Goal: Task Accomplishment & Management: Manage account settings

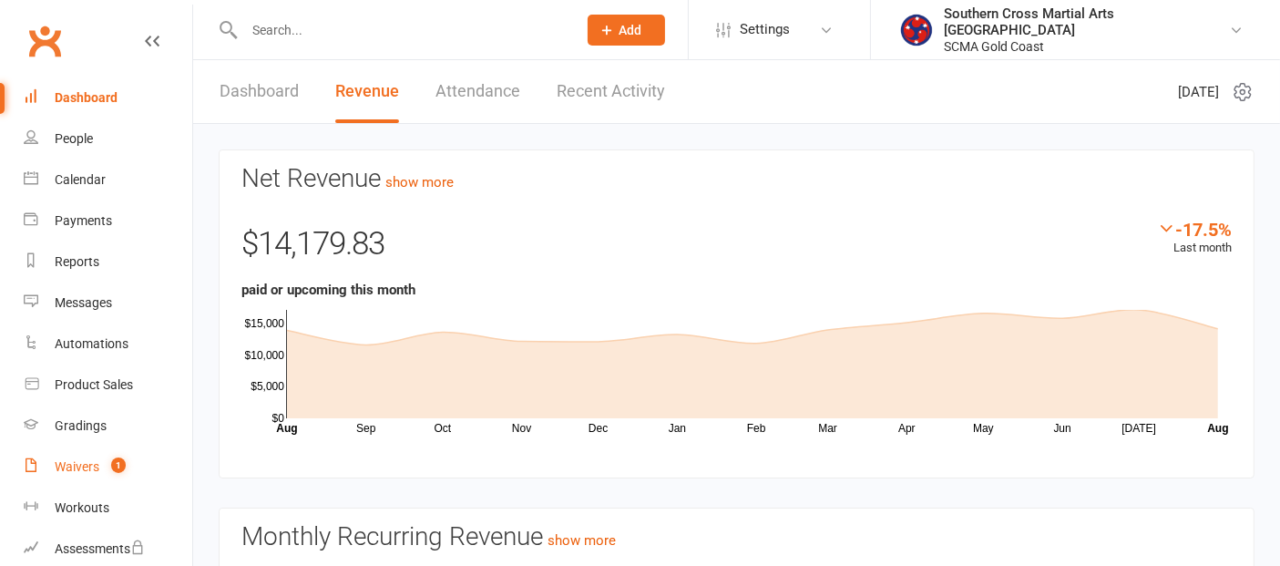
click at [88, 459] on div "Waivers" at bounding box center [77, 466] width 45 height 15
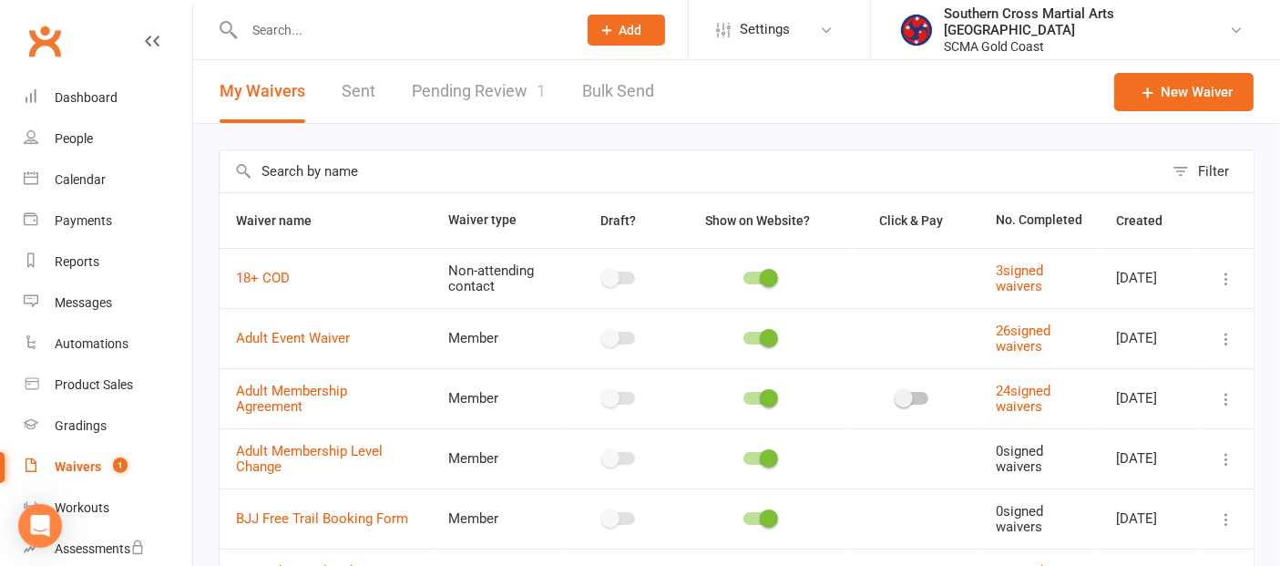
click at [488, 98] on link "Pending Review 1" at bounding box center [479, 91] width 134 height 63
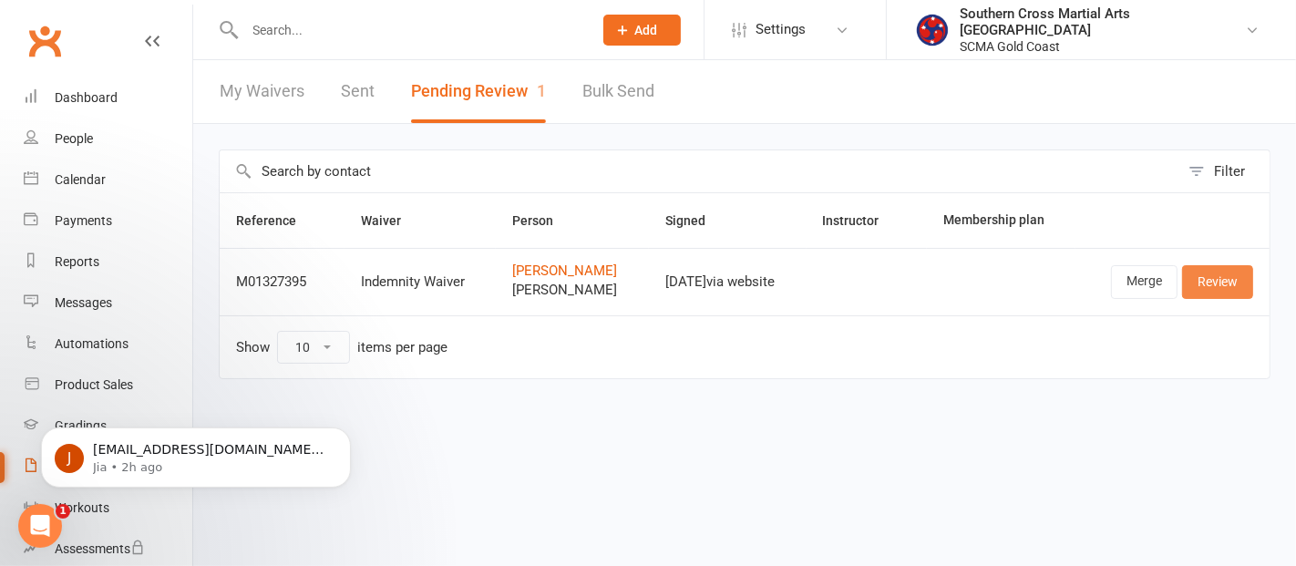
click at [1211, 272] on link "Review" at bounding box center [1217, 281] width 71 height 33
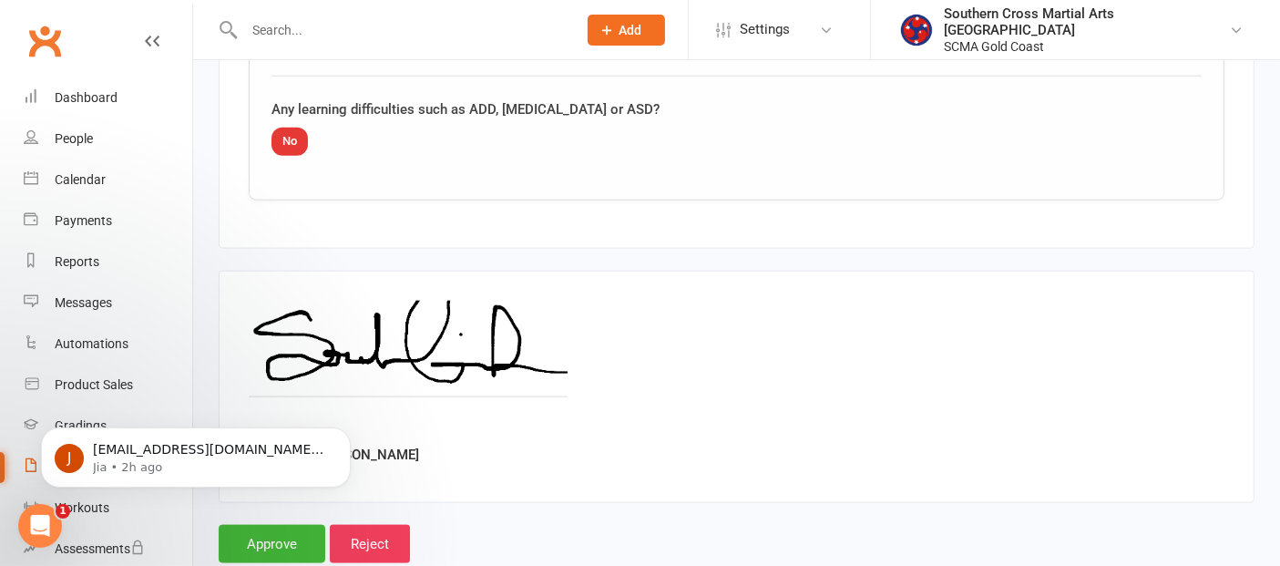
scroll to position [2300, 0]
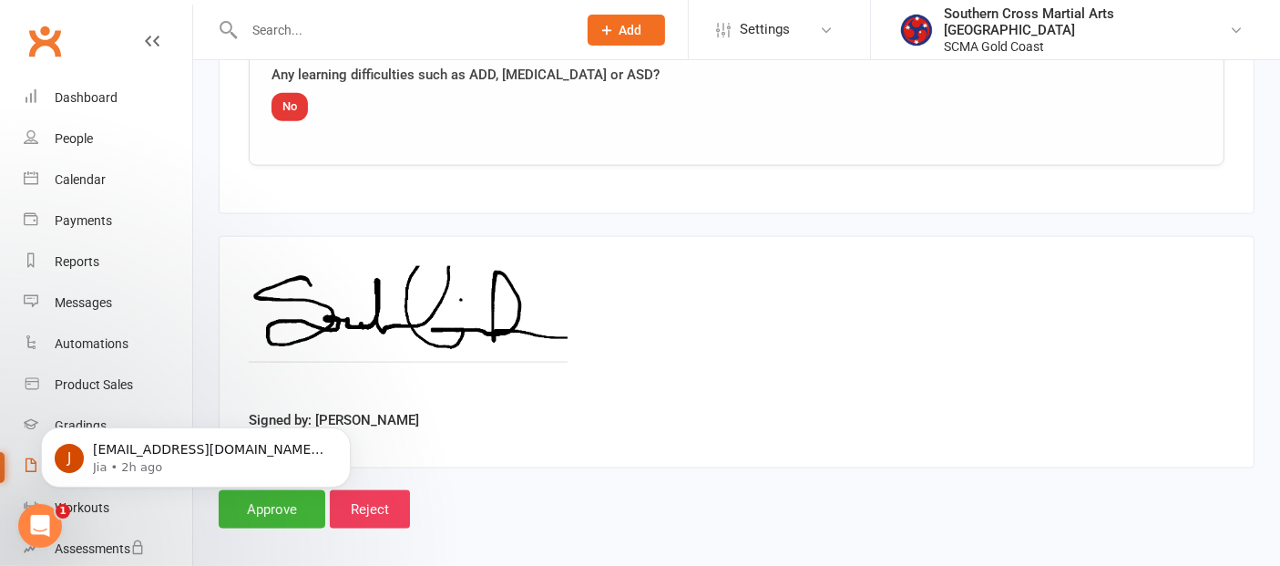
drag, startPoint x: 311, startPoint y: 547, endPoint x: 311, endPoint y: 496, distance: 51.0
click at [311, 497] on body "J [EMAIL_ADDRESS][DOMAIN_NAME]: The emails from [DATE] on have dropped because …" at bounding box center [196, 451] width 350 height 113
click at [275, 497] on body "J [EMAIL_ADDRESS][DOMAIN_NAME]: The emails from [DATE] on have dropped because …" at bounding box center [196, 451] width 350 height 113
click at [529, 490] on div "Approve Reject" at bounding box center [737, 509] width 1036 height 38
click at [38, 519] on icon "Open Intercom Messenger" at bounding box center [41, 525] width 30 height 30
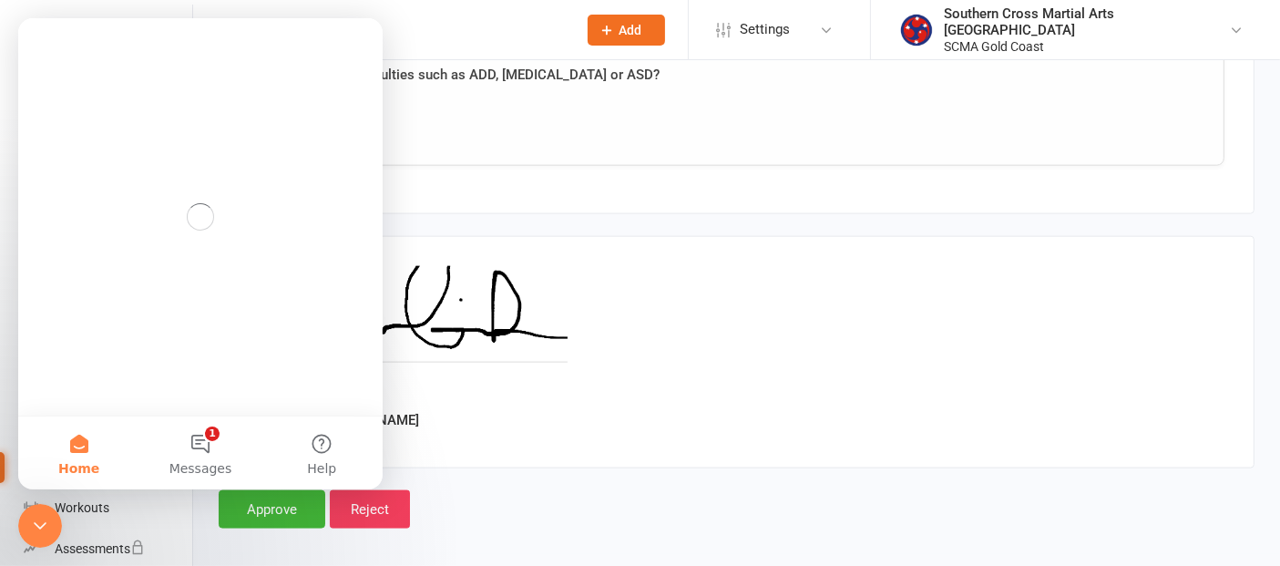
scroll to position [0, 0]
click at [38, 517] on icon "Close Intercom Messenger" at bounding box center [40, 525] width 22 height 22
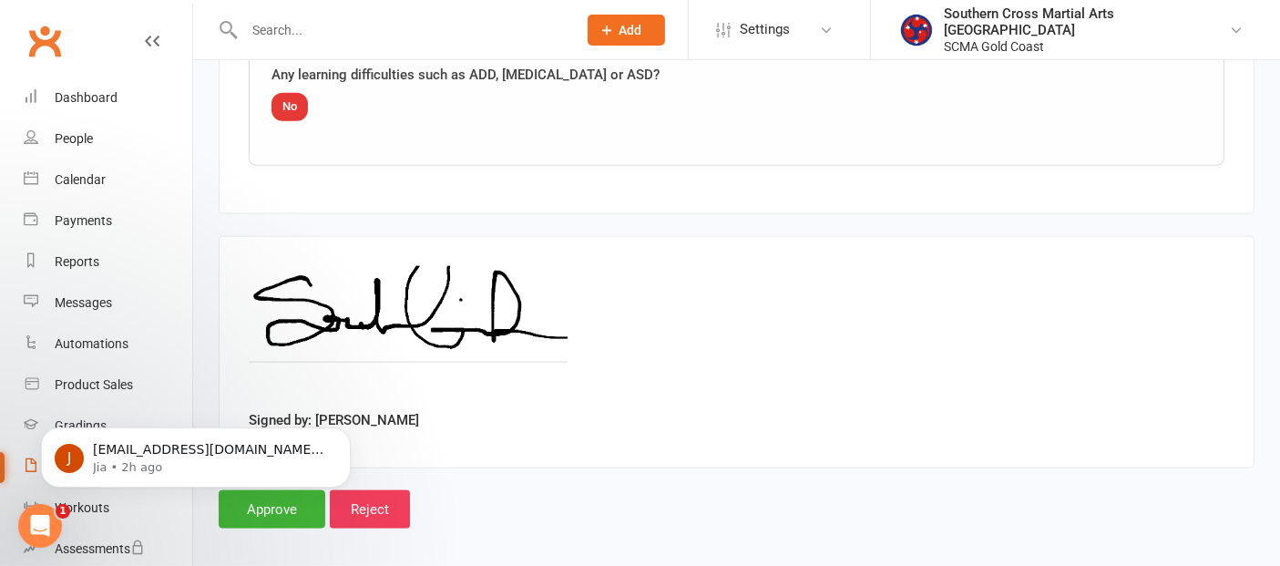
click at [248, 503] on body "J [EMAIL_ADDRESS][DOMAIN_NAME]: The emails from [DATE] on have dropped because …" at bounding box center [196, 451] width 350 height 113
click at [263, 496] on body "J [EMAIL_ADDRESS][DOMAIN_NAME]: The emails from [DATE] on have dropped because …" at bounding box center [196, 451] width 350 height 113
click at [187, 449] on p "[EMAIL_ADDRESS][DOMAIN_NAME]: The emails from [DATE] on have dropped because th…" at bounding box center [210, 449] width 235 height 18
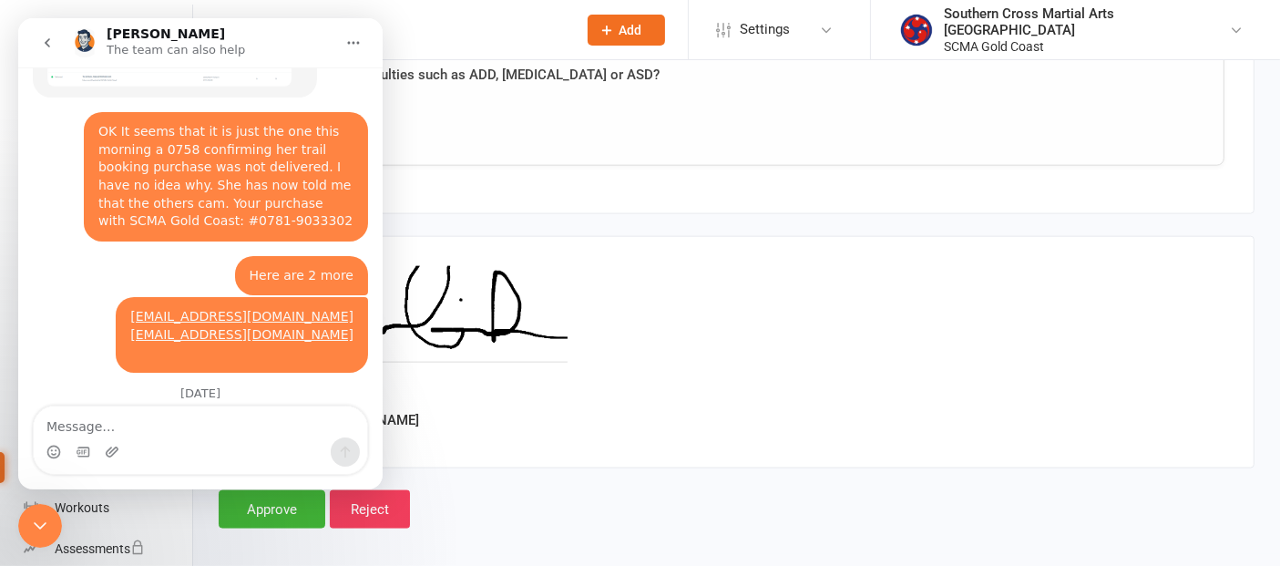
scroll to position [3220, 0]
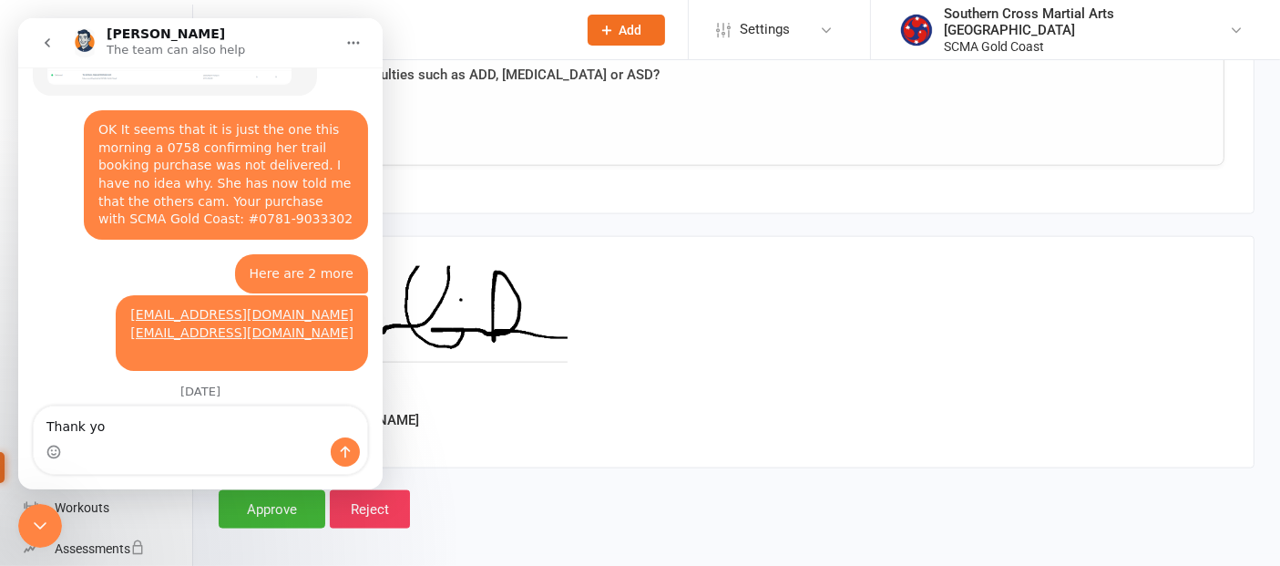
type textarea "Thank you"
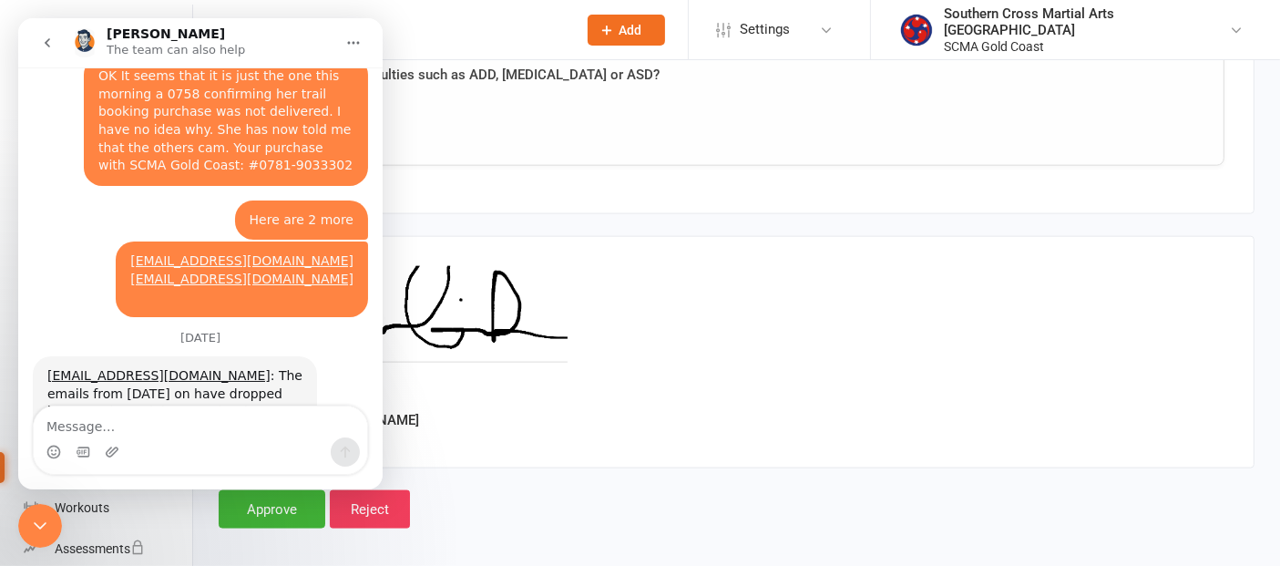
scroll to position [3275, 0]
click at [41, 522] on icon "Close Intercom Messenger" at bounding box center [40, 525] width 22 height 22
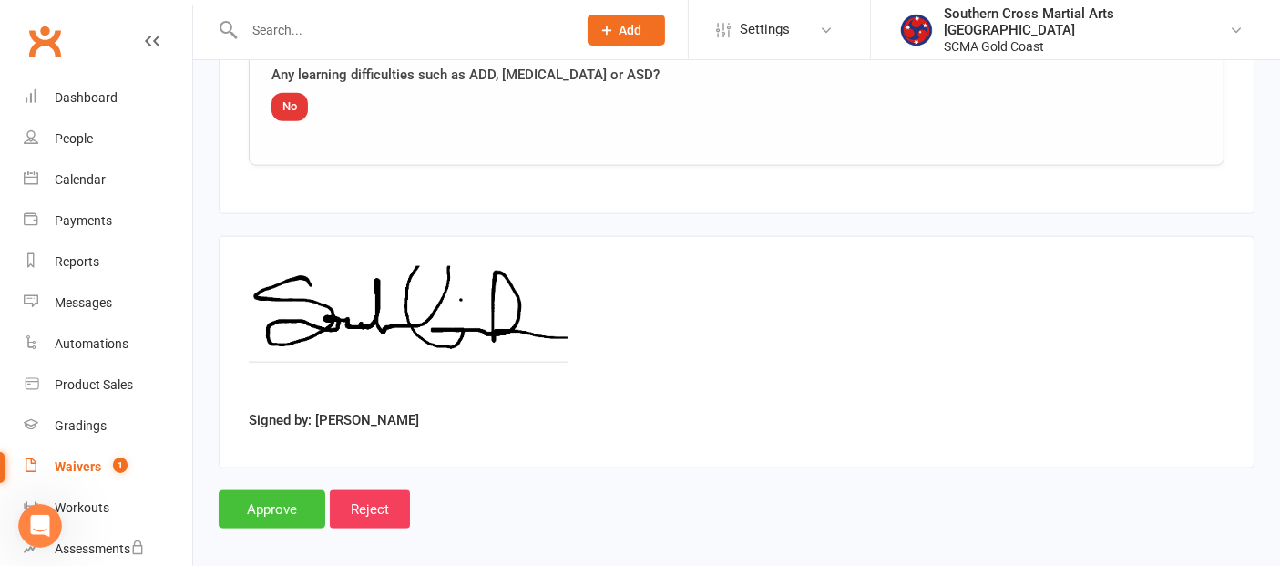
click at [294, 490] on input "Approve" at bounding box center [272, 509] width 107 height 38
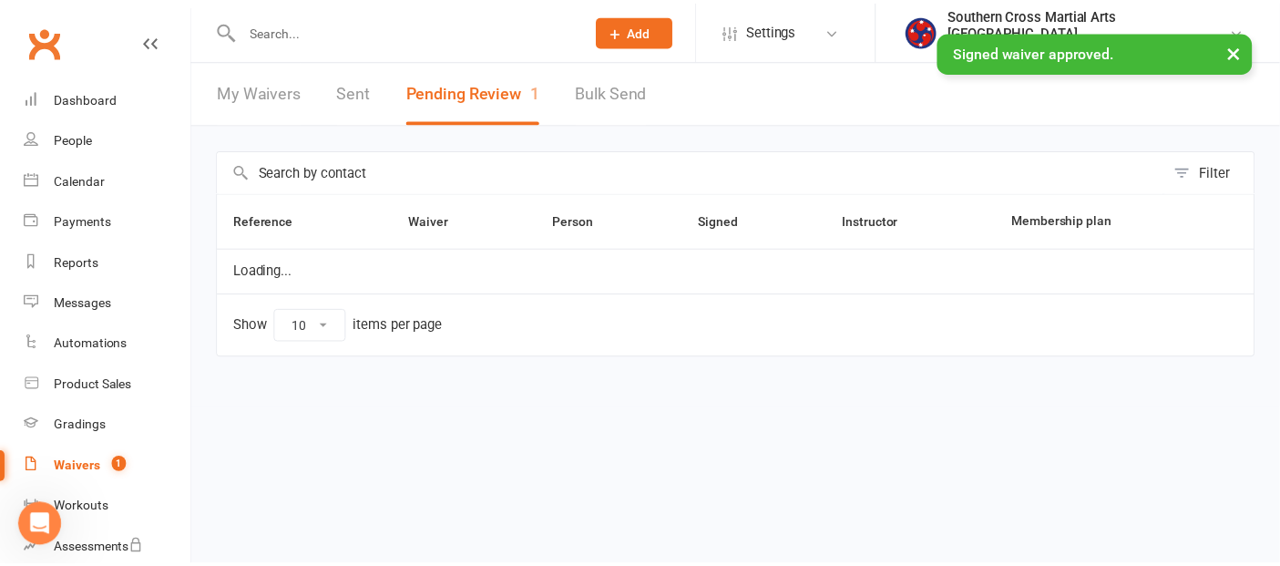
scroll to position [3275, 0]
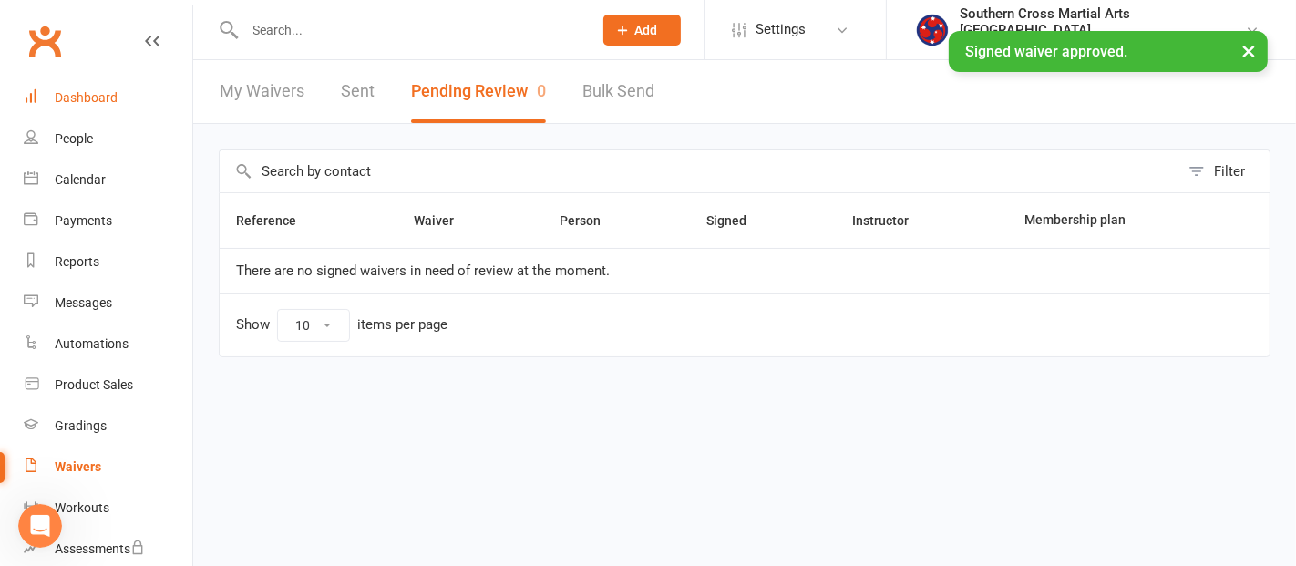
click at [88, 100] on div "Dashboard" at bounding box center [86, 97] width 63 height 15
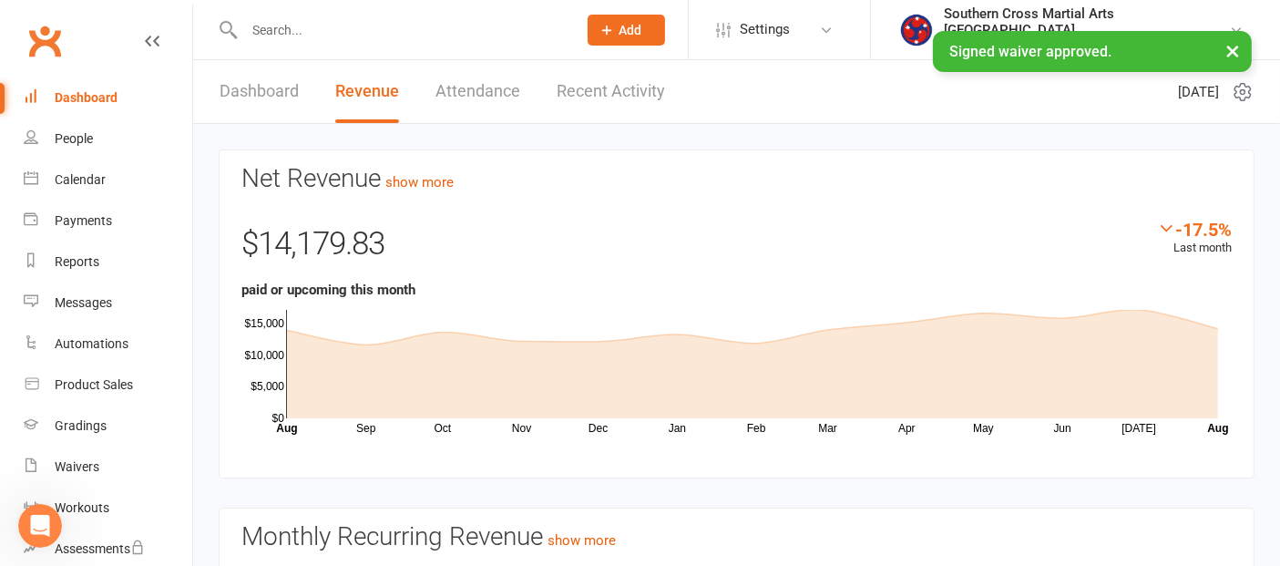
click at [615, 99] on link "Recent Activity" at bounding box center [611, 91] width 108 height 63
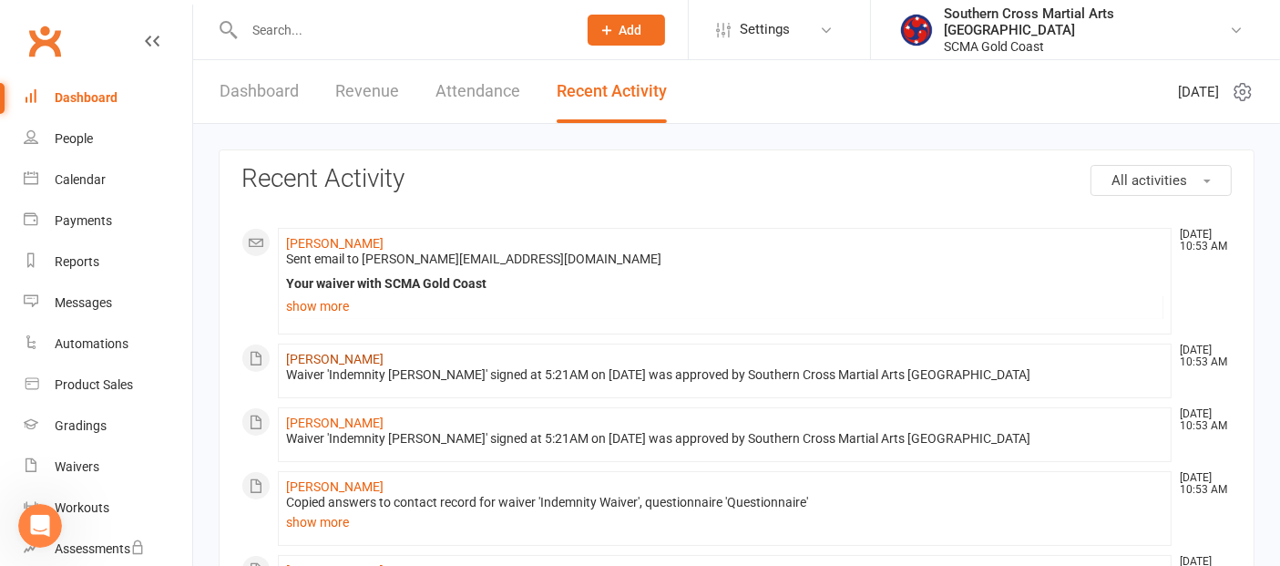
click at [348, 353] on link "[PERSON_NAME]" at bounding box center [335, 359] width 98 height 15
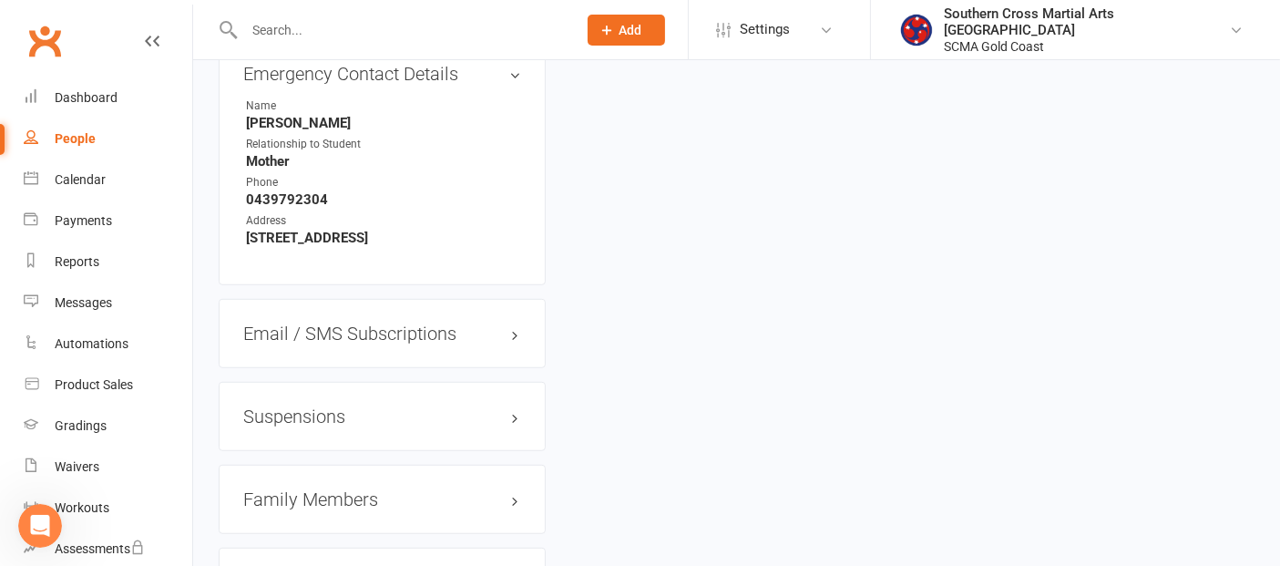
scroll to position [1316, 0]
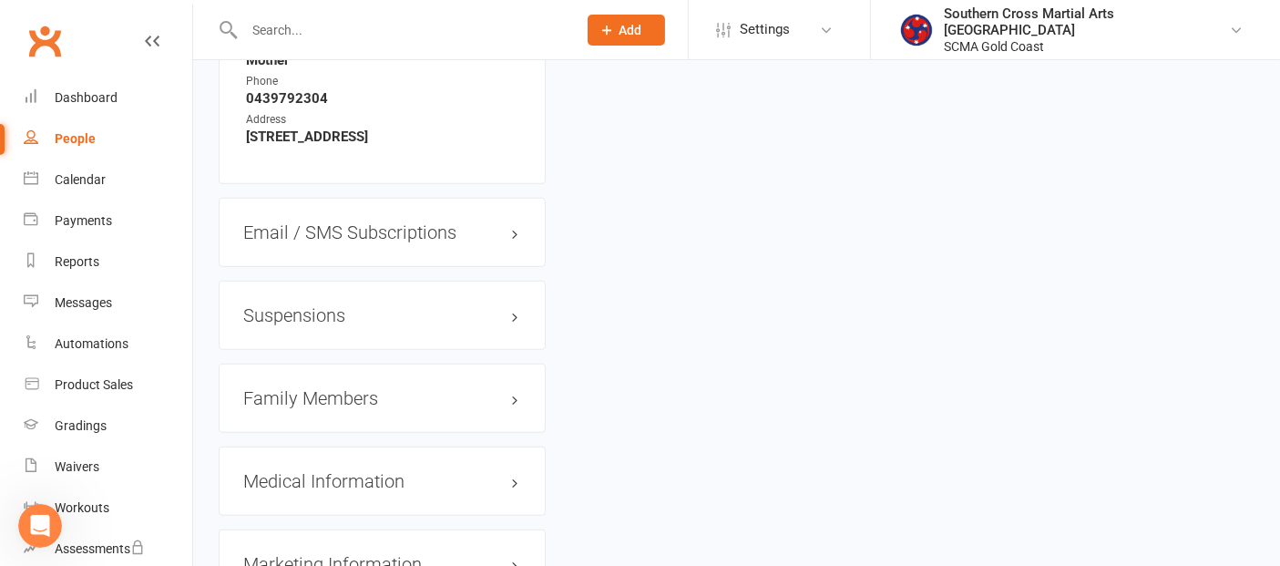
click at [342, 388] on h3 "Family Members" at bounding box center [382, 398] width 278 height 20
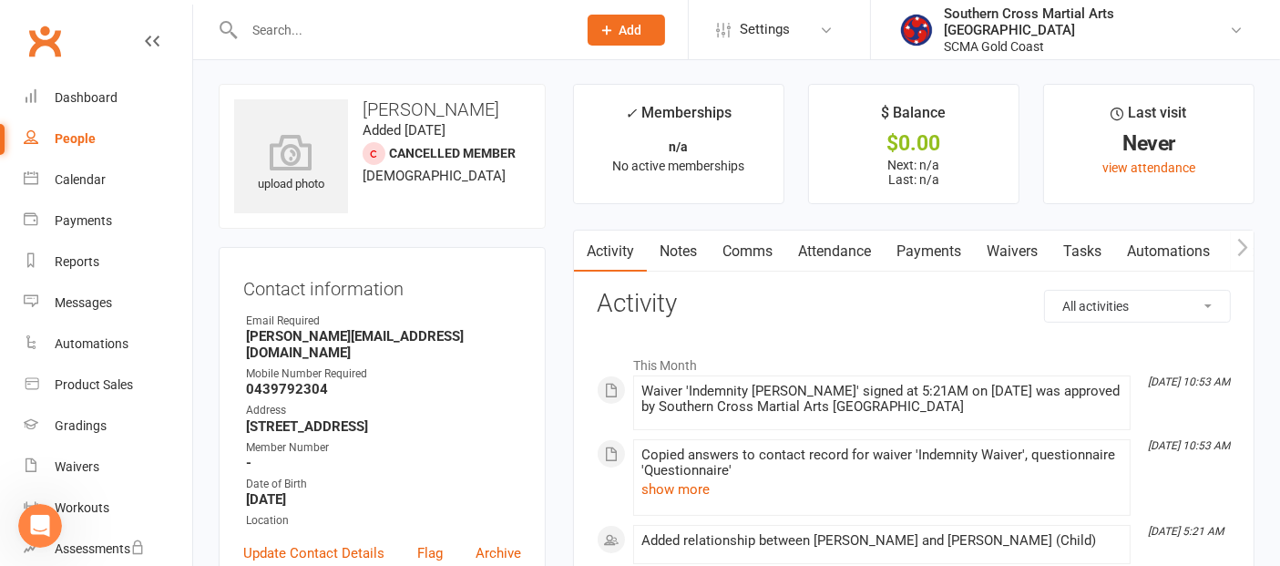
scroll to position [0, 0]
click at [860, 249] on link "Attendance" at bounding box center [835, 253] width 98 height 42
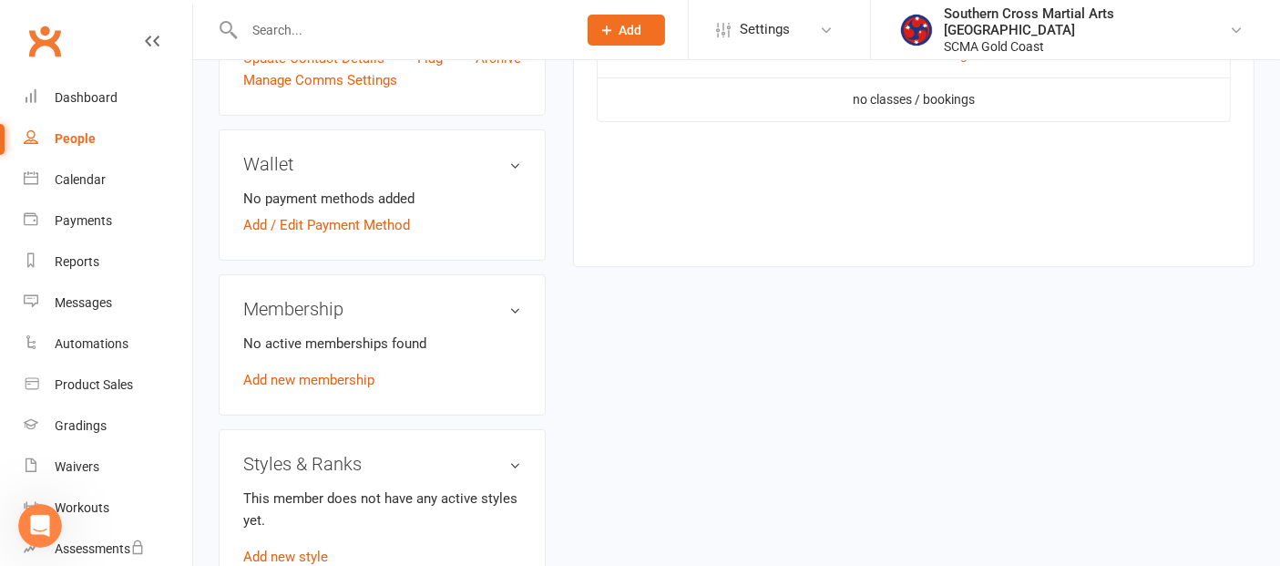
scroll to position [506, 0]
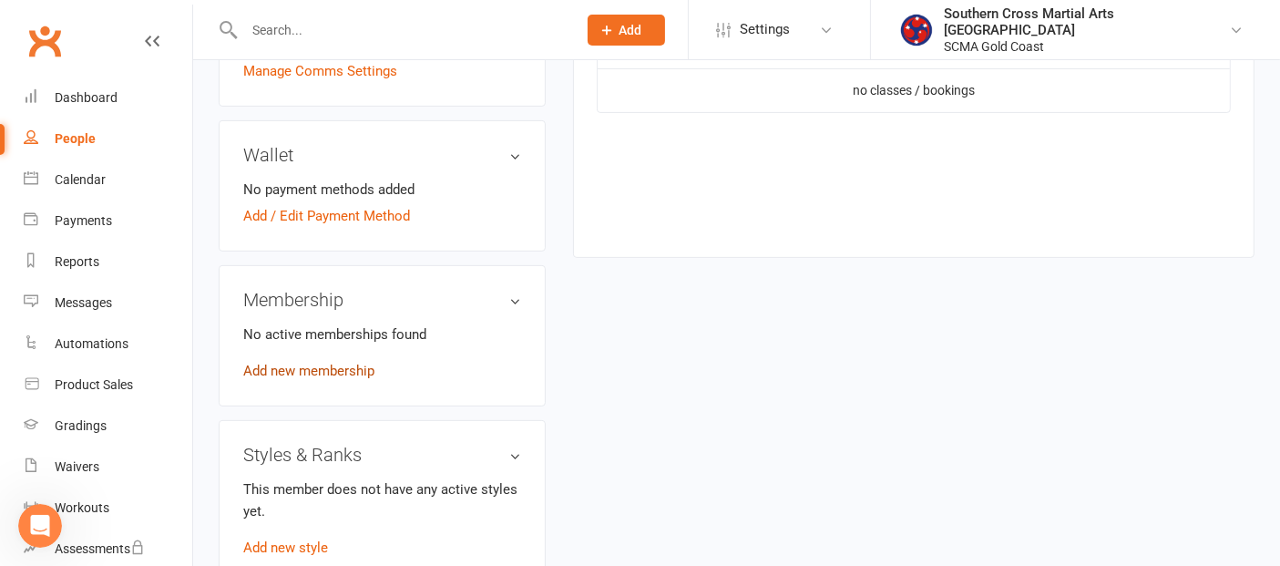
click at [332, 363] on link "Add new membership" at bounding box center [308, 371] width 131 height 16
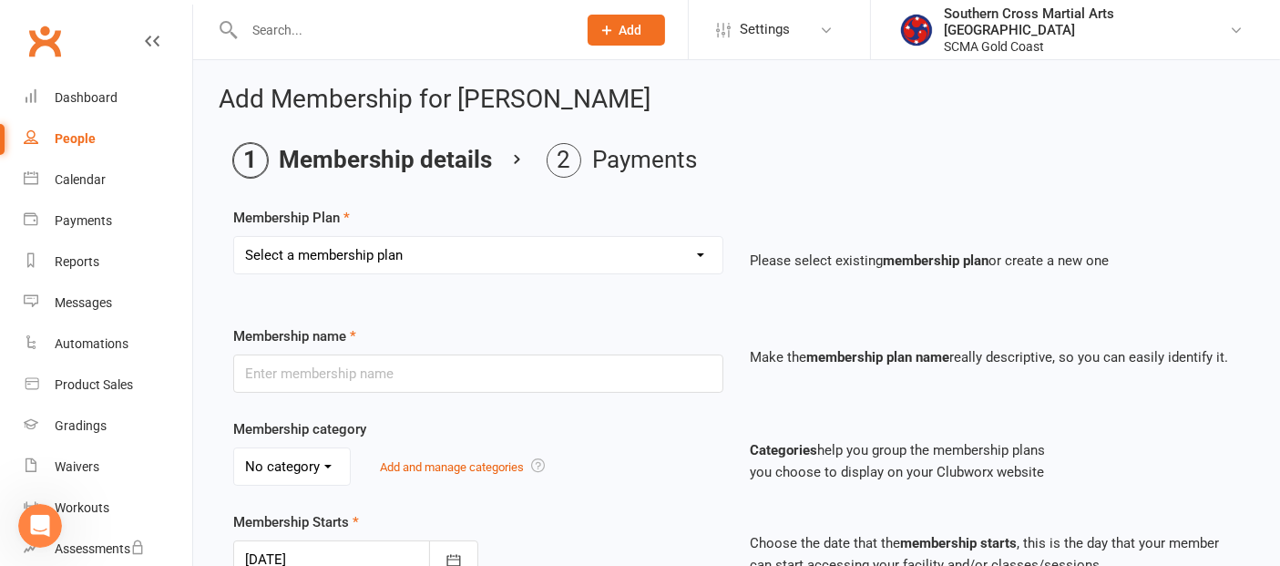
click at [407, 253] on select "Select a membership plan Create new Membership Plan General Monthly Weekly Basi…" at bounding box center [478, 255] width 488 height 36
select select "1"
click at [234, 237] on select "Select a membership plan Create new Membership Plan General Monthly Weekly Basi…" at bounding box center [478, 255] width 488 height 36
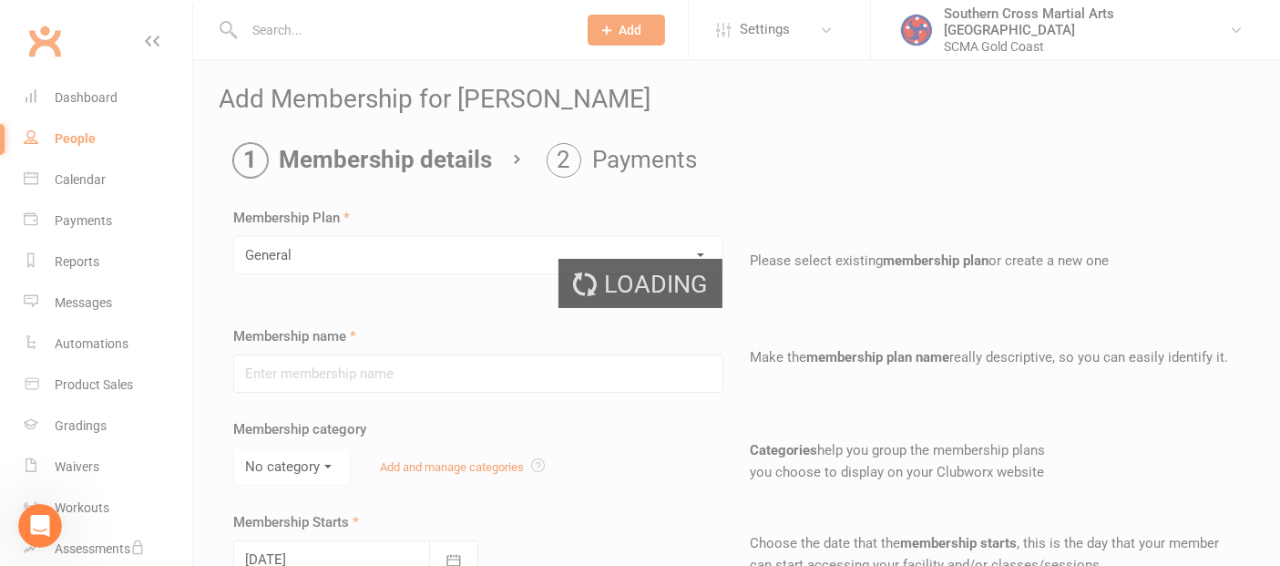
type input "General"
select select "2"
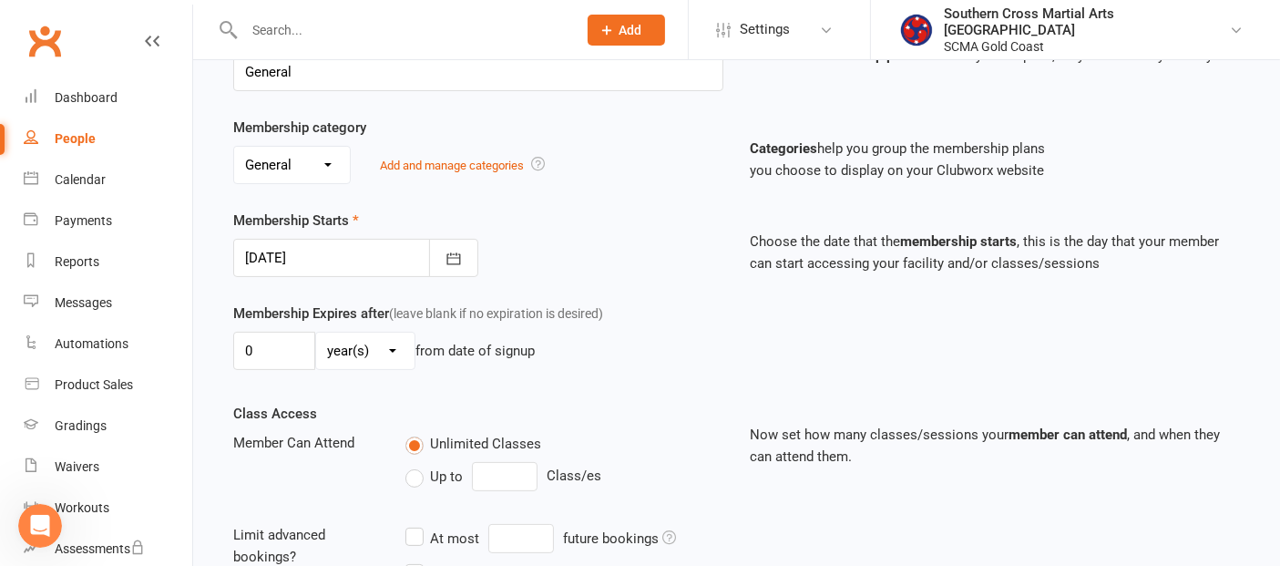
scroll to position [303, 0]
drag, startPoint x: 293, startPoint y: 342, endPoint x: 244, endPoint y: 344, distance: 49.2
click at [244, 344] on input "0" at bounding box center [274, 349] width 82 height 38
type input "2"
click at [341, 347] on select "day(s) week(s) month(s) year(s)" at bounding box center [365, 349] width 98 height 36
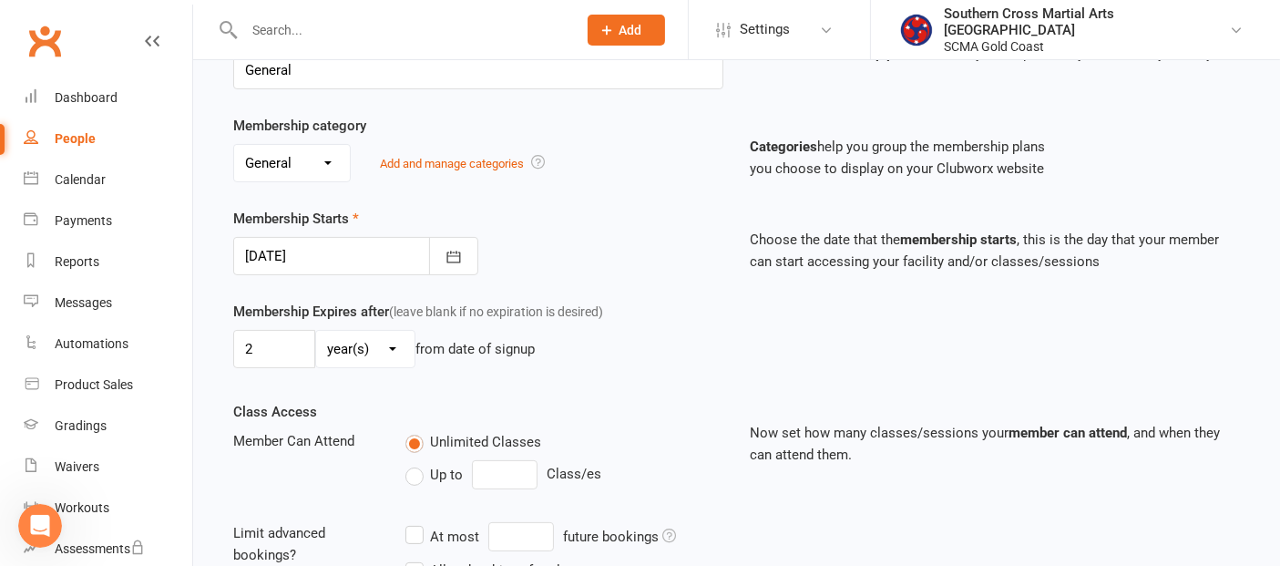
select select "1"
click at [316, 331] on select "day(s) week(s) month(s) year(s)" at bounding box center [365, 349] width 98 height 36
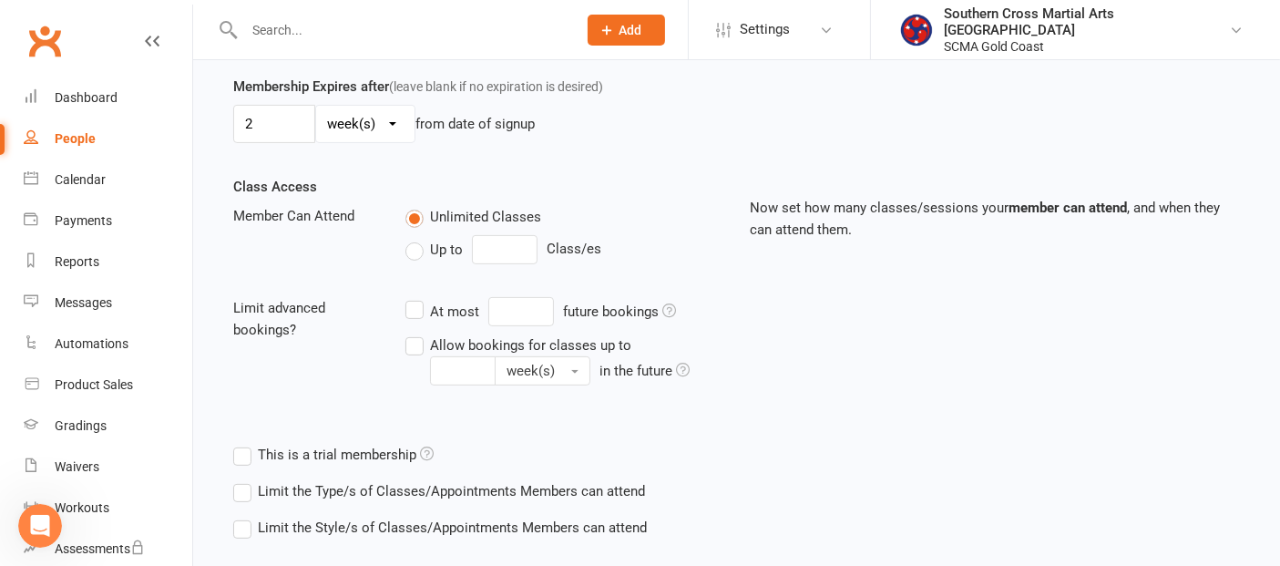
scroll to position [623, 0]
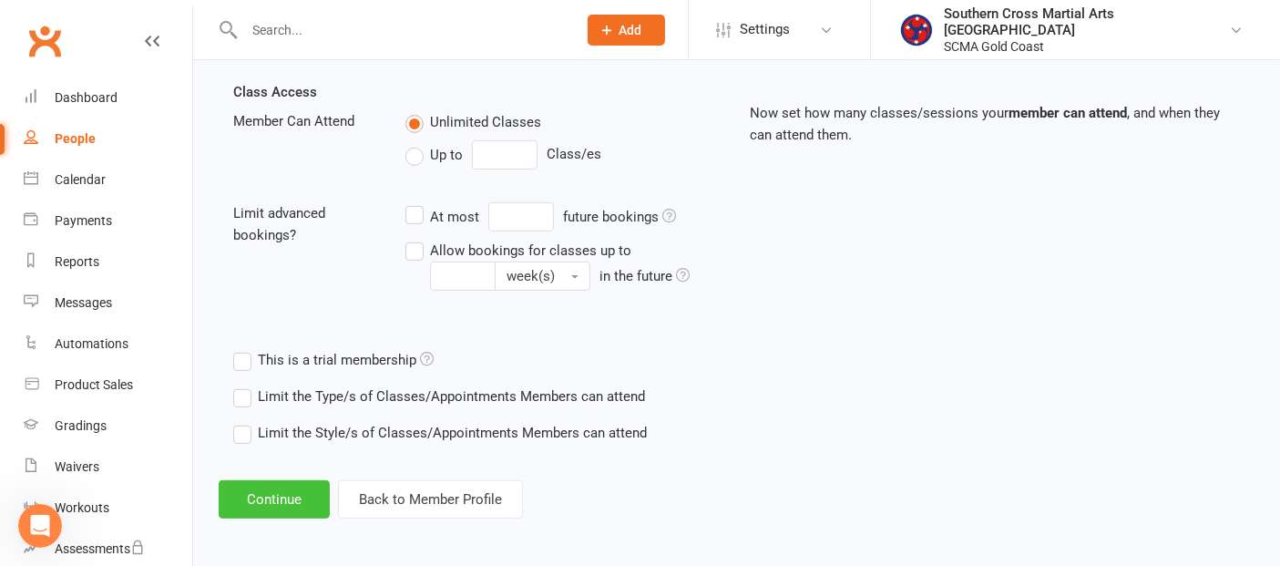
click at [271, 494] on button "Continue" at bounding box center [274, 499] width 111 height 38
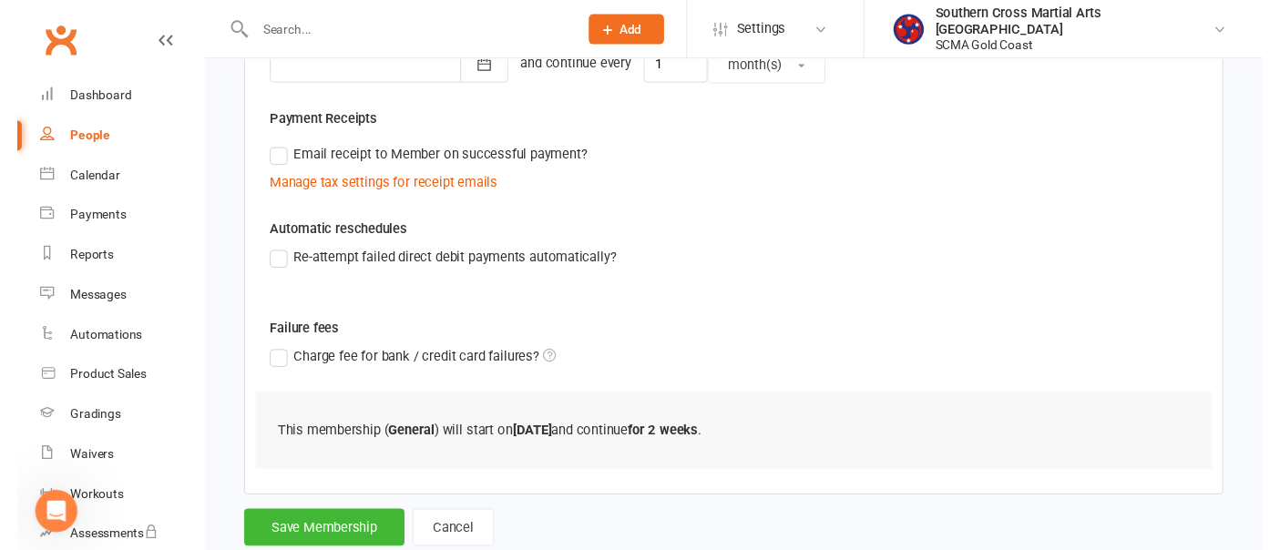
scroll to position [537, 0]
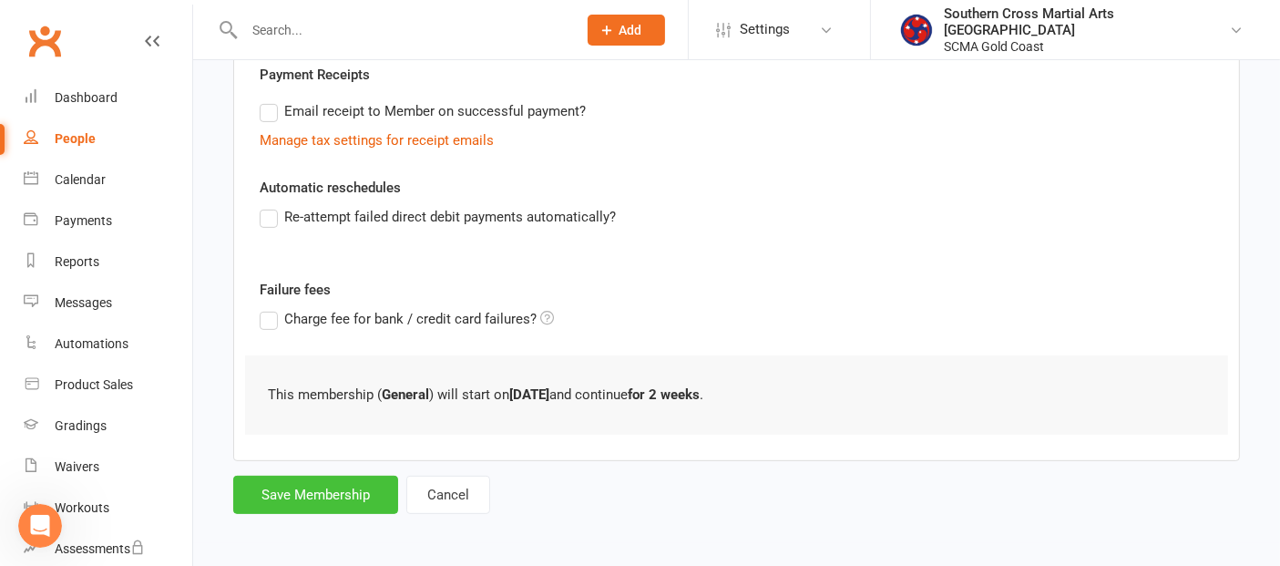
click at [289, 485] on button "Save Membership" at bounding box center [315, 495] width 165 height 38
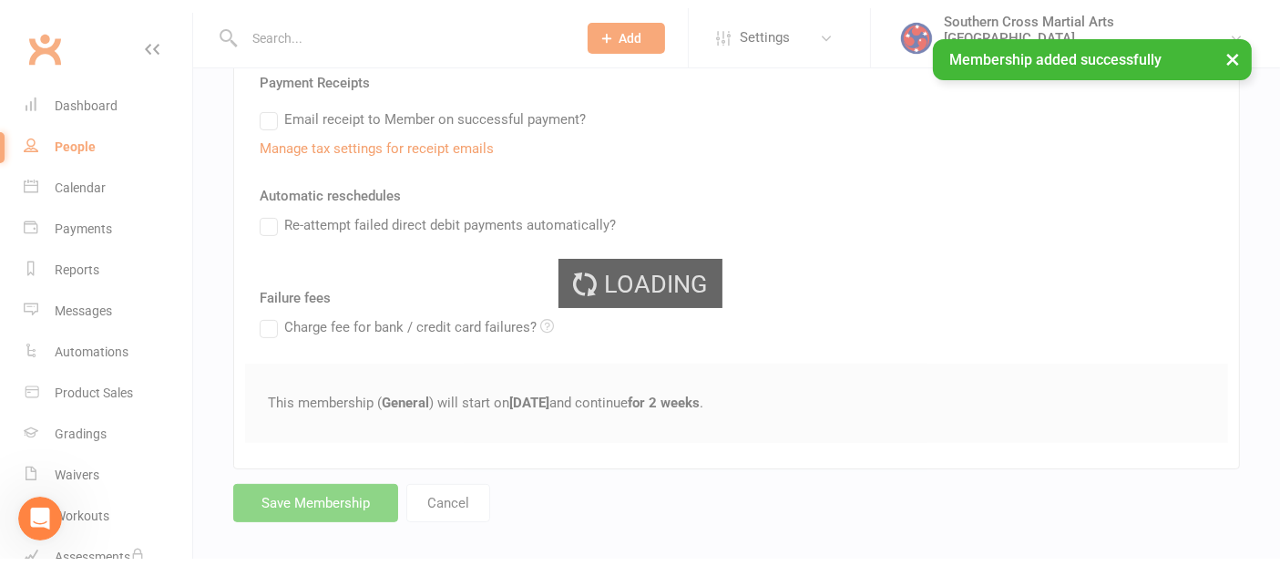
scroll to position [3275, 0]
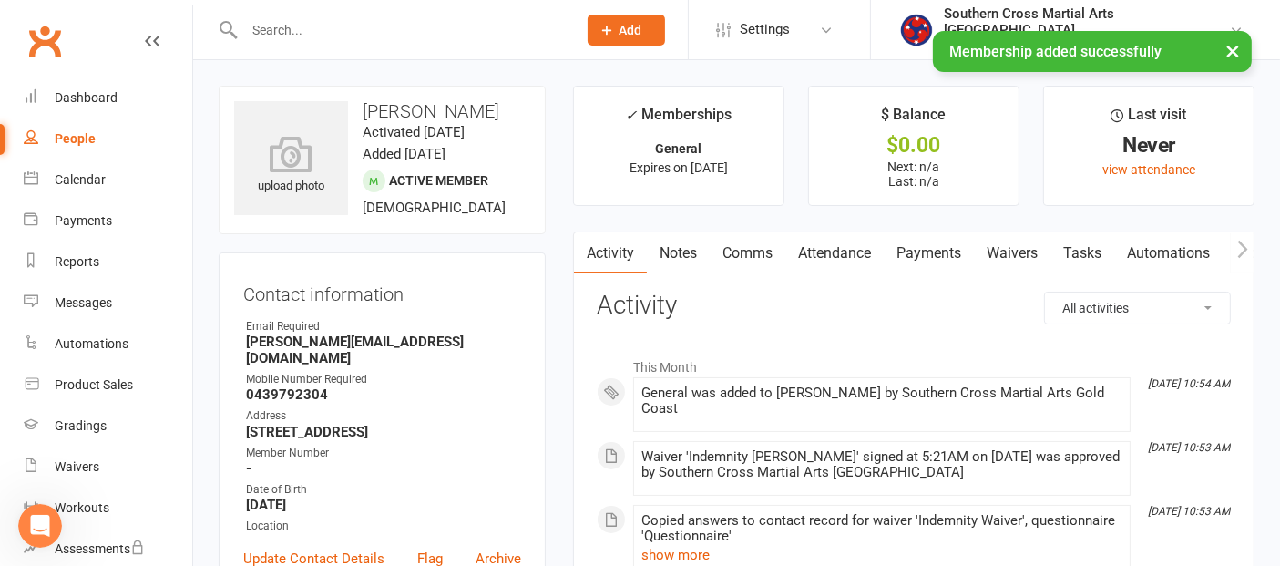
click at [1241, 241] on icon "button" at bounding box center [1242, 249] width 10 height 17
click at [1227, 252] on link "Mobile App" at bounding box center [1204, 253] width 98 height 42
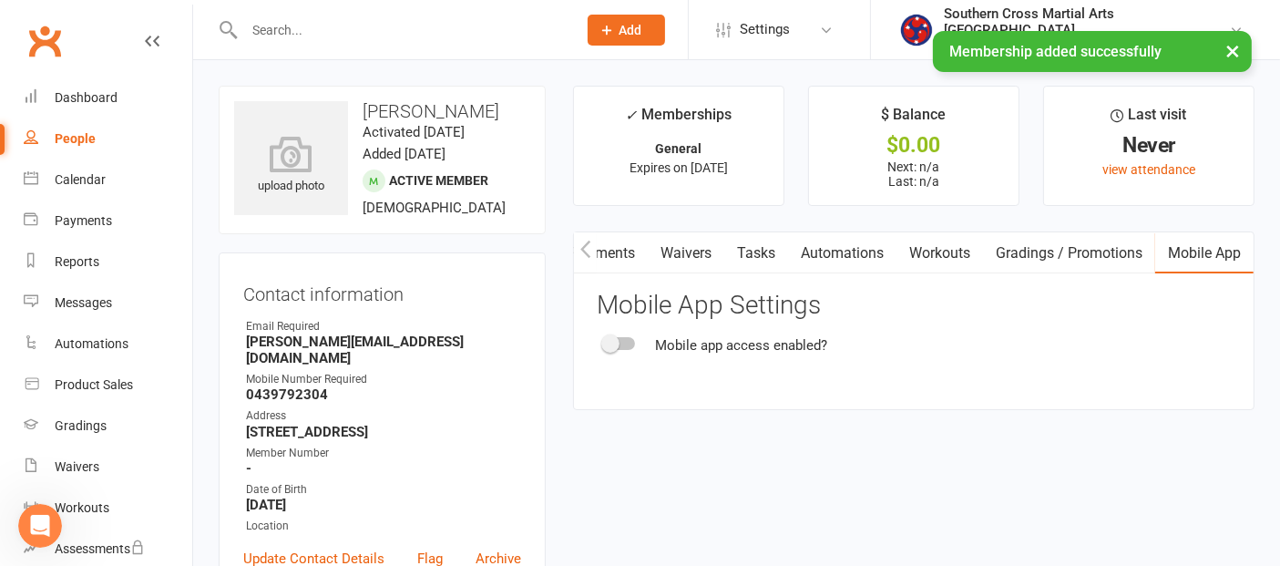
click at [617, 342] on span at bounding box center [610, 343] width 18 height 18
click at [604, 341] on input "checkbox" at bounding box center [604, 341] width 0 height 0
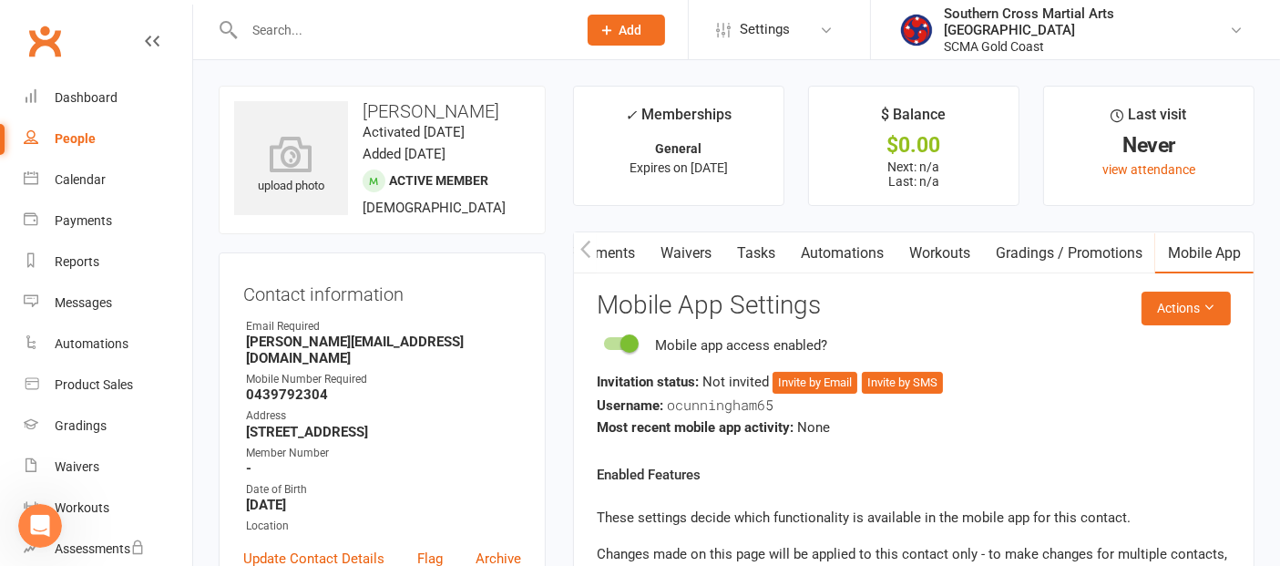
click at [584, 247] on icon "button" at bounding box center [585, 249] width 11 height 19
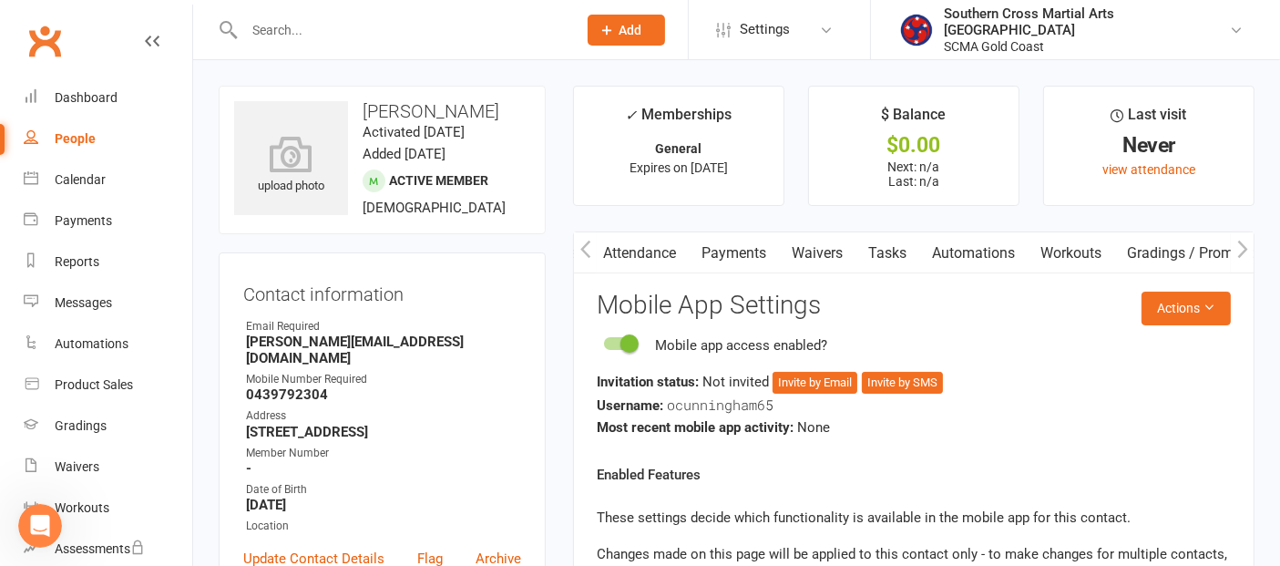
click at [629, 251] on link "Attendance" at bounding box center [639, 253] width 98 height 42
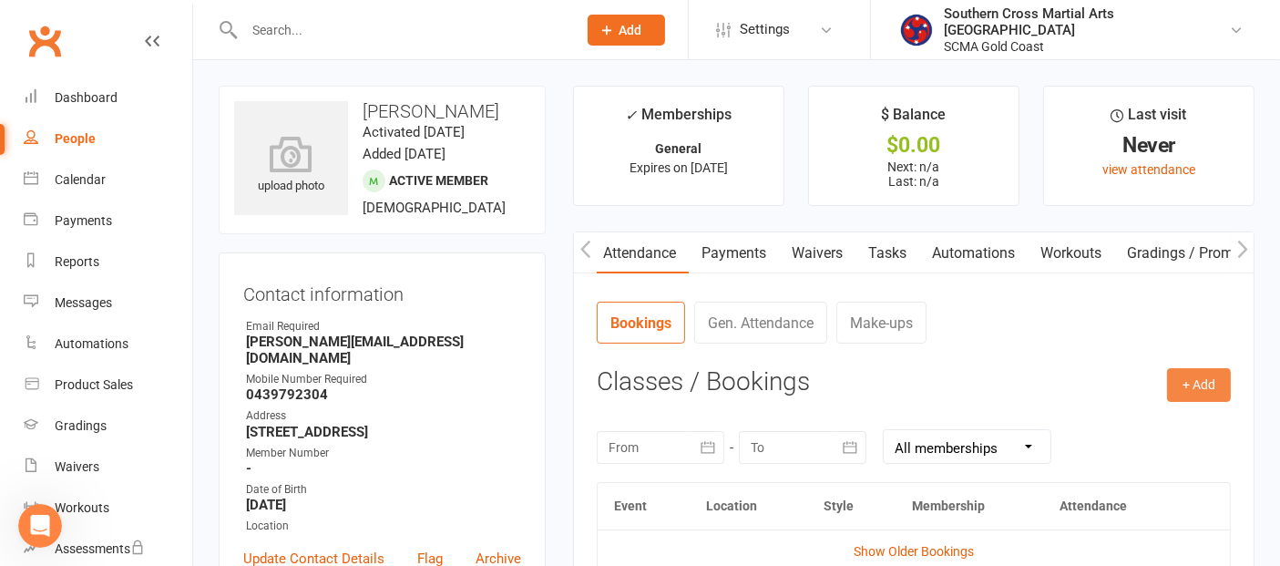
click at [1179, 381] on button "+ Add" at bounding box center [1199, 384] width 64 height 33
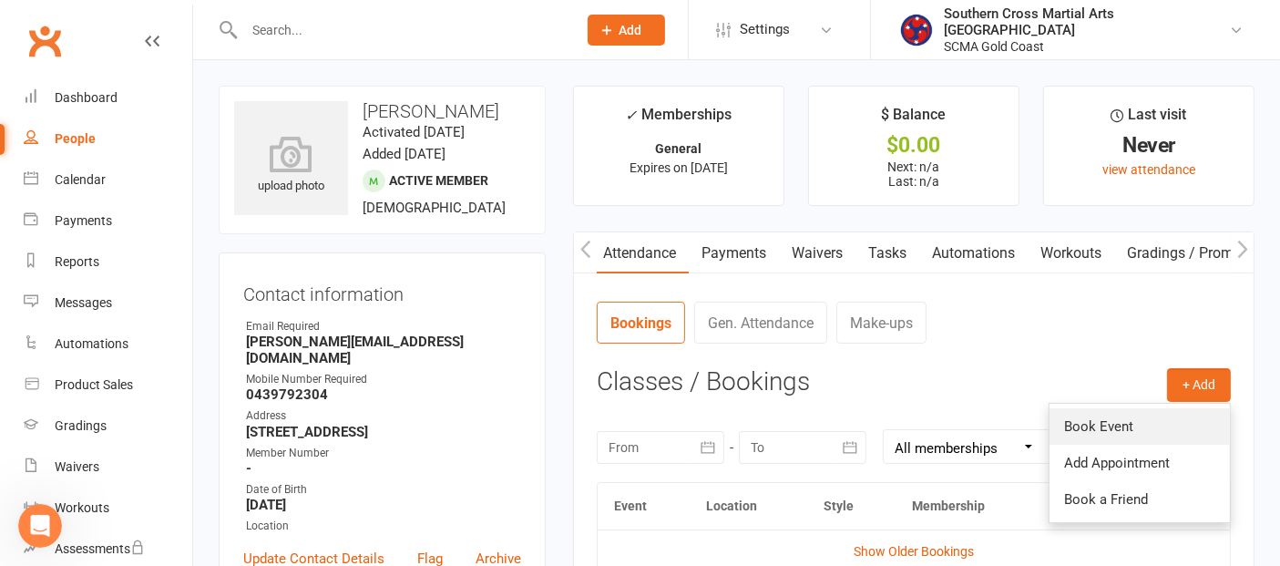
click at [1128, 424] on link "Book Event" at bounding box center [1140, 426] width 180 height 36
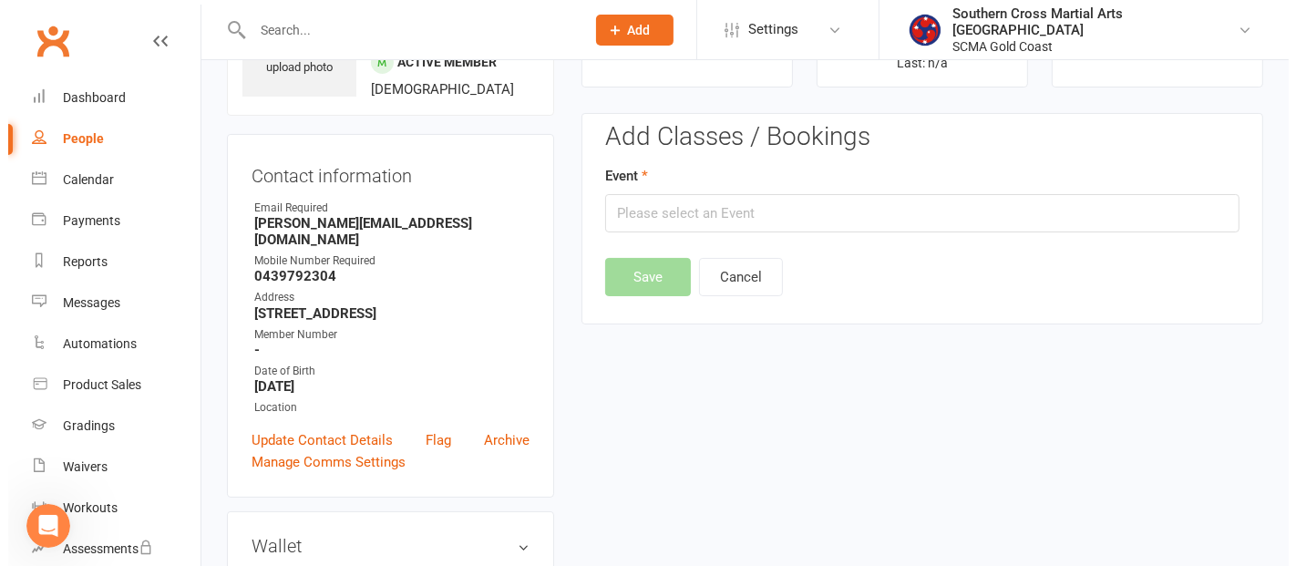
scroll to position [139, 0]
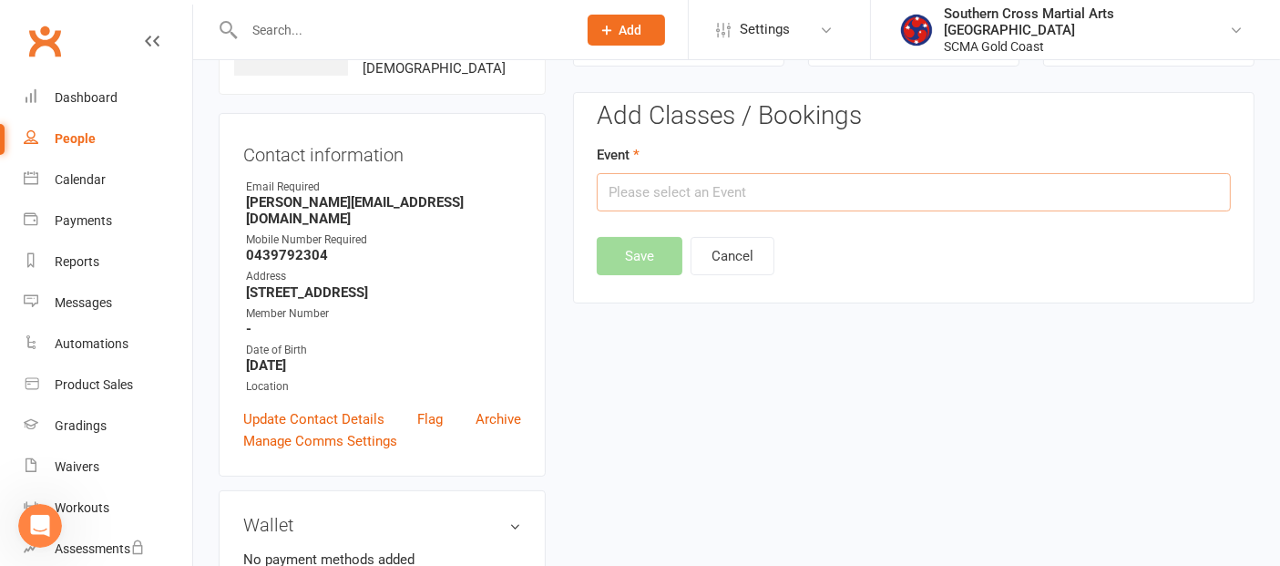
click at [711, 196] on input "text" at bounding box center [914, 192] width 634 height 38
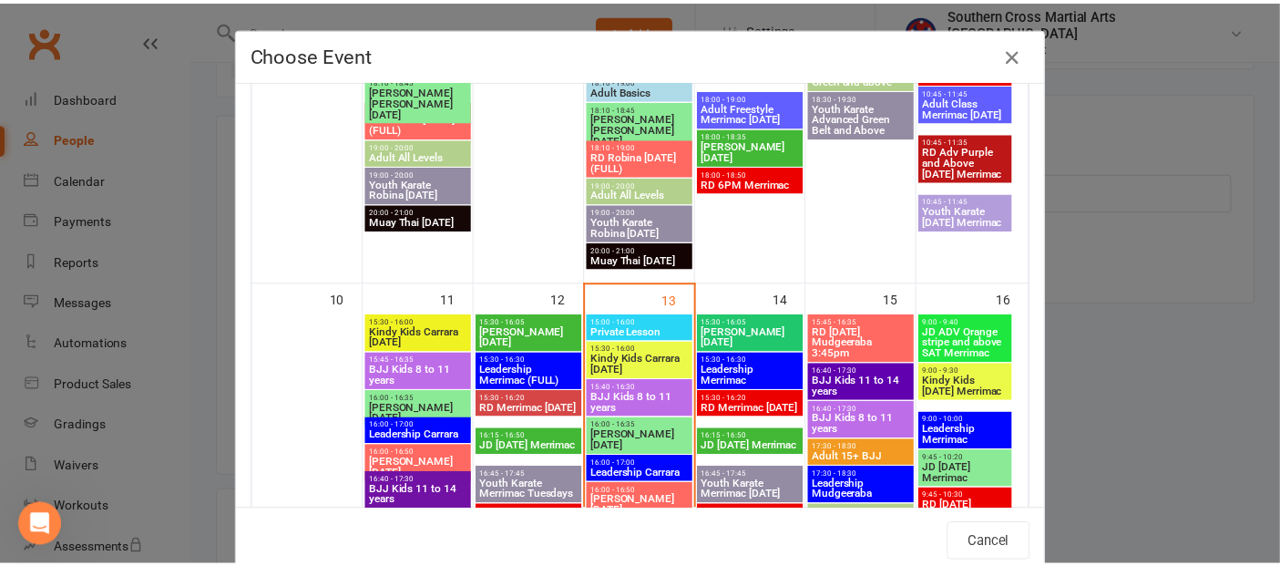
scroll to position [911, 0]
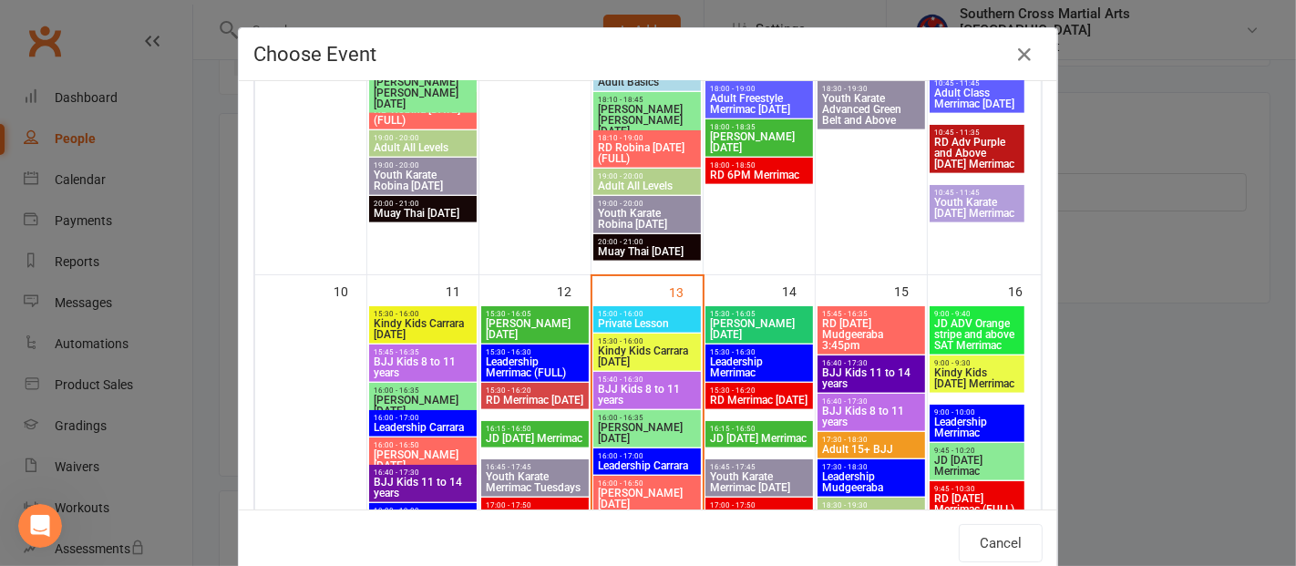
click at [641, 346] on span "Kindy Kids Carrara [DATE]" at bounding box center [647, 356] width 100 height 22
type input "Kindy Kids Carrara [DATE] - [DATE] 3:30:00 PM"
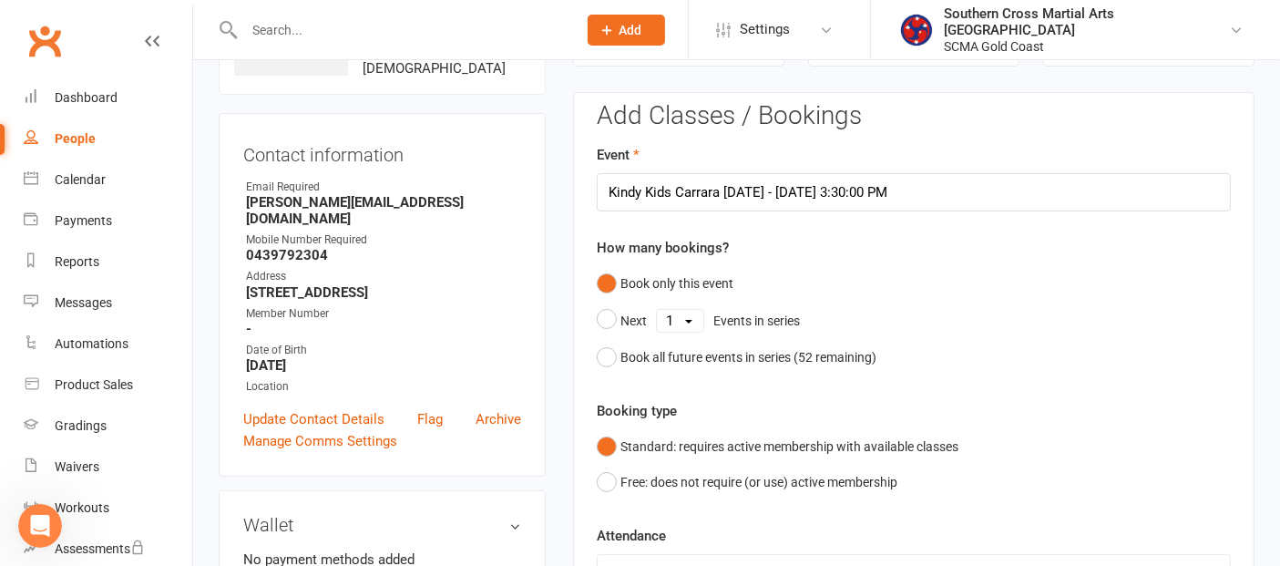
click at [710, 414] on div "Booking type Standard: requires active membership with available classes Free: …" at bounding box center [914, 449] width 634 height 99
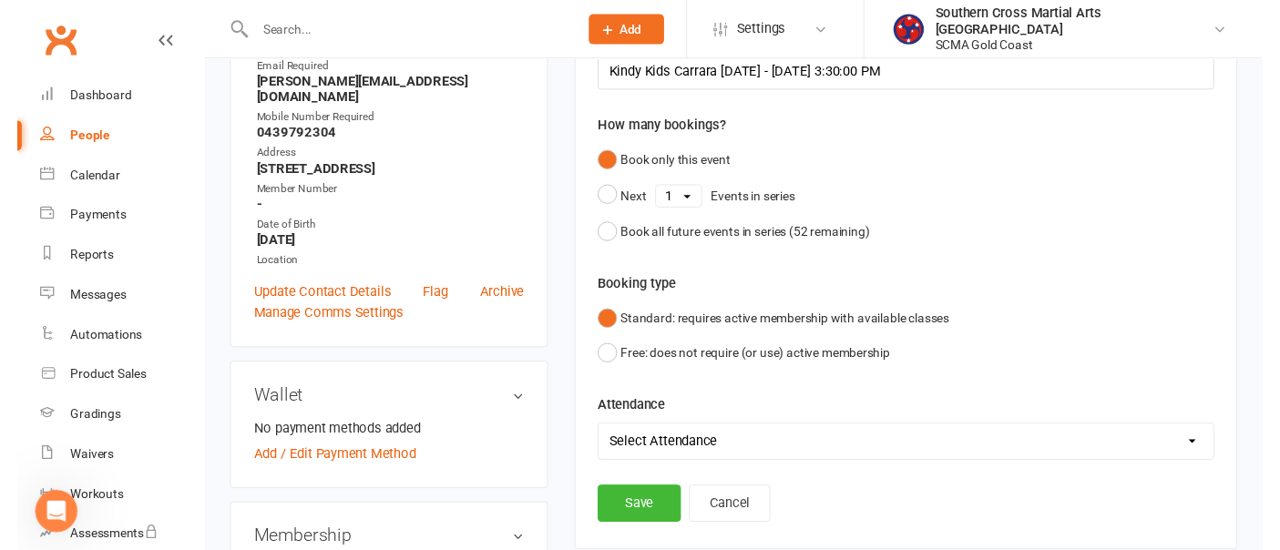
scroll to position [342, 0]
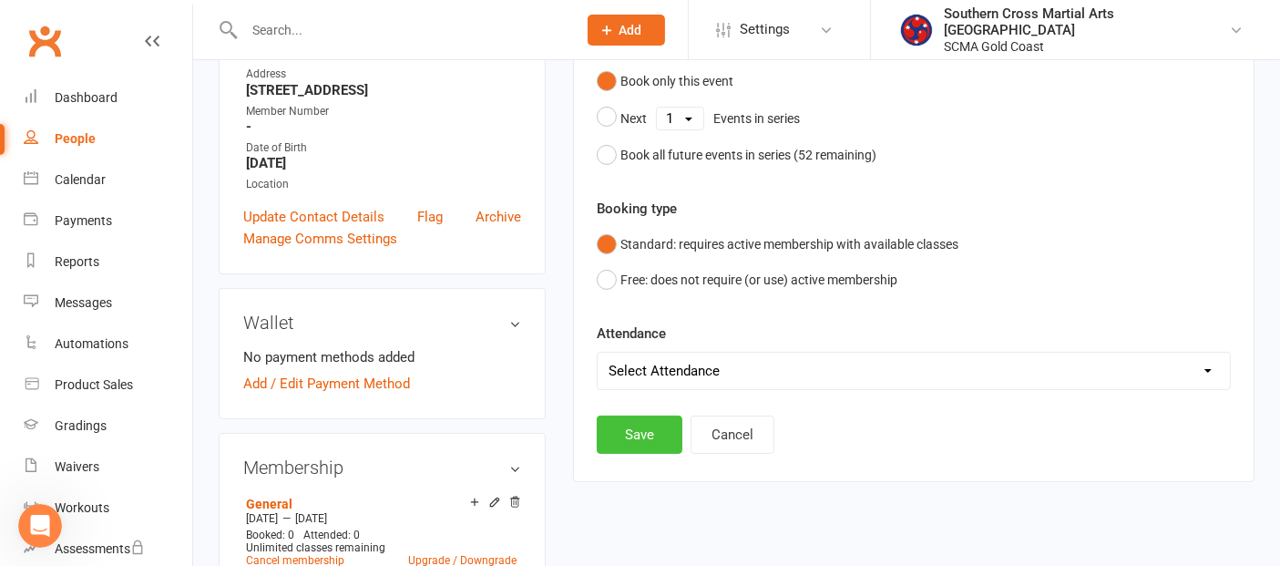
click at [653, 419] on button "Save" at bounding box center [640, 435] width 86 height 38
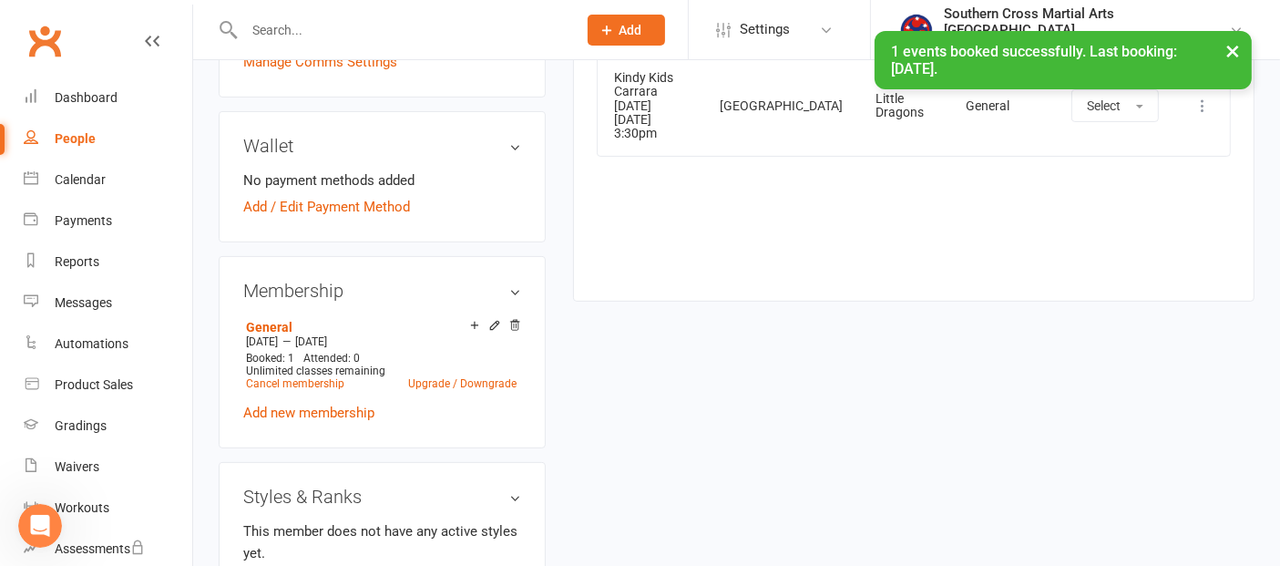
scroll to position [544, 0]
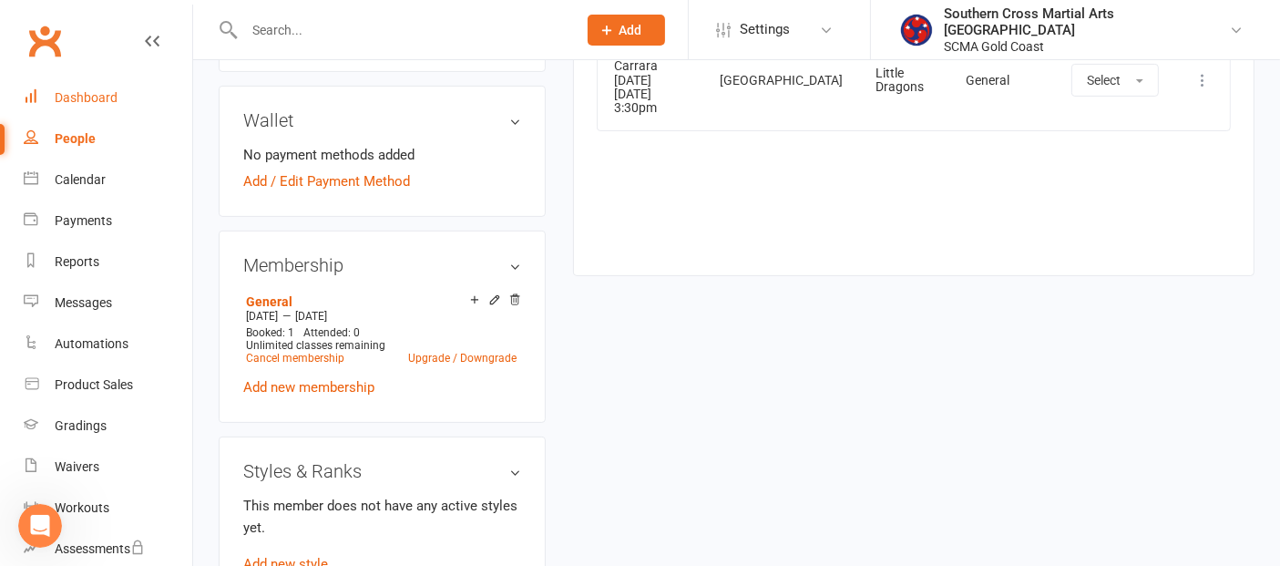
click at [91, 103] on div "Dashboard" at bounding box center [86, 97] width 63 height 15
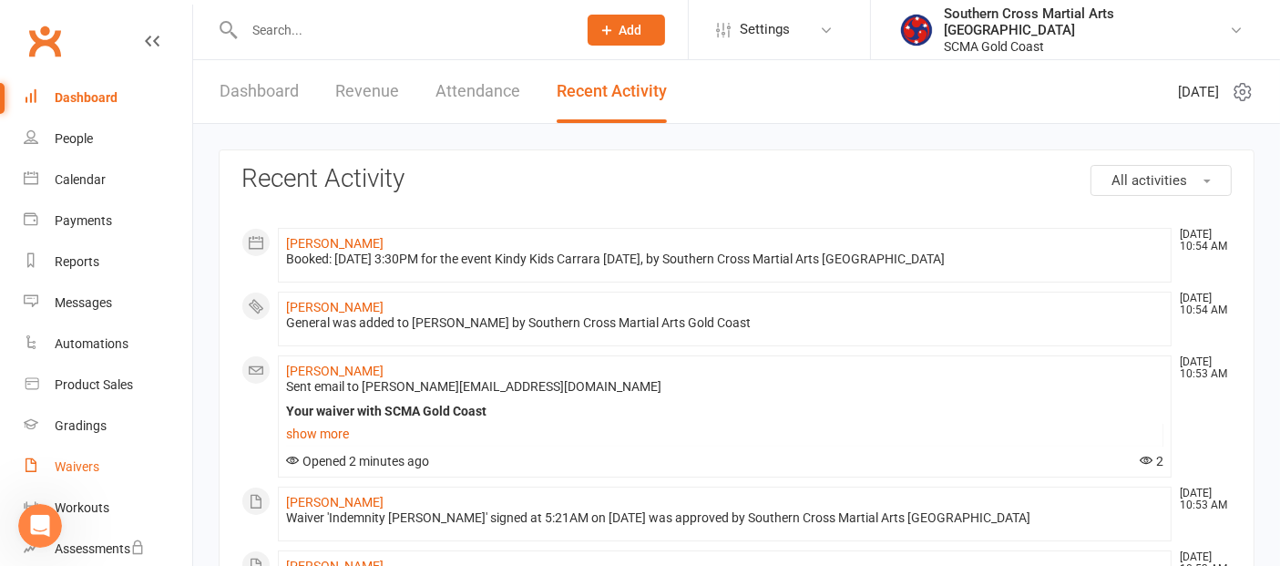
click at [86, 462] on div "Waivers" at bounding box center [77, 466] width 45 height 15
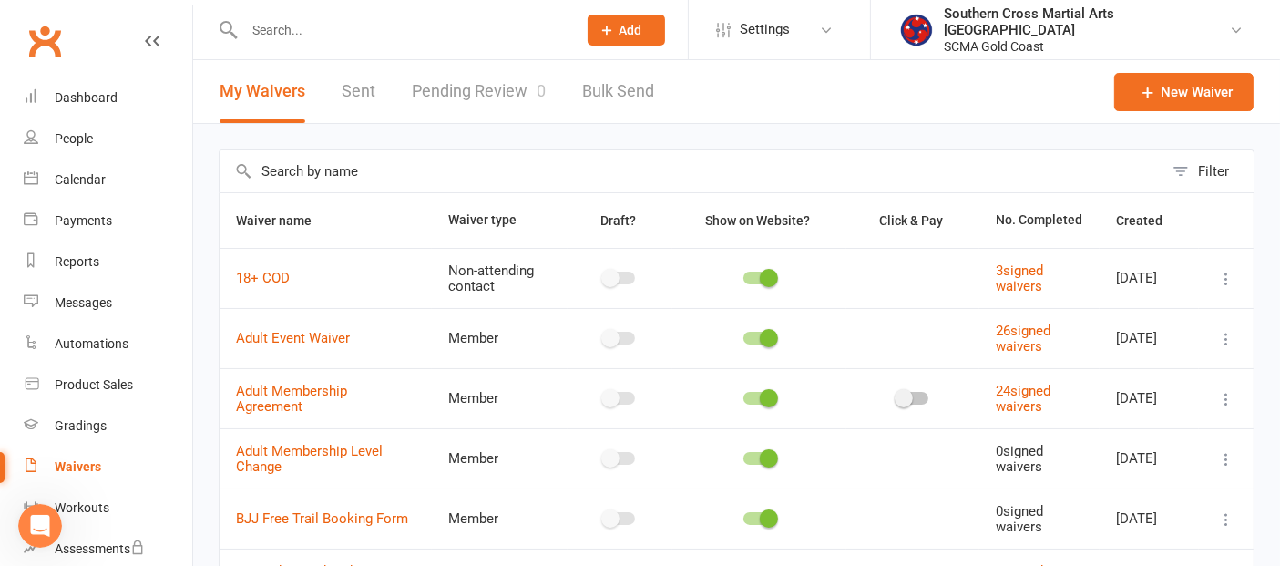
click at [365, 169] on input "text" at bounding box center [692, 171] width 944 height 42
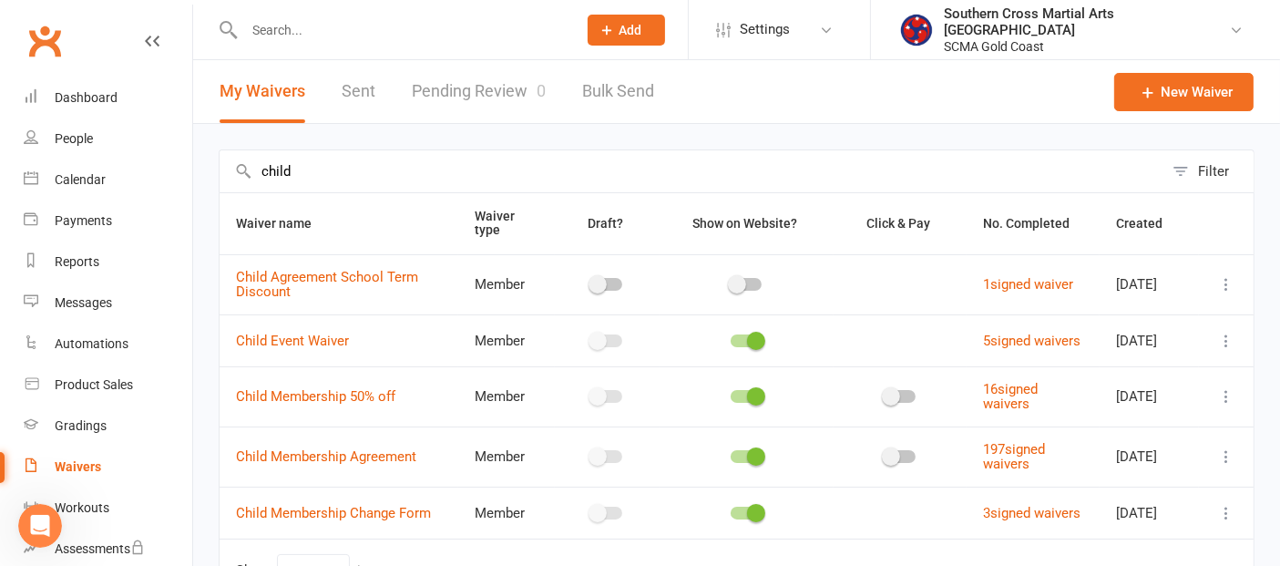
type input "child"
click at [1224, 460] on icon at bounding box center [1226, 456] width 18 height 18
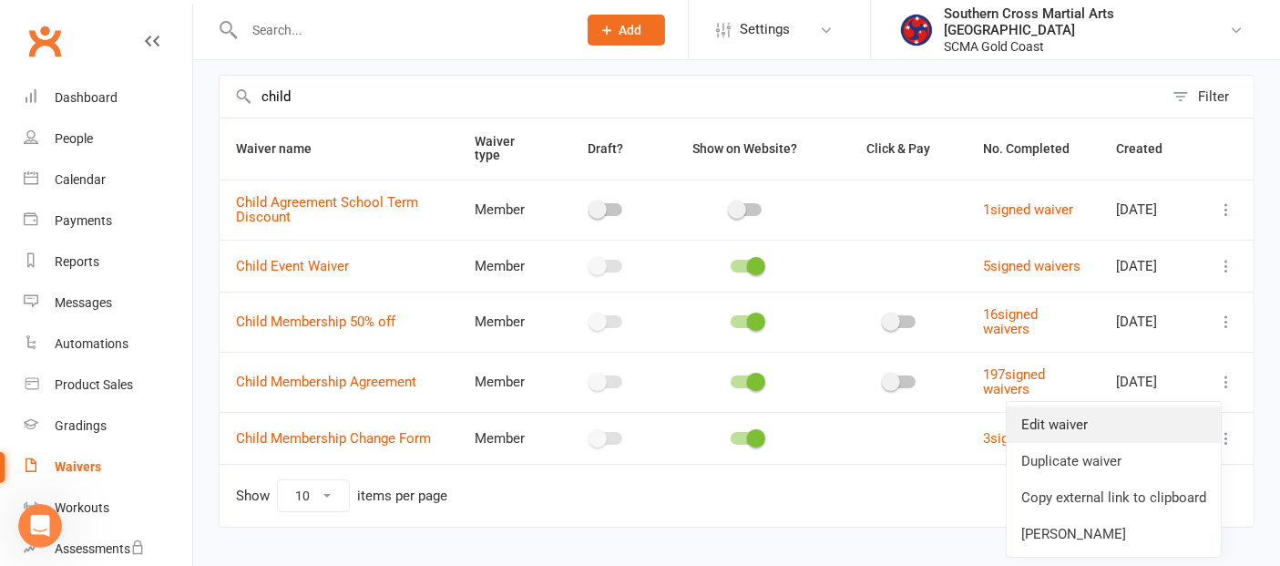
scroll to position [101, 0]
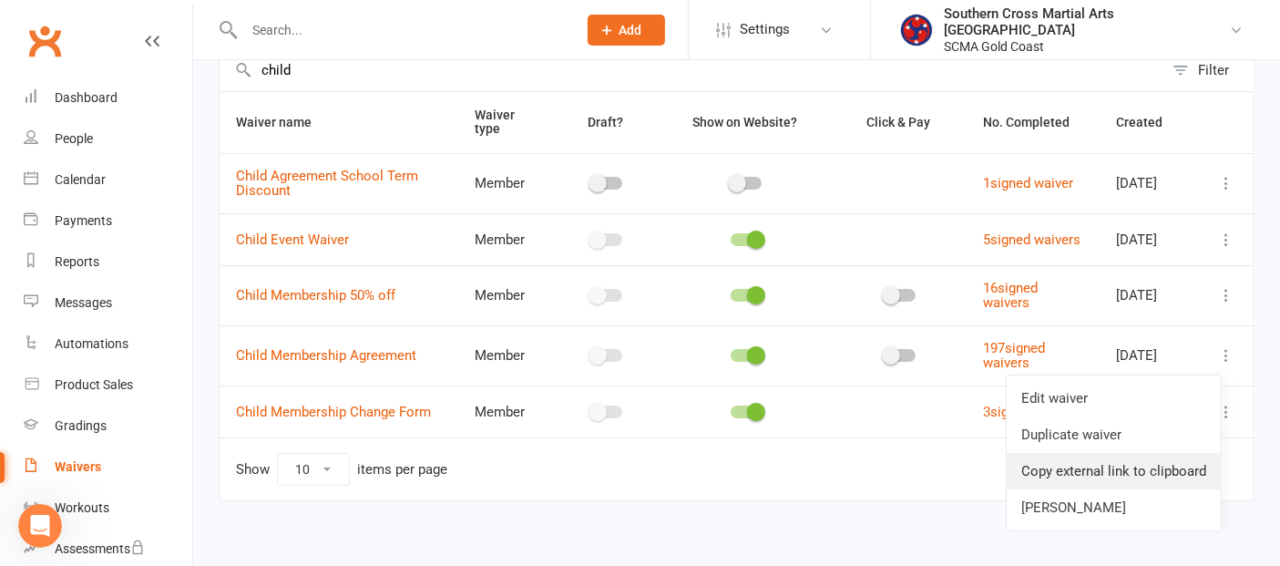
click at [1116, 480] on link "Copy external link to clipboard" at bounding box center [1114, 471] width 214 height 36
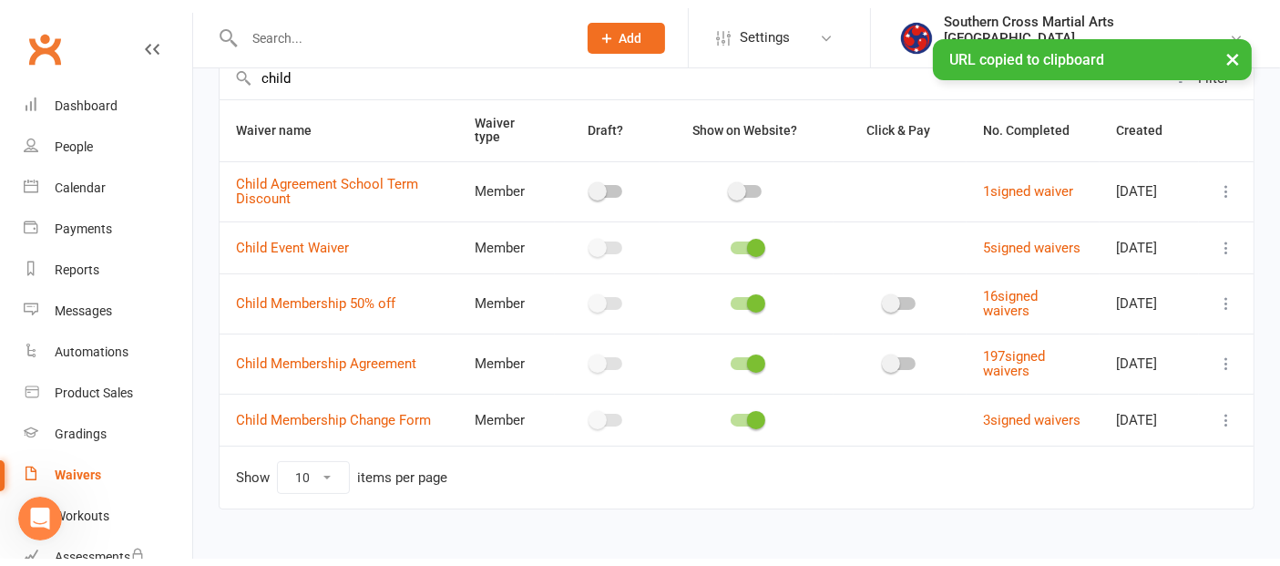
scroll to position [3275, 0]
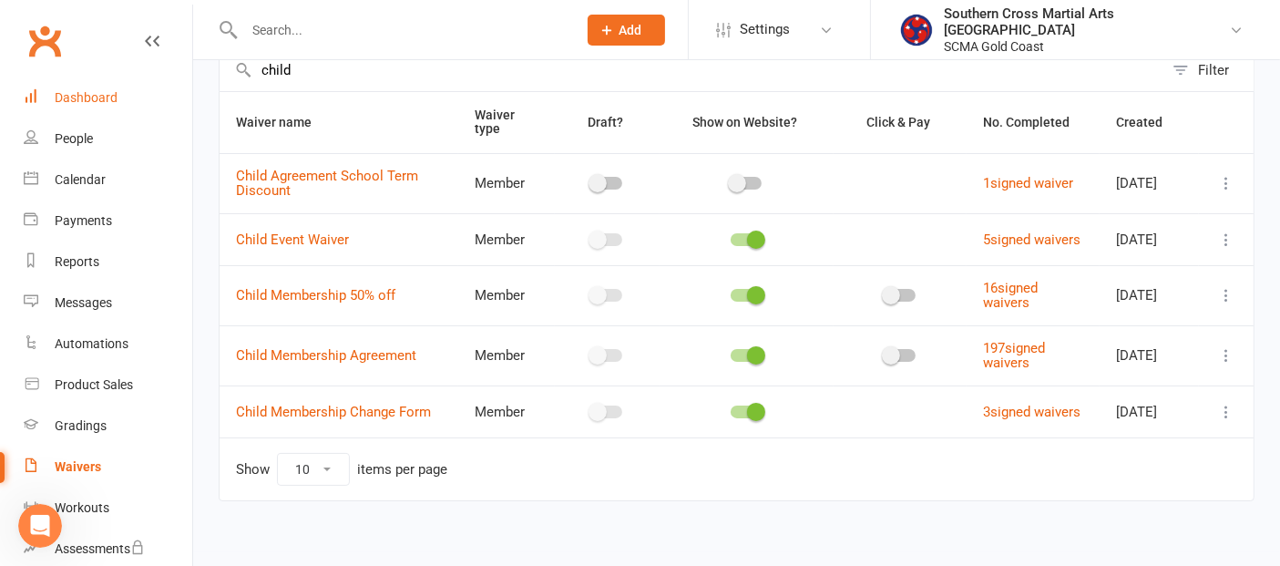
click at [107, 98] on div "Dashboard" at bounding box center [86, 97] width 63 height 15
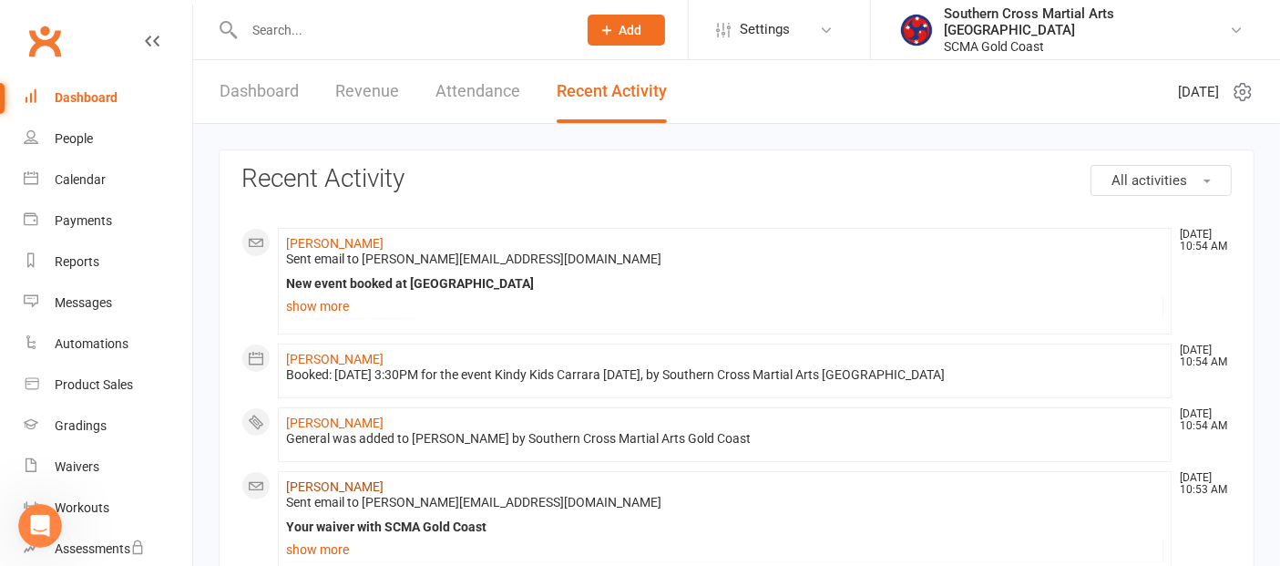
click at [375, 480] on link "[PERSON_NAME]" at bounding box center [335, 486] width 98 height 15
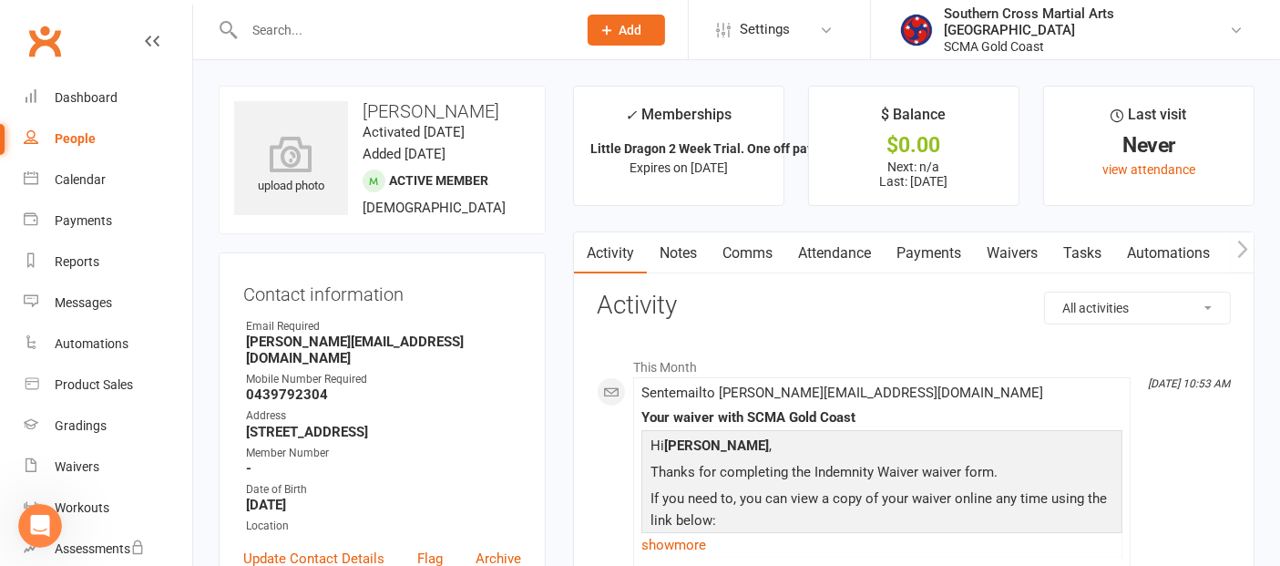
click at [924, 247] on link "Payments" at bounding box center [929, 253] width 90 height 42
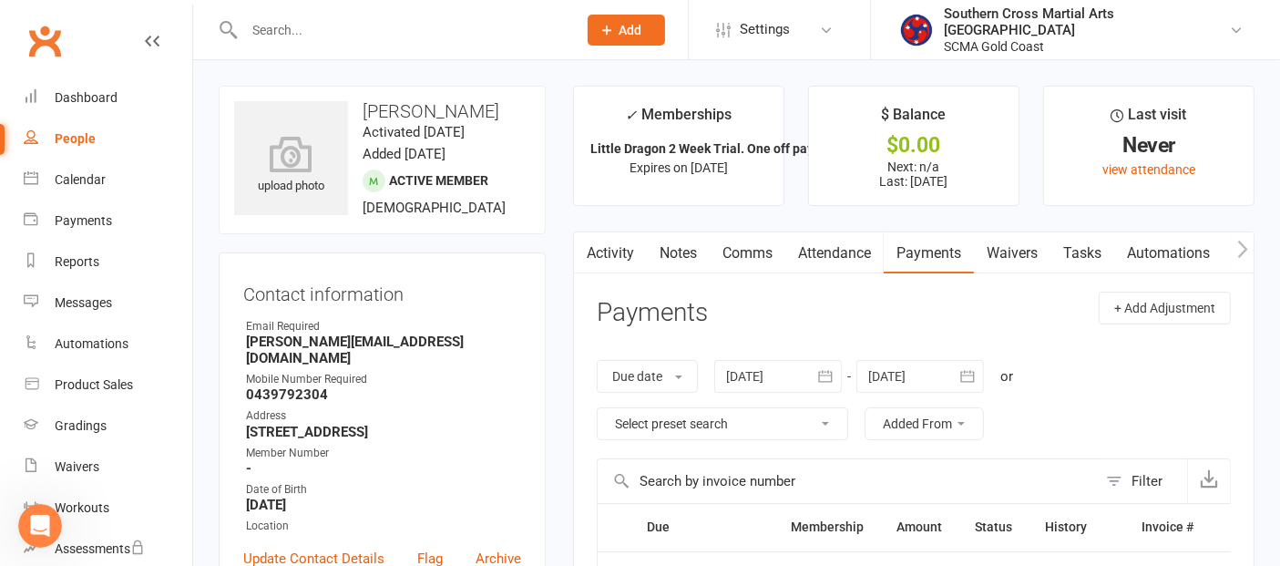
click at [864, 253] on link "Attendance" at bounding box center [835, 253] width 98 height 42
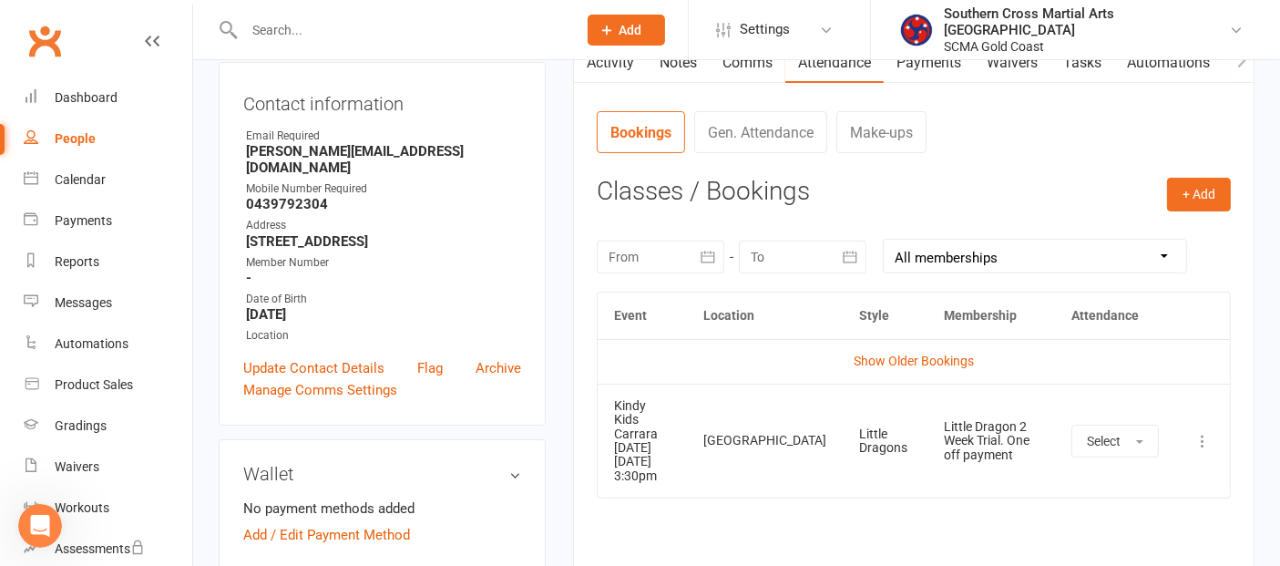
scroll to position [405, 0]
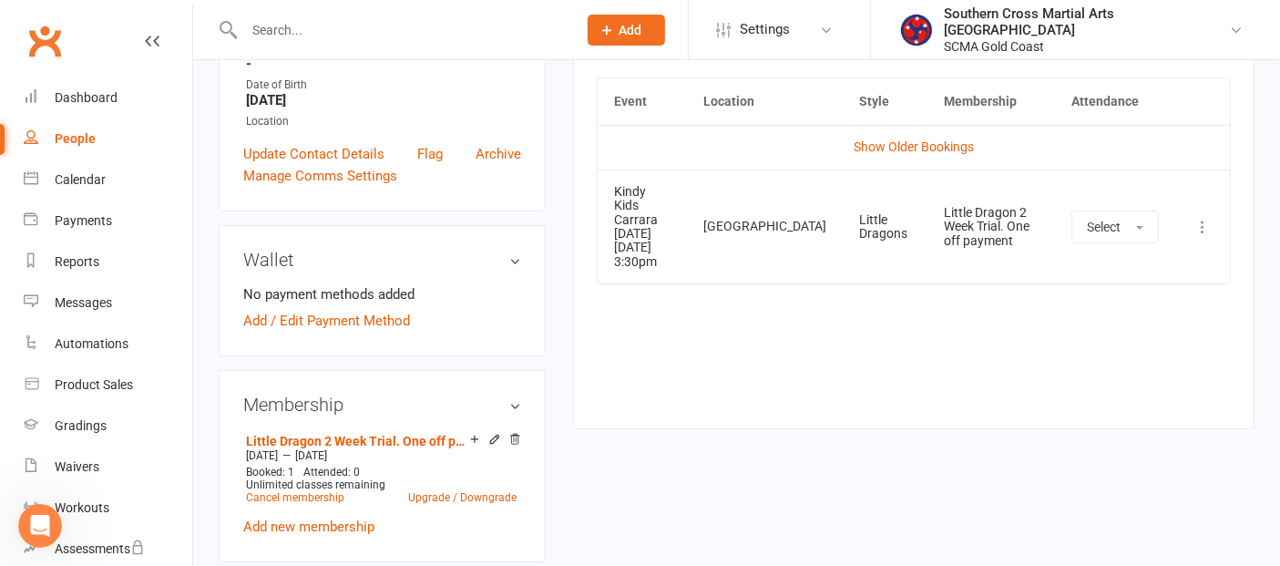
click at [1203, 218] on icon at bounding box center [1203, 227] width 18 height 18
click at [1117, 317] on link "Remove booking" at bounding box center [1122, 335] width 180 height 36
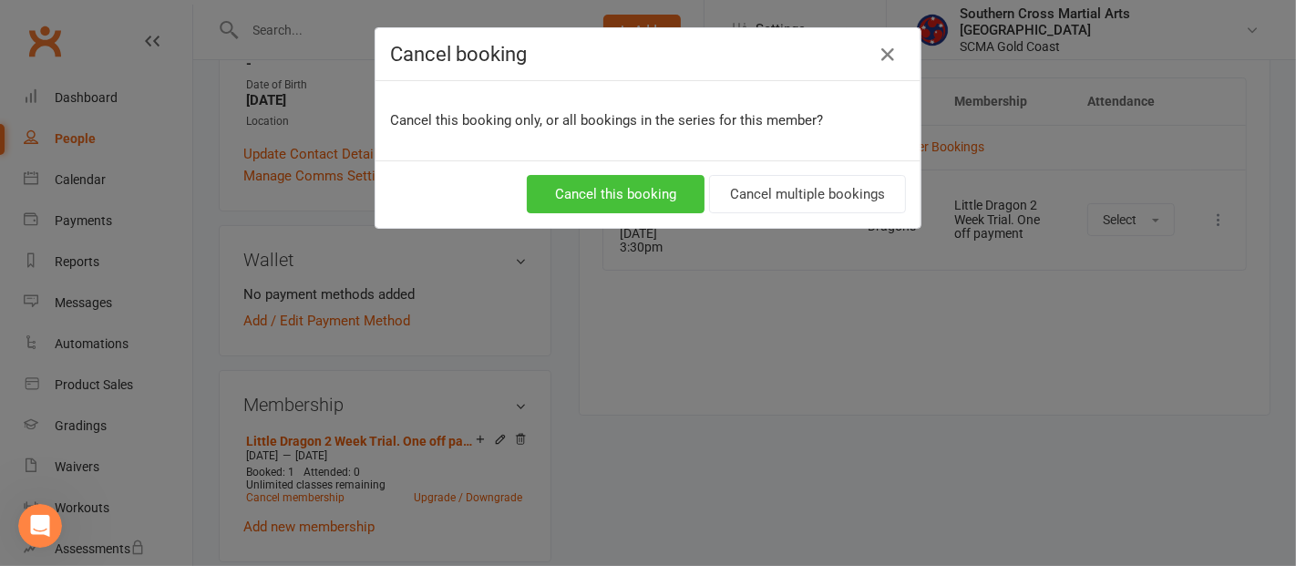
click at [630, 185] on button "Cancel this booking" at bounding box center [616, 194] width 178 height 38
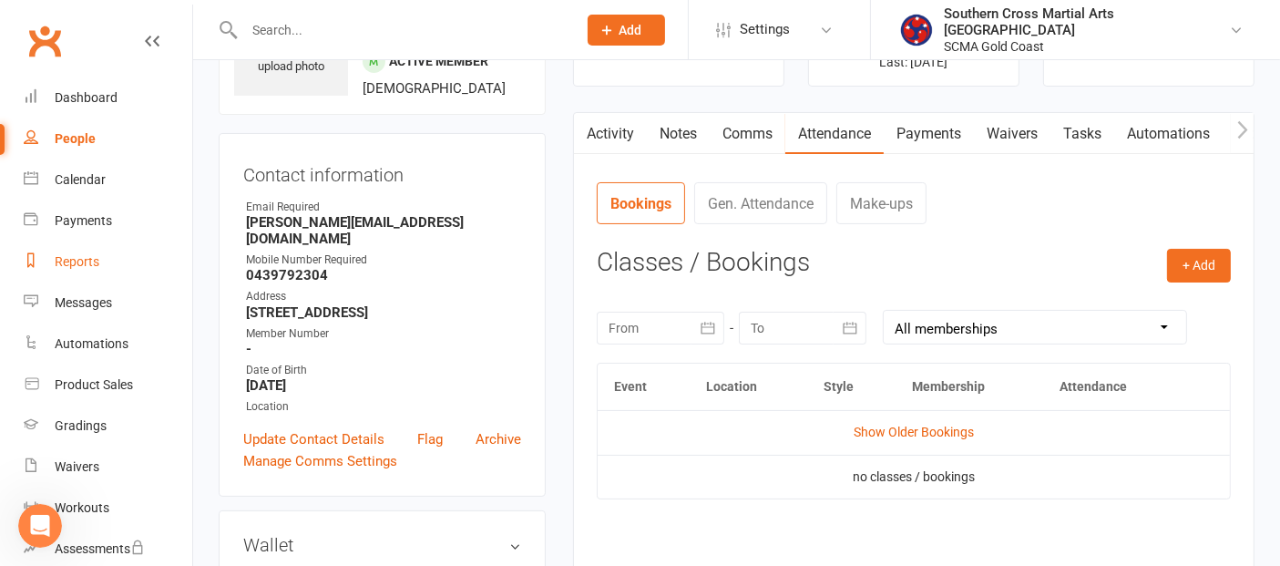
scroll to position [0, 0]
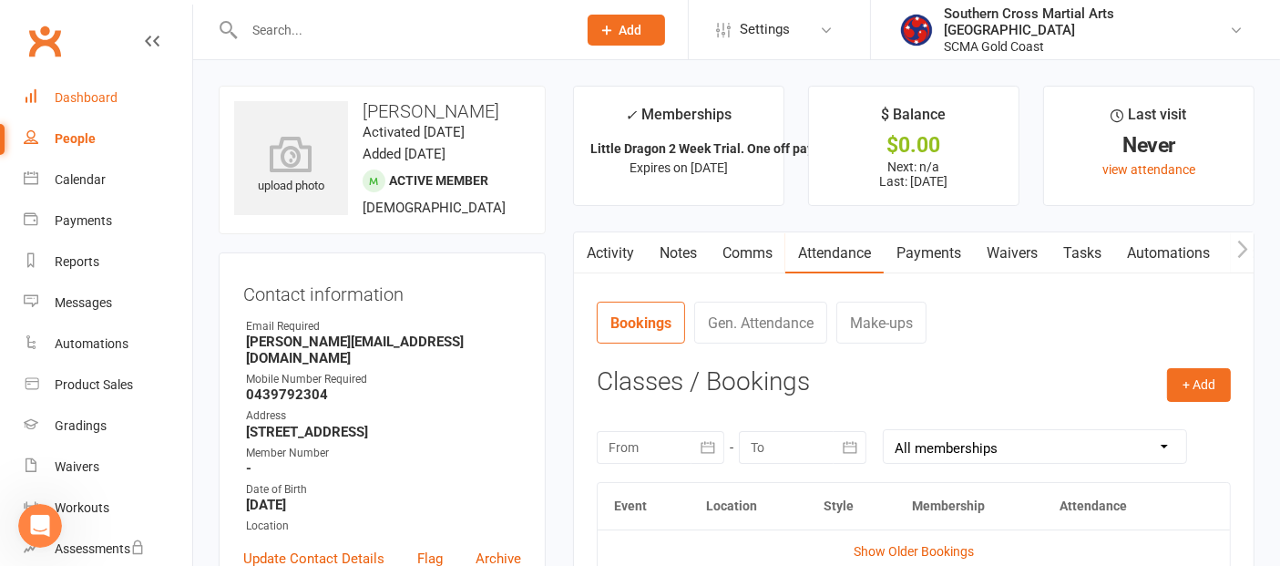
click at [111, 102] on div "Dashboard" at bounding box center [86, 97] width 63 height 15
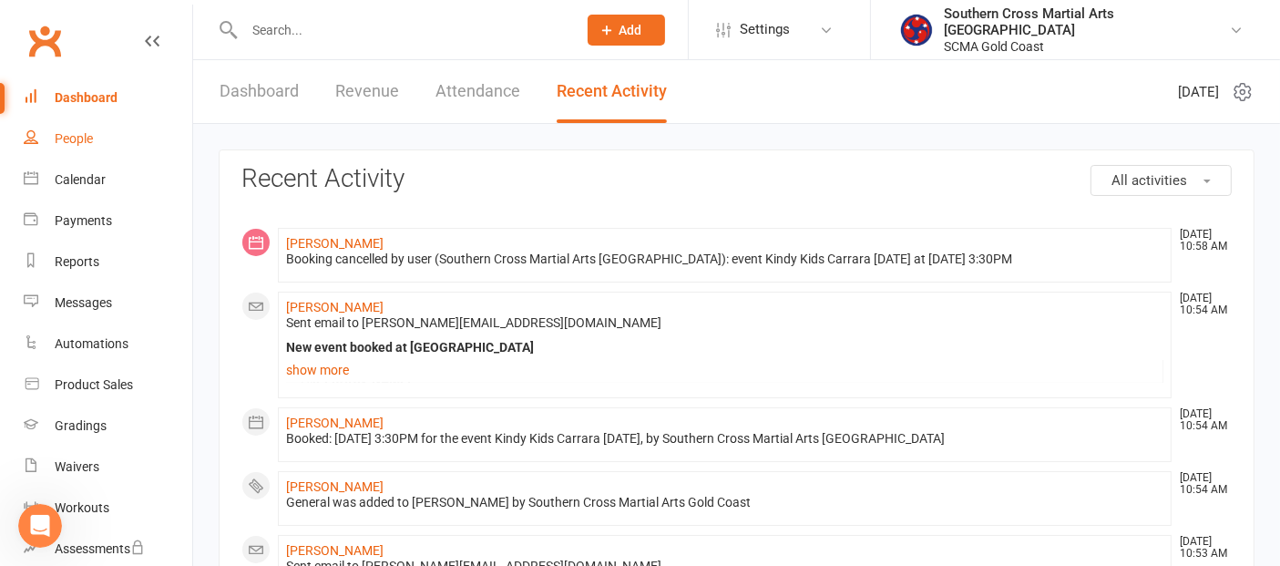
click at [77, 144] on div "People" at bounding box center [74, 138] width 38 height 15
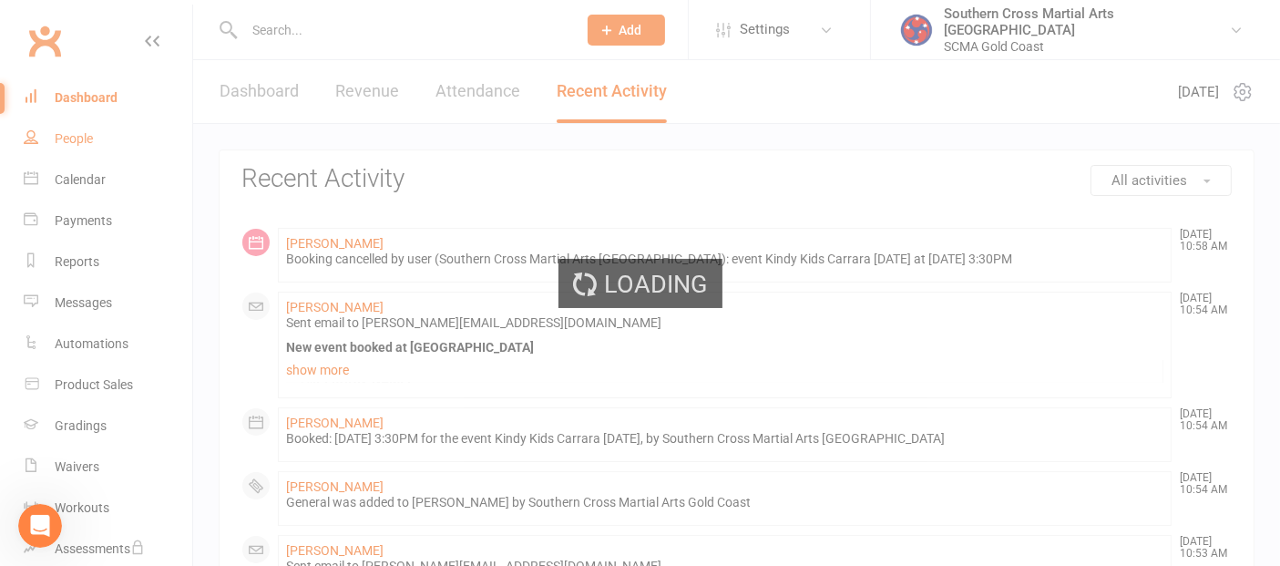
select select "100"
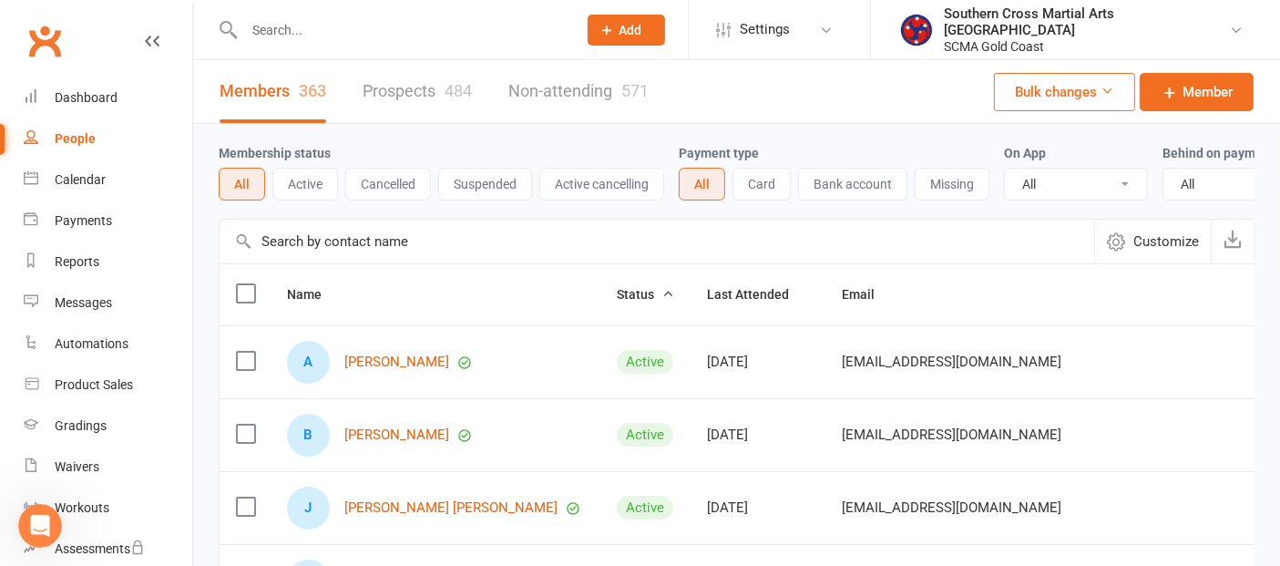
click at [412, 253] on input "text" at bounding box center [657, 242] width 875 height 44
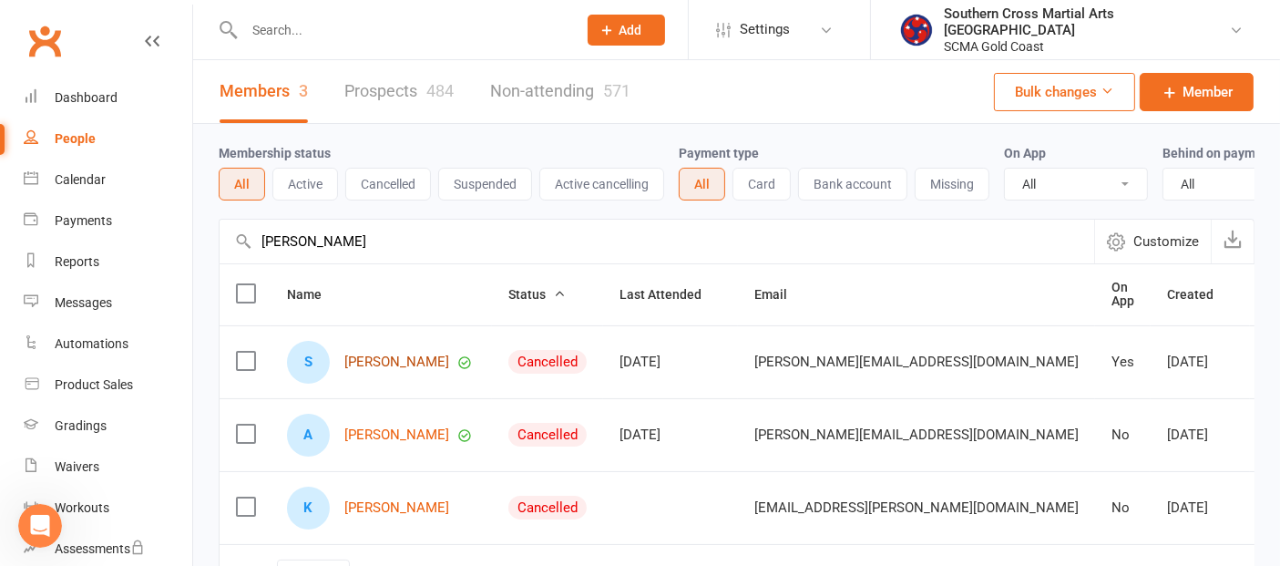
type input "[PERSON_NAME]"
click at [362, 370] on link "[PERSON_NAME]" at bounding box center [396, 361] width 105 height 15
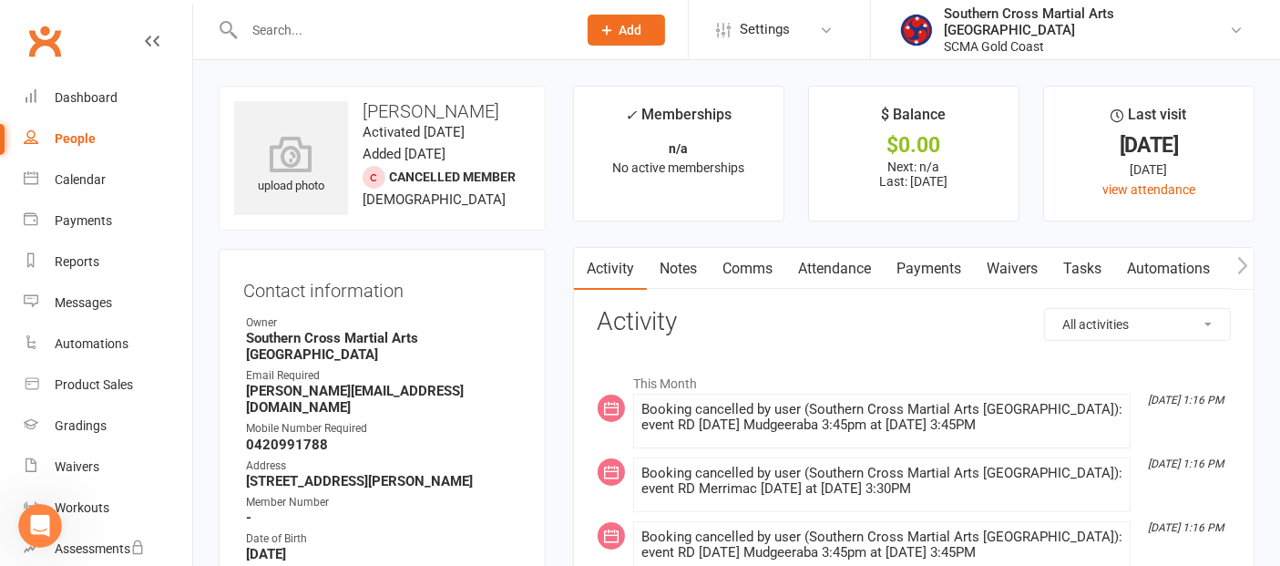
click at [873, 265] on link "Attendance" at bounding box center [835, 269] width 98 height 42
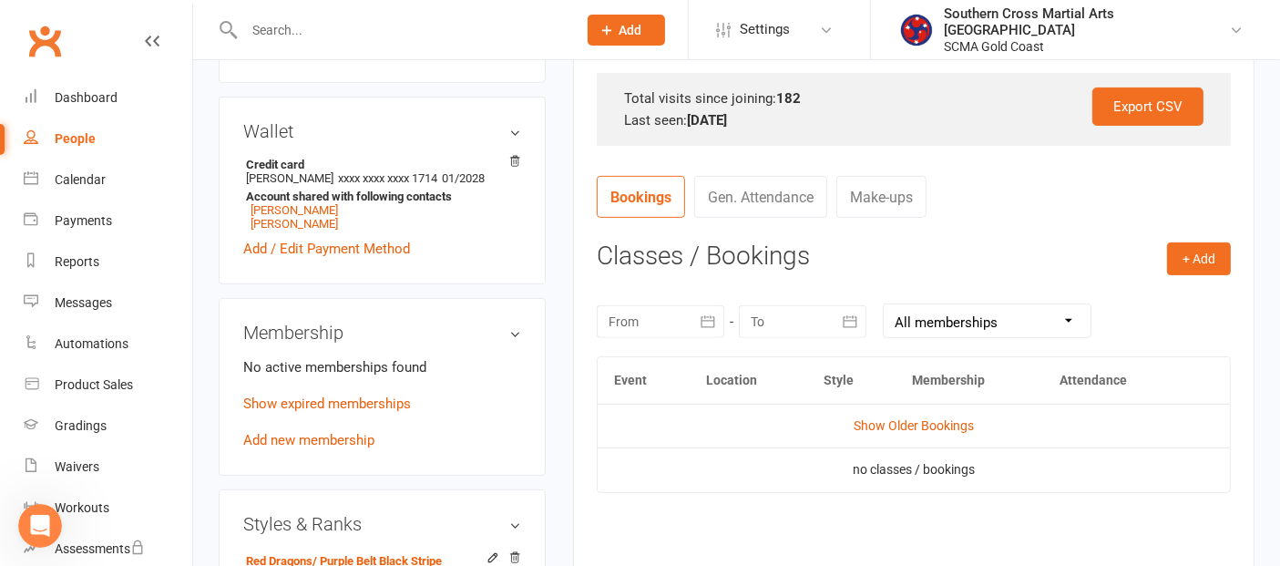
scroll to position [506, 0]
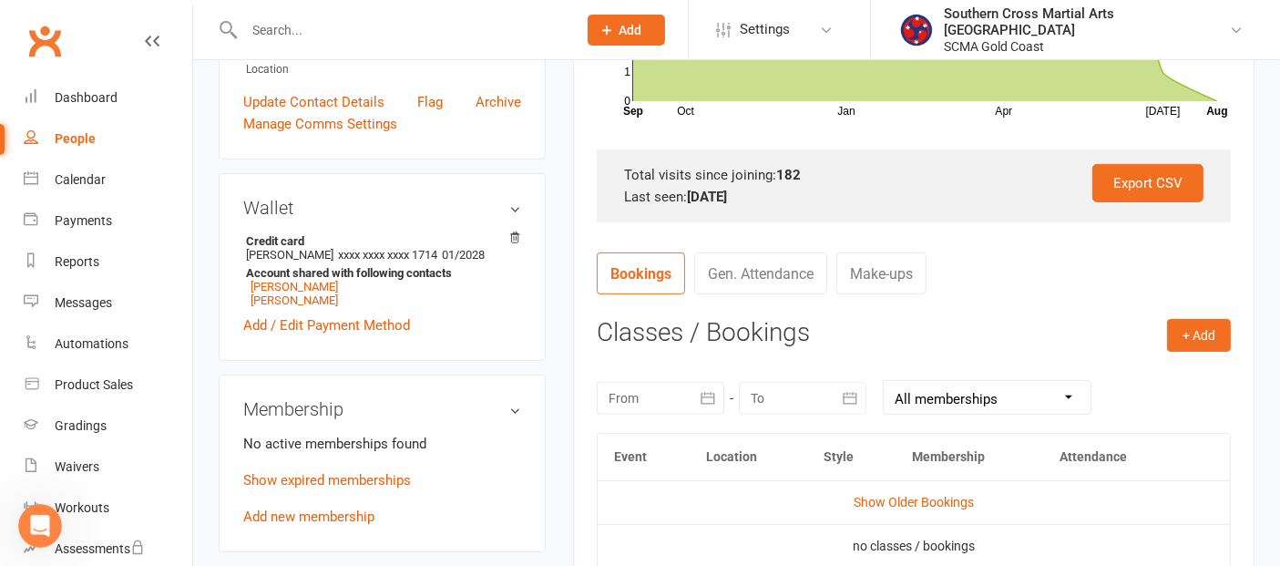
click at [675, 404] on div at bounding box center [661, 398] width 128 height 33
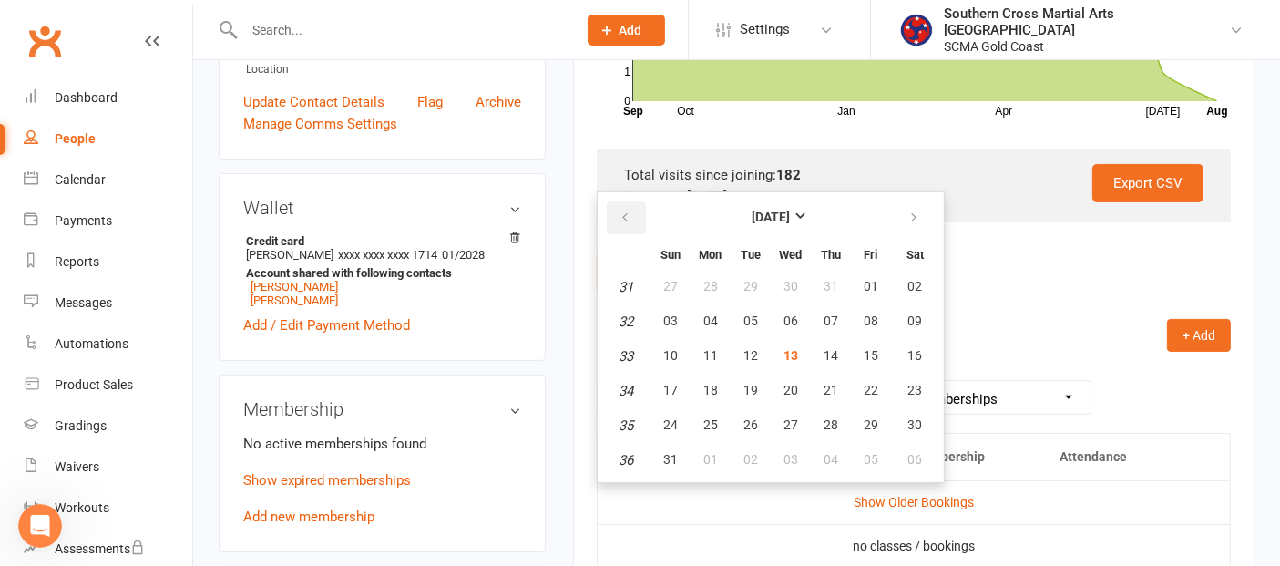
click at [614, 217] on button "button" at bounding box center [626, 217] width 39 height 33
click at [744, 279] on span "01" at bounding box center [751, 286] width 15 height 15
type input "[DATE]"
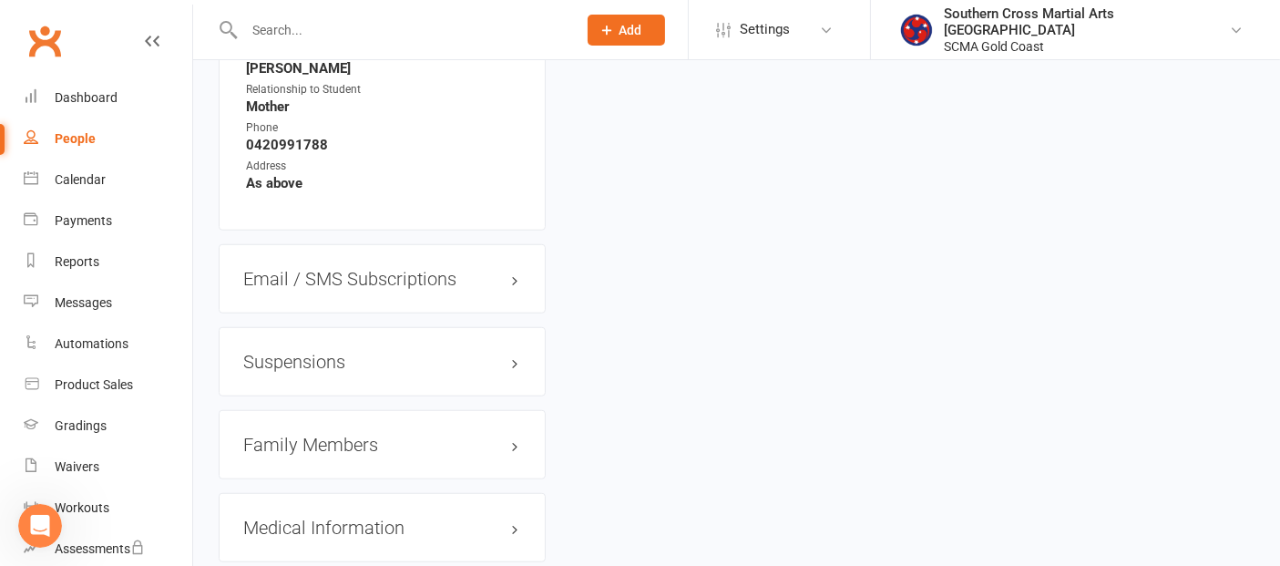
scroll to position [1619, 0]
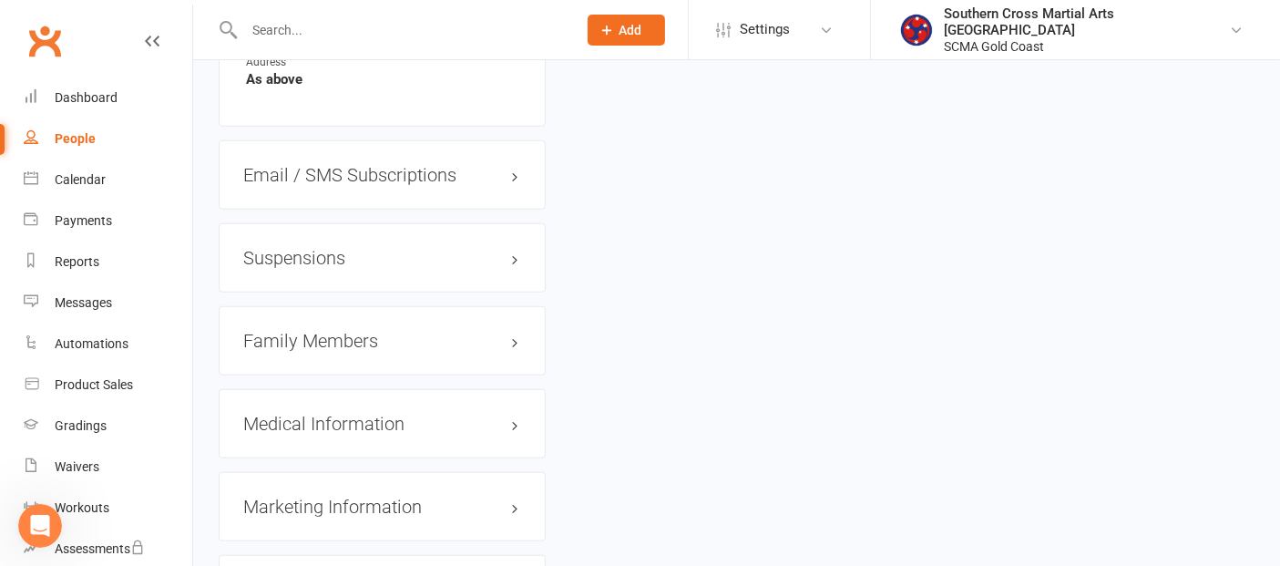
click at [312, 335] on h3 "Family Members" at bounding box center [382, 341] width 278 height 20
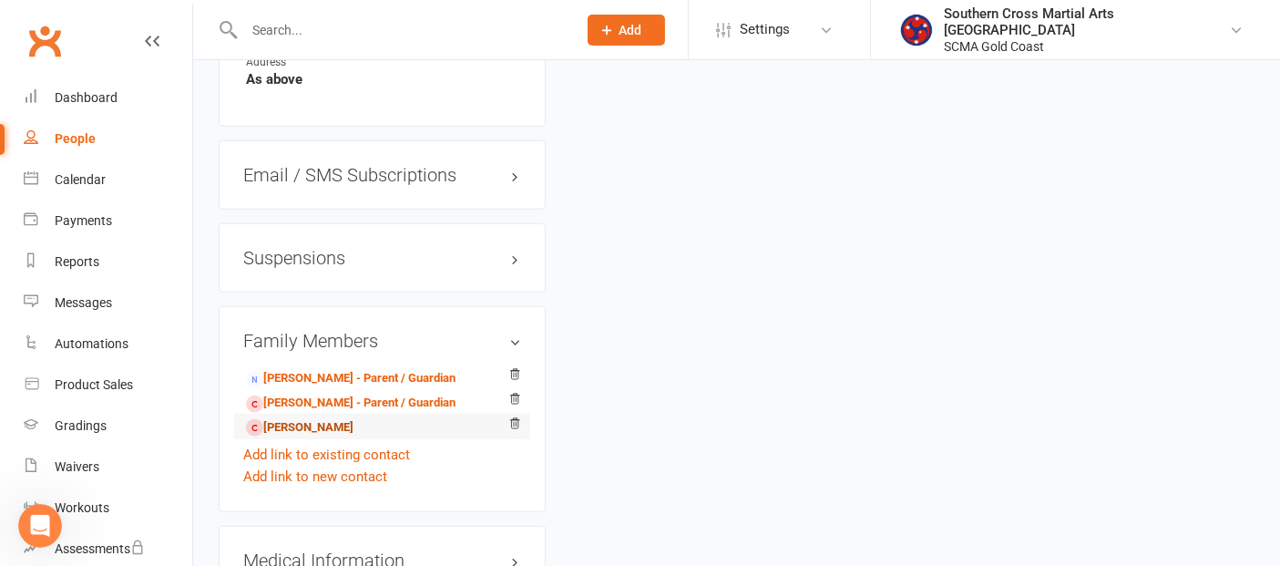
click at [309, 427] on link "[PERSON_NAME]" at bounding box center [300, 427] width 108 height 19
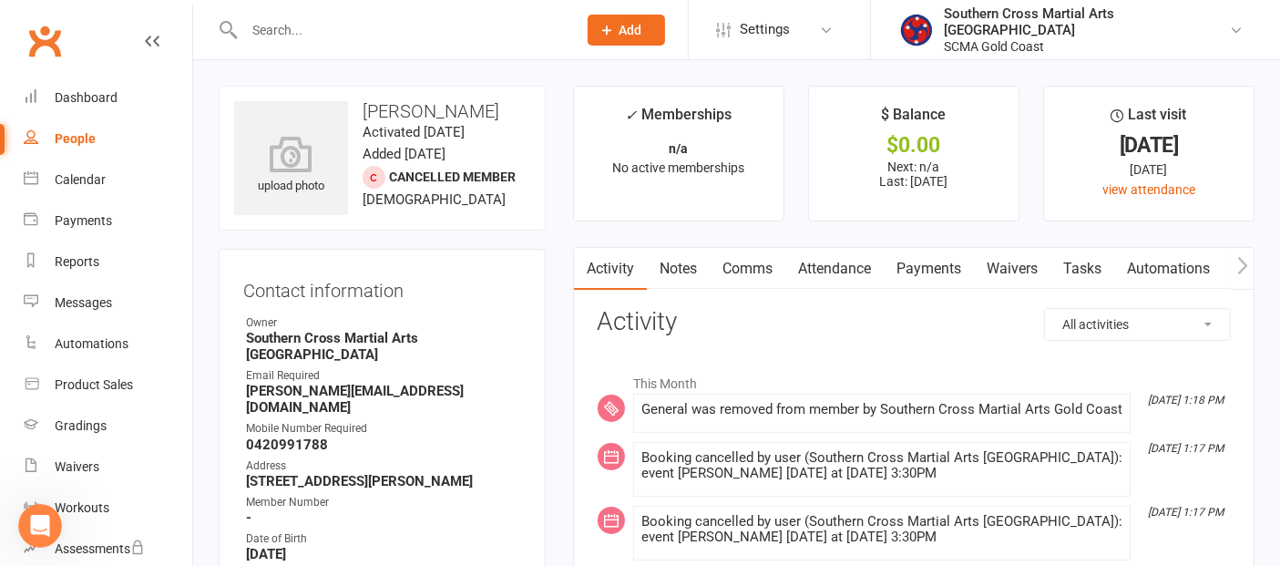
click at [846, 269] on link "Attendance" at bounding box center [835, 269] width 98 height 42
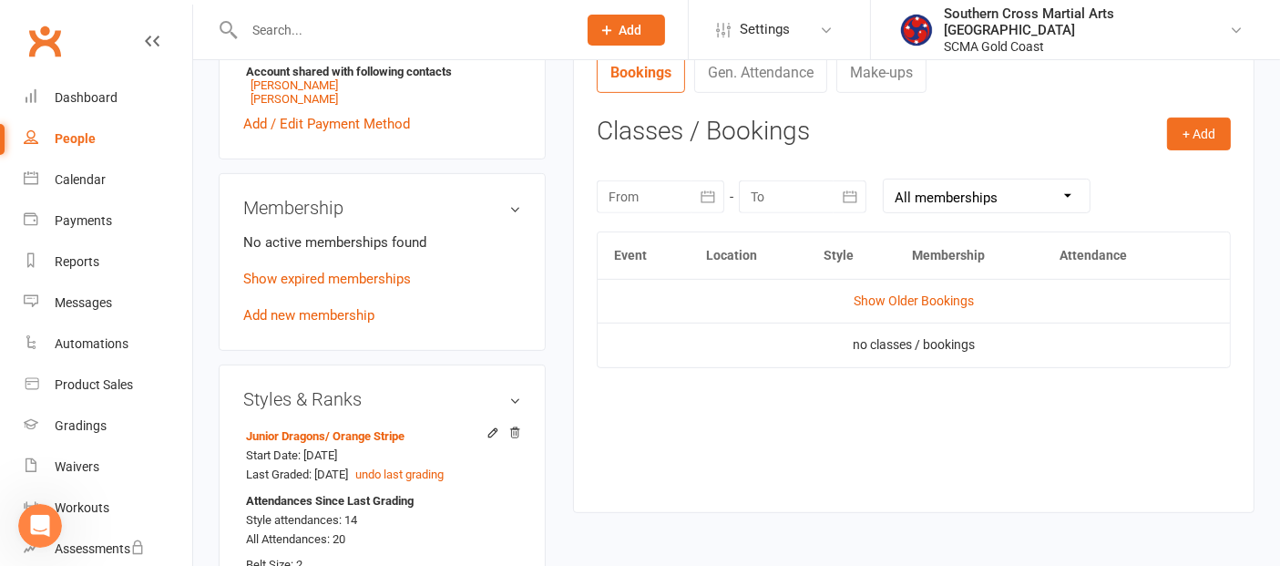
scroll to position [708, 0]
click at [674, 189] on div at bounding box center [661, 196] width 128 height 33
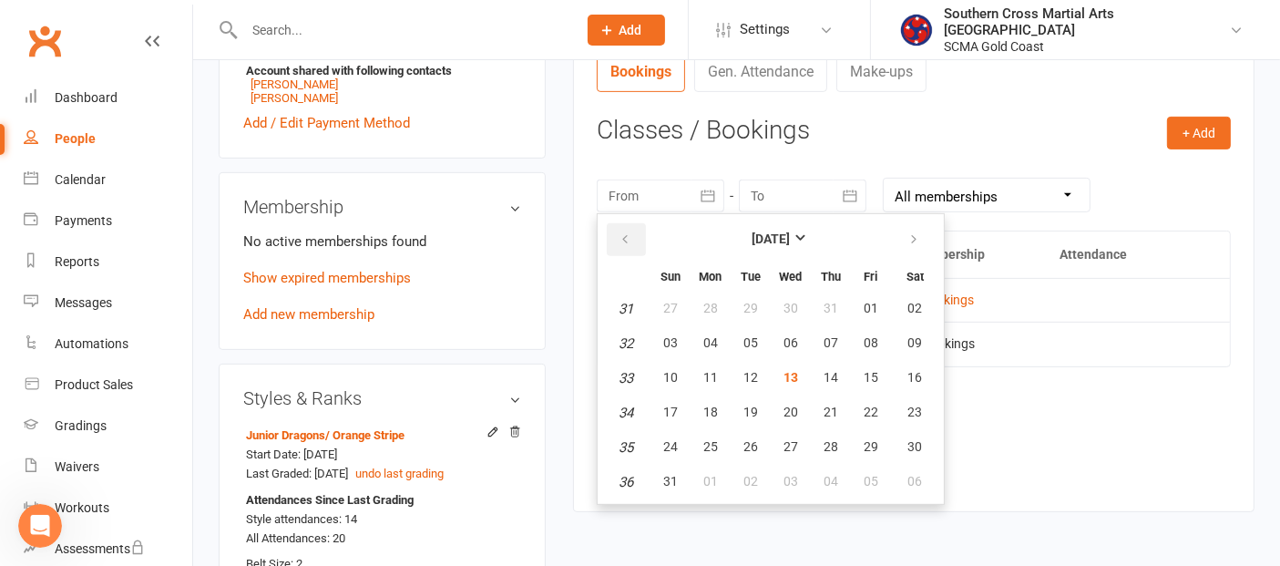
click at [637, 238] on button "button" at bounding box center [626, 239] width 39 height 33
click at [749, 335] on span "08" at bounding box center [751, 342] width 15 height 15
type input "[DATE]"
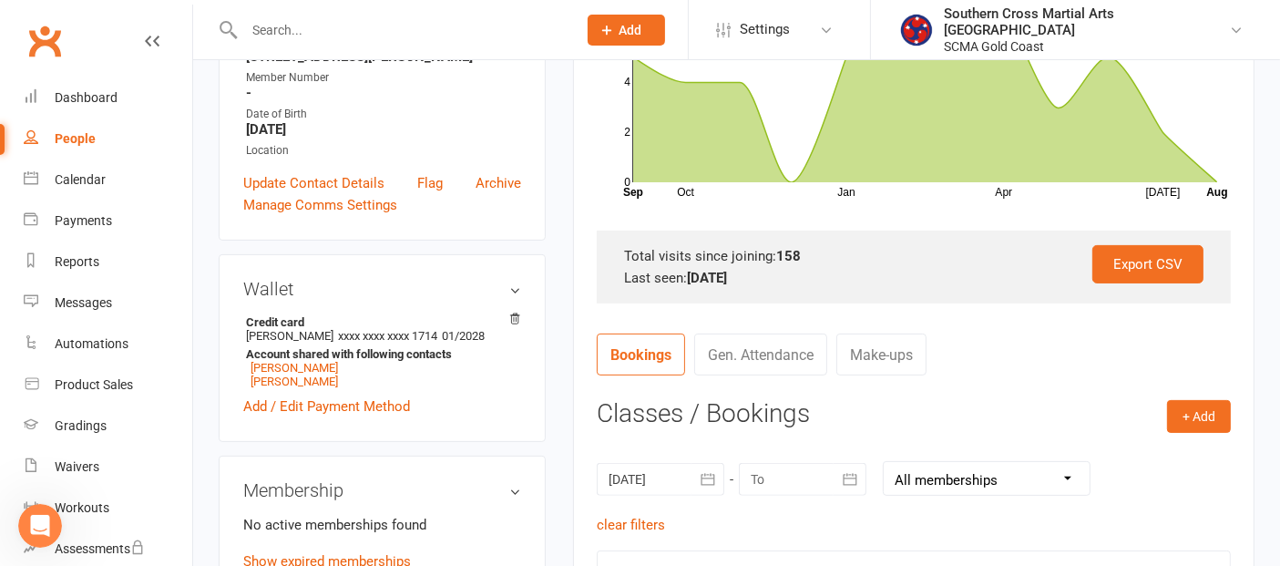
scroll to position [607, 0]
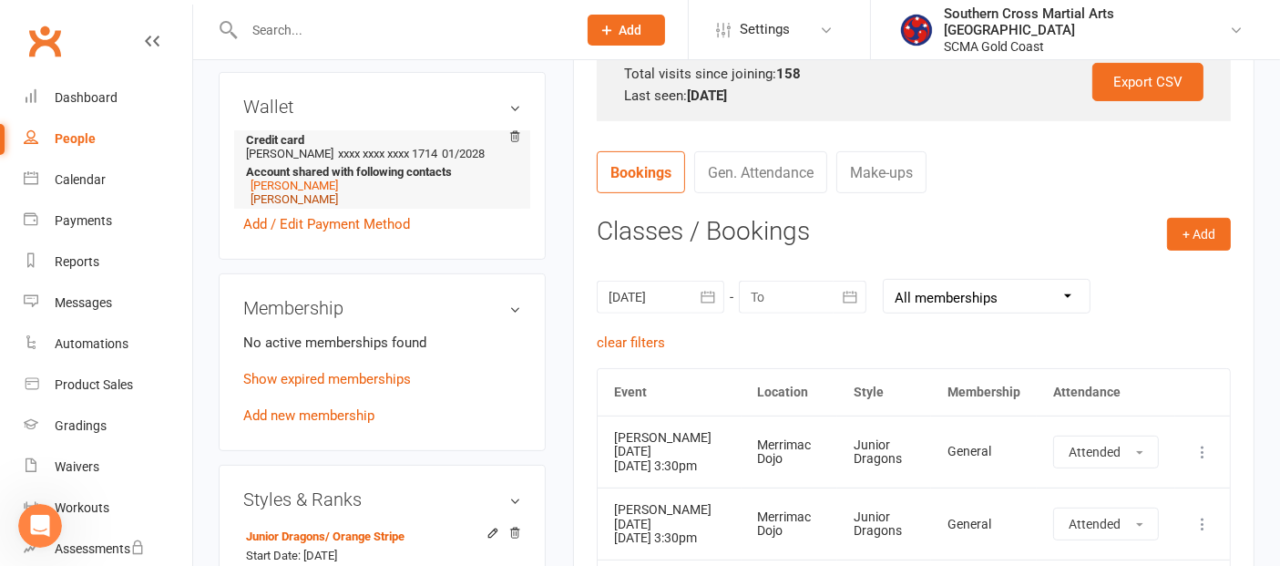
click at [275, 196] on link "[PERSON_NAME]" at bounding box center [294, 199] width 87 height 14
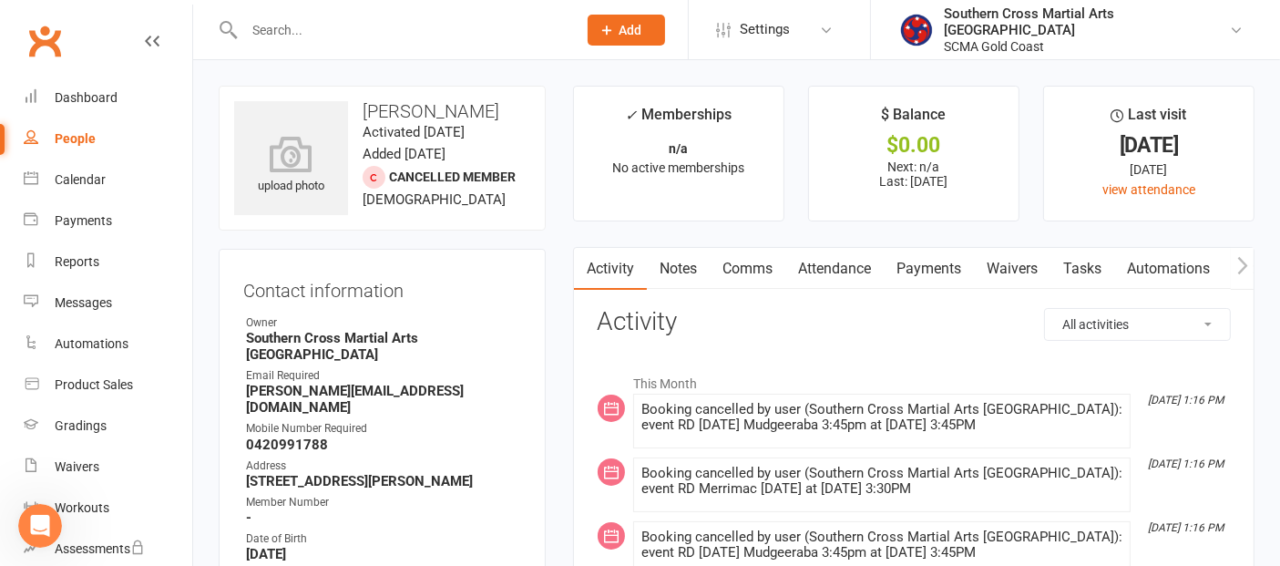
click at [822, 269] on link "Attendance" at bounding box center [835, 269] width 98 height 42
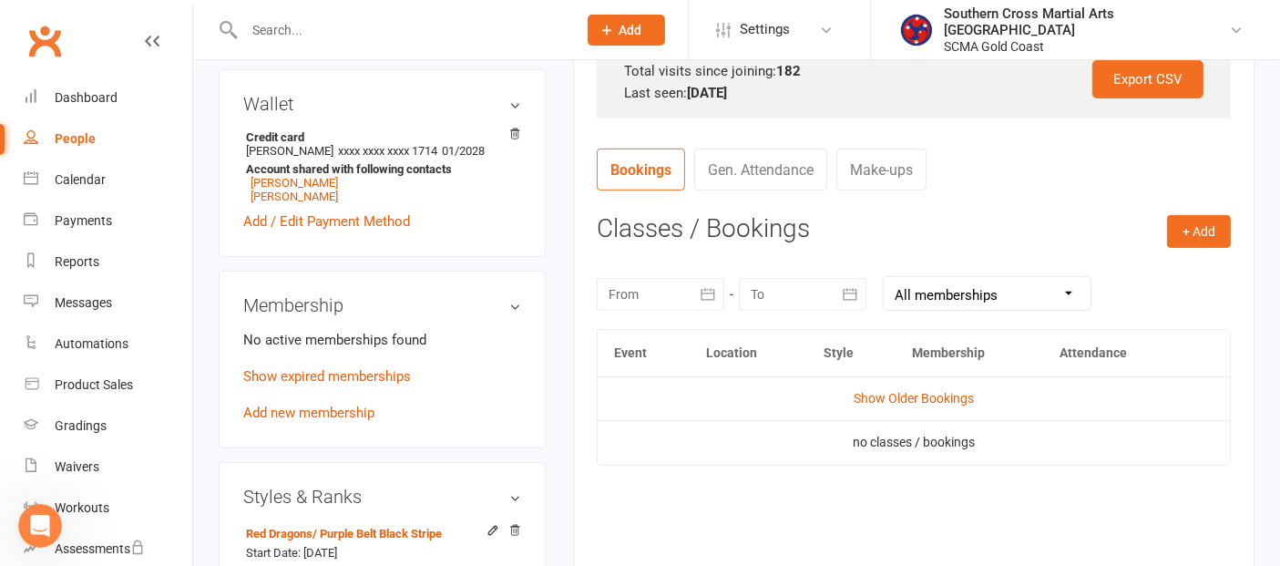
scroll to position [708, 0]
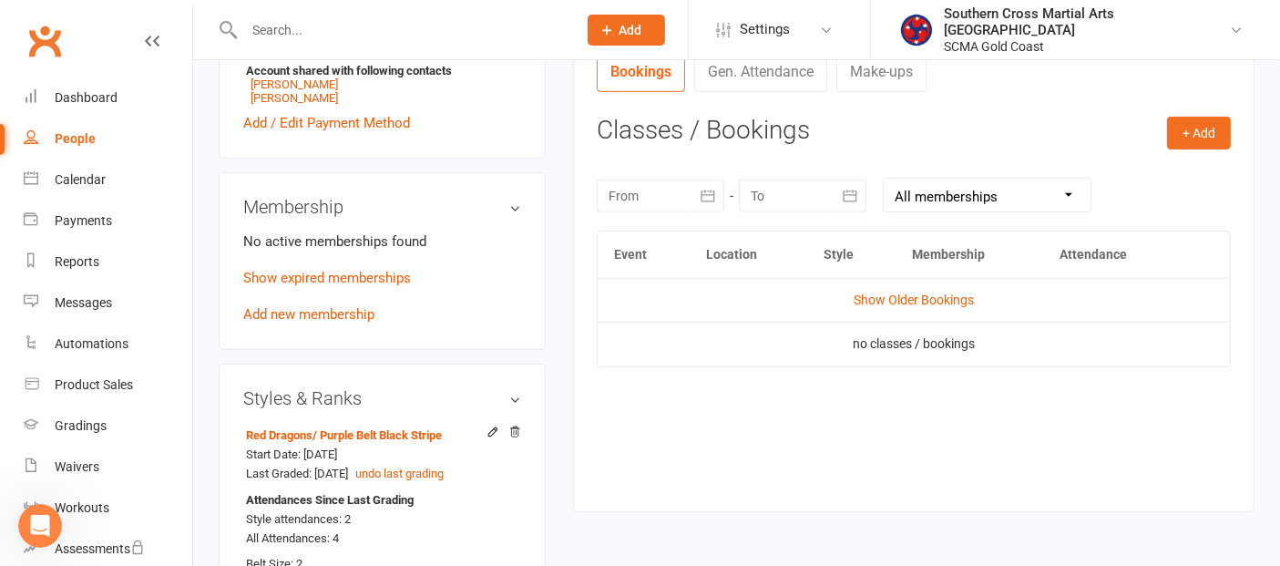
click at [699, 193] on icon "button" at bounding box center [708, 196] width 18 height 18
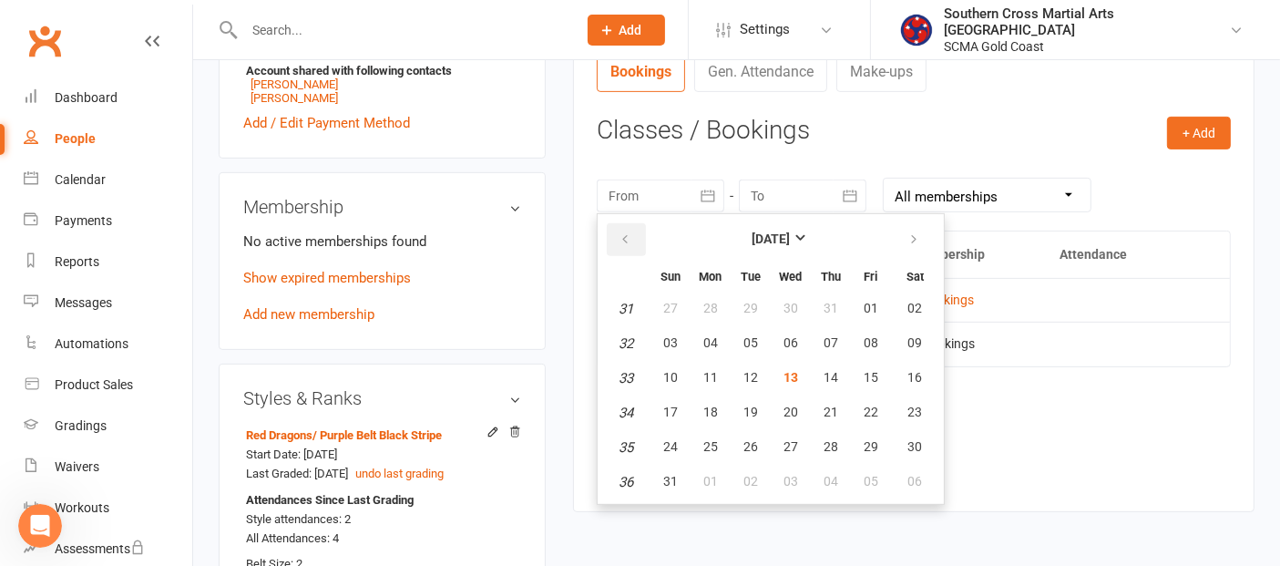
click at [627, 235] on icon "button" at bounding box center [625, 239] width 13 height 15
click at [784, 335] on span "09" at bounding box center [791, 342] width 15 height 15
type input "[DATE]"
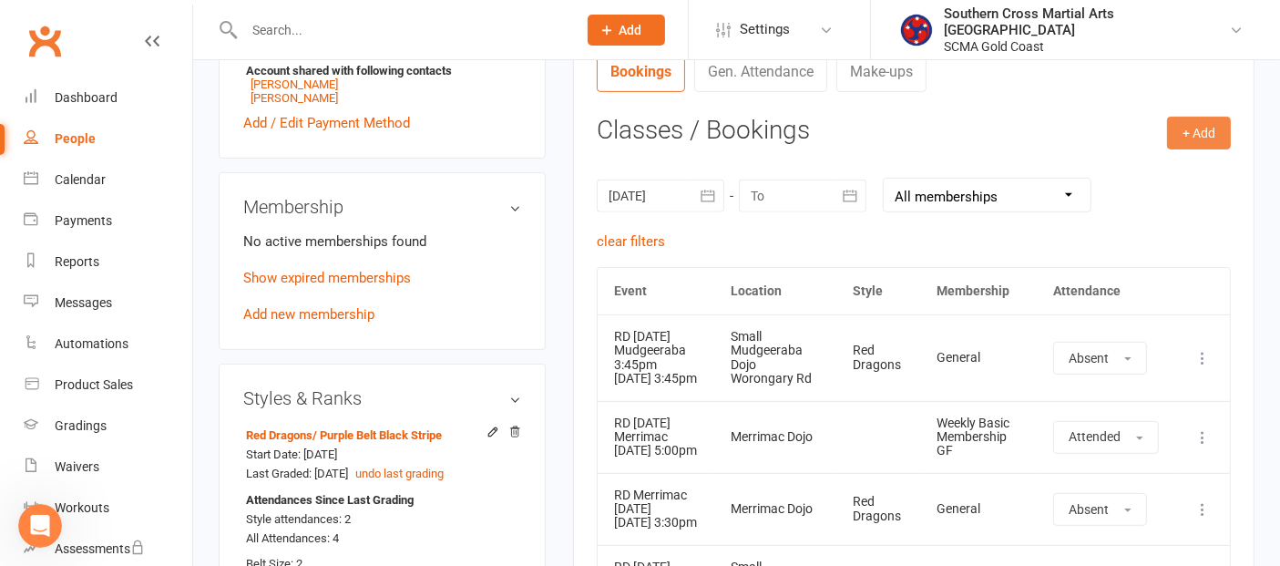
click at [1202, 125] on button "+ Add" at bounding box center [1199, 133] width 64 height 33
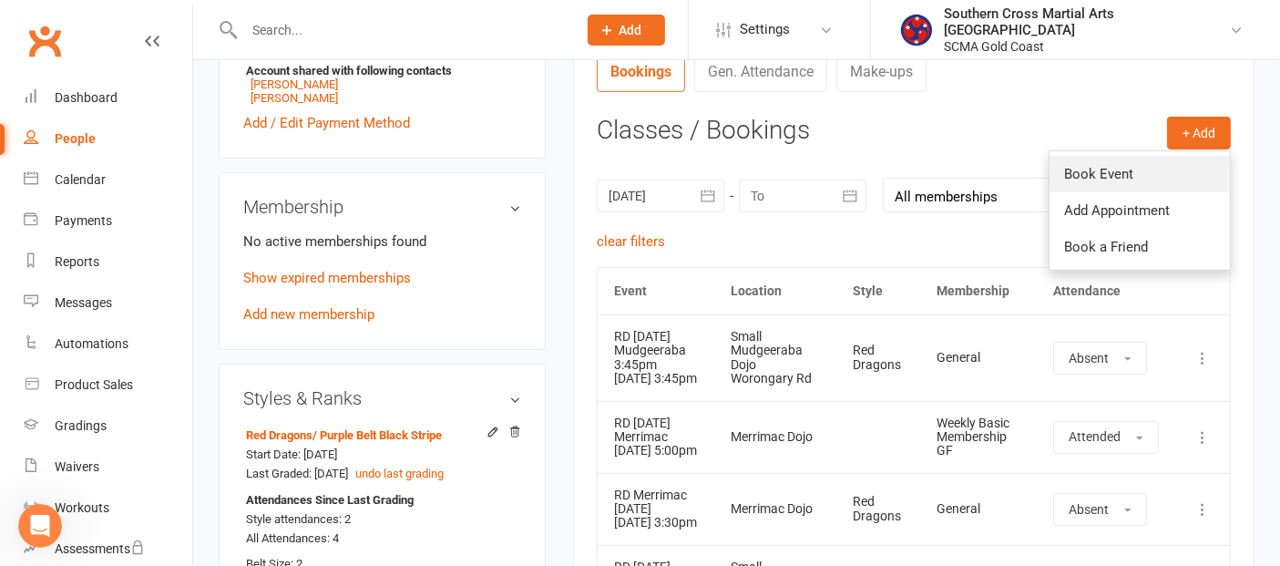
click at [1119, 162] on link "Book Event" at bounding box center [1140, 174] width 180 height 36
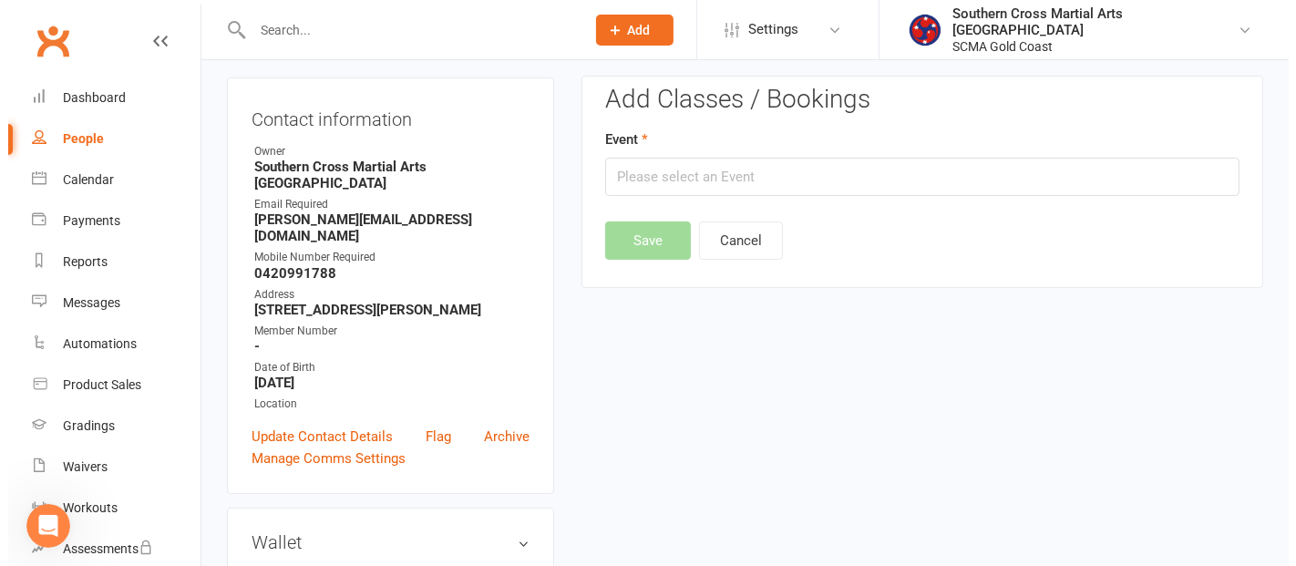
scroll to position [156, 0]
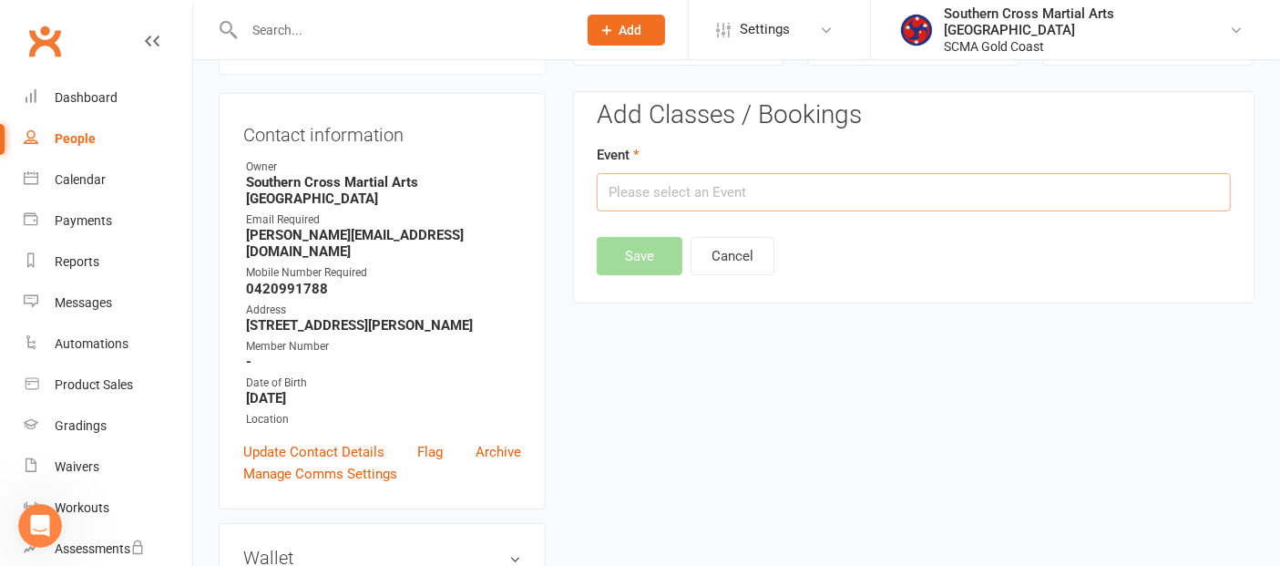
click at [781, 191] on input "text" at bounding box center [914, 192] width 634 height 38
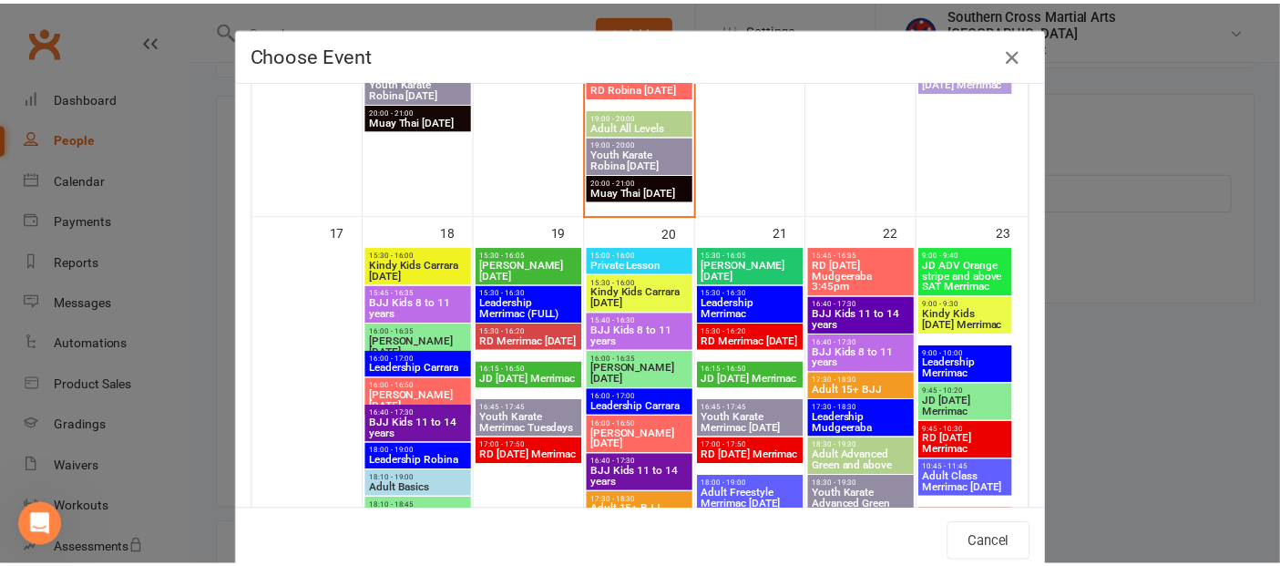
scroll to position [1518, 0]
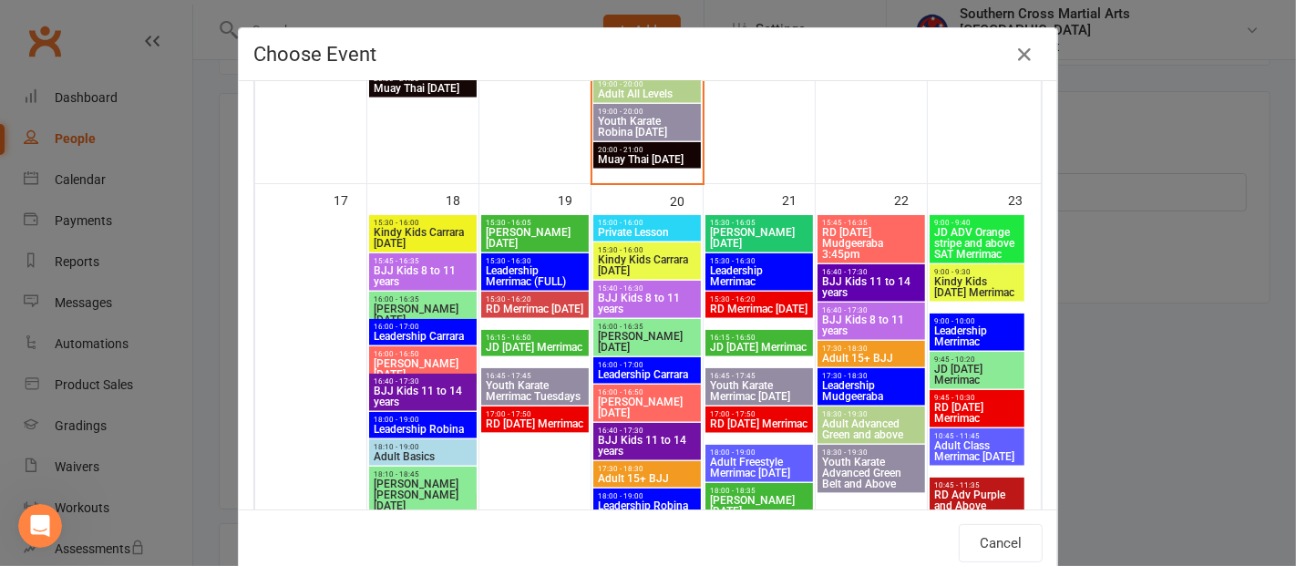
click at [516, 418] on span "RD [DATE] Merrimac" at bounding box center [535, 423] width 100 height 11
type input "RD [DATE] Merrimac - [DATE] 5:00:00 PM"
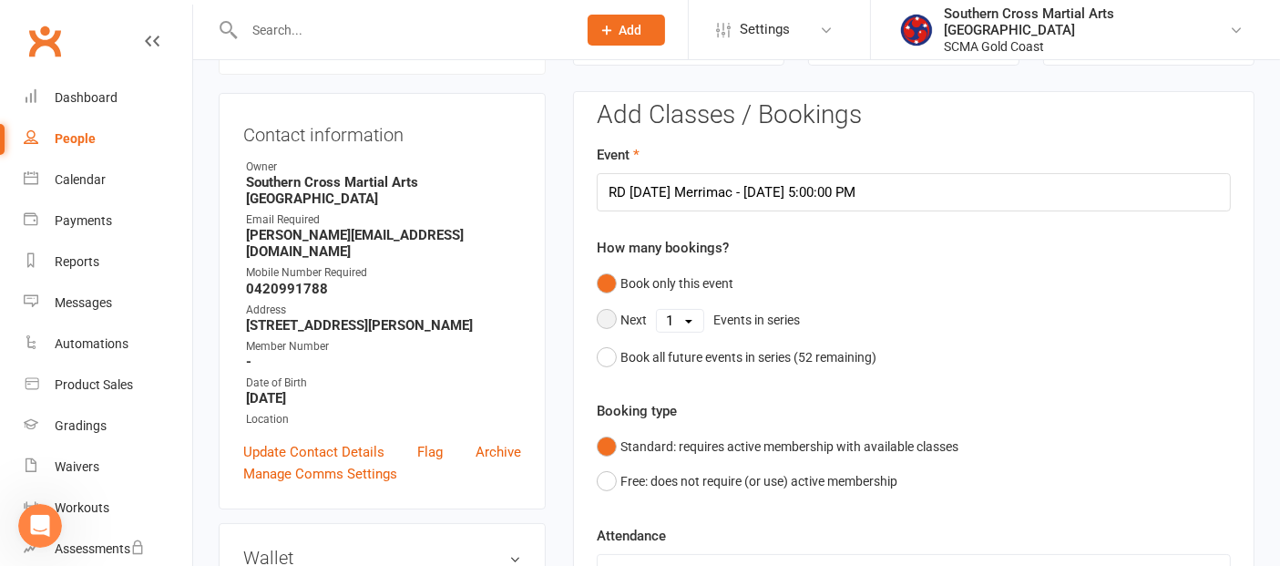
click at [690, 319] on select "1 2 3 4 5 6 7 8 9 10 11 12 13 14 15 16 17 18 19 20 21 22 23 24 25 26 27 28 29 3…" at bounding box center [680, 321] width 46 height 22
select select "4"
click at [657, 310] on select "1 2 3 4 5 6 7 8 9 10 11 12 13 14 15 16 17 18 19 20 21 22 23 24 25 26 27 28 29 3…" at bounding box center [680, 321] width 46 height 22
click at [642, 539] on button "Save" at bounding box center [640, 544] width 86 height 38
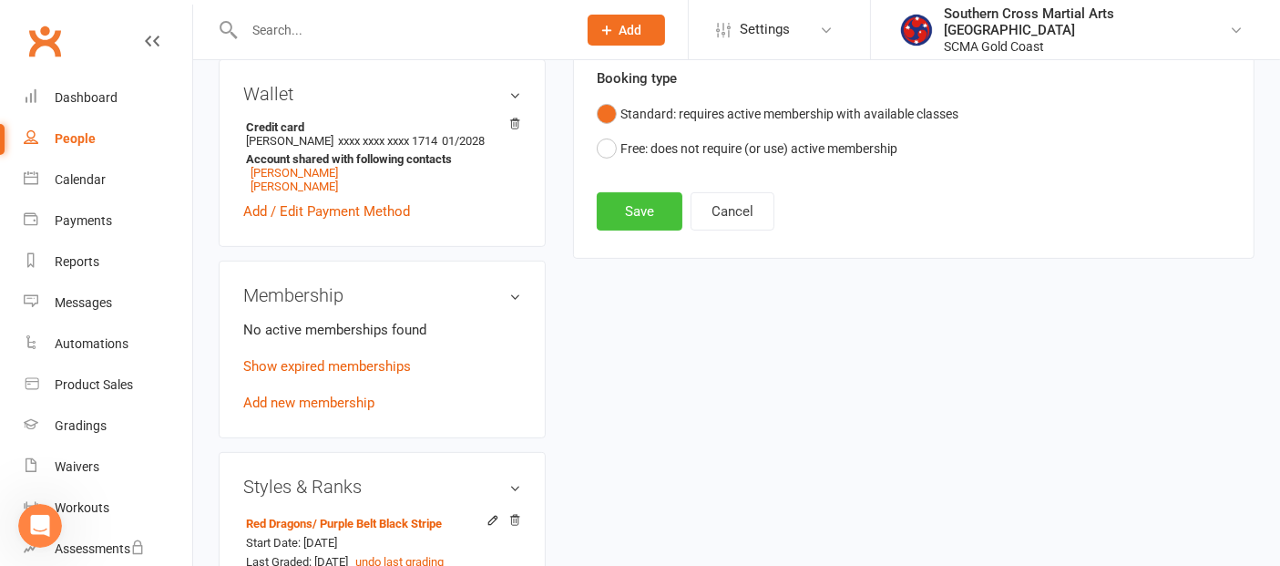
scroll to position [662, 0]
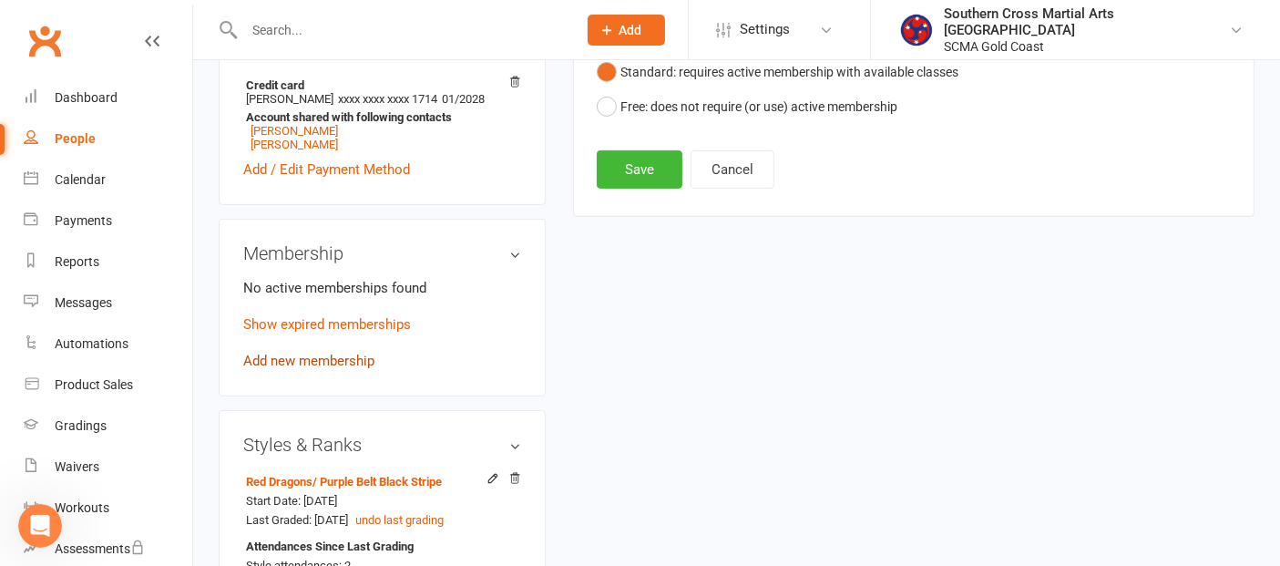
click at [334, 362] on link "Add new membership" at bounding box center [308, 361] width 131 height 16
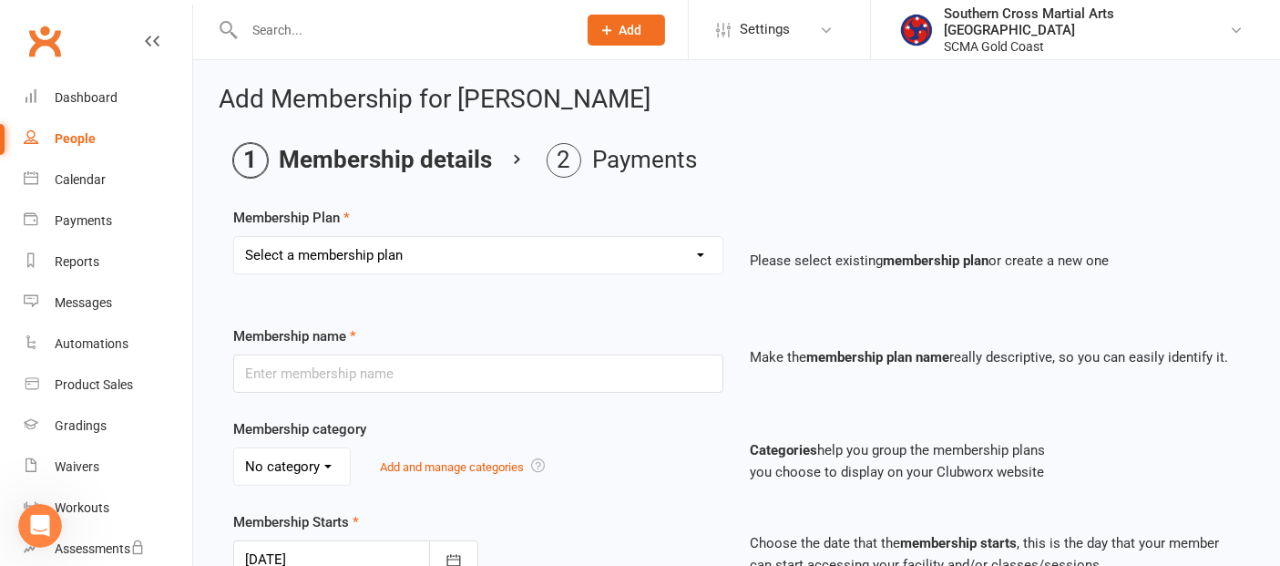
click at [391, 253] on select "Select a membership plan Create new Membership Plan General Monthly Weekly Basi…" at bounding box center [478, 255] width 488 height 36
select select "1"
click at [234, 237] on select "Select a membership plan Create new Membership Plan General Monthly Weekly Basi…" at bounding box center [478, 255] width 488 height 36
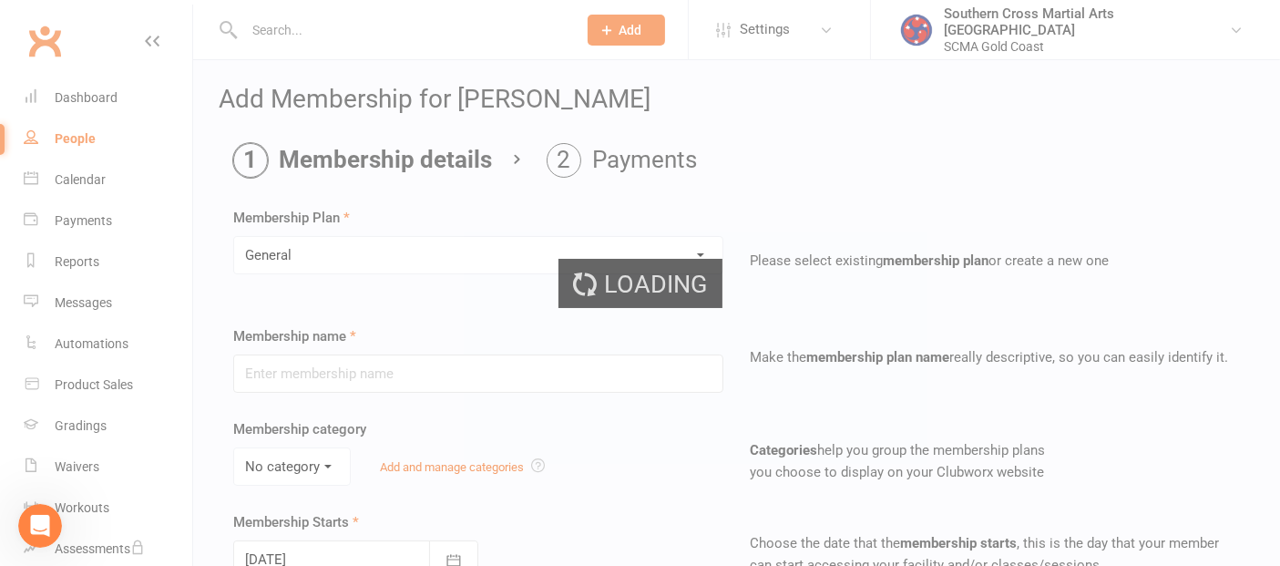
type input "General"
select select "2"
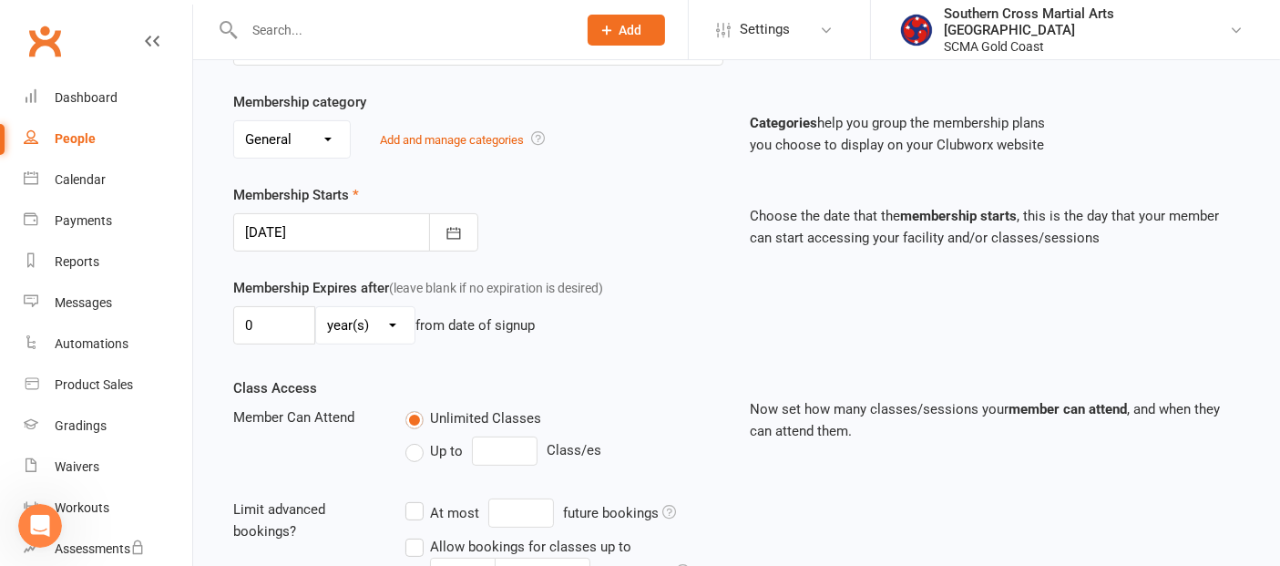
scroll to position [320, 0]
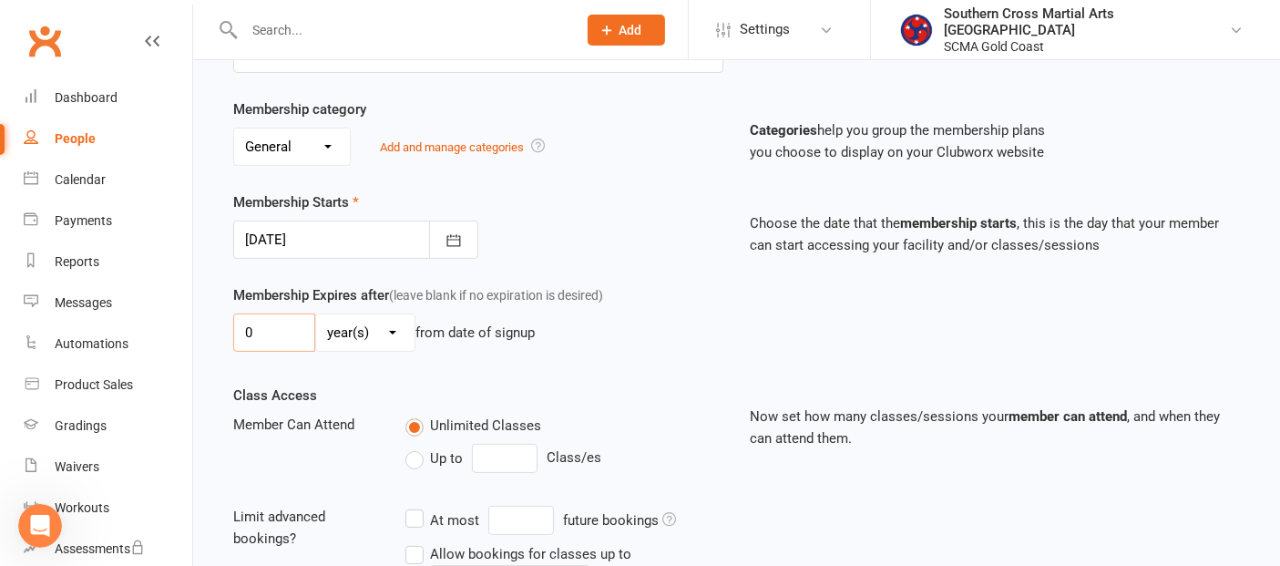
drag, startPoint x: 271, startPoint y: 337, endPoint x: 219, endPoint y: 337, distance: 51.9
click at [219, 337] on main "Membership details Payments Membership Plan Select a membership plan Create new…" at bounding box center [737, 288] width 1036 height 931
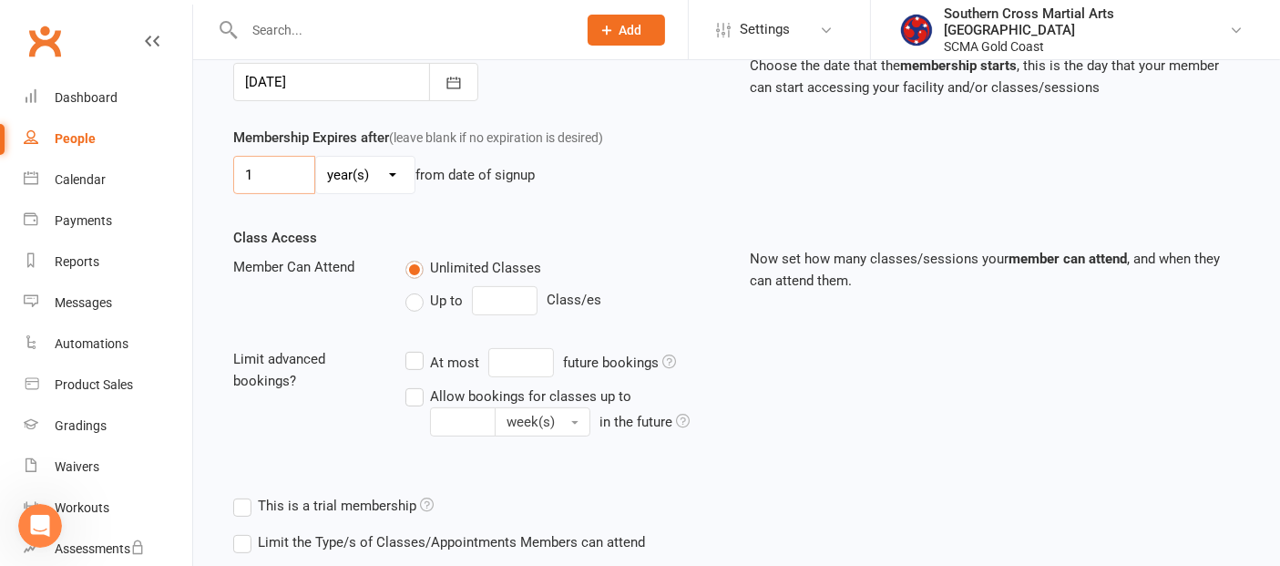
scroll to position [623, 0]
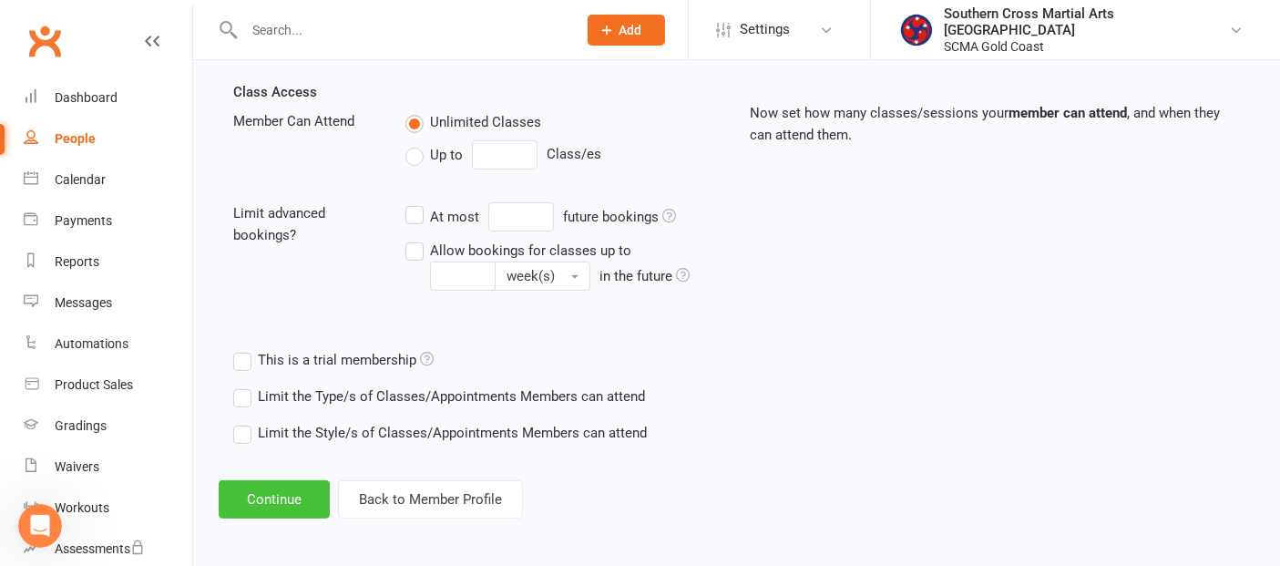
type input "1"
click at [288, 490] on button "Continue" at bounding box center [274, 499] width 111 height 38
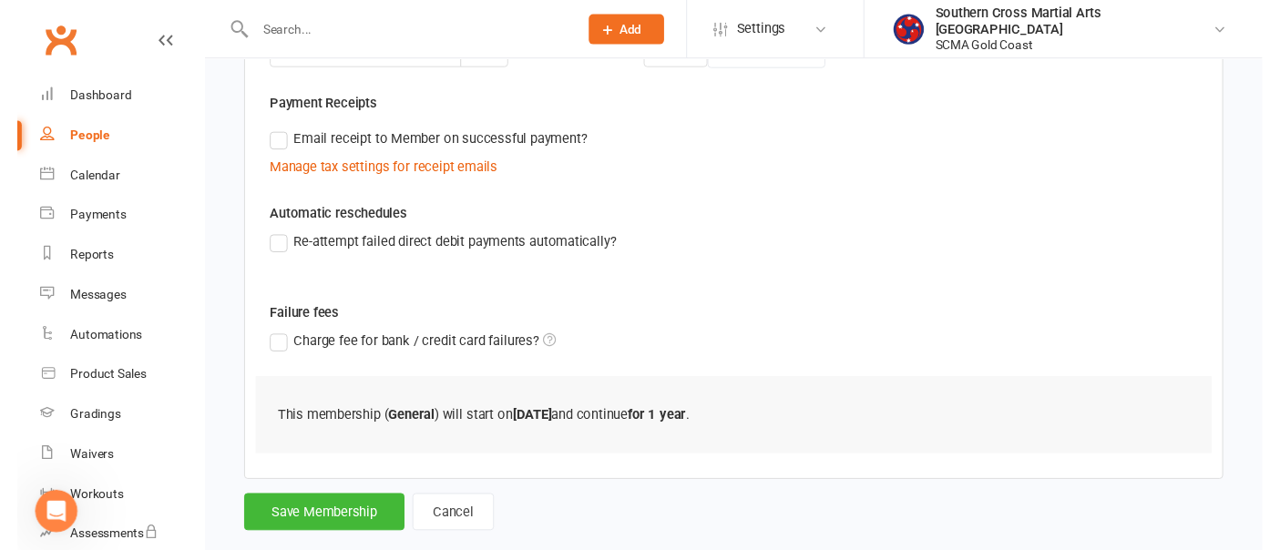
scroll to position [537, 0]
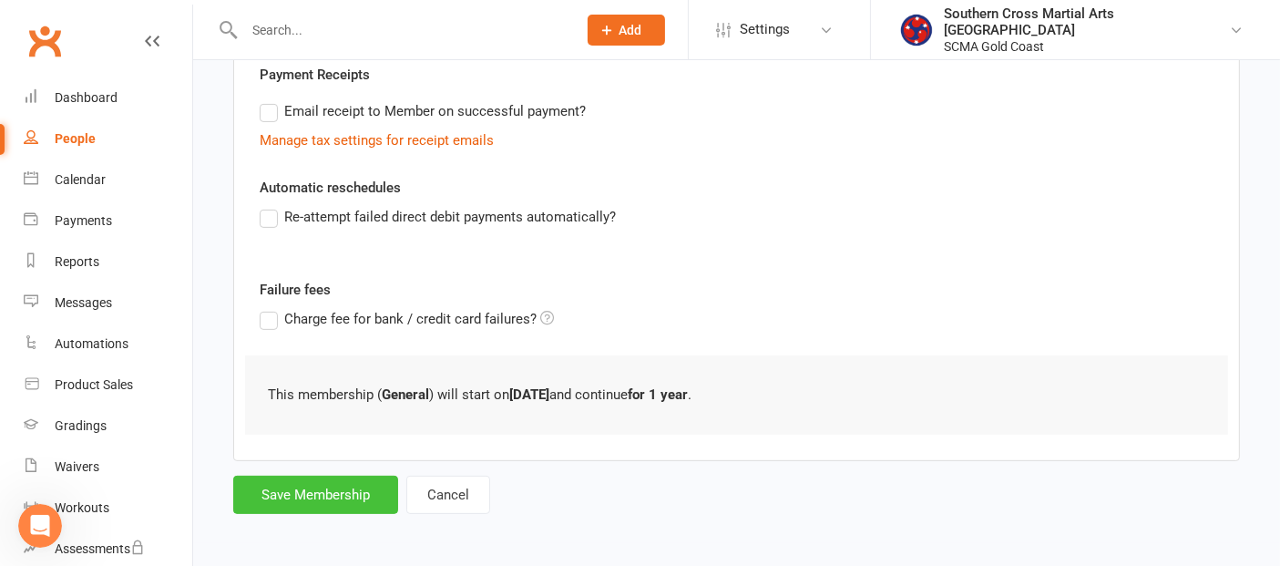
click at [339, 491] on button "Save Membership" at bounding box center [315, 495] width 165 height 38
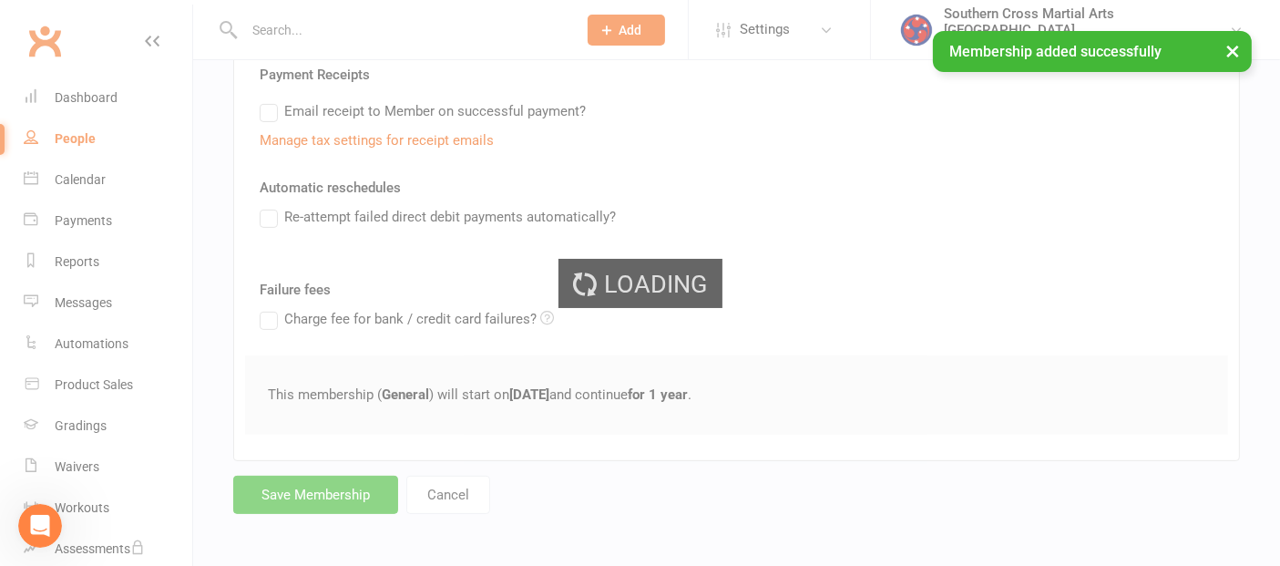
scroll to position [3275, 0]
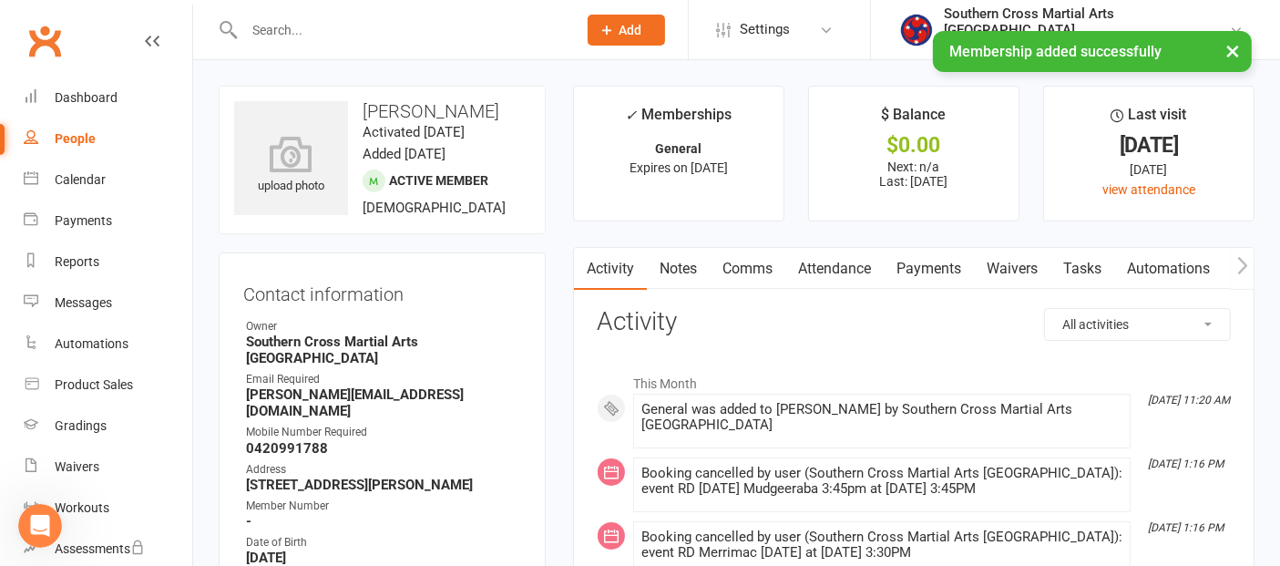
click at [849, 272] on link "Attendance" at bounding box center [835, 269] width 98 height 42
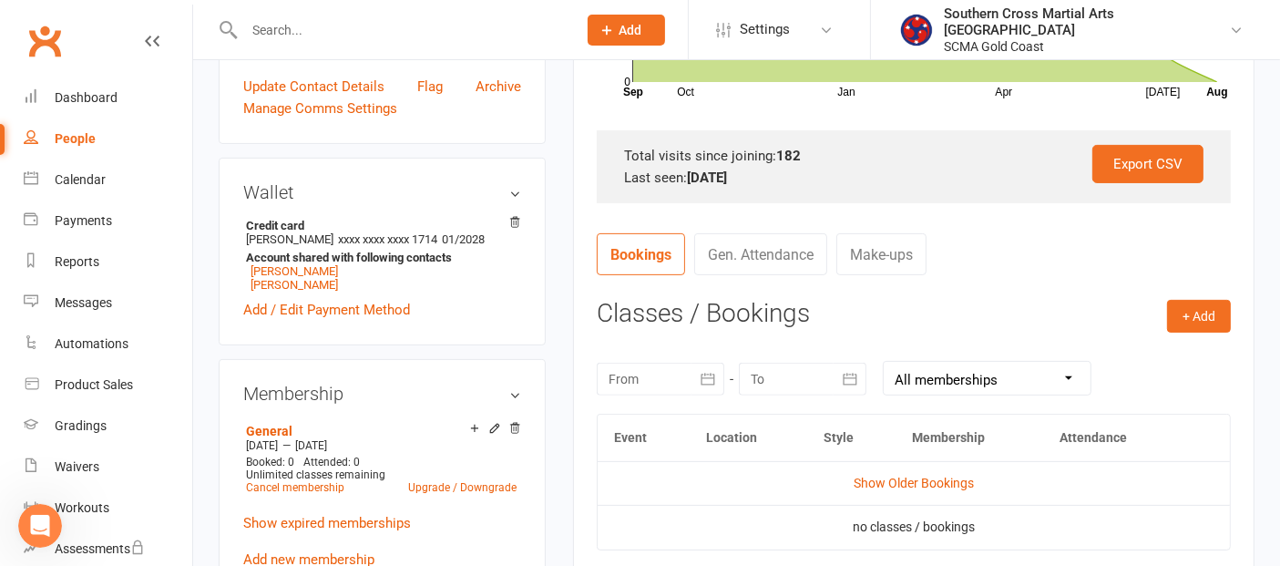
scroll to position [506, 0]
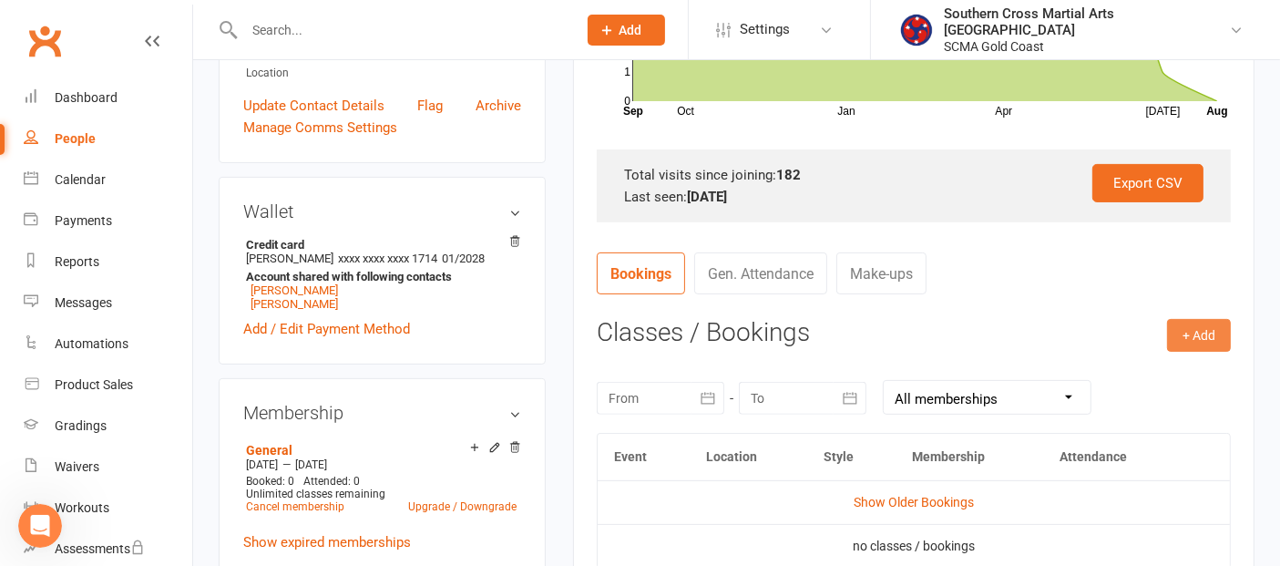
click at [1178, 321] on button "+ Add" at bounding box center [1199, 335] width 64 height 33
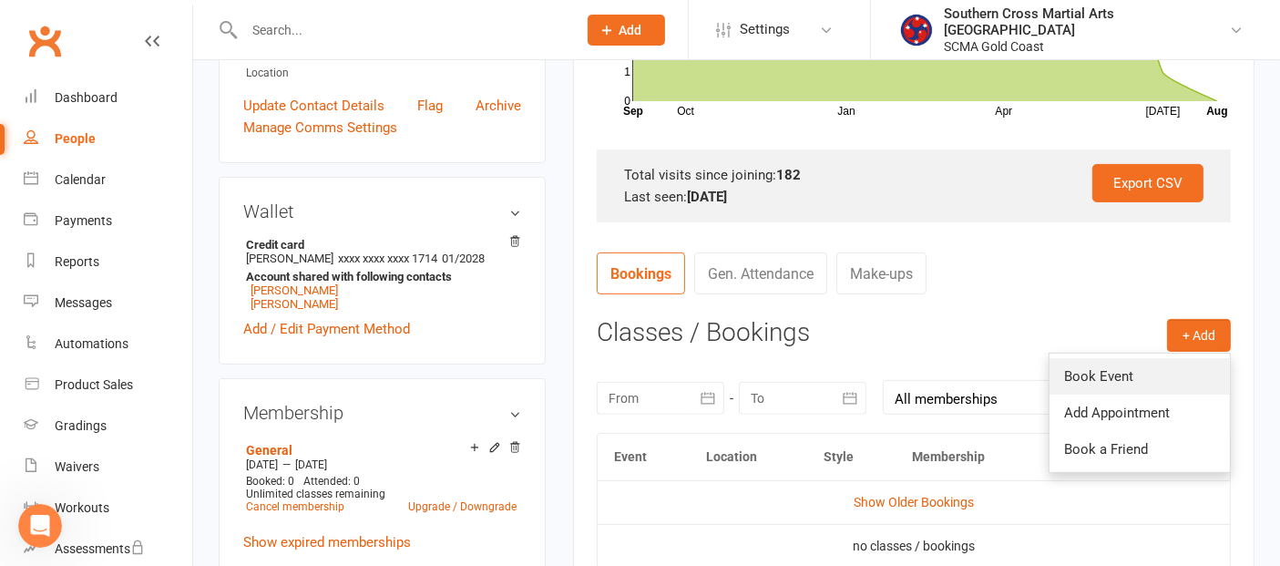
click at [1109, 378] on link "Book Event" at bounding box center [1140, 376] width 180 height 36
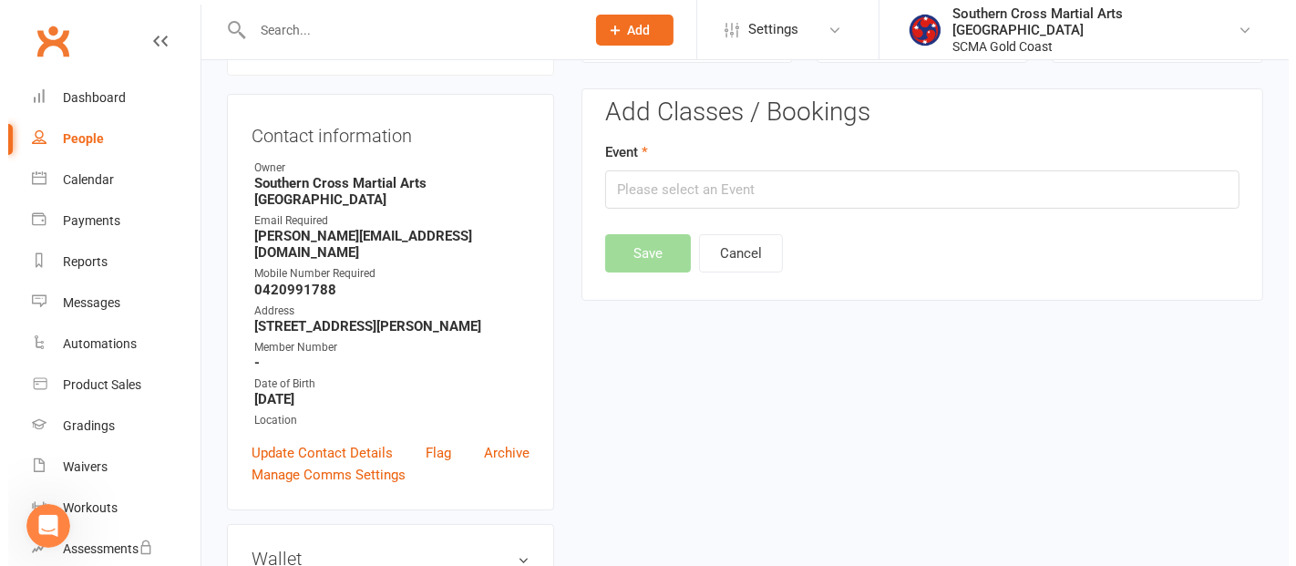
scroll to position [156, 0]
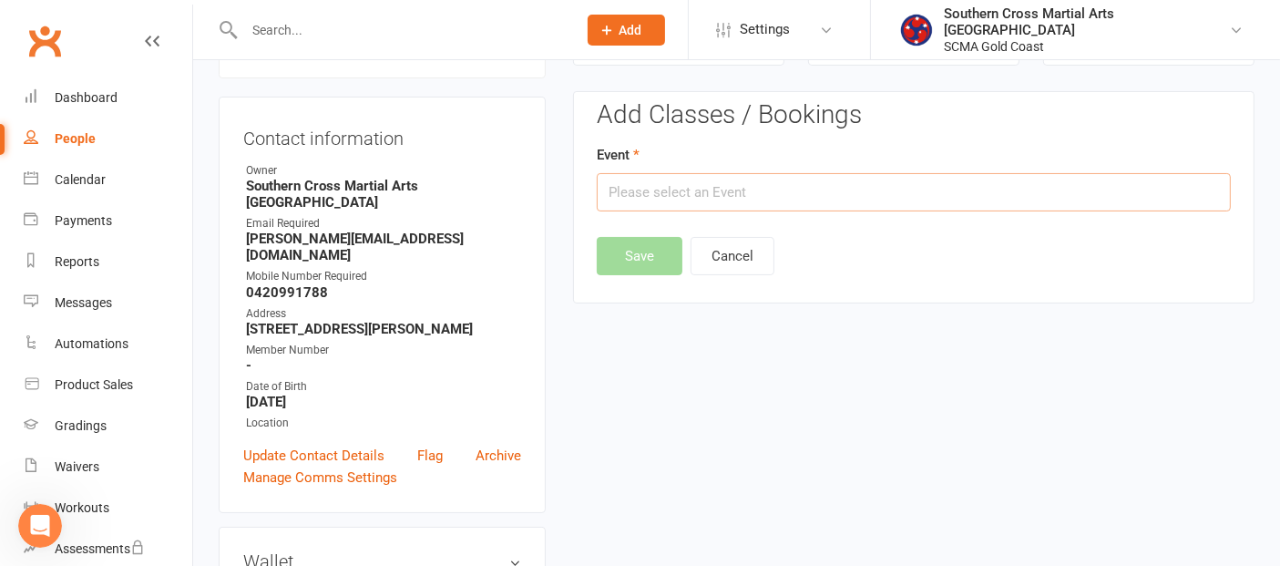
click at [724, 190] on input "text" at bounding box center [914, 192] width 634 height 38
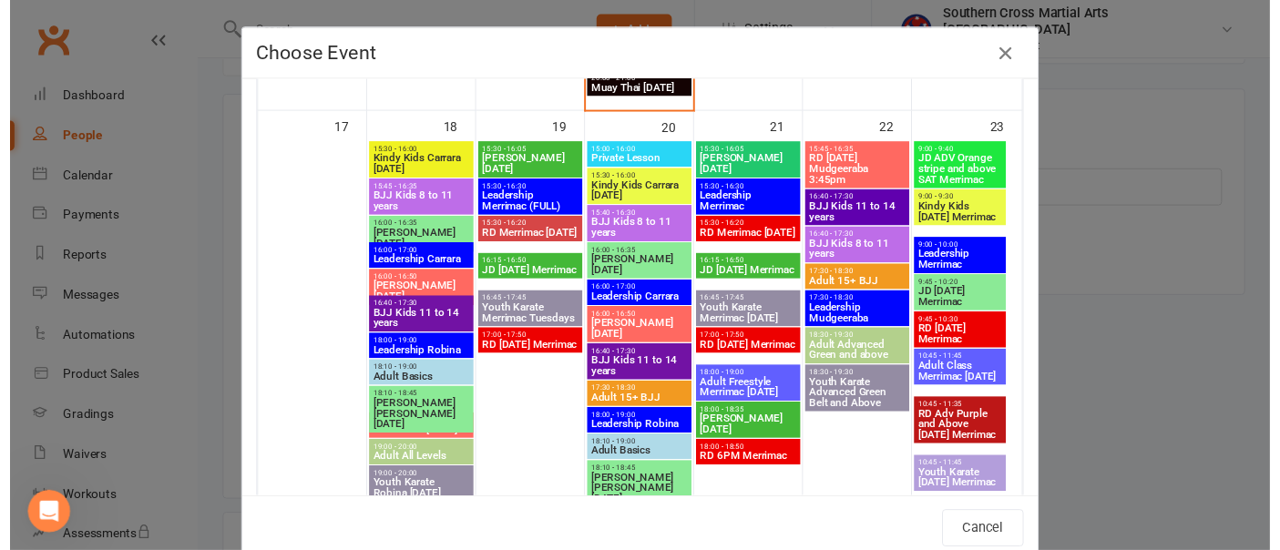
scroll to position [1619, 0]
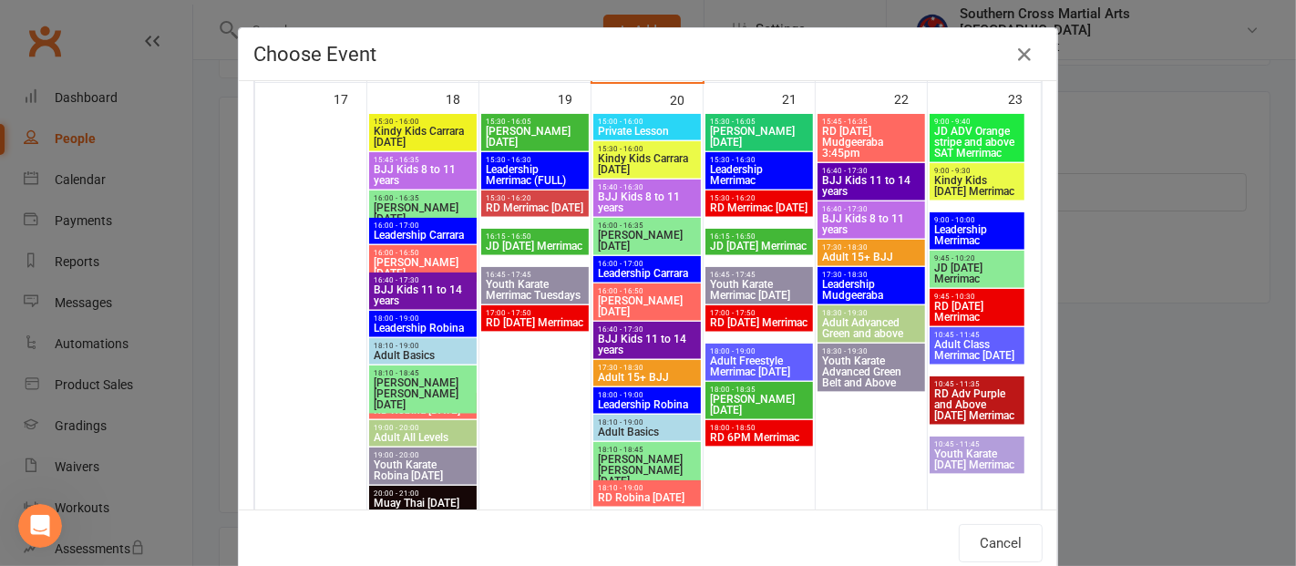
click at [543, 327] on span "RD [DATE] Merrimac" at bounding box center [535, 322] width 100 height 11
type input "RD [DATE] Merrimac - [DATE] 5:00:00 PM"
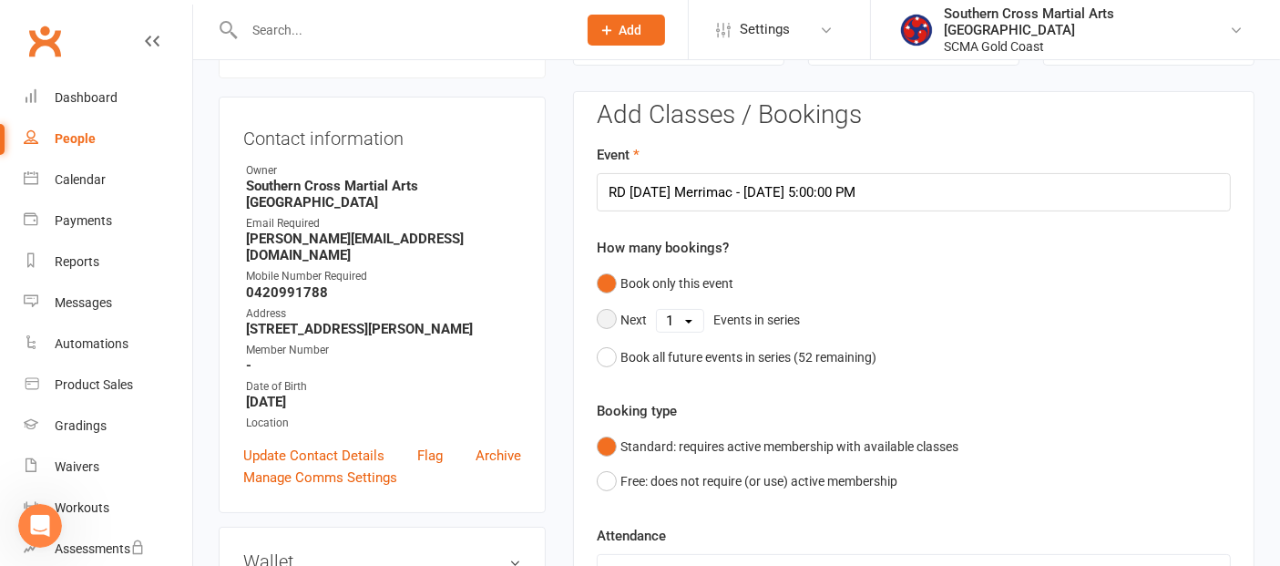
click at [683, 313] on select "1 2 3 4 5 6 7 8 9 10 11 12 13 14 15 16 17 18 19 20 21 22 23 24 25 26 27 28 29 3…" at bounding box center [680, 321] width 46 height 22
select select "4"
click at [657, 310] on select "1 2 3 4 5 6 7 8 9 10 11 12 13 14 15 16 17 18 19 20 21 22 23 24 25 26 27 28 29 3…" at bounding box center [680, 321] width 46 height 22
click at [622, 542] on button "Save" at bounding box center [640, 544] width 86 height 38
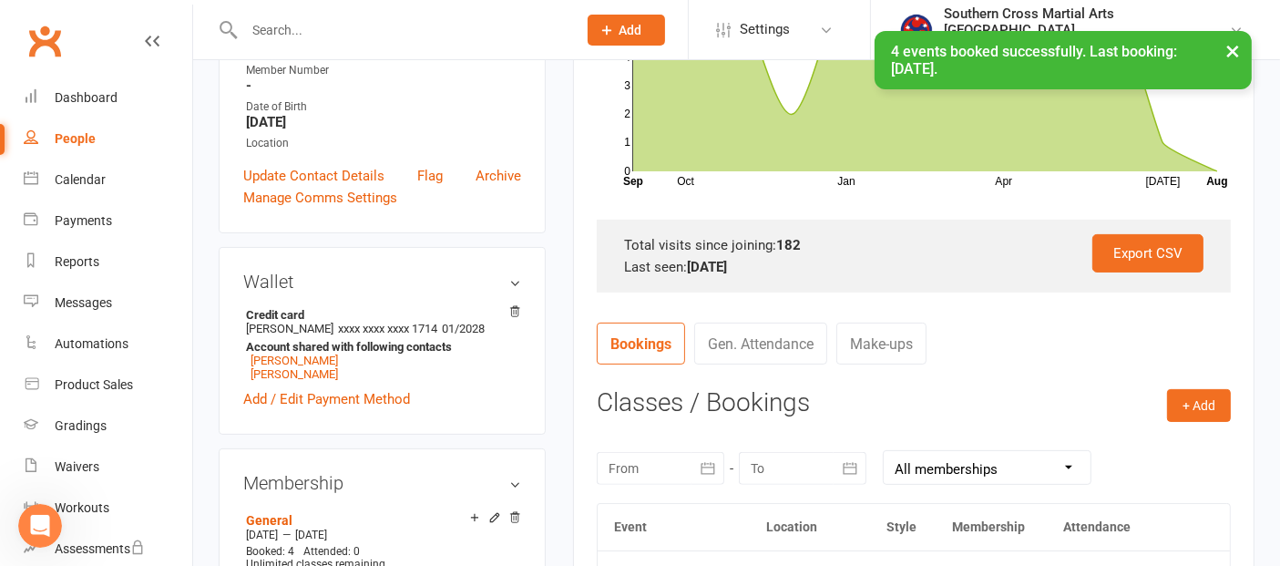
scroll to position [560, 0]
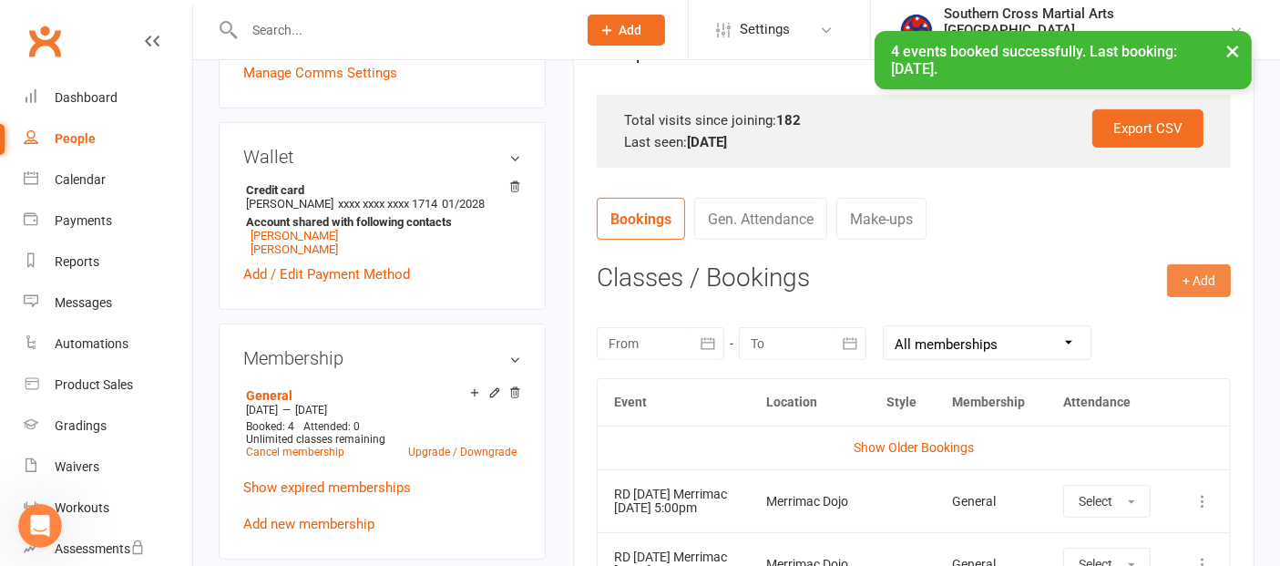
click at [1195, 269] on button "+ Add" at bounding box center [1199, 280] width 64 height 33
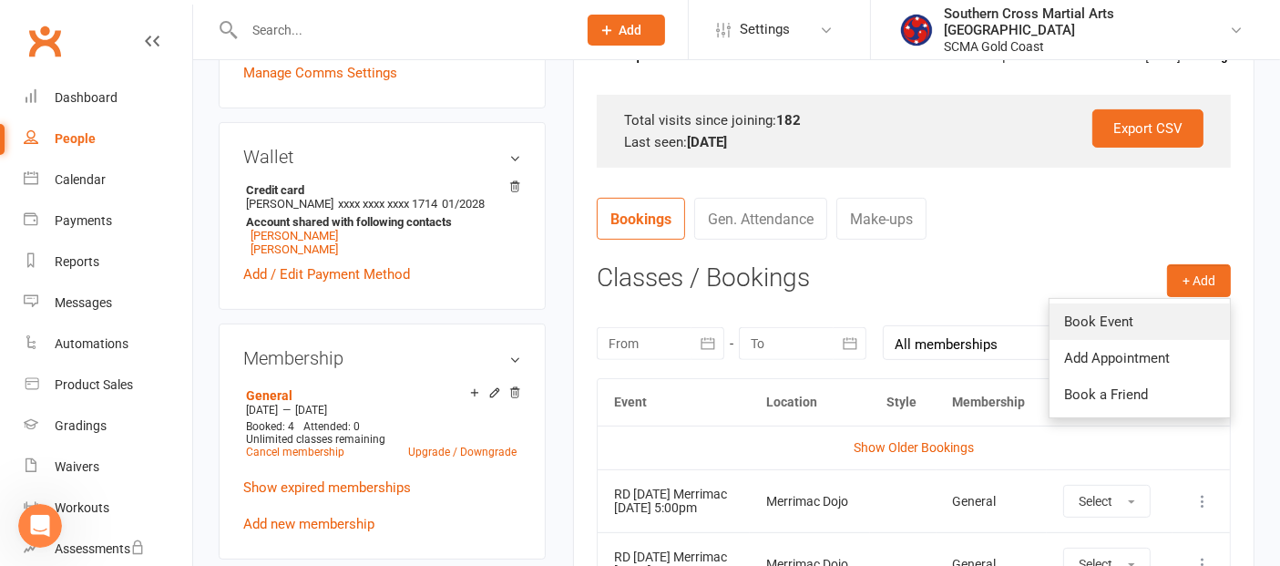
click at [1169, 319] on link "Book Event" at bounding box center [1140, 321] width 180 height 36
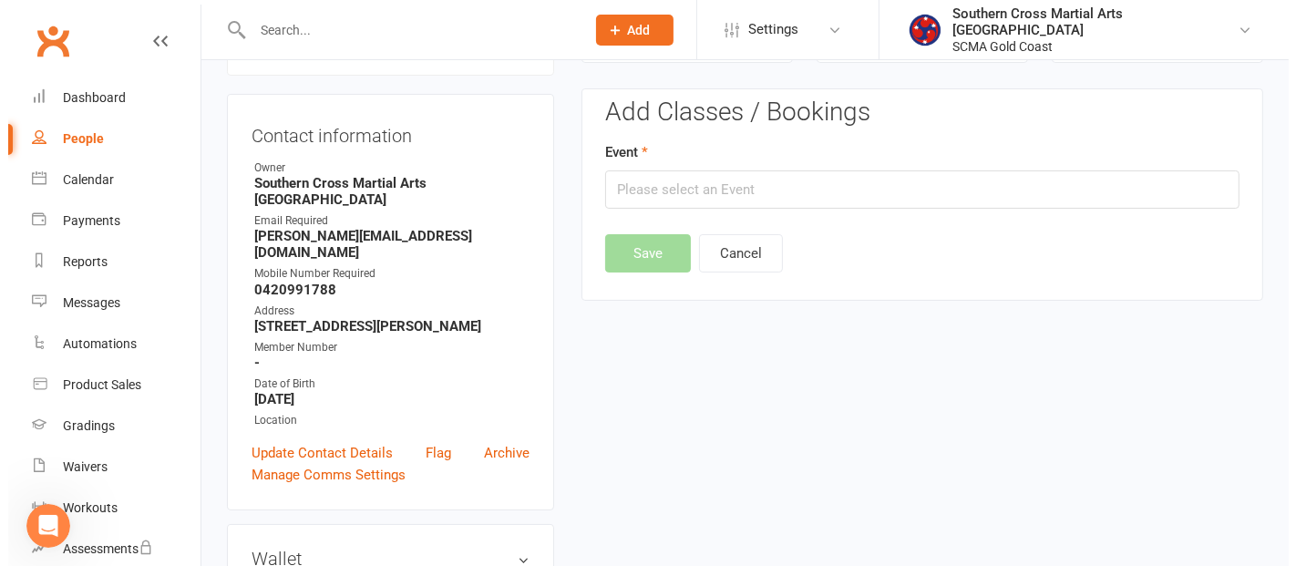
scroll to position [156, 0]
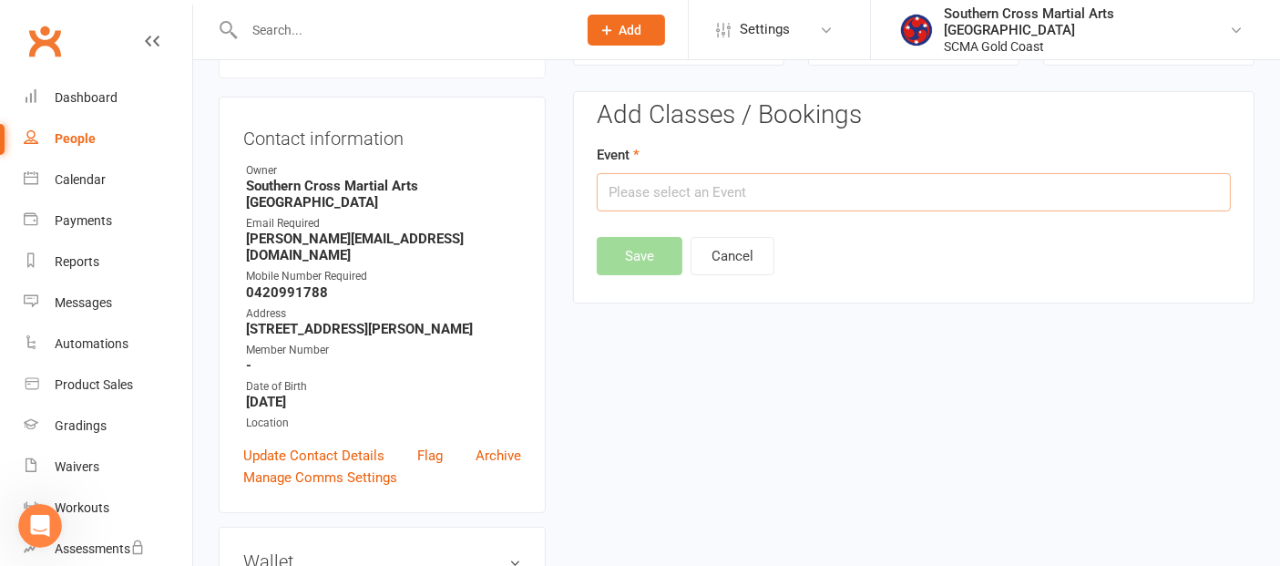
click at [690, 195] on input "text" at bounding box center [914, 192] width 634 height 38
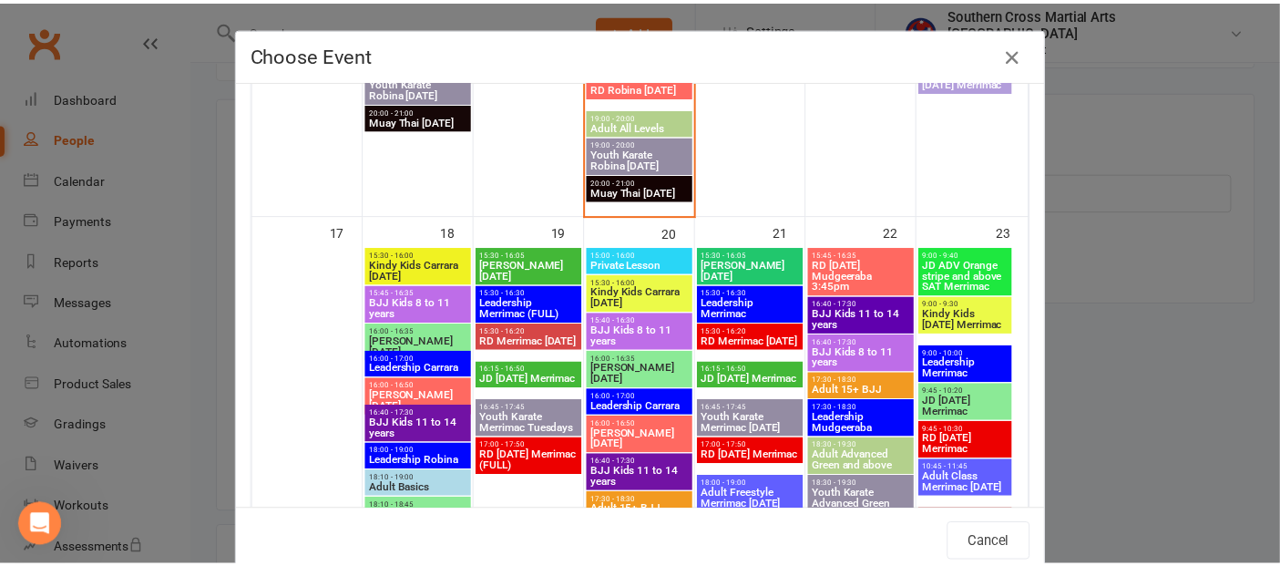
scroll to position [1518, 0]
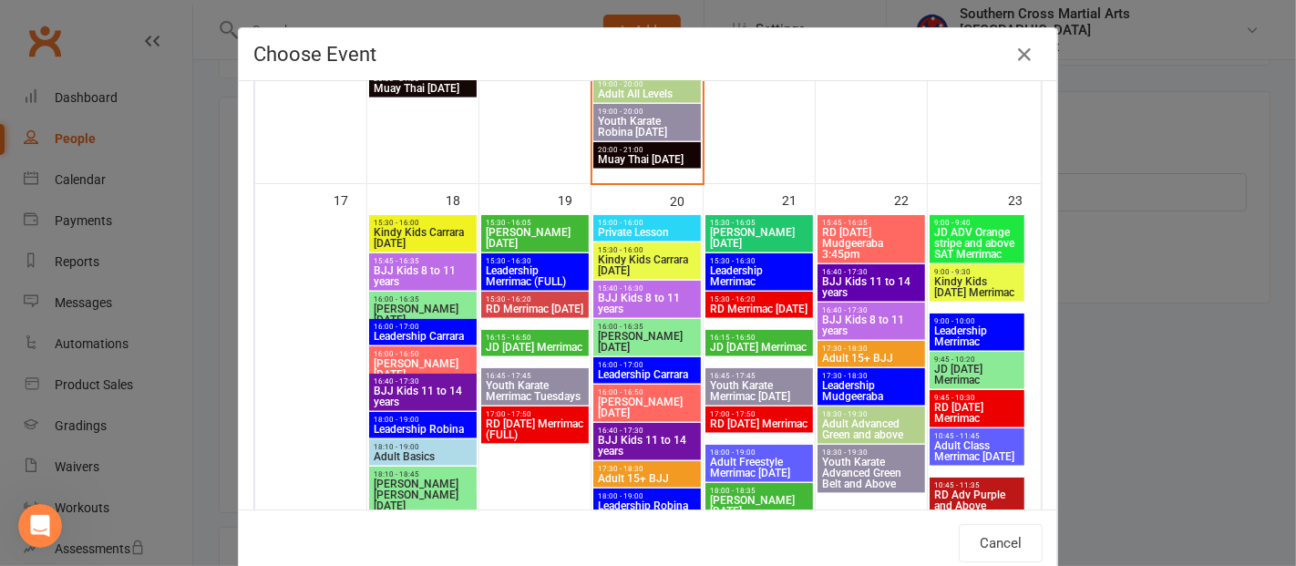
click at [880, 236] on span "RD [DATE] Mudgeeraba 3:45pm" at bounding box center [871, 243] width 100 height 33
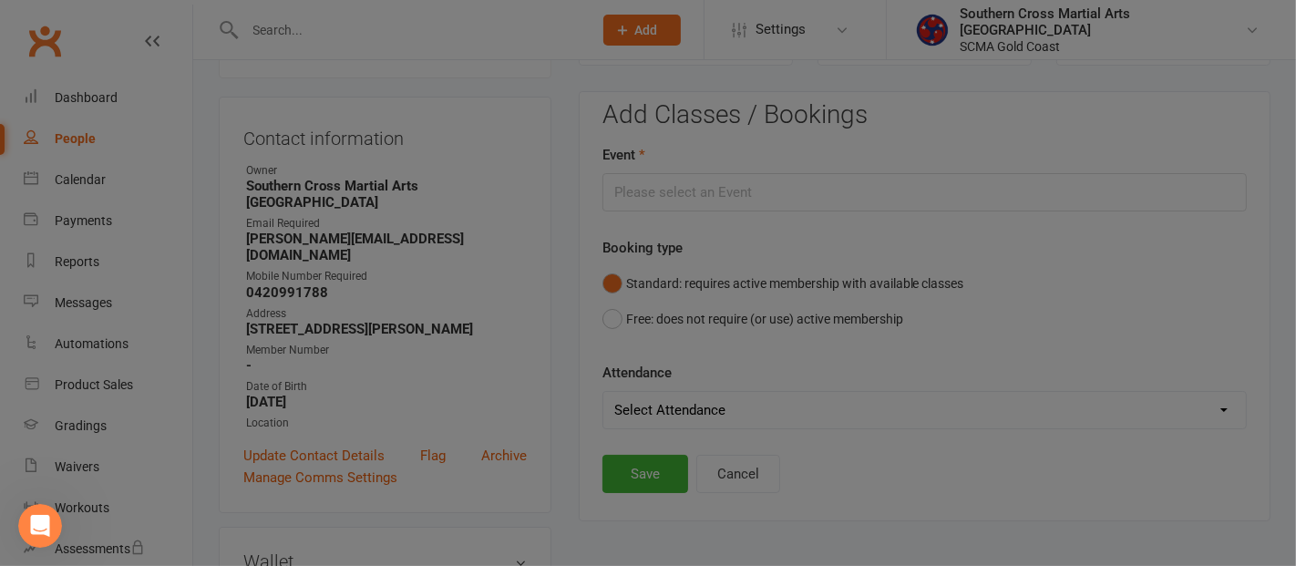
type input "RD [DATE] Mudgeeraba 3:45pm - [DATE] 3:45:00 PM"
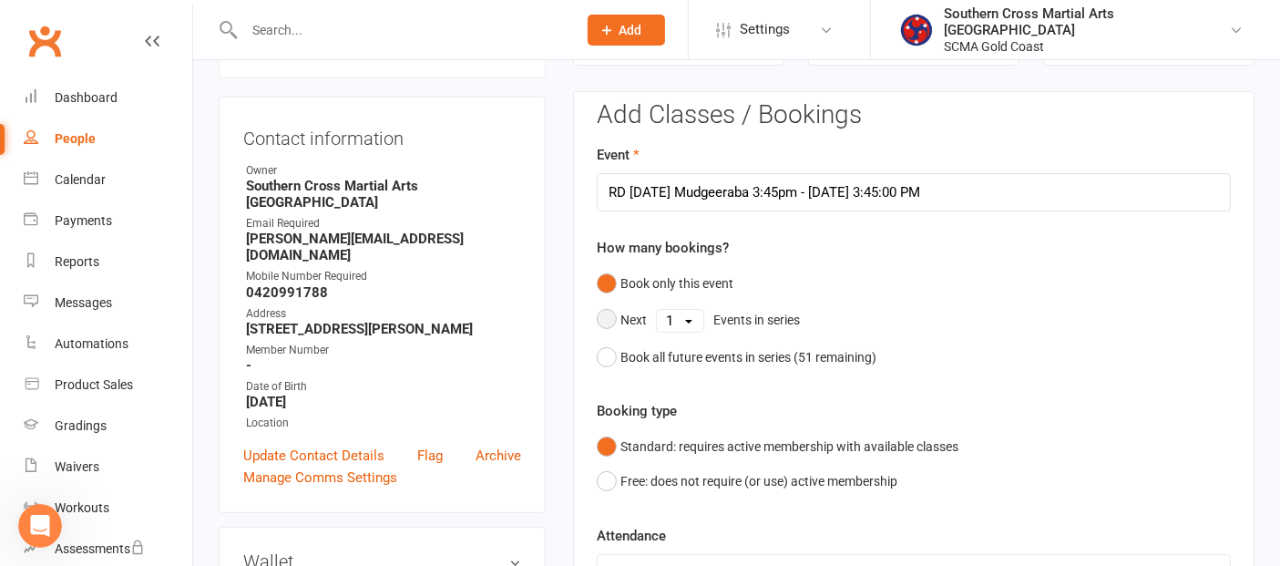
click at [676, 316] on select "1 2 3 4 5 6 7 8 9 10 11 12 13 14 15 16 17 18 19 20 21 22 23 24 25 26 27 28 29 3…" at bounding box center [680, 321] width 46 height 22
select select "4"
click at [657, 310] on select "1 2 3 4 5 6 7 8 9 10 11 12 13 14 15 16 17 18 19 20 21 22 23 24 25 26 27 28 29 3…" at bounding box center [680, 321] width 46 height 22
click at [621, 537] on button "Save" at bounding box center [640, 544] width 86 height 38
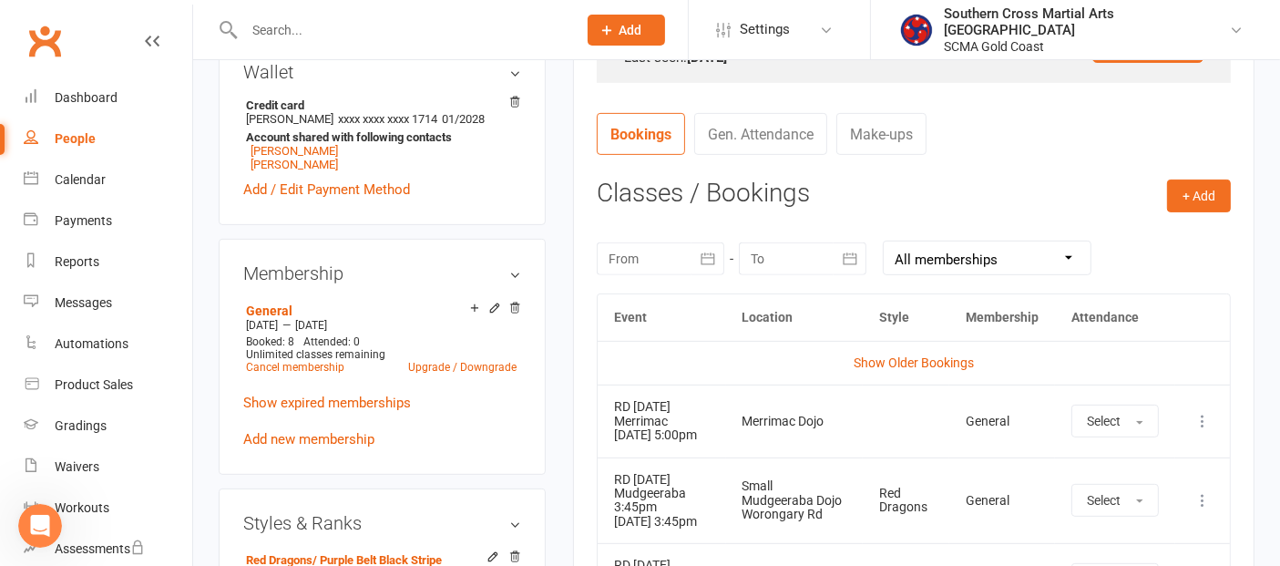
scroll to position [607, 0]
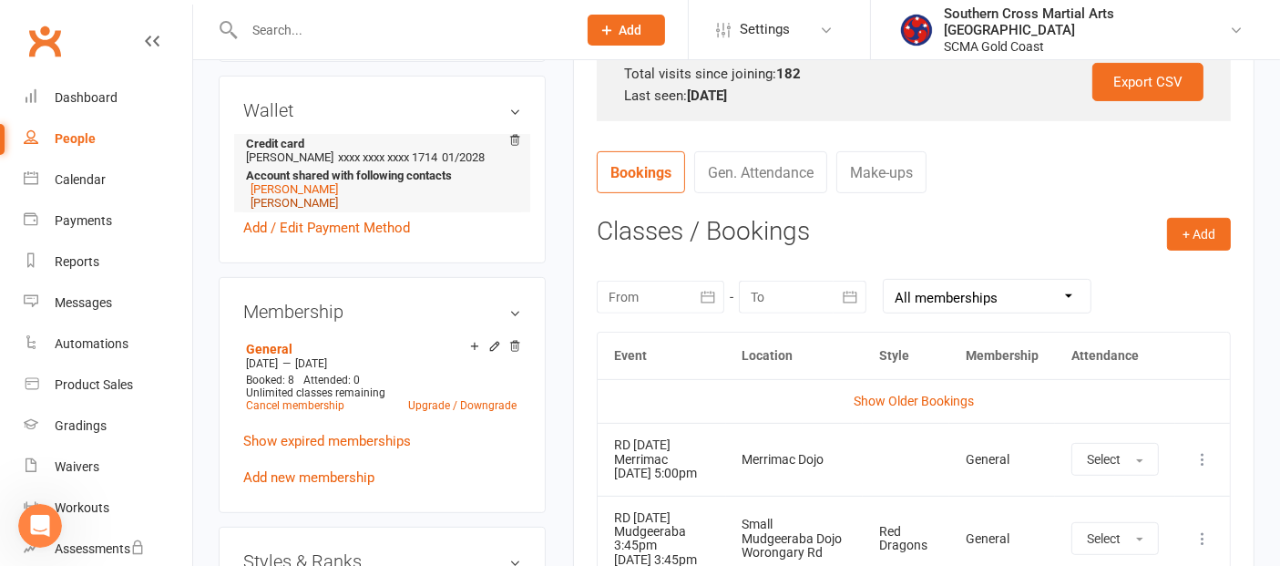
click at [252, 209] on link "[PERSON_NAME]" at bounding box center [294, 203] width 87 height 14
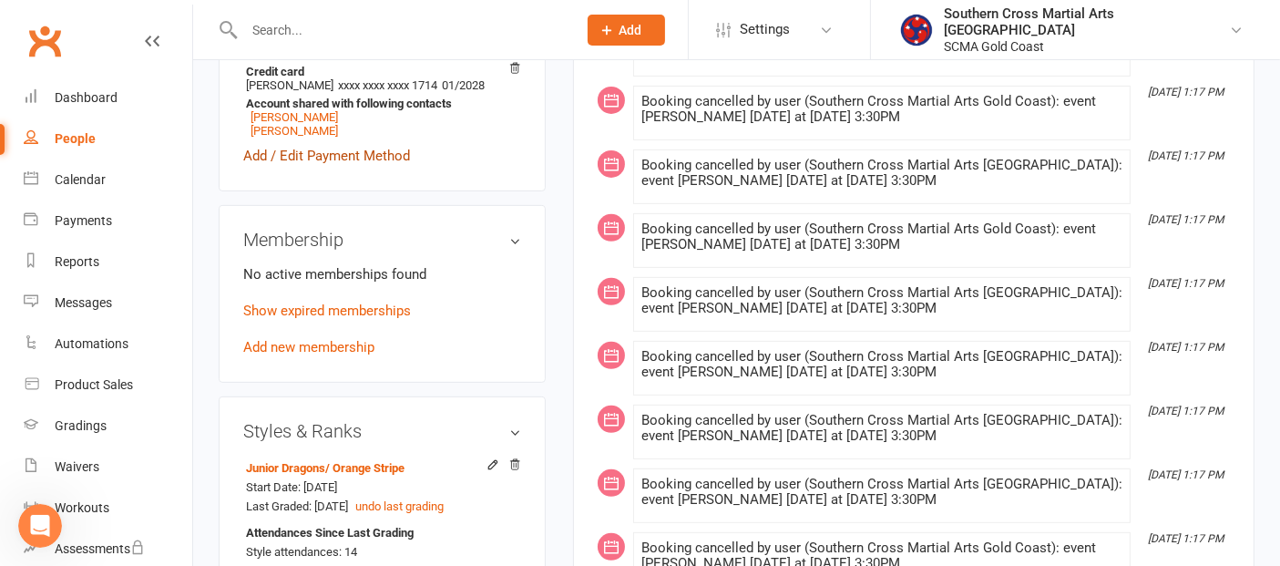
scroll to position [809, 0]
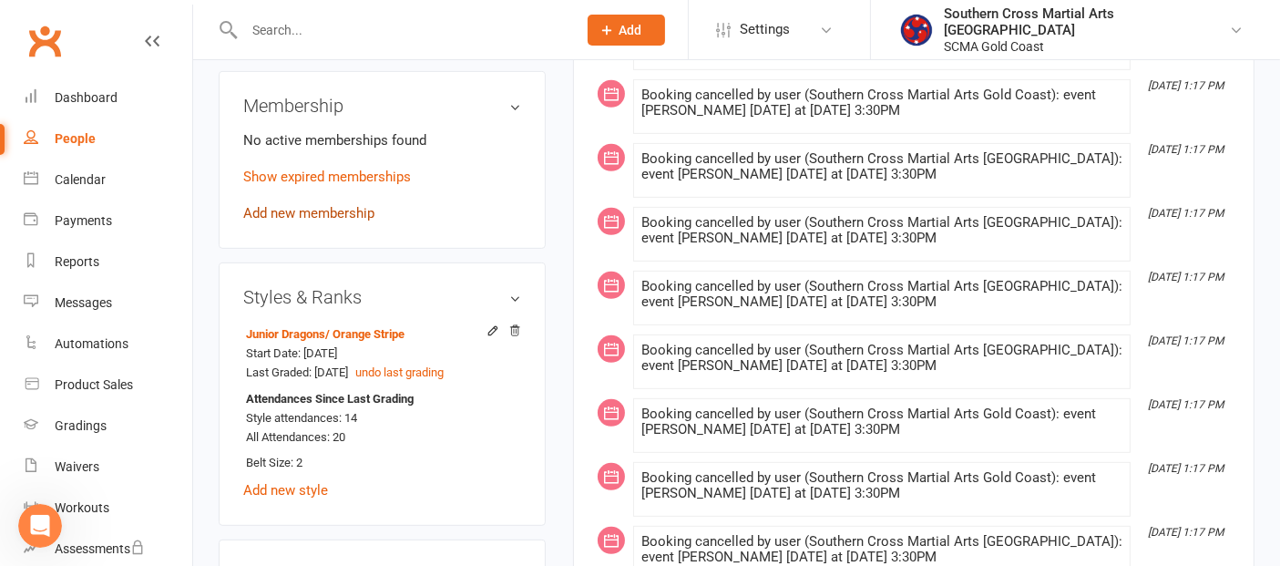
click at [328, 215] on link "Add new membership" at bounding box center [308, 213] width 131 height 16
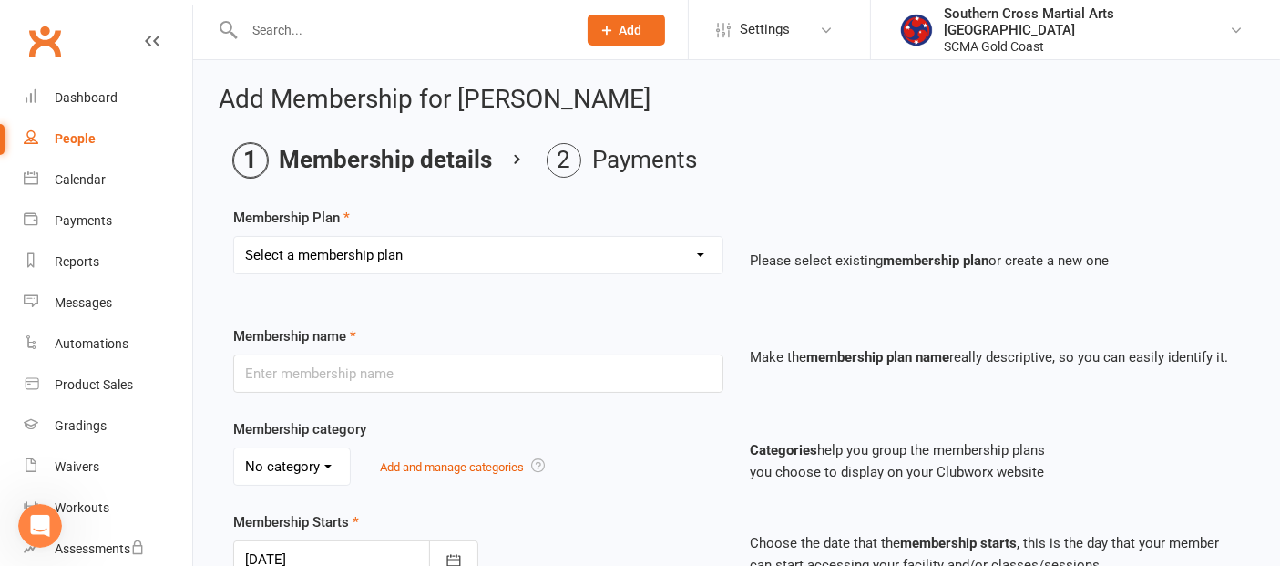
click at [377, 248] on select "Select a membership plan Create new Membership Plan General Monthly Weekly Basi…" at bounding box center [478, 255] width 488 height 36
select select "1"
click at [234, 237] on select "Select a membership plan Create new Membership Plan General Monthly Weekly Basi…" at bounding box center [478, 255] width 488 height 36
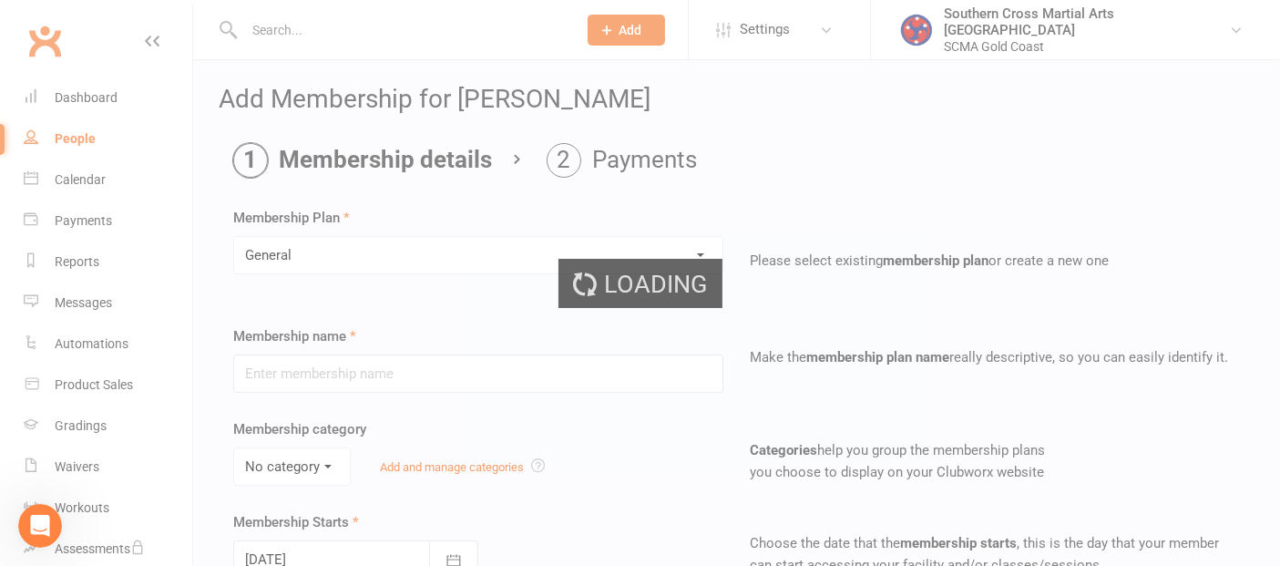
type input "General"
select select "2"
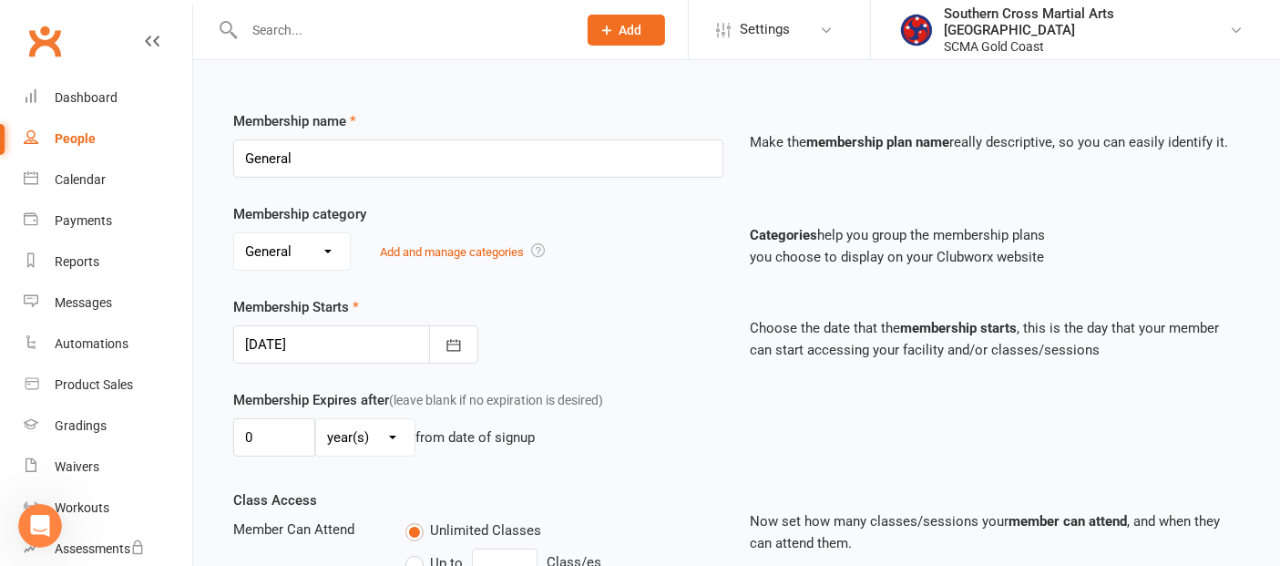
scroll to position [405, 0]
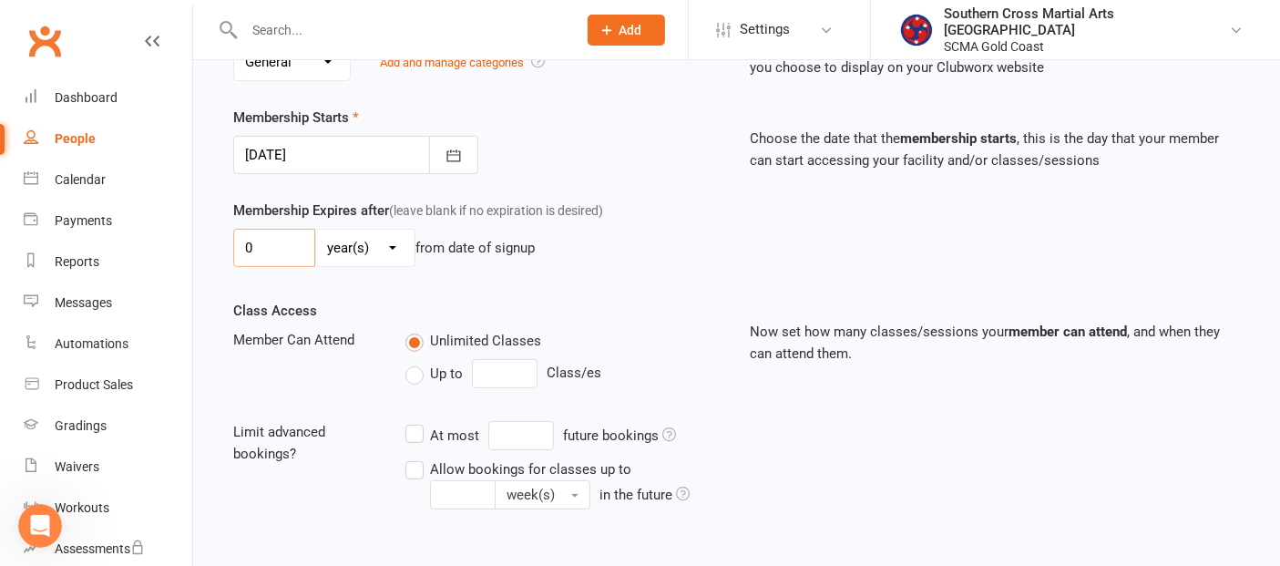
drag, startPoint x: 282, startPoint y: 235, endPoint x: 244, endPoint y: 242, distance: 39.0
click at [244, 242] on input "0" at bounding box center [274, 248] width 82 height 38
type input "4"
click at [346, 248] on select "day(s) week(s) month(s) year(s)" at bounding box center [365, 248] width 98 height 36
select select "1"
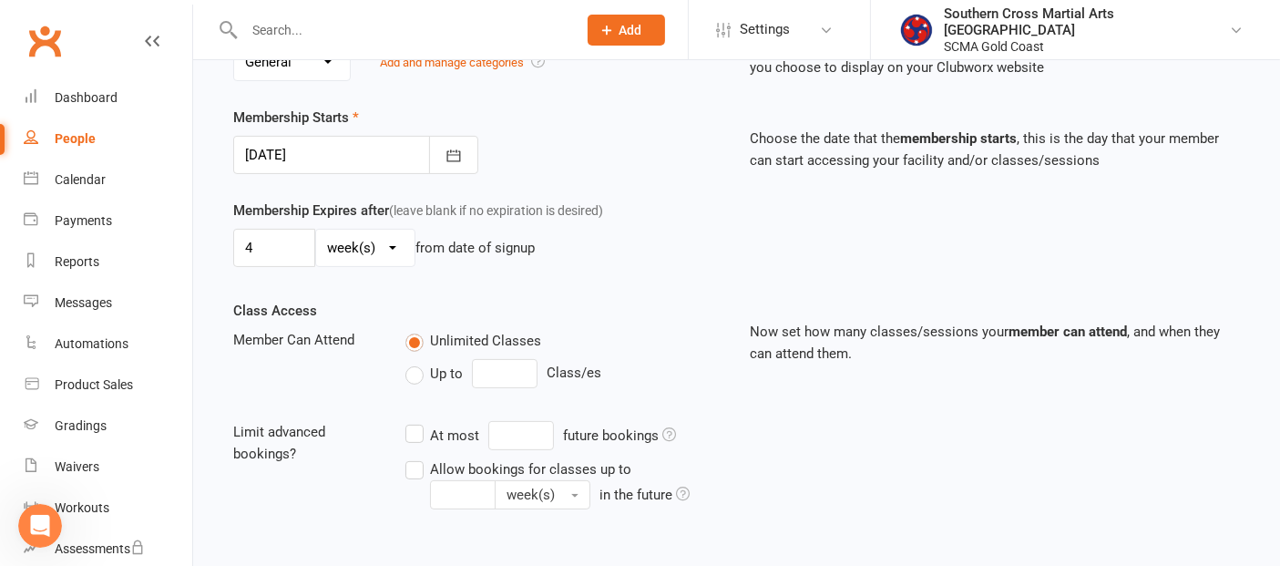
click at [316, 230] on select "day(s) week(s) month(s) year(s)" at bounding box center [365, 248] width 98 height 36
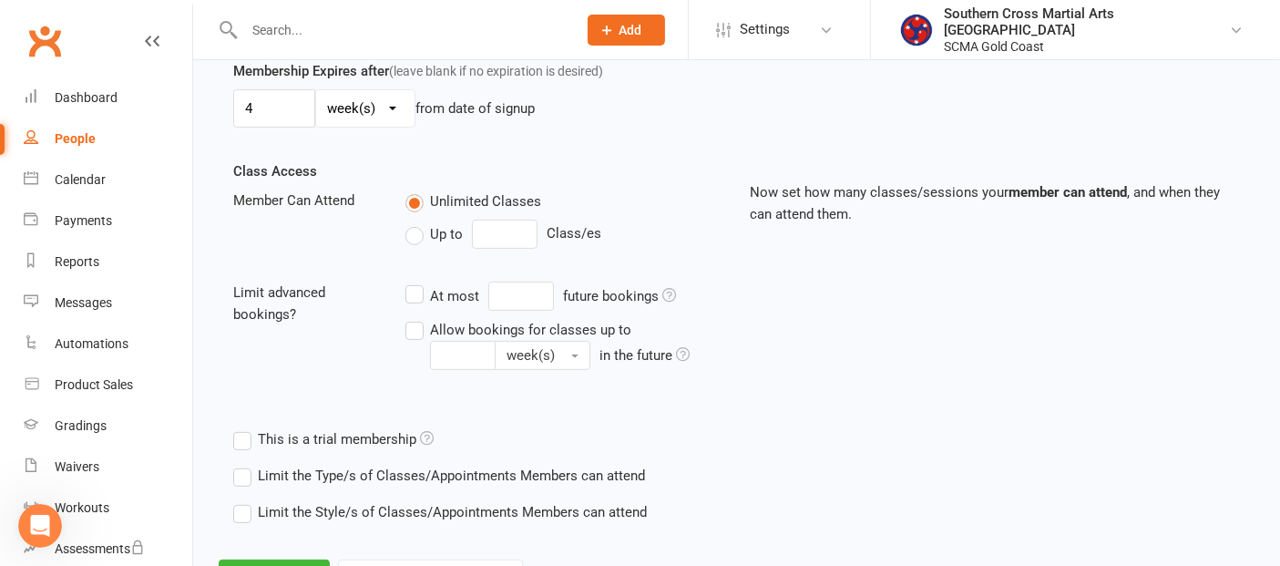
scroll to position [623, 0]
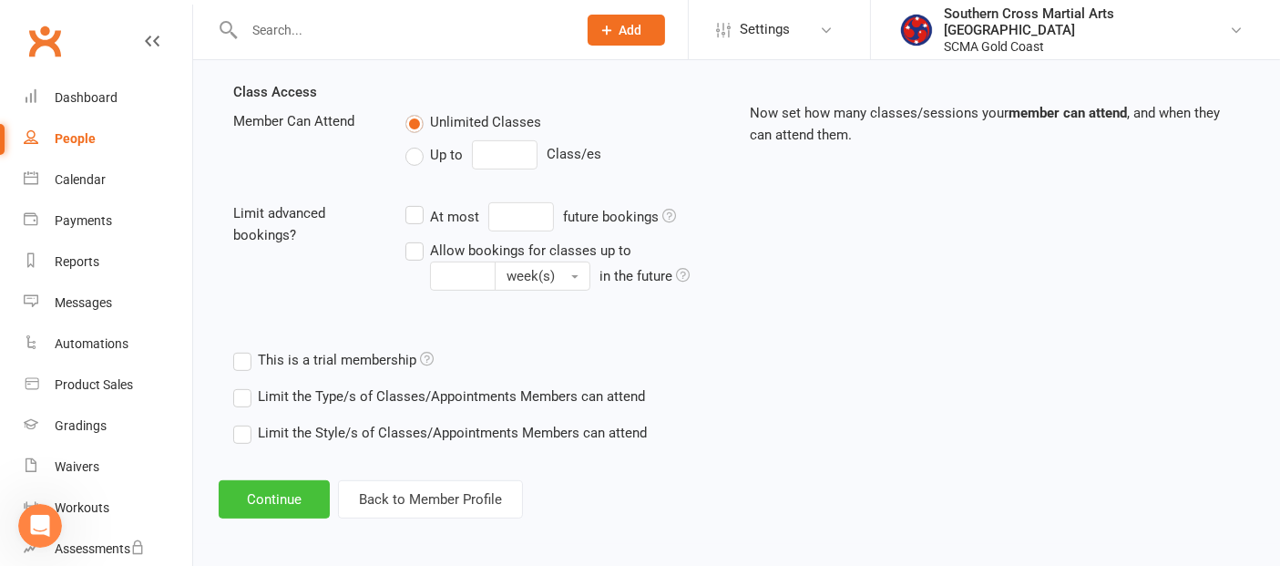
click at [273, 493] on button "Continue" at bounding box center [274, 499] width 111 height 38
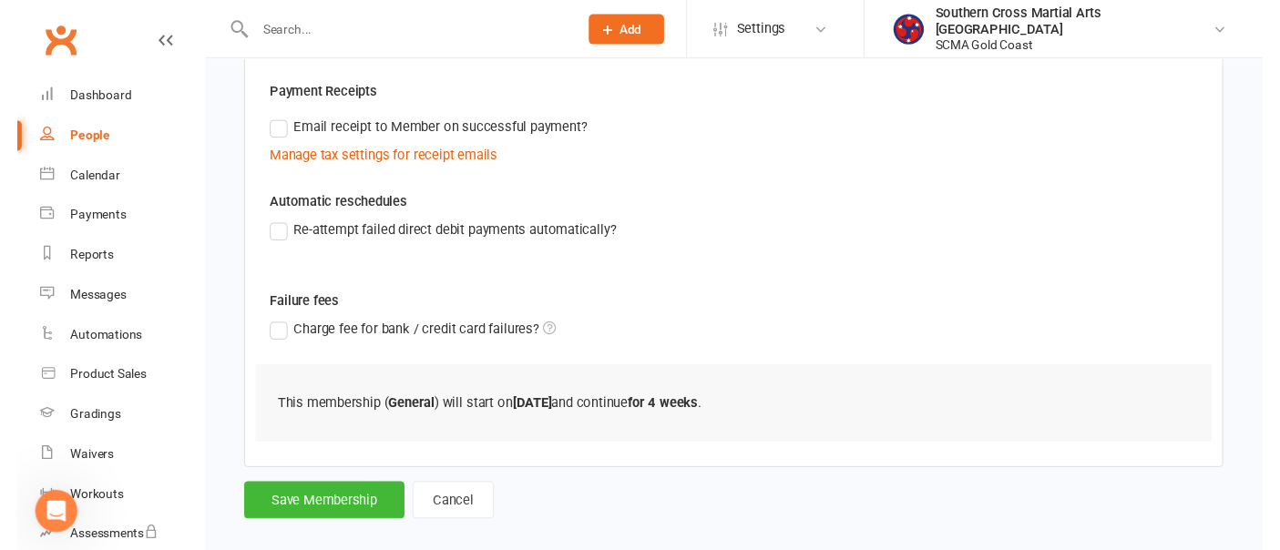
scroll to position [537, 0]
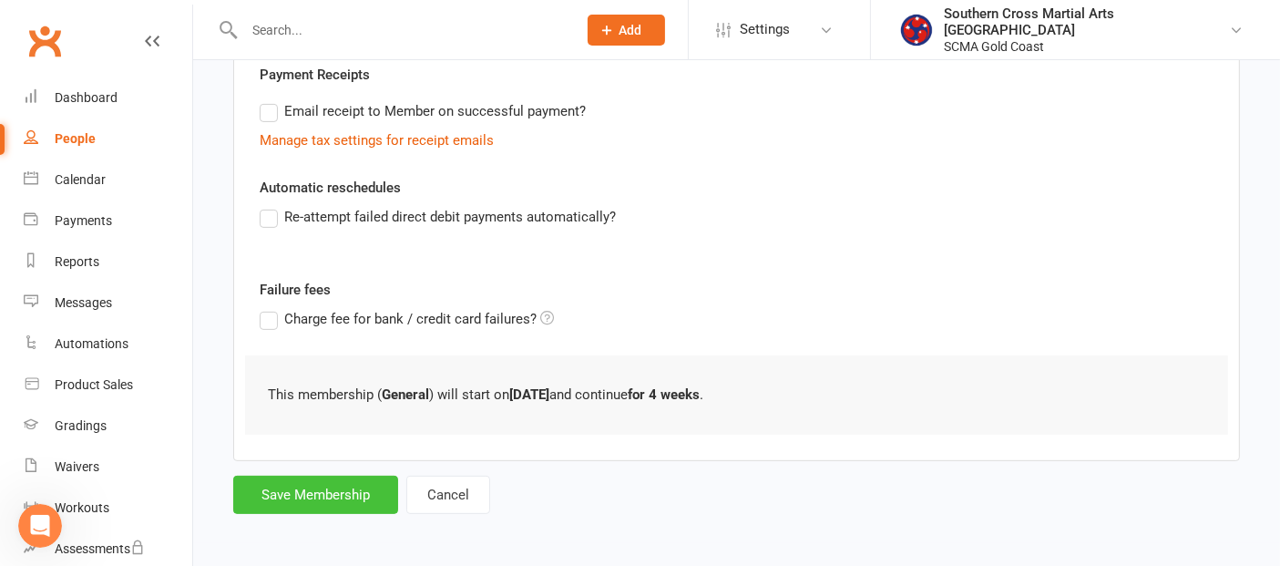
click at [328, 486] on button "Save Membership" at bounding box center [315, 495] width 165 height 38
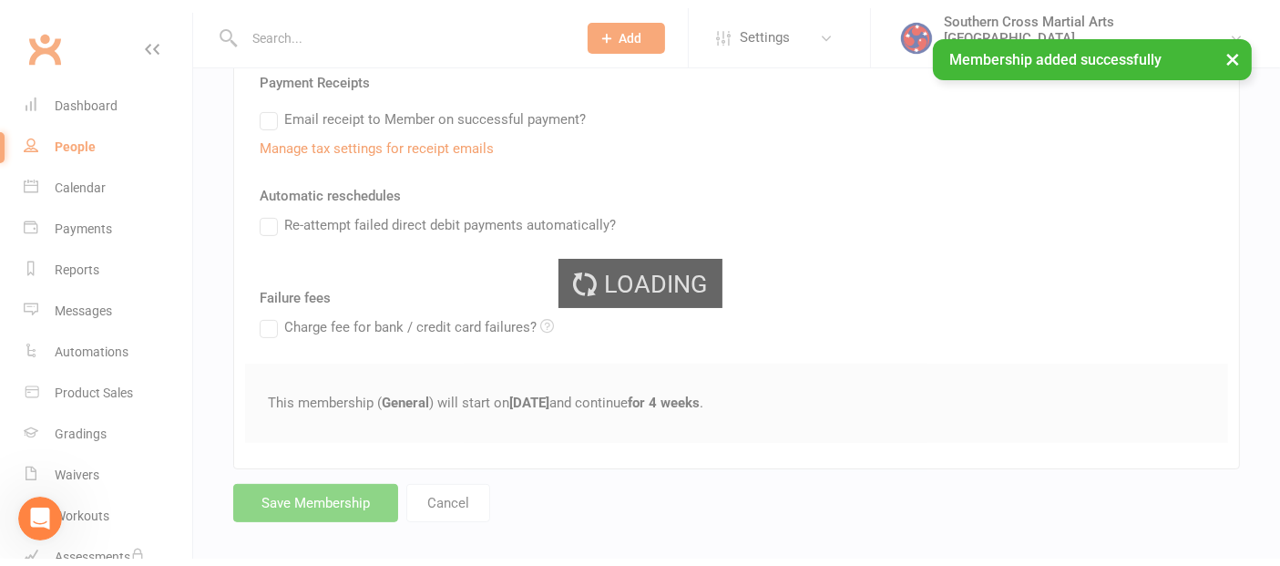
scroll to position [3275, 0]
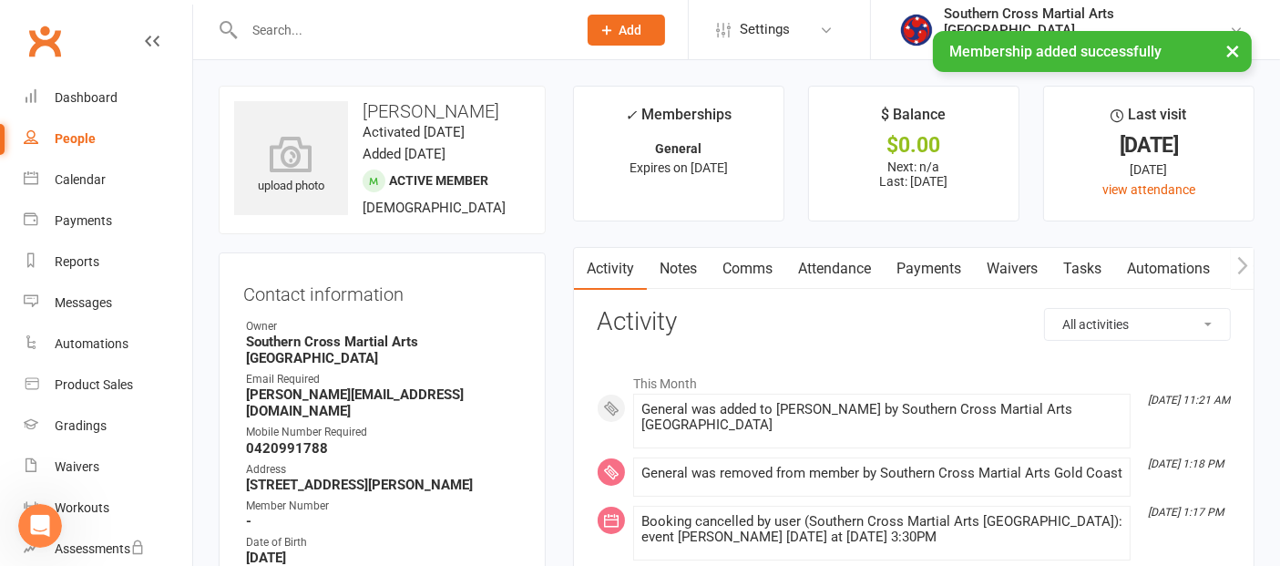
click at [825, 260] on link "Attendance" at bounding box center [835, 269] width 98 height 42
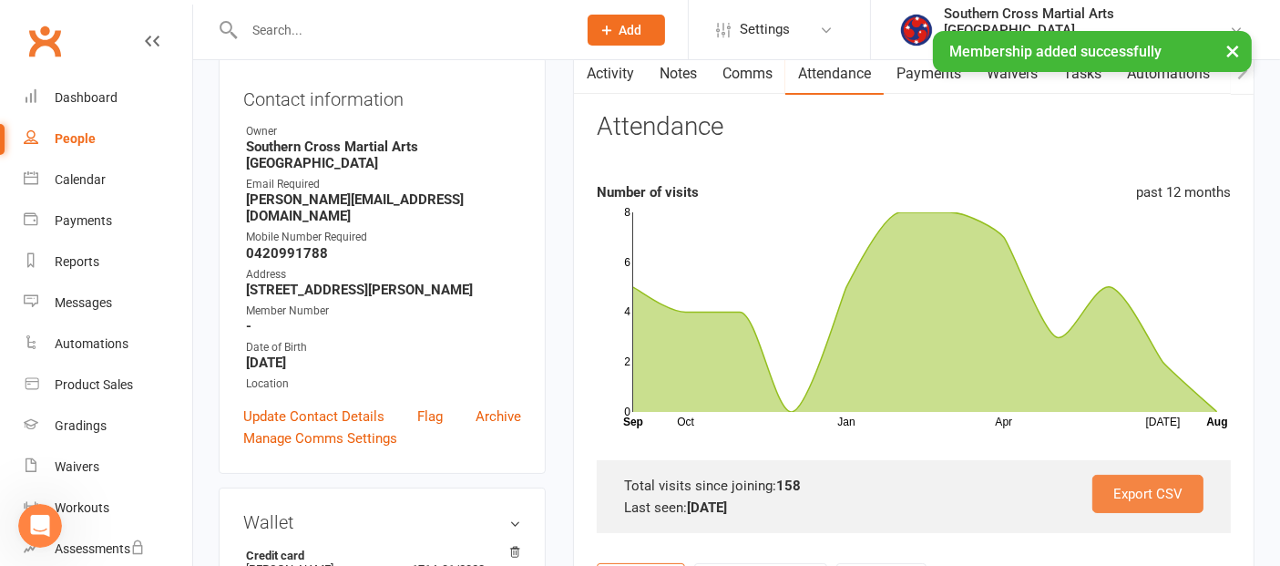
scroll to position [405, 0]
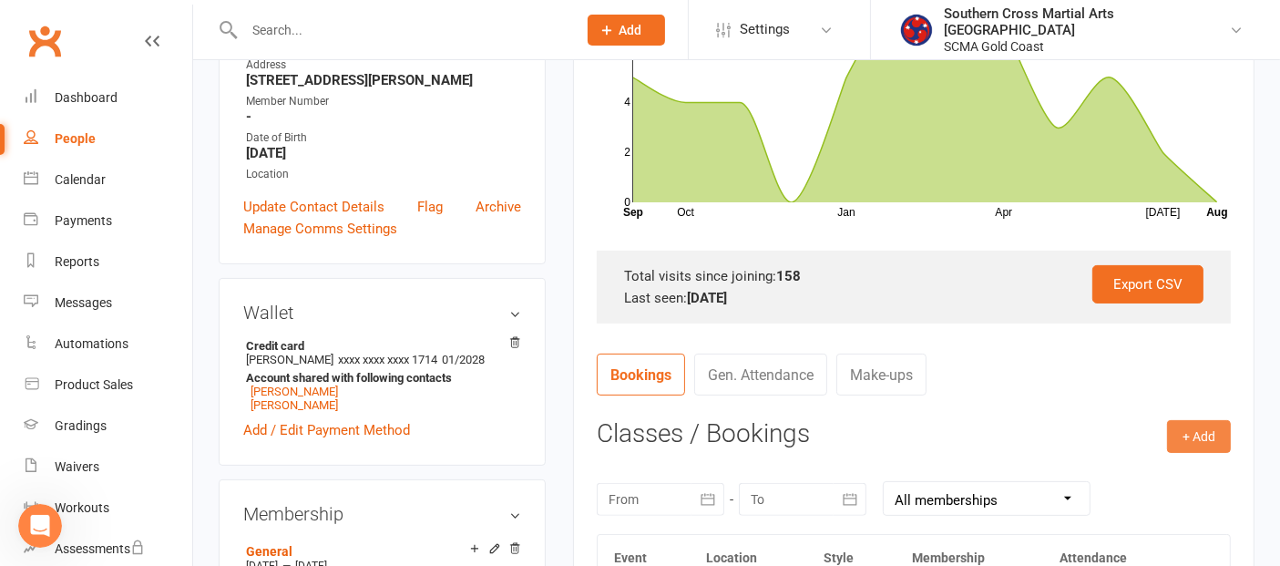
click at [1197, 445] on button "+ Add" at bounding box center [1199, 436] width 64 height 33
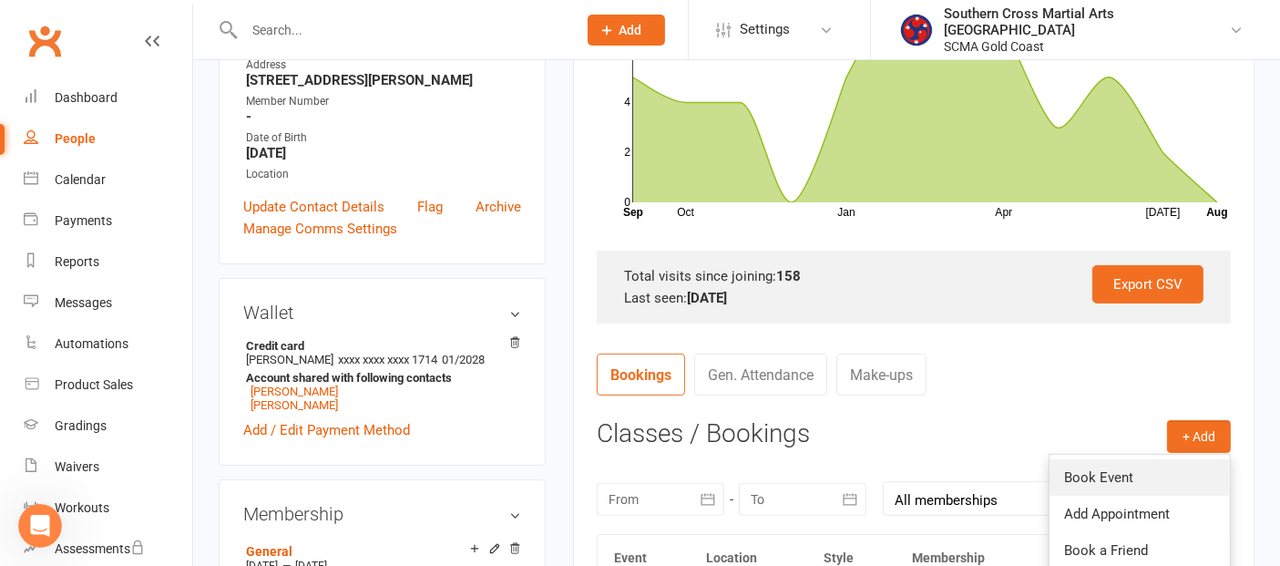
click at [1147, 465] on link "Book Event" at bounding box center [1140, 477] width 180 height 36
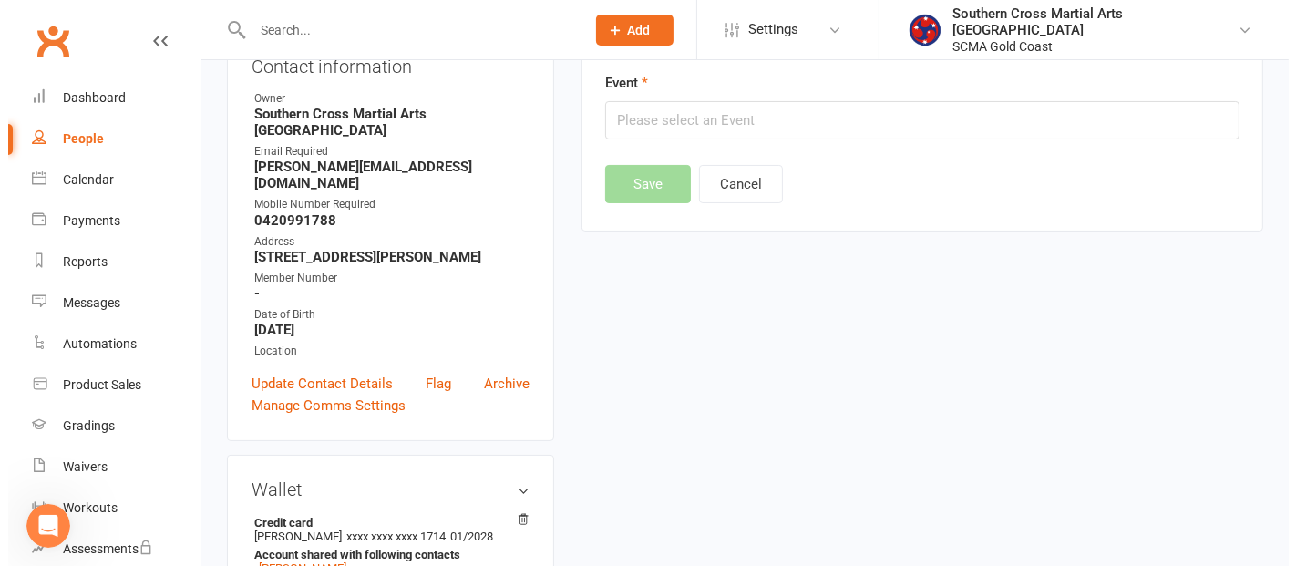
scroll to position [156, 0]
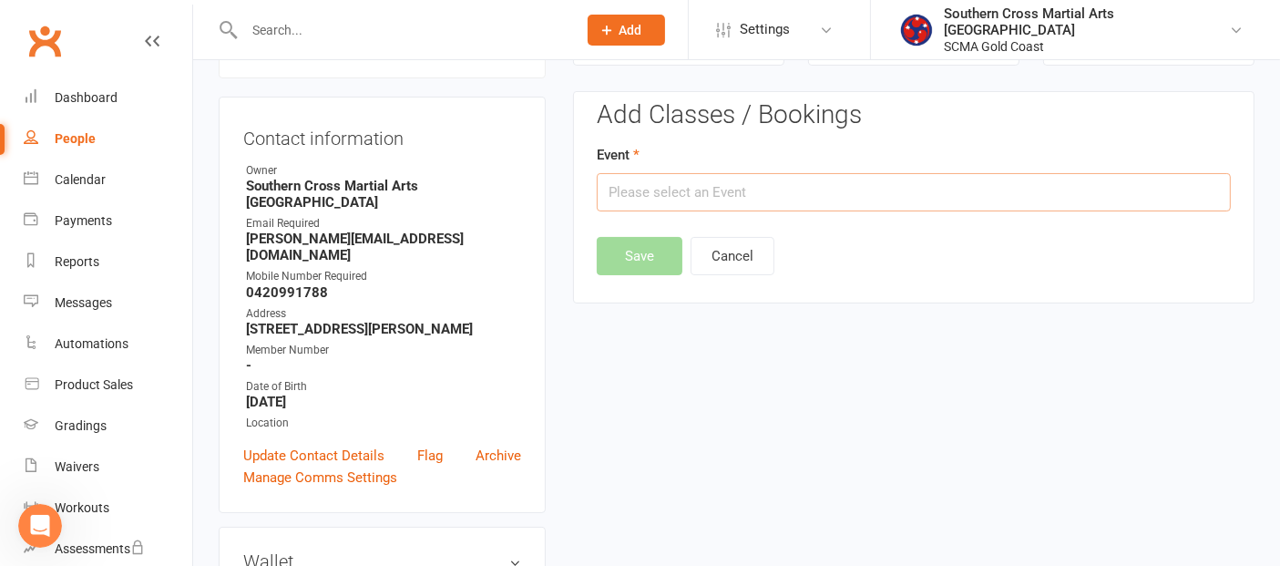
click at [745, 190] on input "text" at bounding box center [914, 192] width 634 height 38
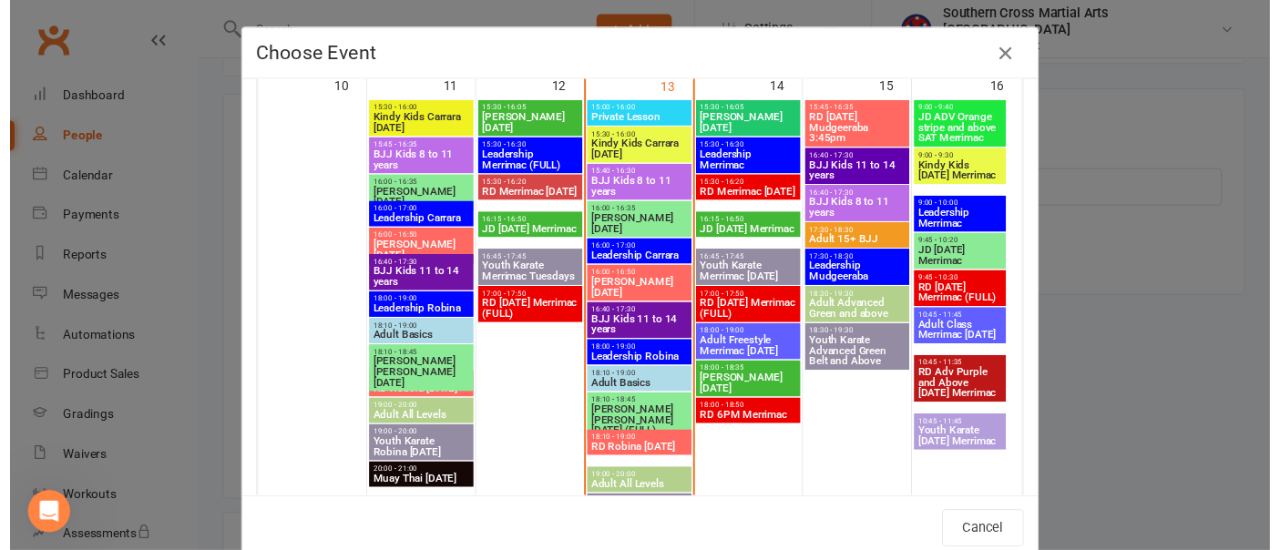
scroll to position [1316, 0]
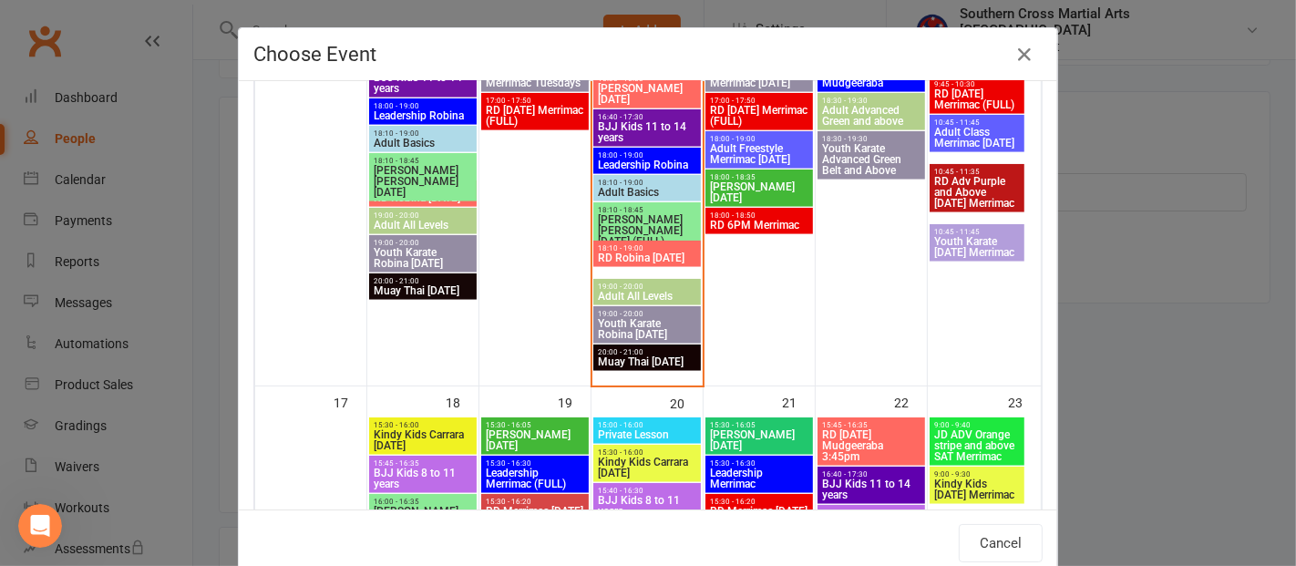
click at [539, 429] on span "[PERSON_NAME] [DATE]" at bounding box center [535, 440] width 100 height 22
type input "[PERSON_NAME] [DATE] - [DATE] 3:30:00 PM"
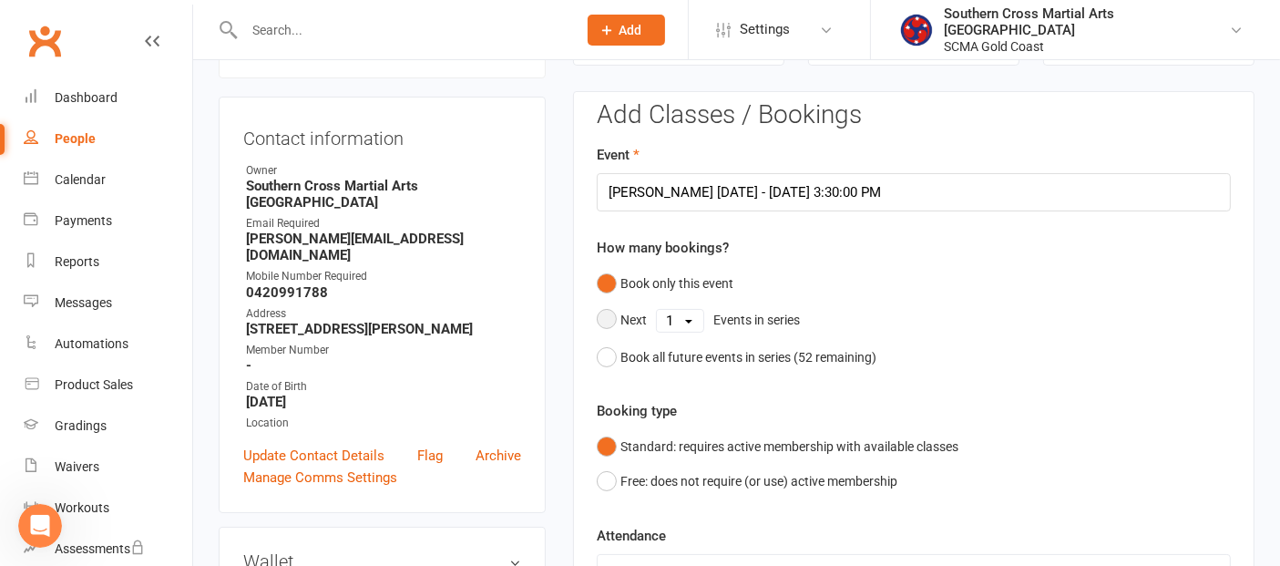
click at [673, 321] on select "1 2 3 4 5 6 7 8 9 10 11 12 13 14 15 16 17 18 19 20 21 22 23 24 25 26 27 28 29 3…" at bounding box center [680, 321] width 46 height 22
select select "4"
click at [657, 310] on select "1 2 3 4 5 6 7 8 9 10 11 12 13 14 15 16 17 18 19 20 21 22 23 24 25 26 27 28 29 3…" at bounding box center [680, 321] width 46 height 22
click at [651, 548] on button "Save" at bounding box center [640, 544] width 86 height 38
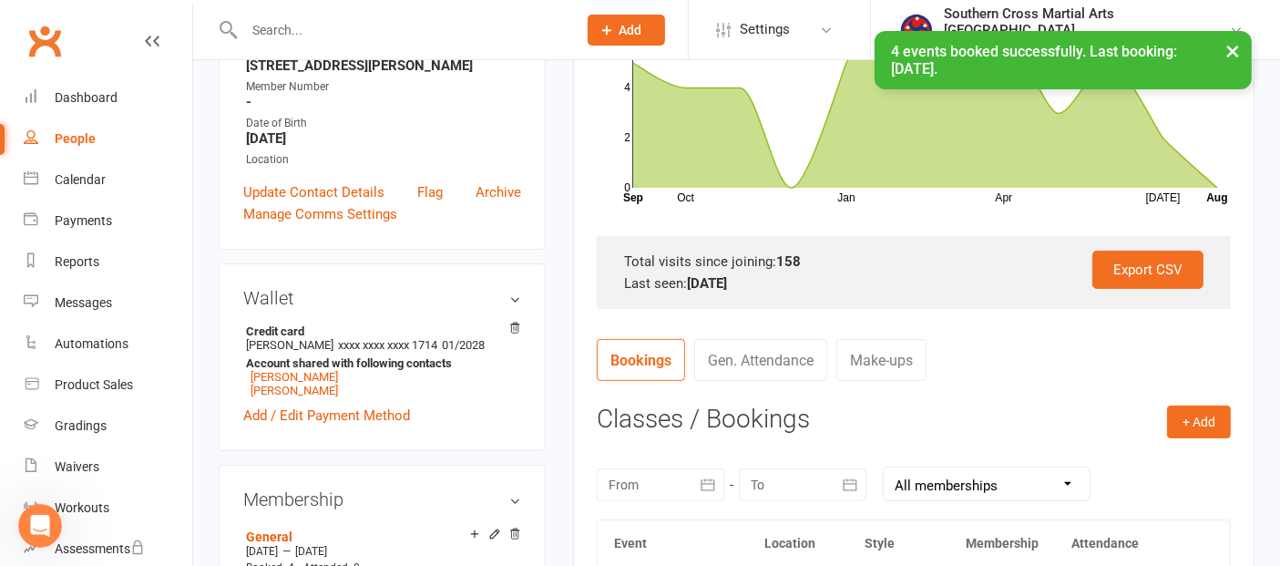
scroll to position [459, 0]
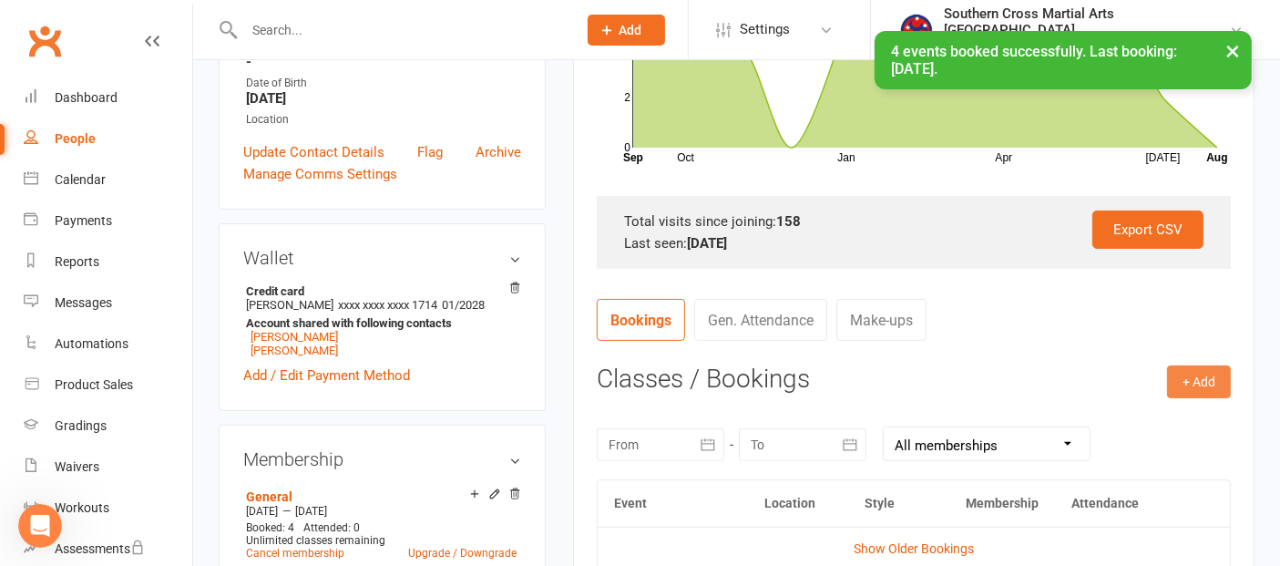
click at [1184, 383] on button "+ Add" at bounding box center [1199, 381] width 64 height 33
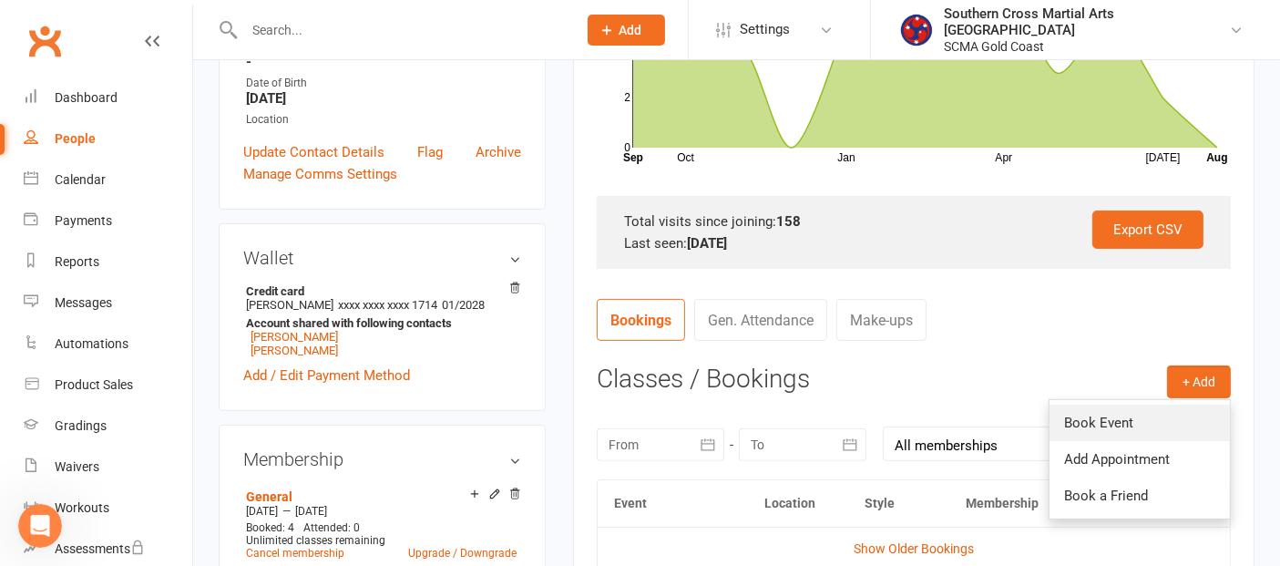
click at [1145, 413] on link "Book Event" at bounding box center [1140, 423] width 180 height 36
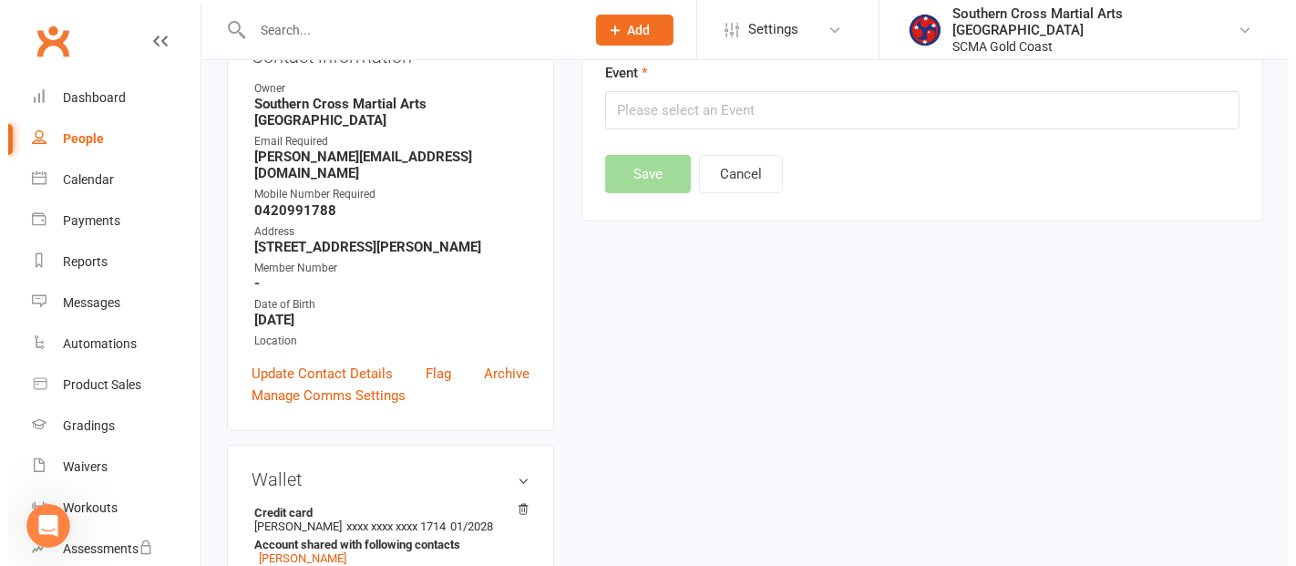
scroll to position [156, 0]
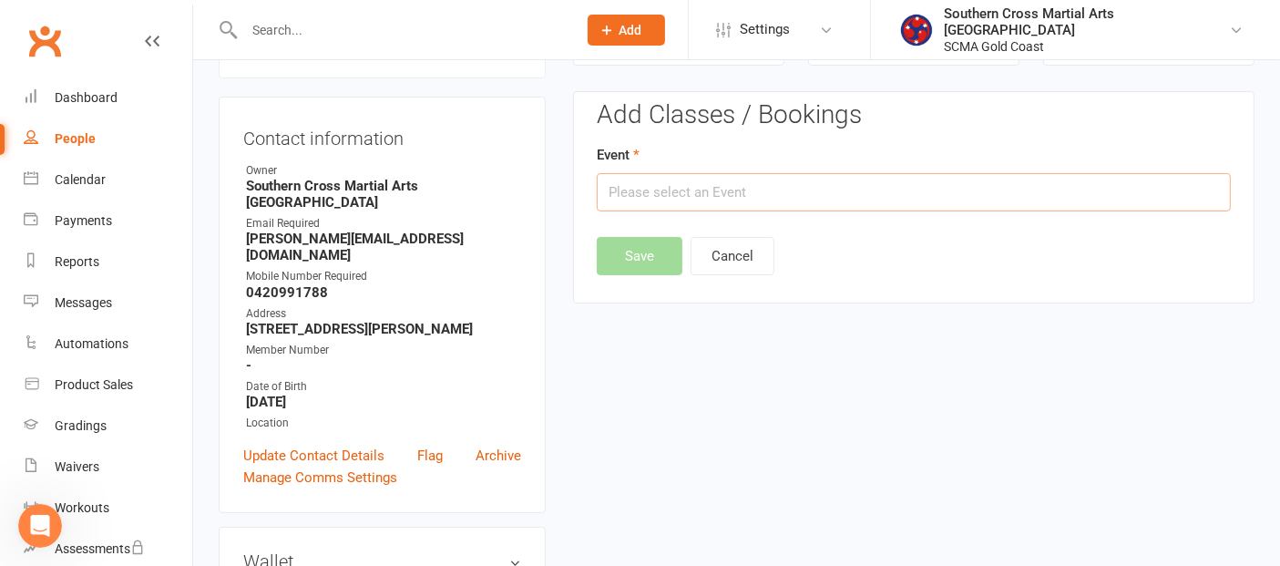
click at [658, 178] on input "text" at bounding box center [914, 192] width 634 height 38
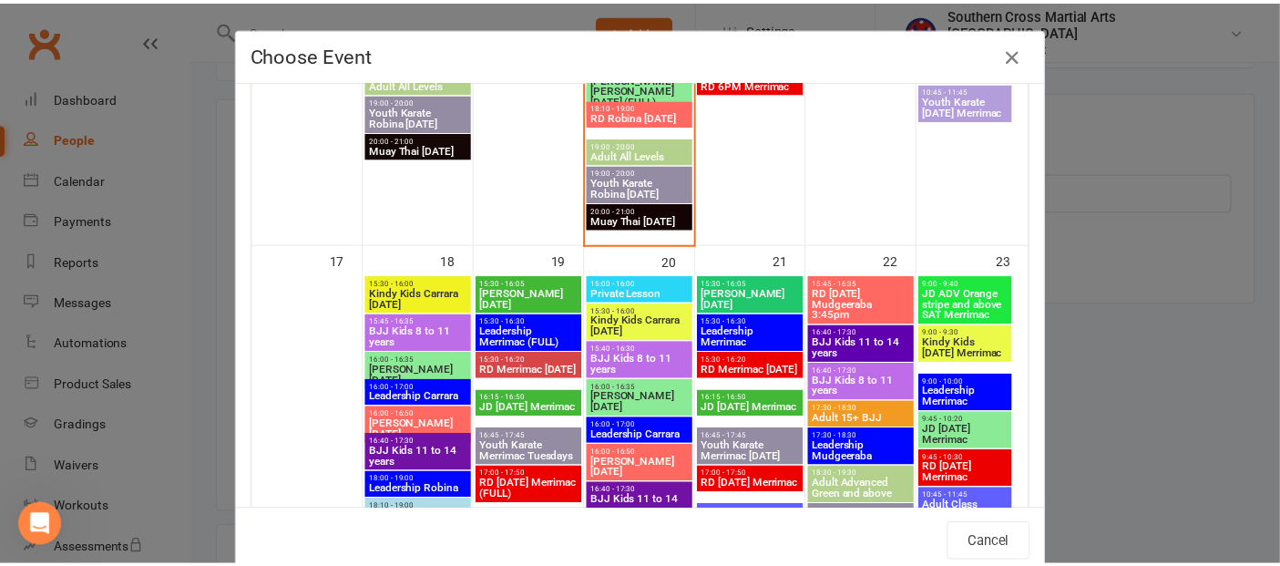
scroll to position [1518, 0]
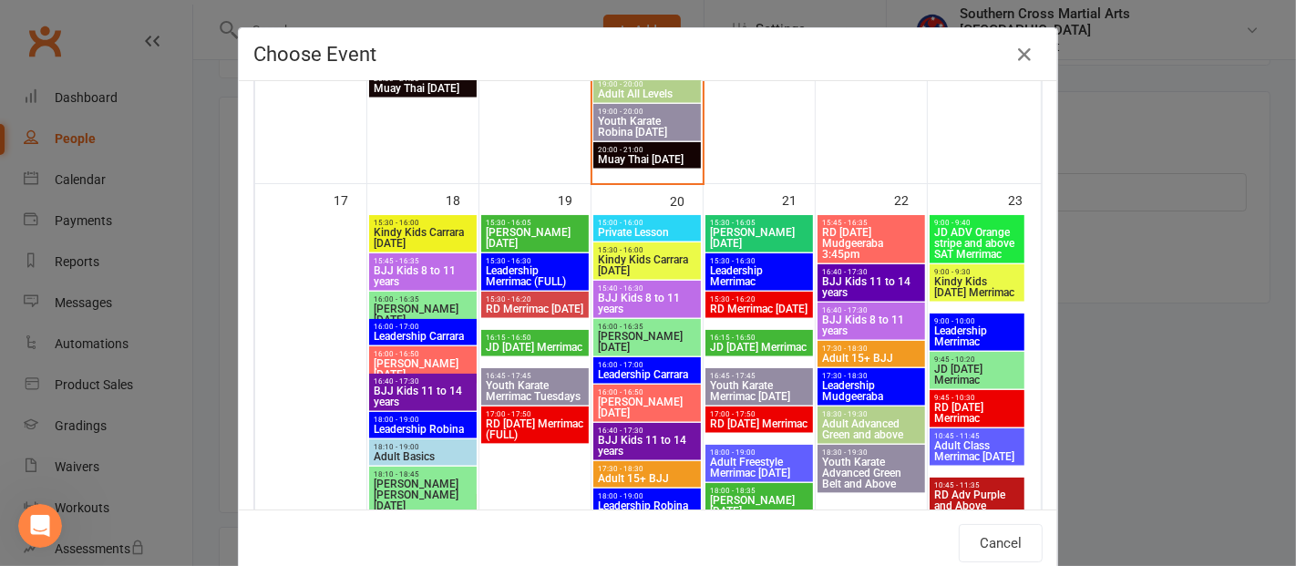
click at [731, 232] on span "[PERSON_NAME] [DATE]" at bounding box center [759, 238] width 100 height 22
type input "[PERSON_NAME] [DATE] - [DATE] 3:30:00 PM"
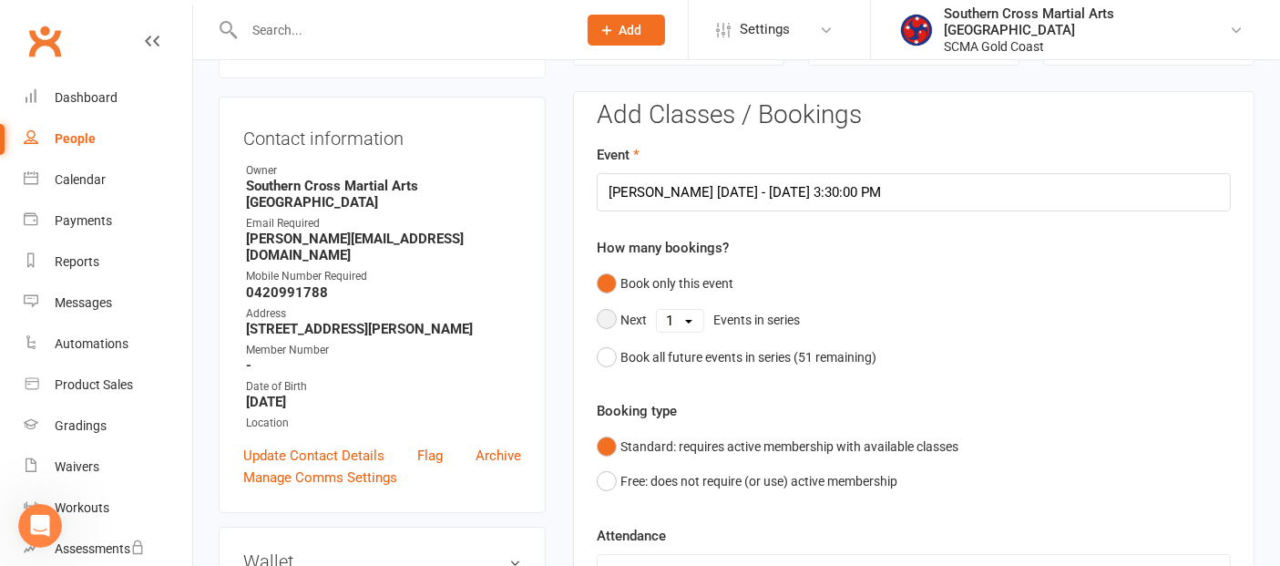
click at [687, 311] on select "1 2 3 4 5 6 7 8 9 10 11 12 13 14 15 16 17 18 19 20 21 22 23 24 25 26 27 28 29 3…" at bounding box center [680, 321] width 46 height 22
select select "4"
click at [657, 310] on select "1 2 3 4 5 6 7 8 9 10 11 12 13 14 15 16 17 18 19 20 21 22 23 24 25 26 27 28 29 3…" at bounding box center [680, 321] width 46 height 22
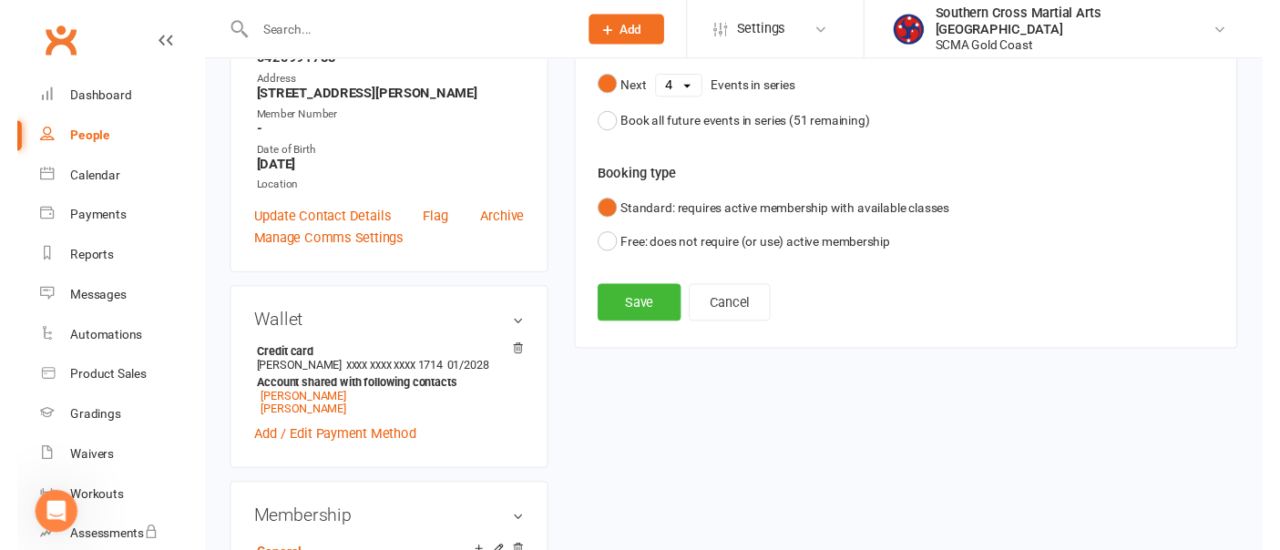
scroll to position [358, 0]
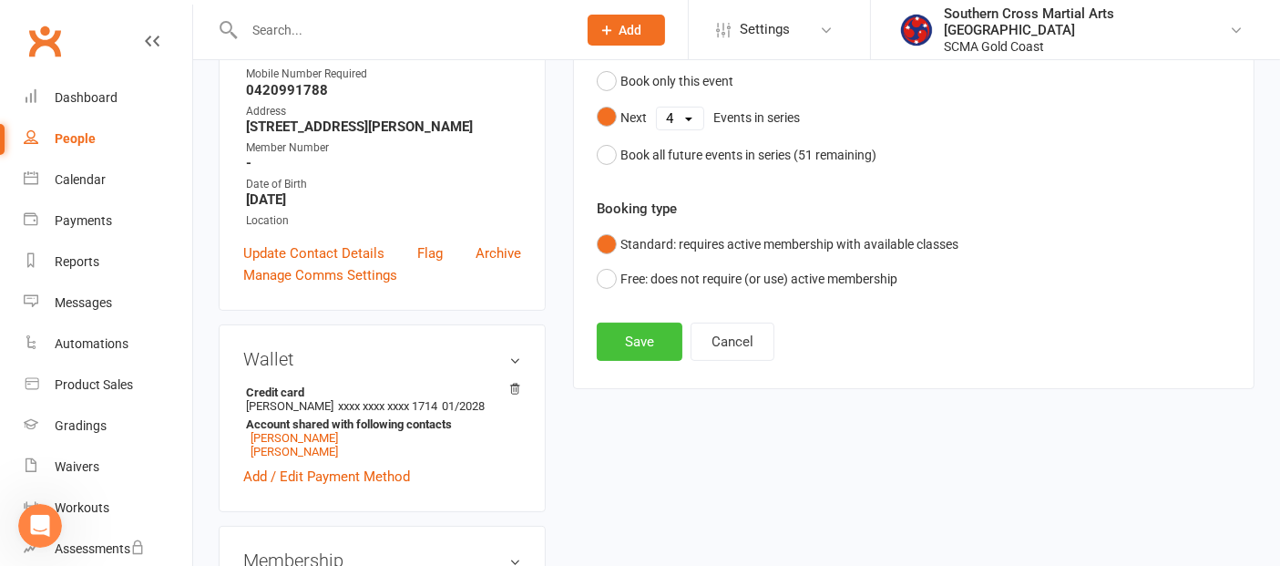
click at [642, 334] on button "Save" at bounding box center [640, 342] width 86 height 38
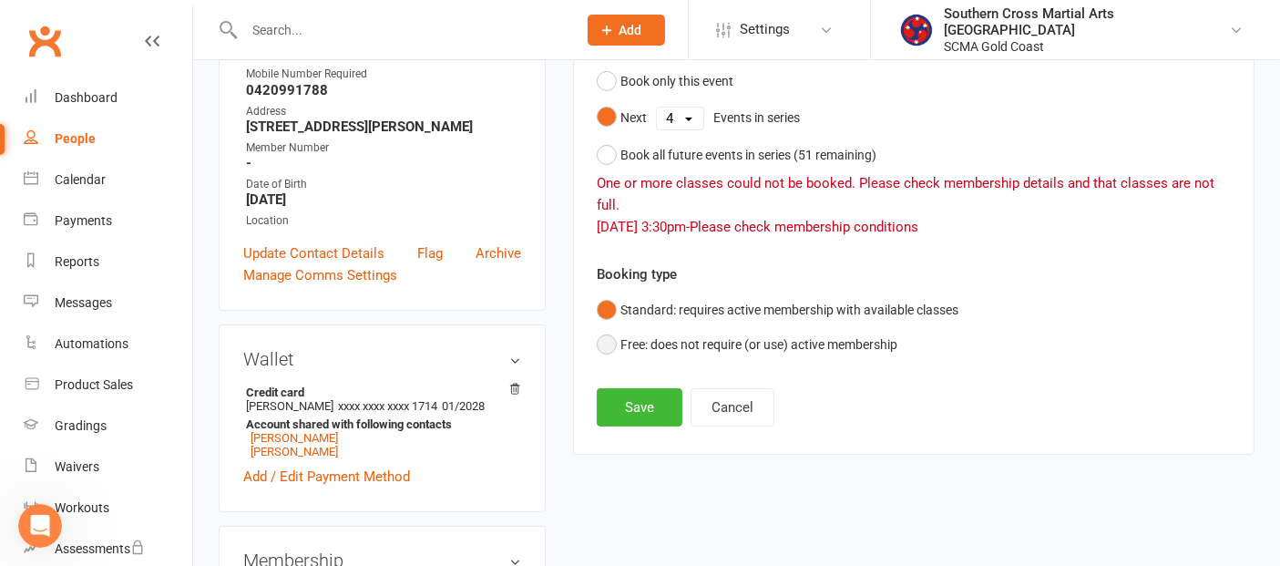
click at [611, 342] on button "Free: does not require (or use) active membership" at bounding box center [747, 344] width 301 height 35
click at [643, 399] on button "Save" at bounding box center [640, 407] width 86 height 38
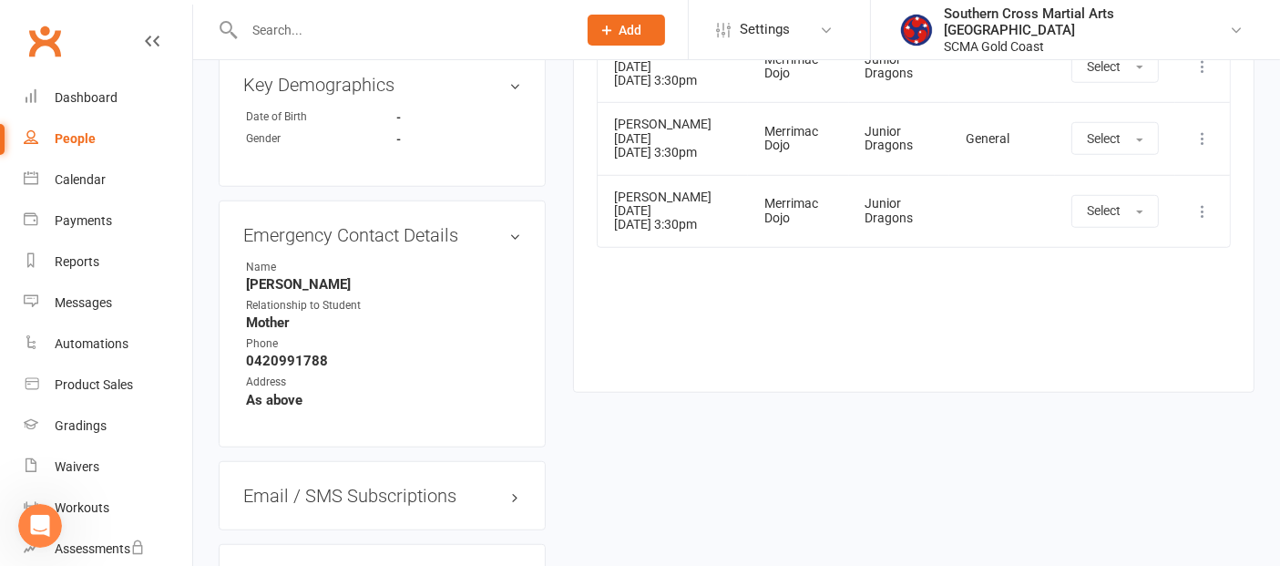
scroll to position [1518, 0]
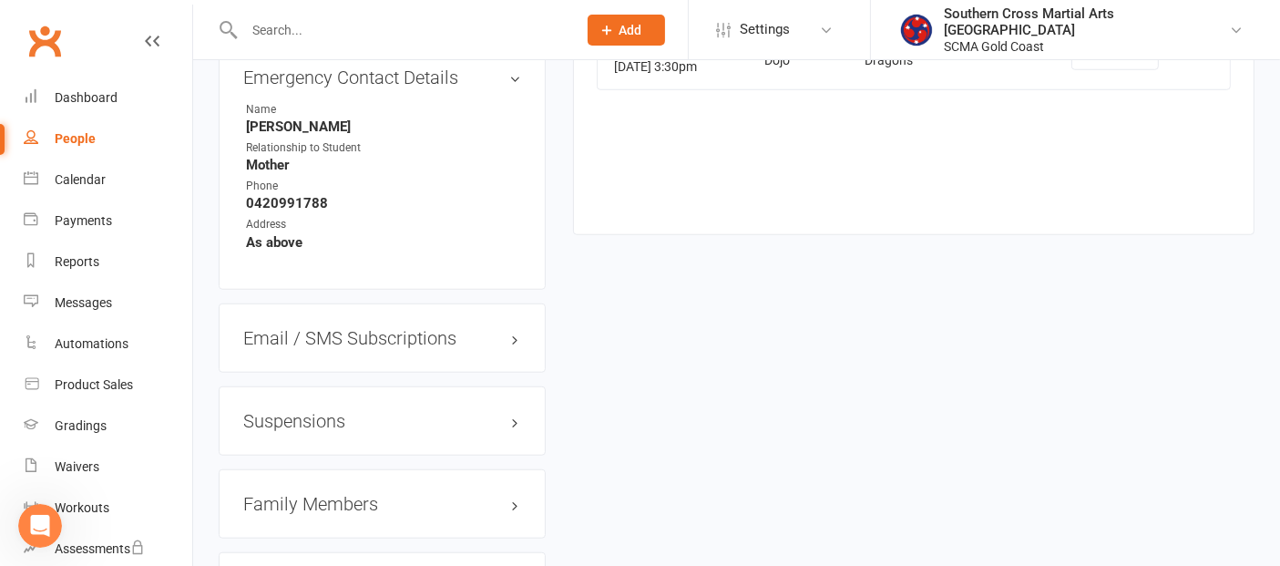
click at [333, 498] on h3 "Family Members" at bounding box center [382, 504] width 278 height 20
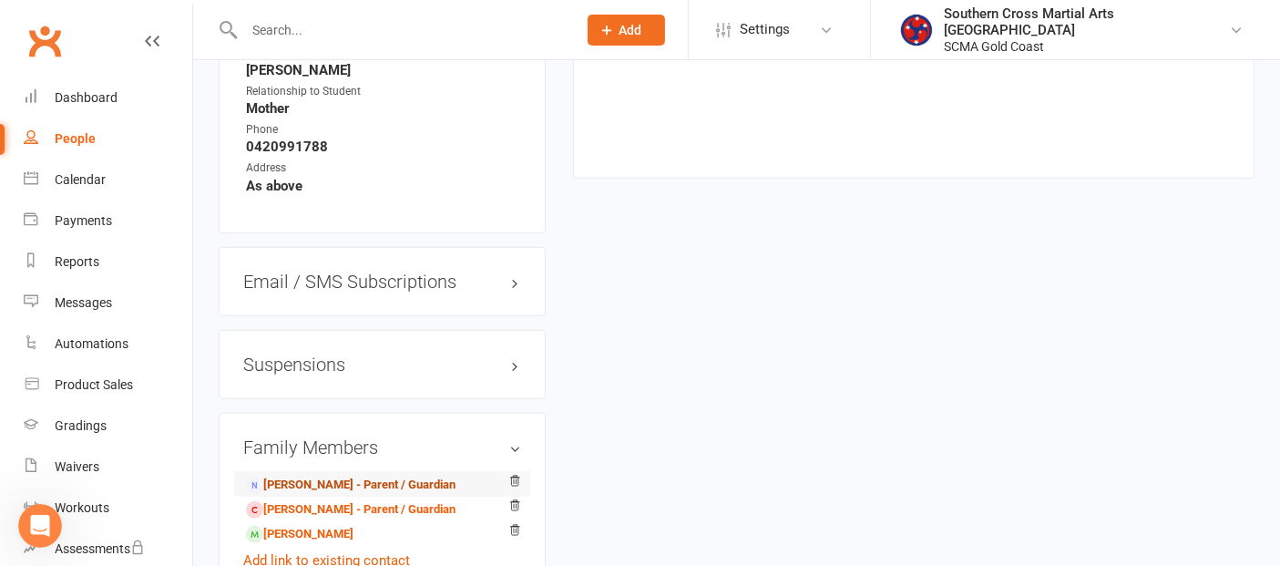
scroll to position [1619, 0]
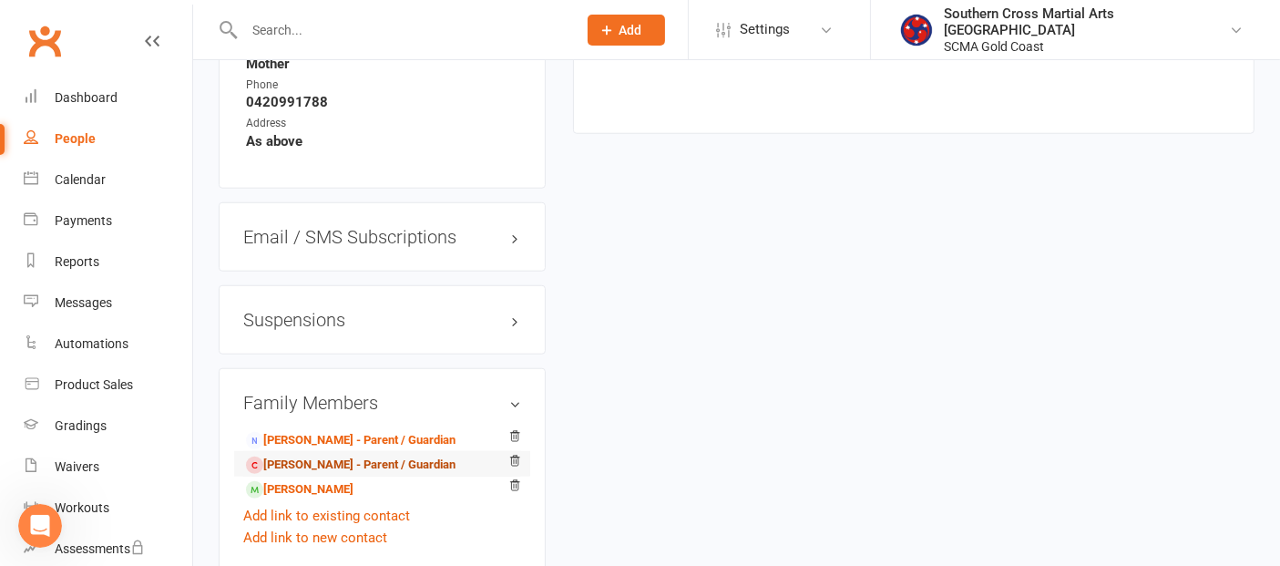
click at [351, 463] on link "[PERSON_NAME] - Parent / Guardian" at bounding box center [351, 465] width 210 height 19
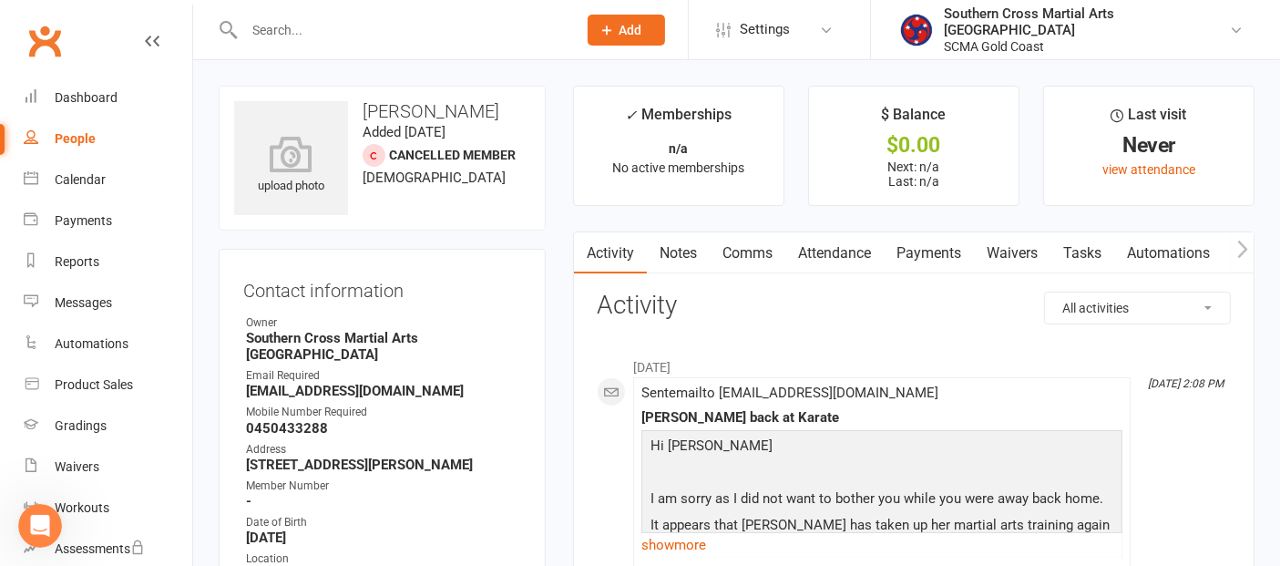
click at [924, 246] on link "Payments" at bounding box center [929, 253] width 90 height 42
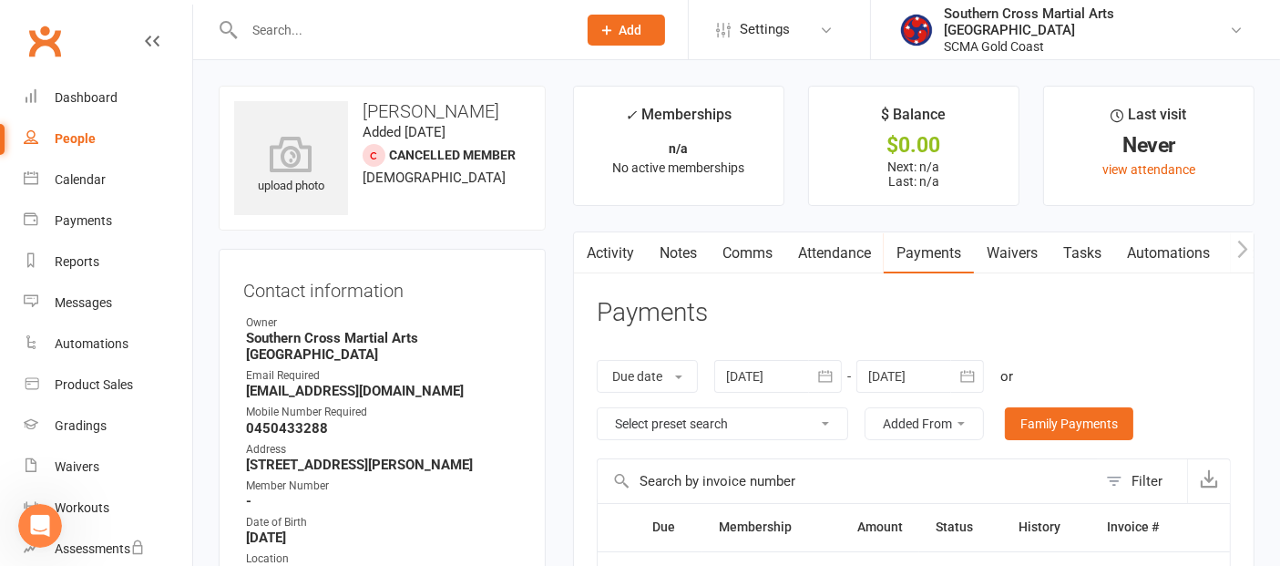
click at [613, 246] on link "Activity" at bounding box center [610, 253] width 73 height 42
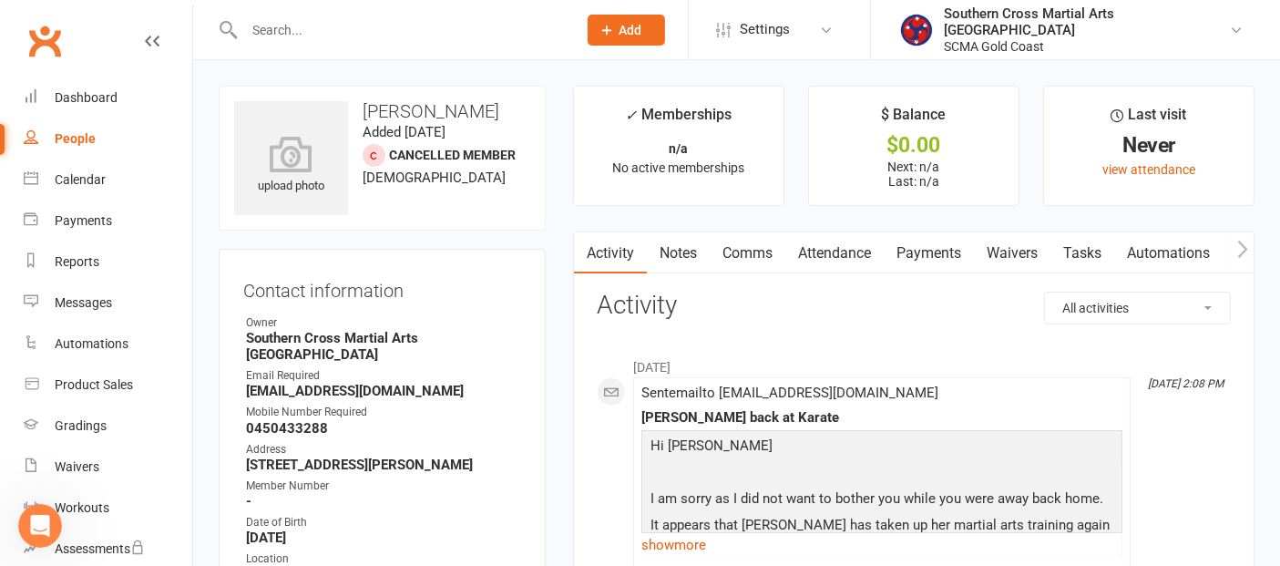
click at [948, 252] on link "Payments" at bounding box center [929, 253] width 90 height 42
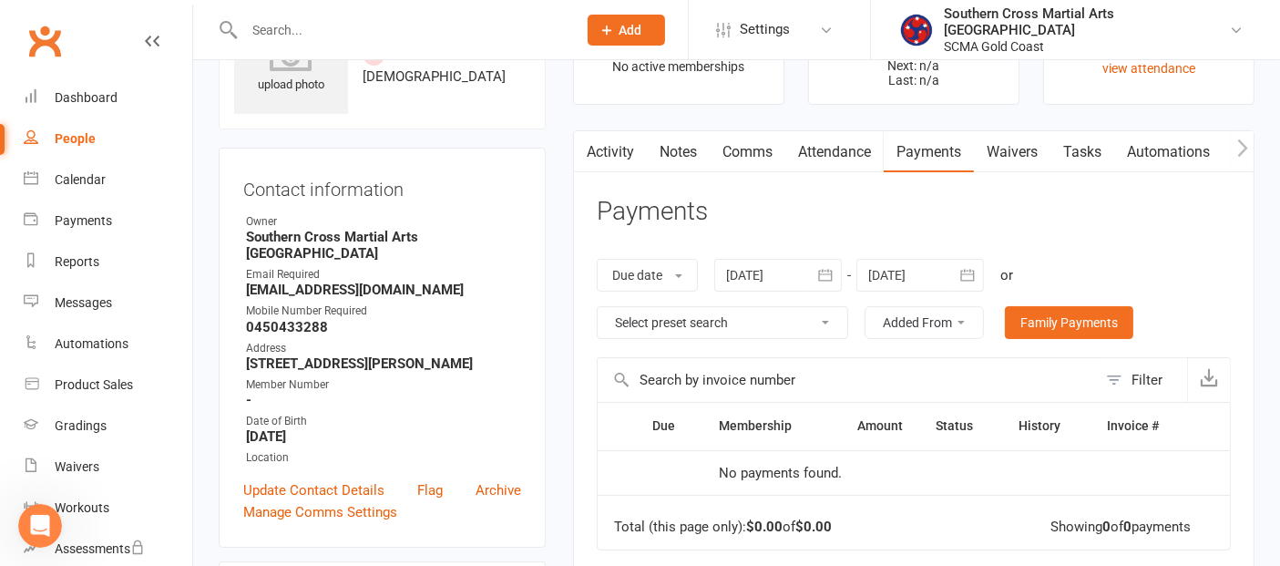
click at [815, 272] on button "button" at bounding box center [825, 275] width 33 height 33
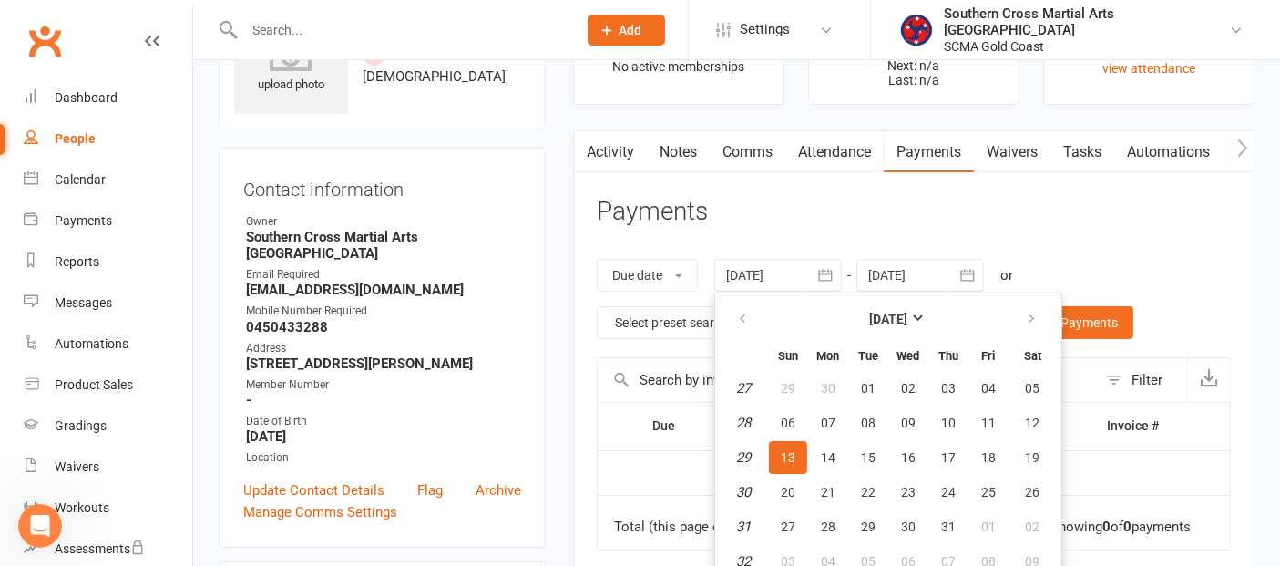
scroll to position [108, 0]
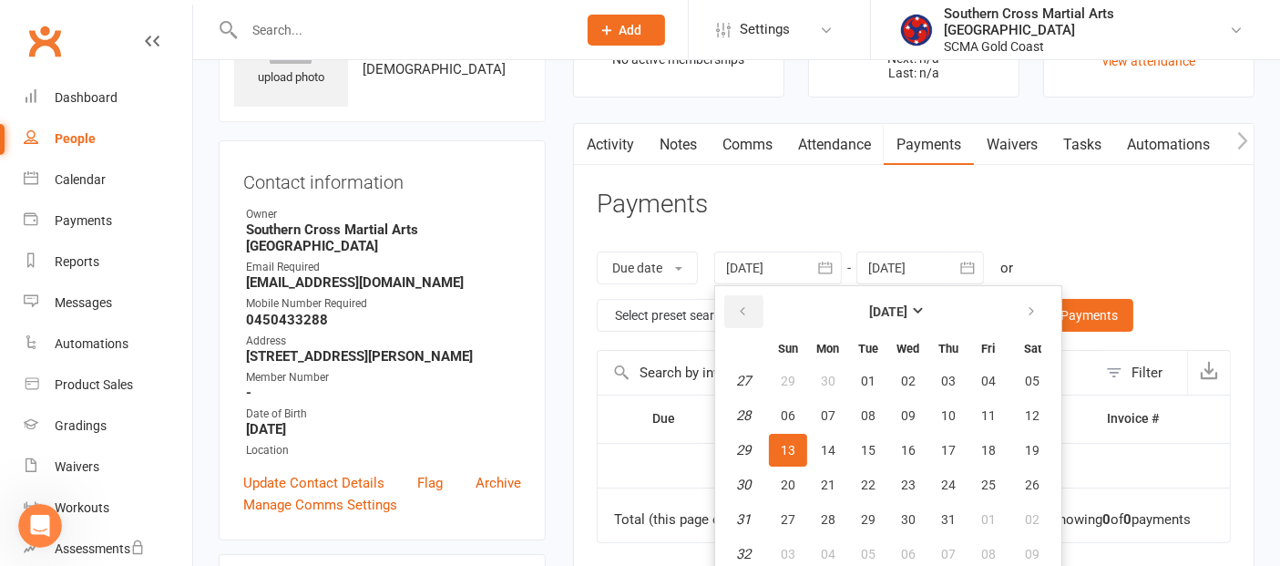
click at [737, 306] on icon "button" at bounding box center [742, 311] width 13 height 15
click at [864, 374] on span "03" at bounding box center [868, 381] width 15 height 15
type input "[DATE]"
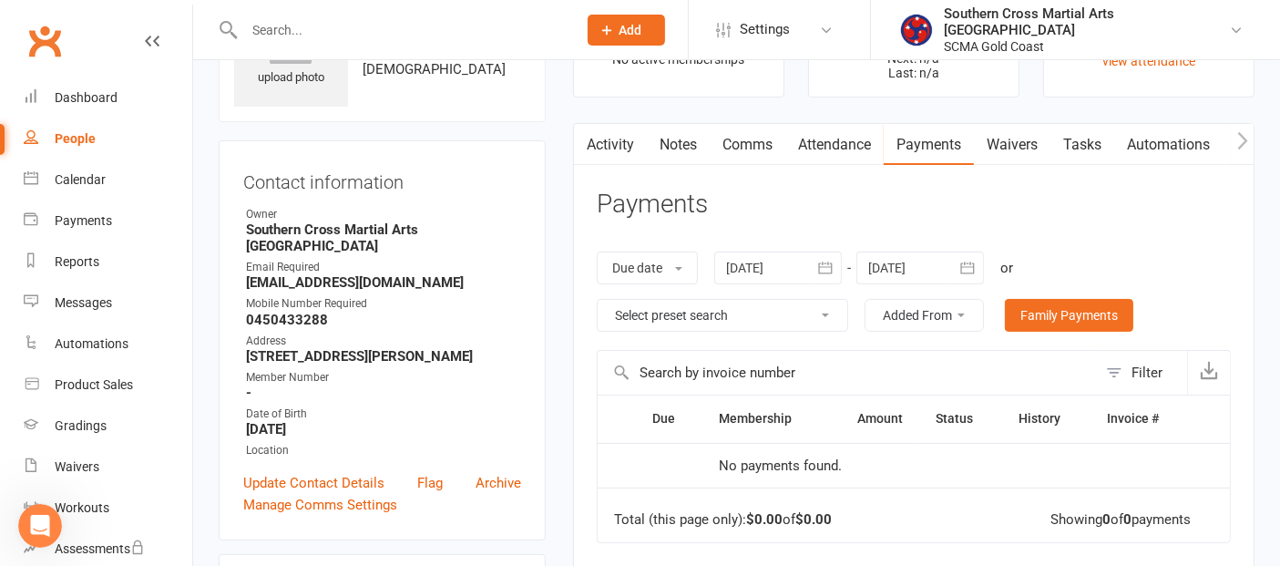
click at [620, 158] on link "Activity" at bounding box center [610, 145] width 73 height 42
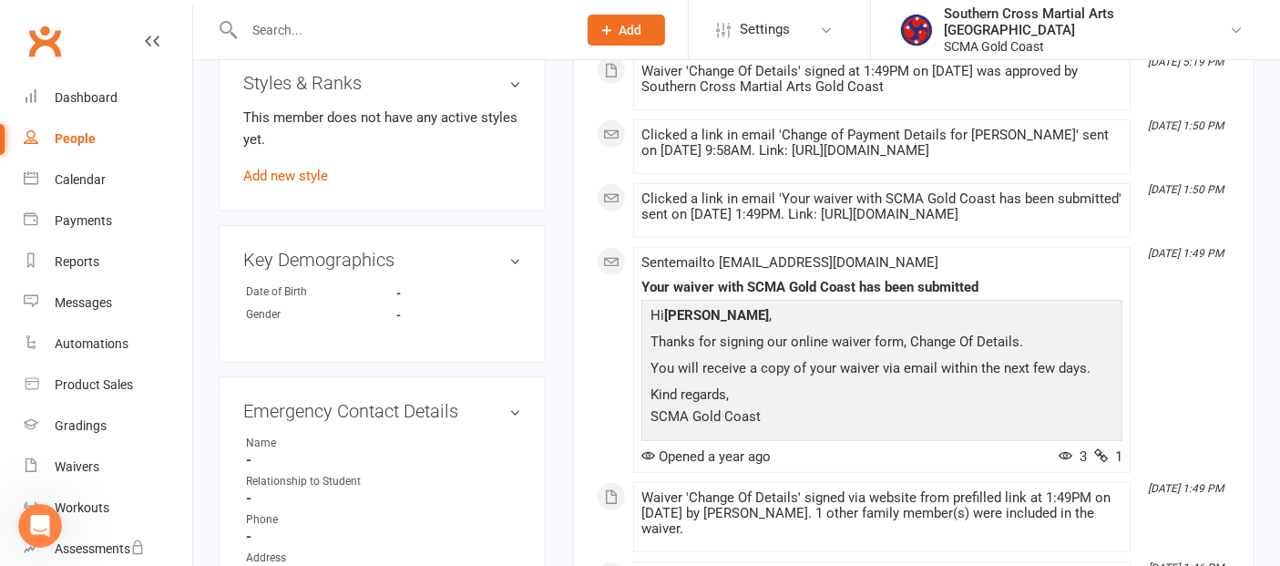
scroll to position [1222, 0]
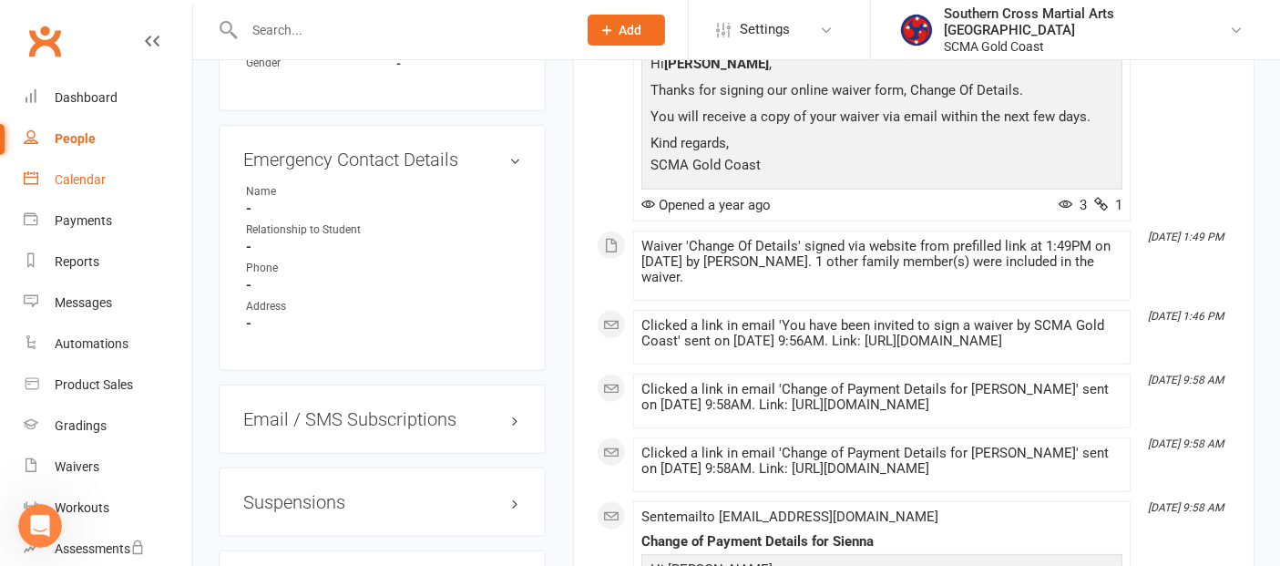
click at [80, 192] on link "Calendar" at bounding box center [108, 179] width 169 height 41
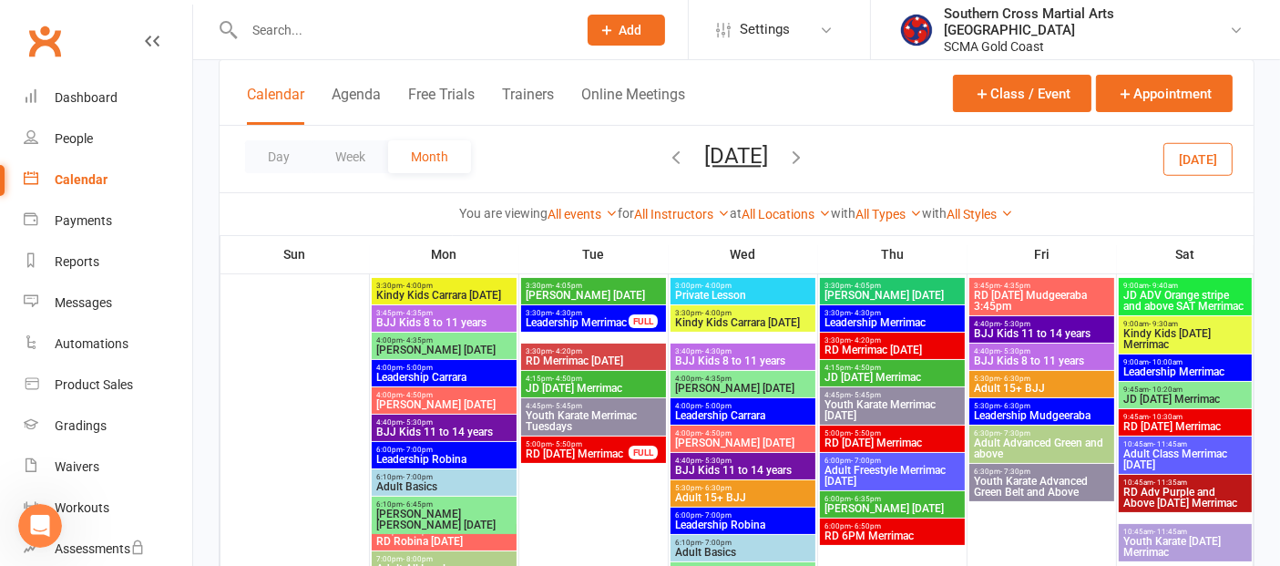
scroll to position [101, 0]
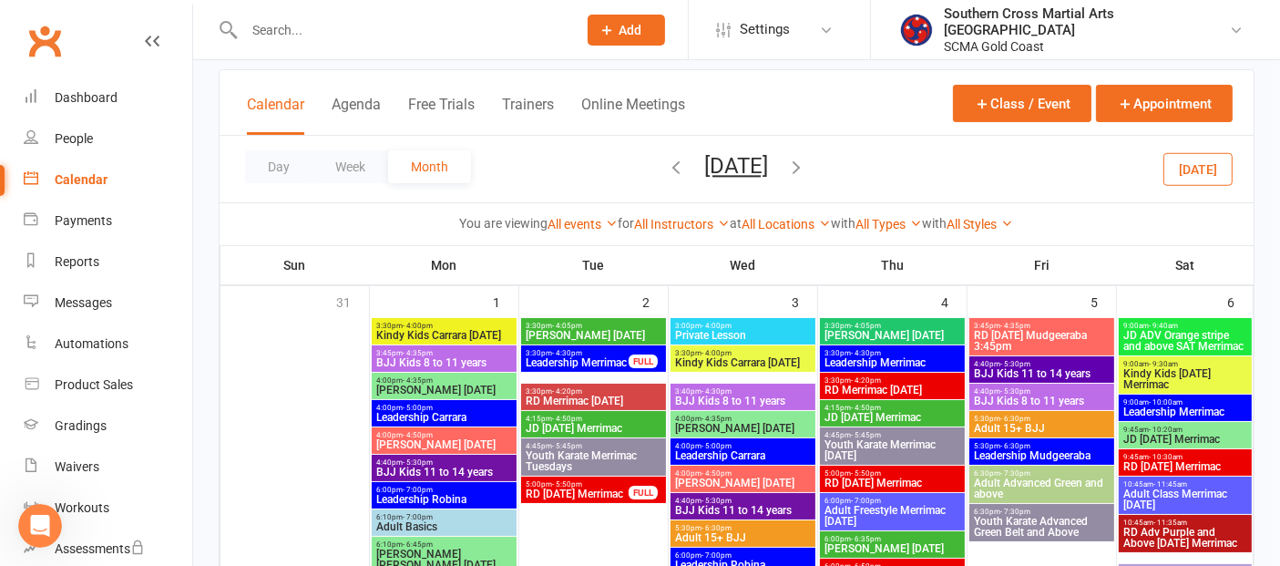
click at [1186, 428] on span "9:45am - 10:20am" at bounding box center [1186, 430] width 126 height 8
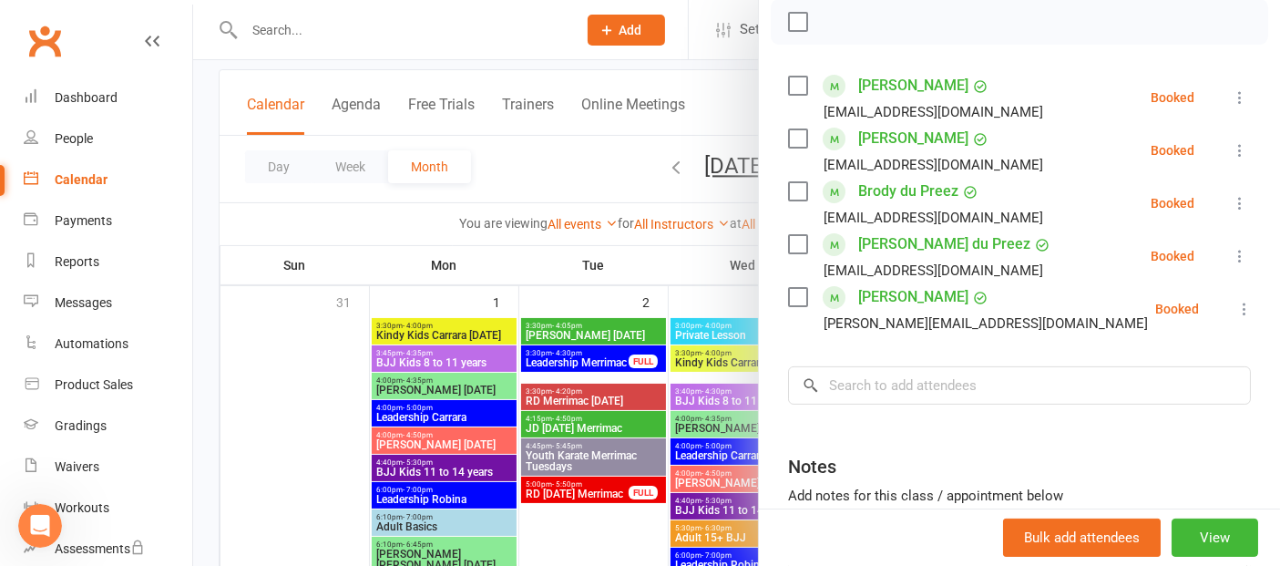
scroll to position [303, 0]
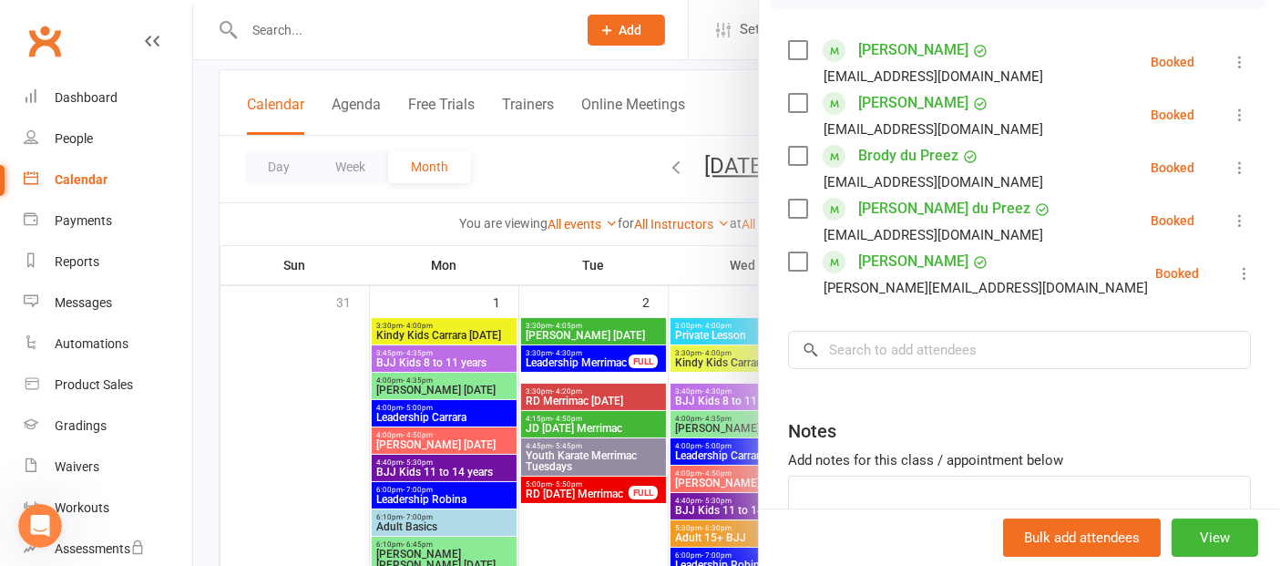
click at [262, 402] on div at bounding box center [736, 283] width 1087 height 566
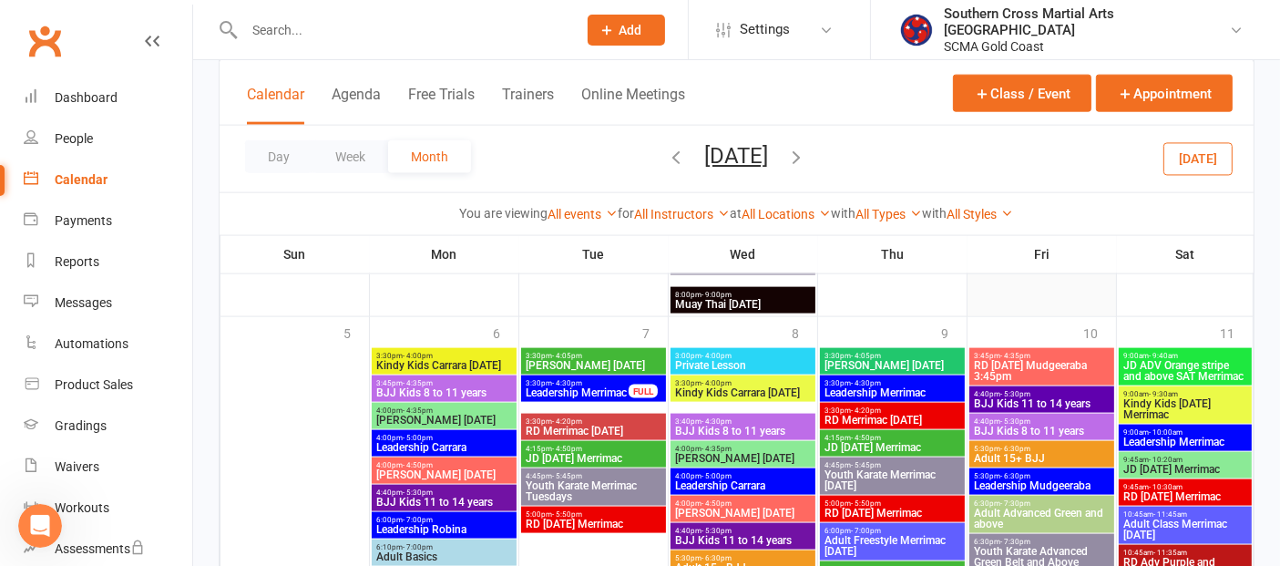
scroll to position [2429, 0]
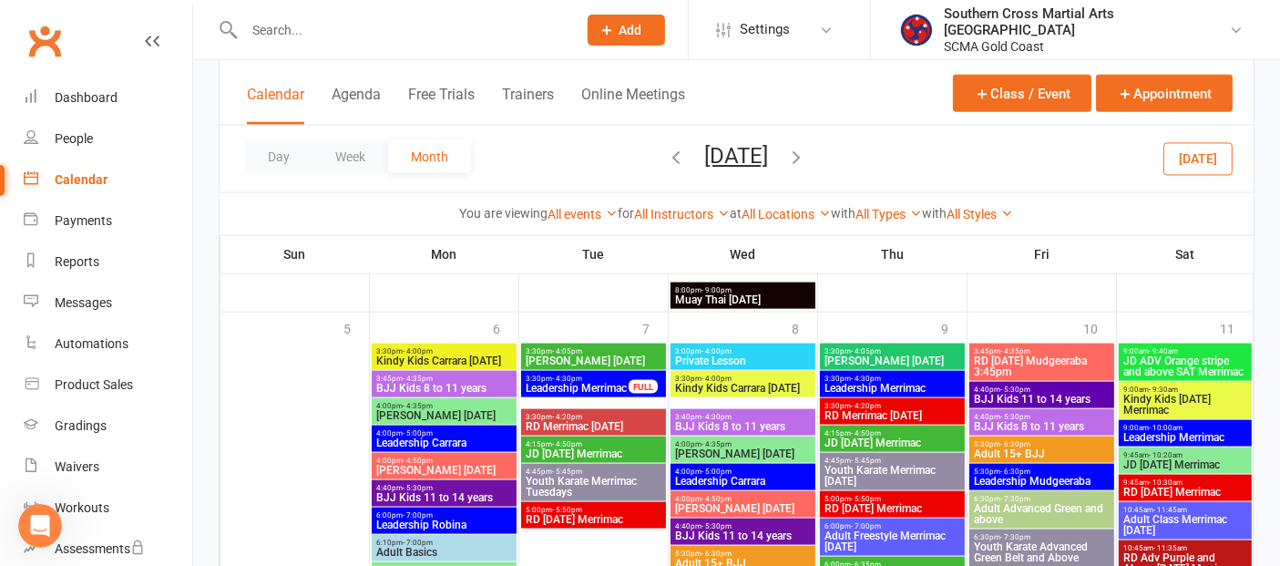
click at [667, 156] on icon "button" at bounding box center [677, 157] width 20 height 20
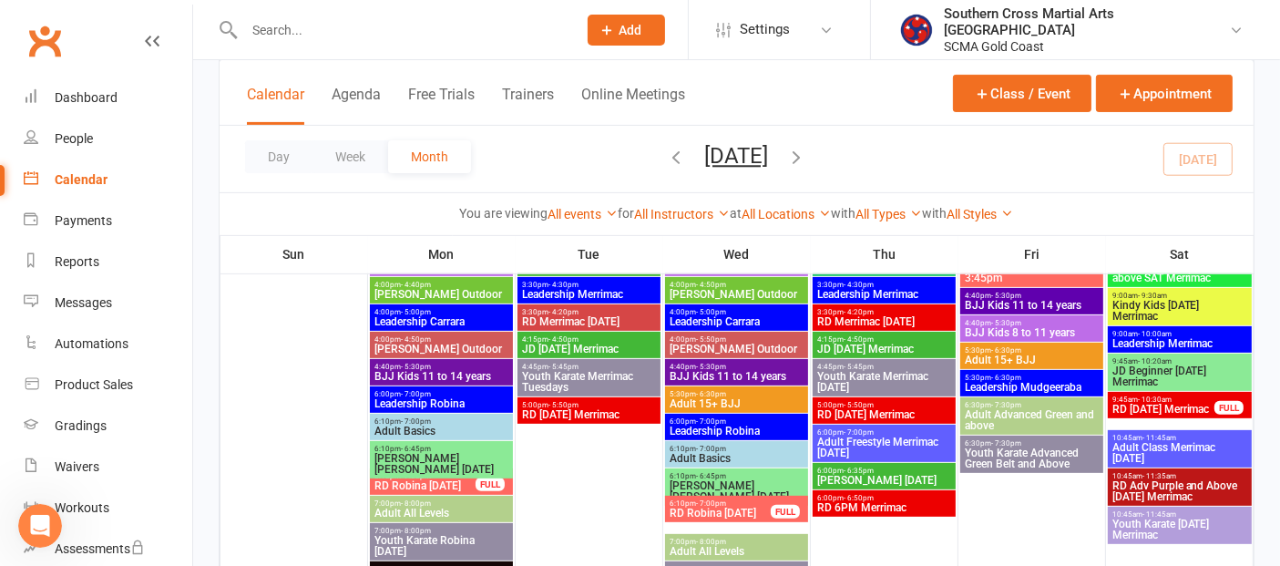
scroll to position [922, 0]
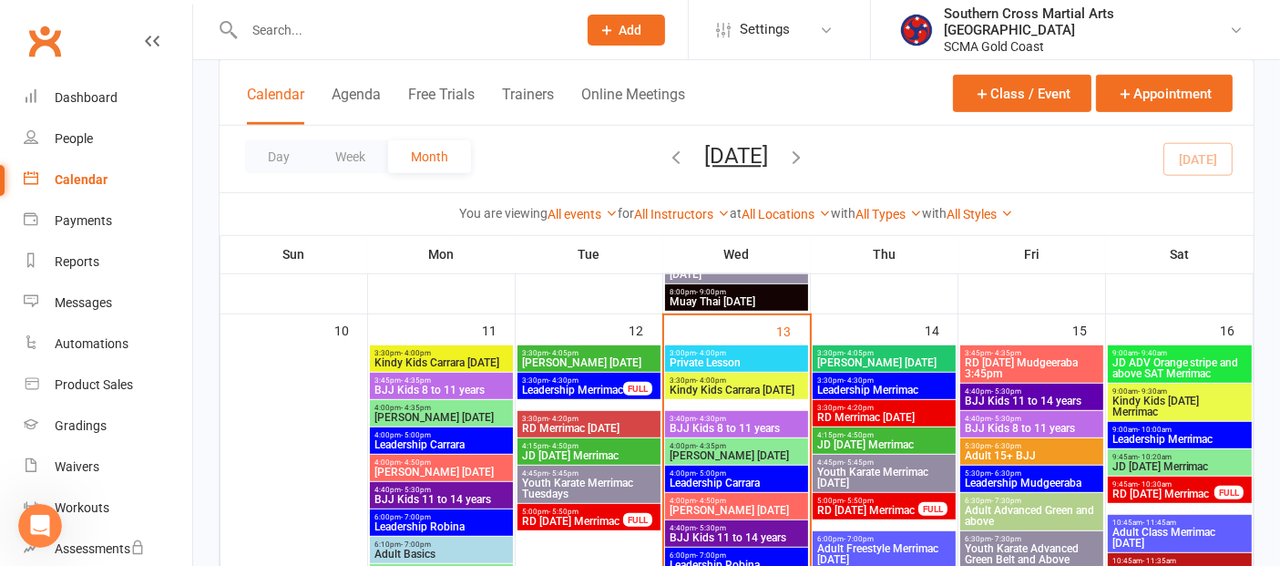
click at [1151, 457] on span "- 10:20am" at bounding box center [1155, 457] width 34 height 8
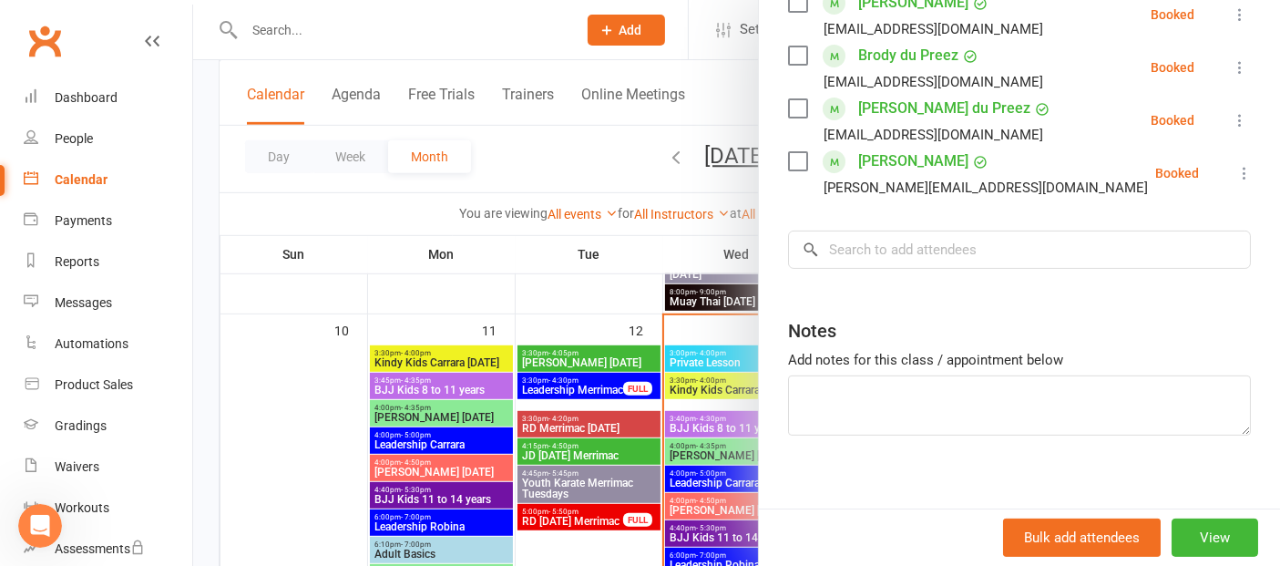
scroll to position [405, 0]
click at [870, 252] on input "search" at bounding box center [1019, 249] width 463 height 38
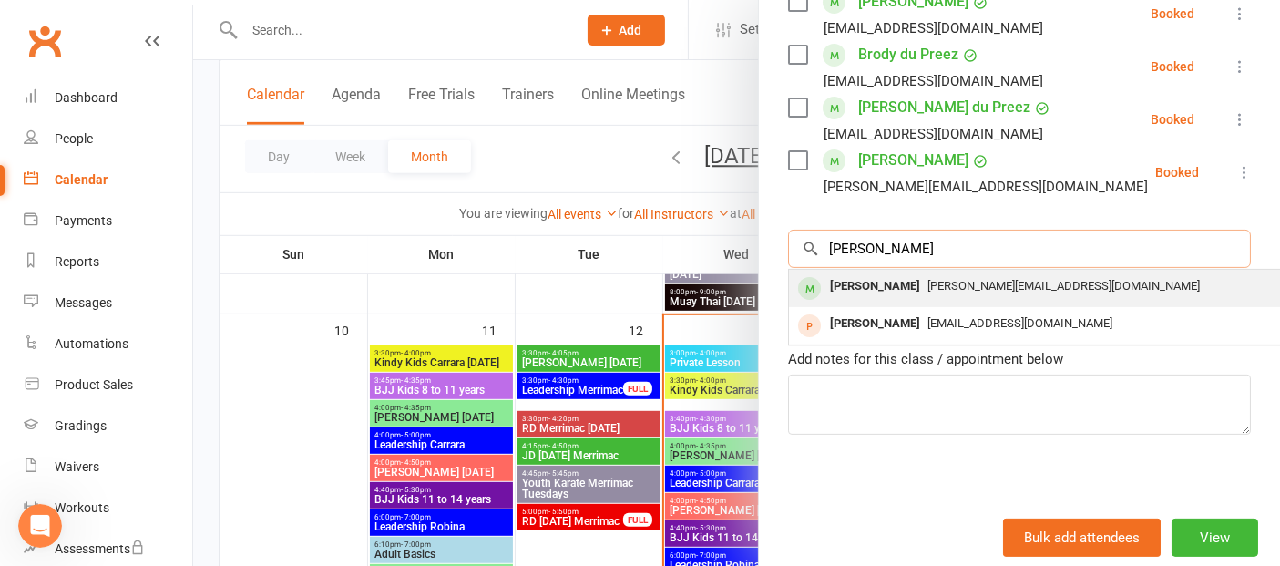
type input "[PERSON_NAME]"
click at [928, 288] on span "[PERSON_NAME][EMAIL_ADDRESS][DOMAIN_NAME]" at bounding box center [1064, 286] width 272 height 14
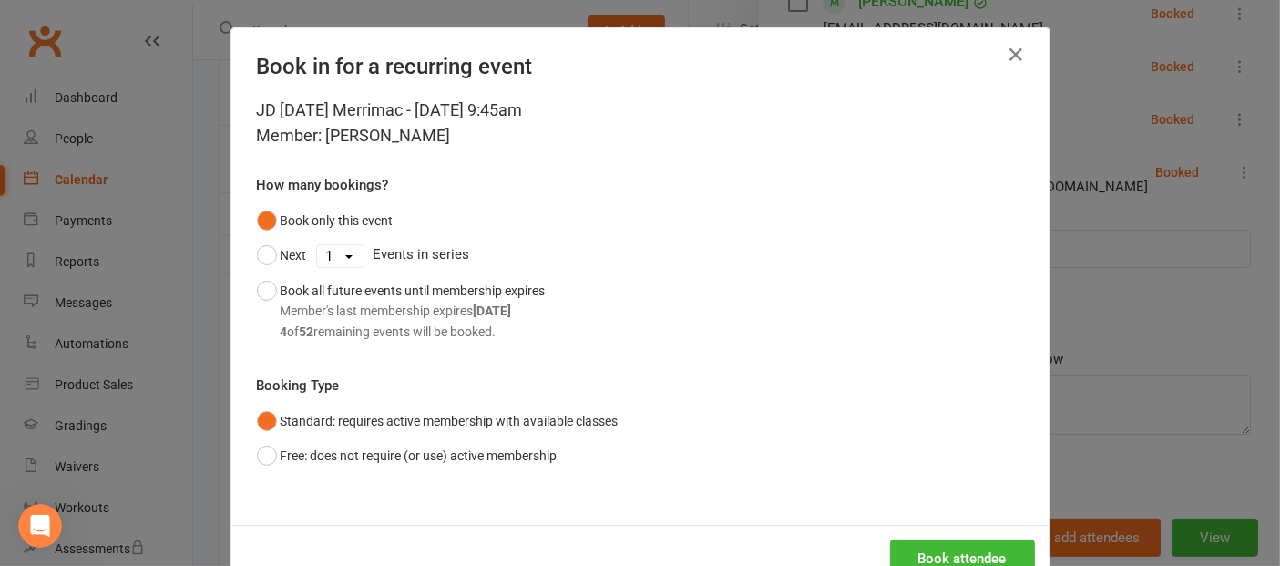
click at [337, 256] on select "1 2 3 4 5 6 7 8 9 10 11 12 13 14 15 16 17 18 19 20 21 22 23 24 25 26 27 28 29 3…" at bounding box center [340, 256] width 46 height 22
select select "3"
click at [317, 245] on select "1 2 3 4 5 6 7 8 9 10 11 12 13 14 15 16 17 18 19 20 21 22 23 24 25 26 27 28 29 3…" at bounding box center [340, 256] width 46 height 22
click at [262, 255] on button "Next" at bounding box center [282, 255] width 50 height 35
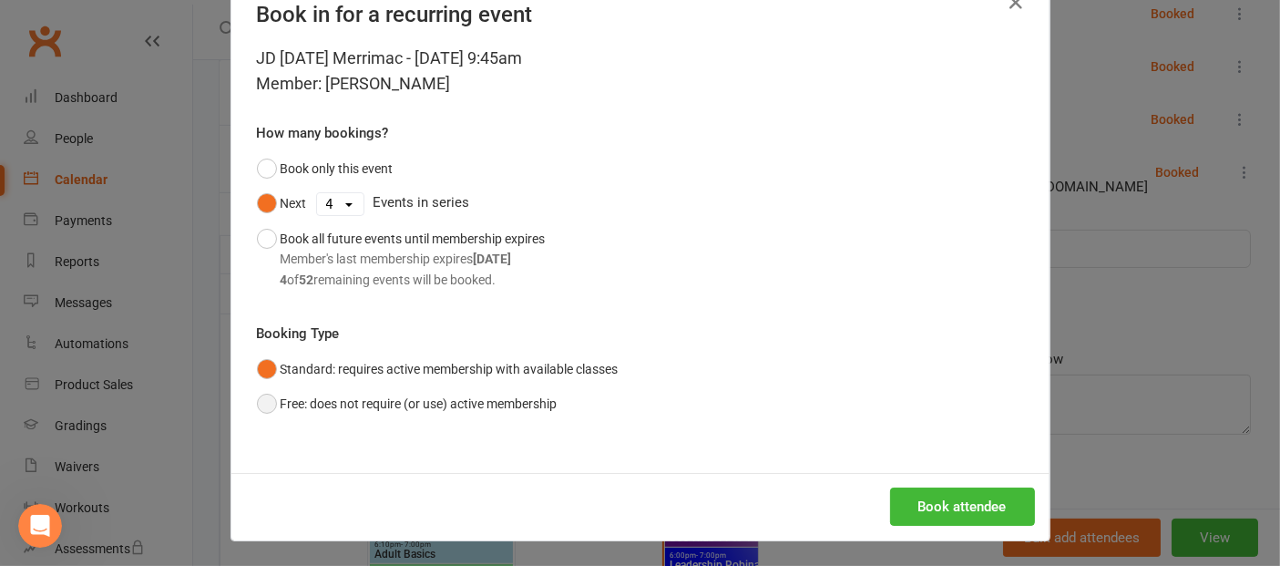
click at [262, 408] on button "Free: does not require (or use) active membership" at bounding box center [407, 403] width 301 height 35
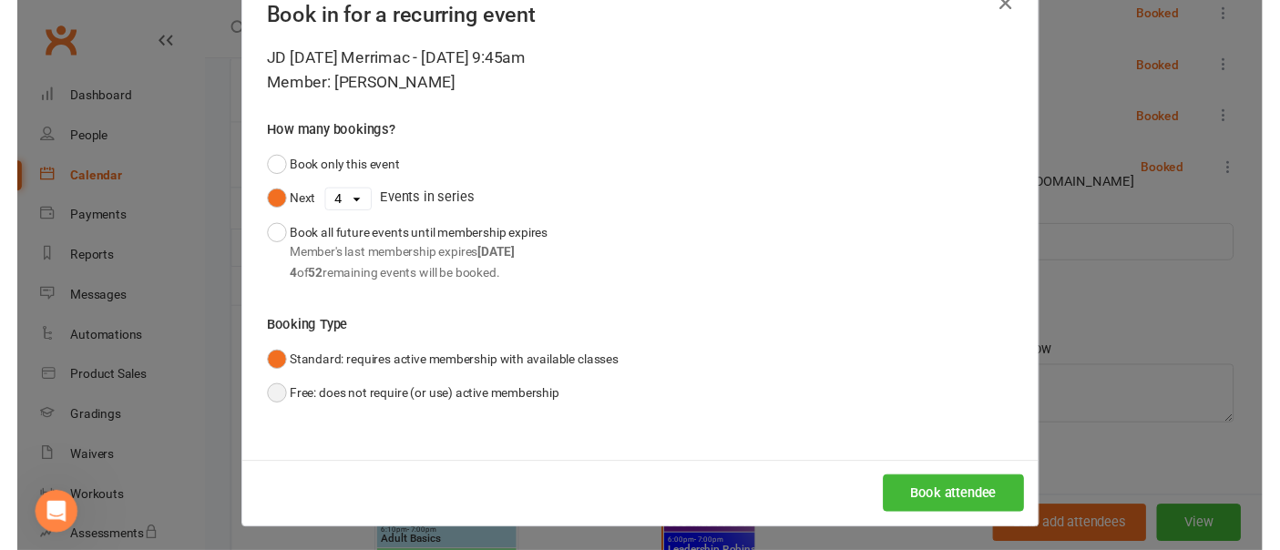
scroll to position [12, 0]
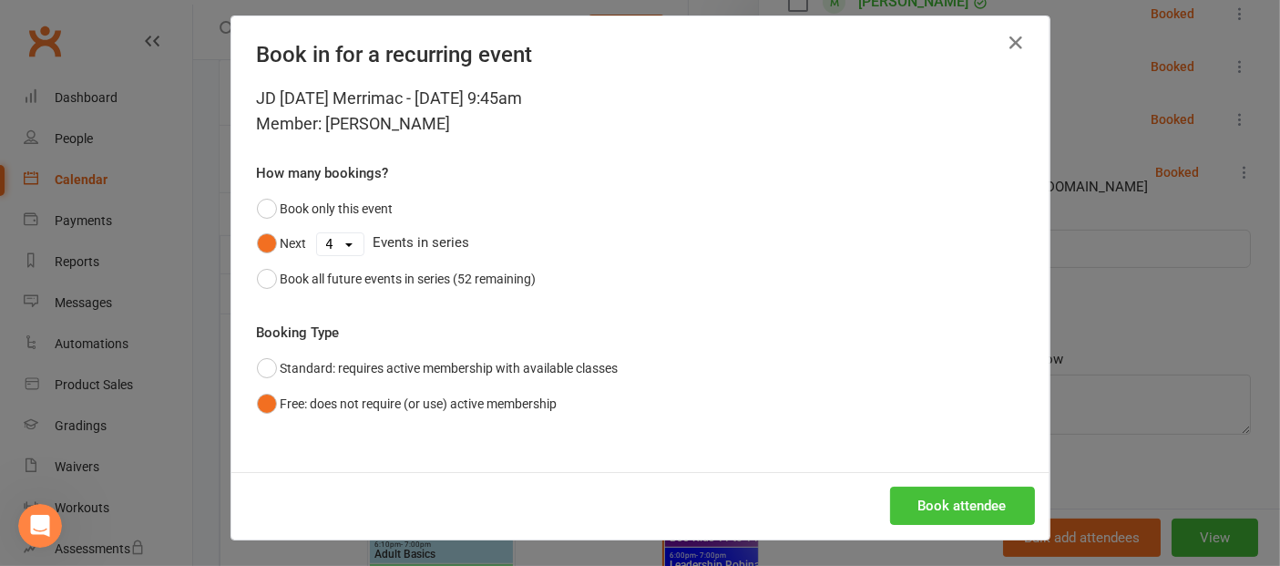
click at [996, 509] on button "Book attendee" at bounding box center [962, 506] width 145 height 38
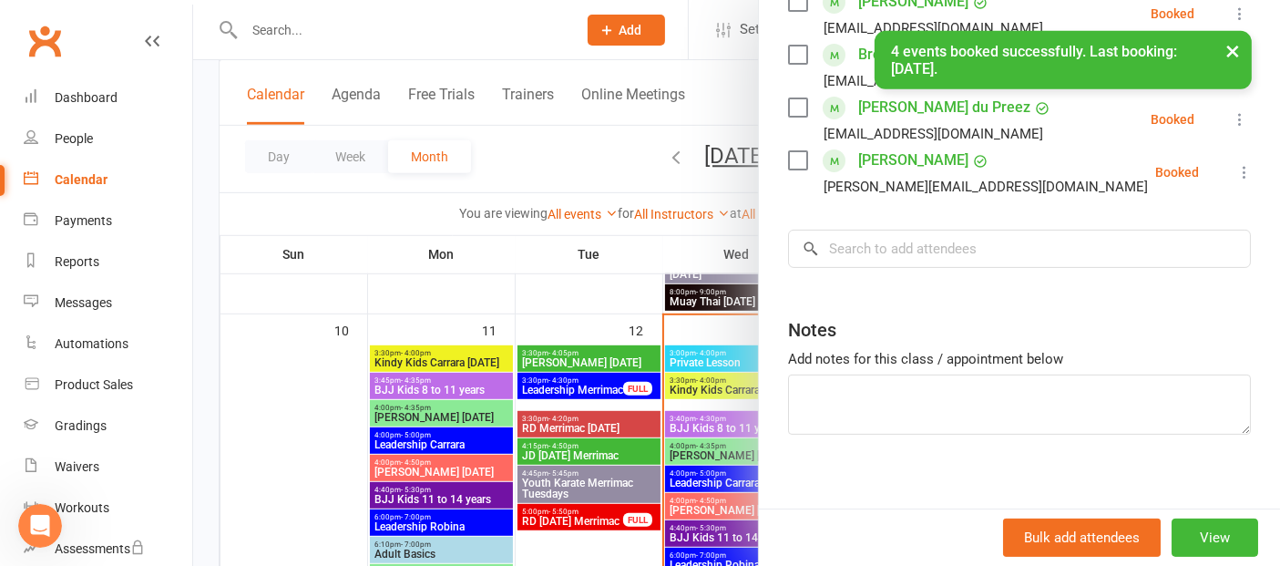
scroll to position [3275, 0]
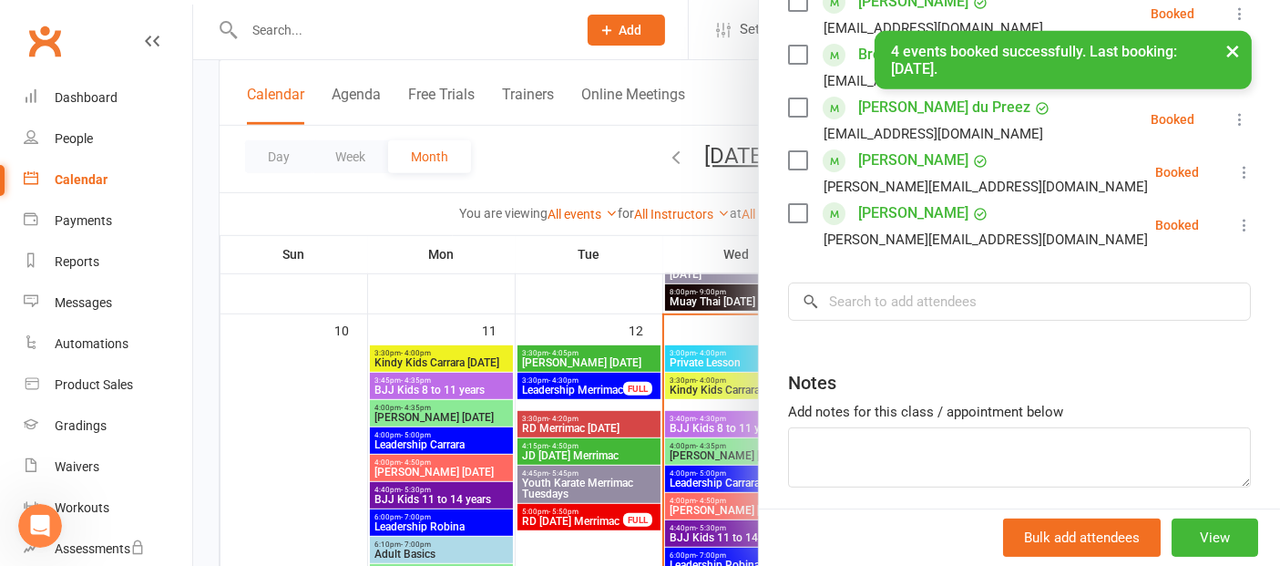
click at [293, 474] on div at bounding box center [736, 283] width 1087 height 566
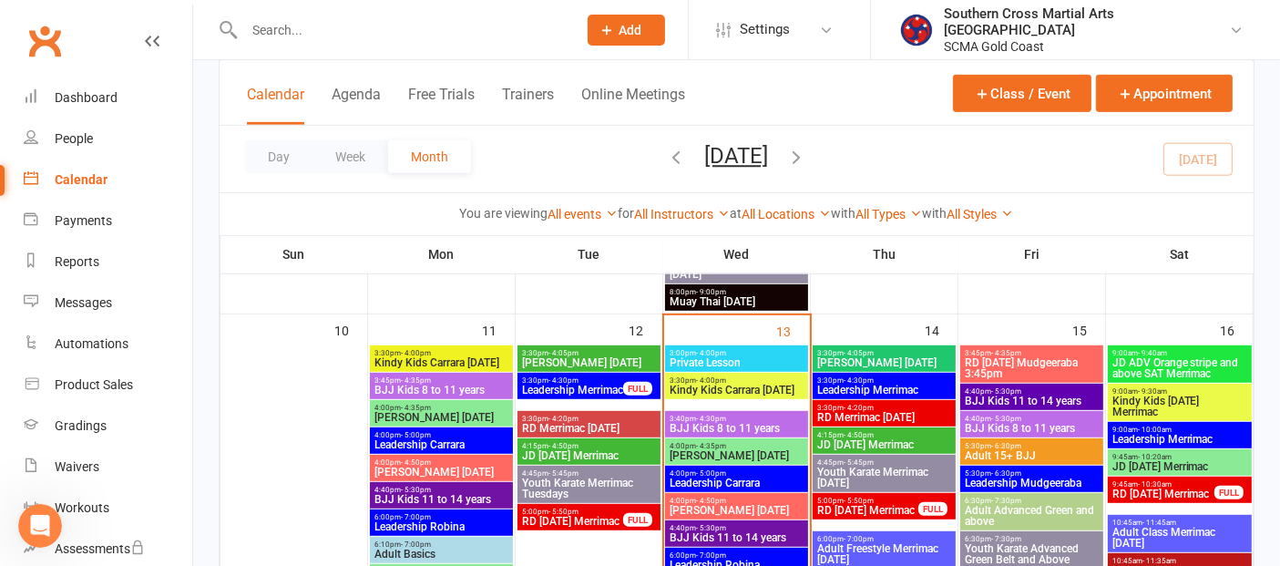
click at [1203, 490] on span "RD [DATE] Merrimac" at bounding box center [1164, 493] width 104 height 11
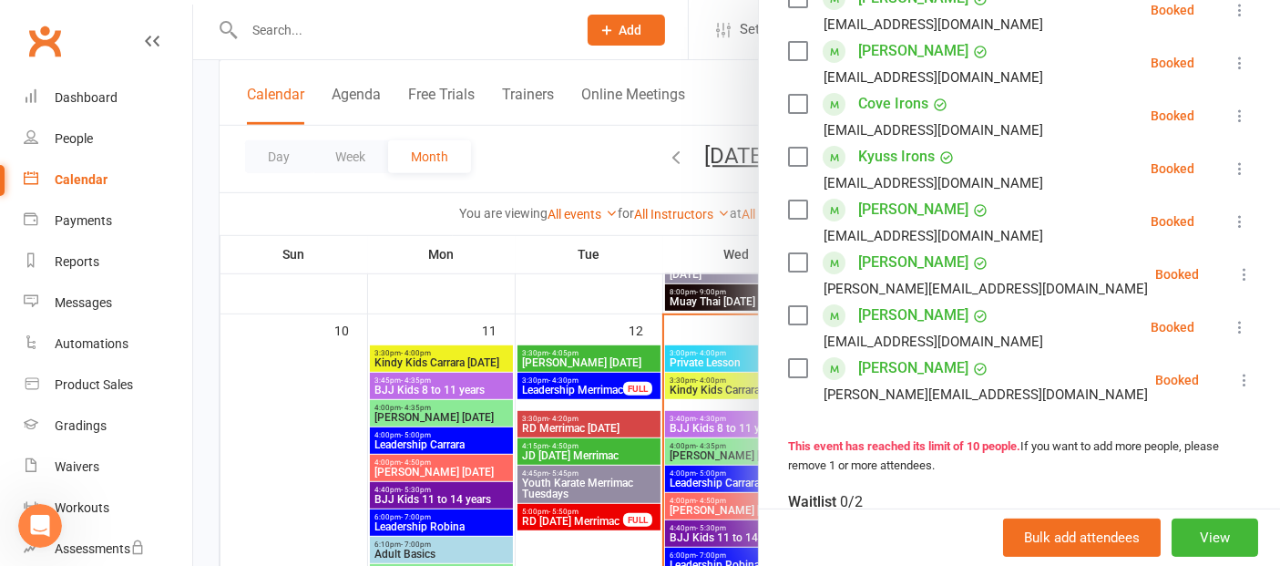
scroll to position [607, 0]
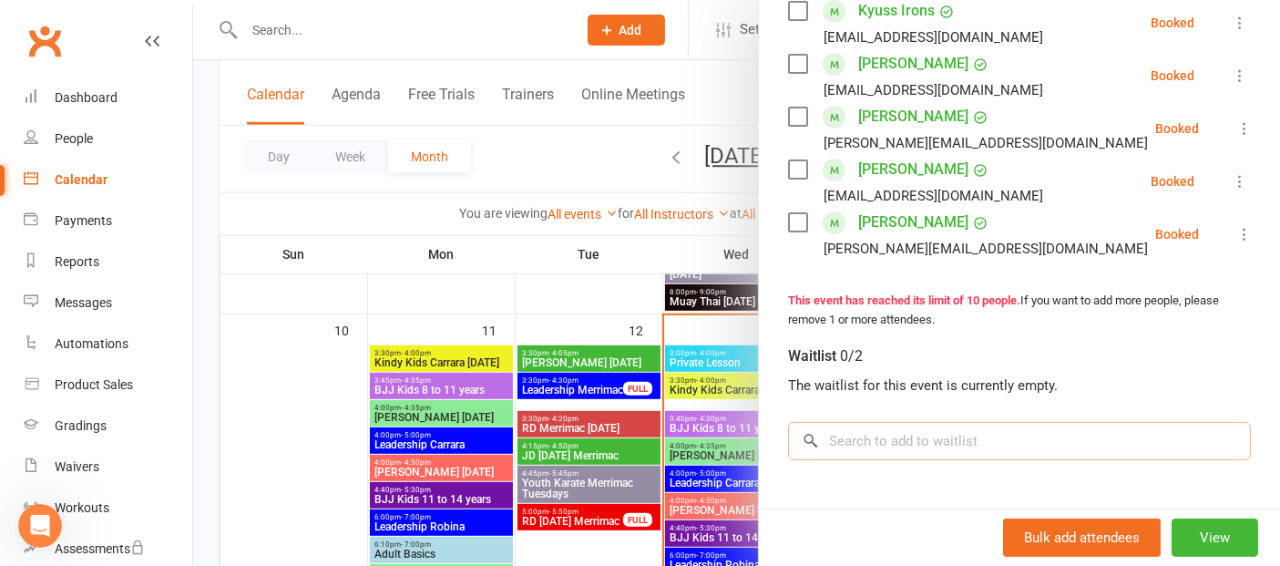
click at [906, 438] on input "search" at bounding box center [1019, 441] width 463 height 38
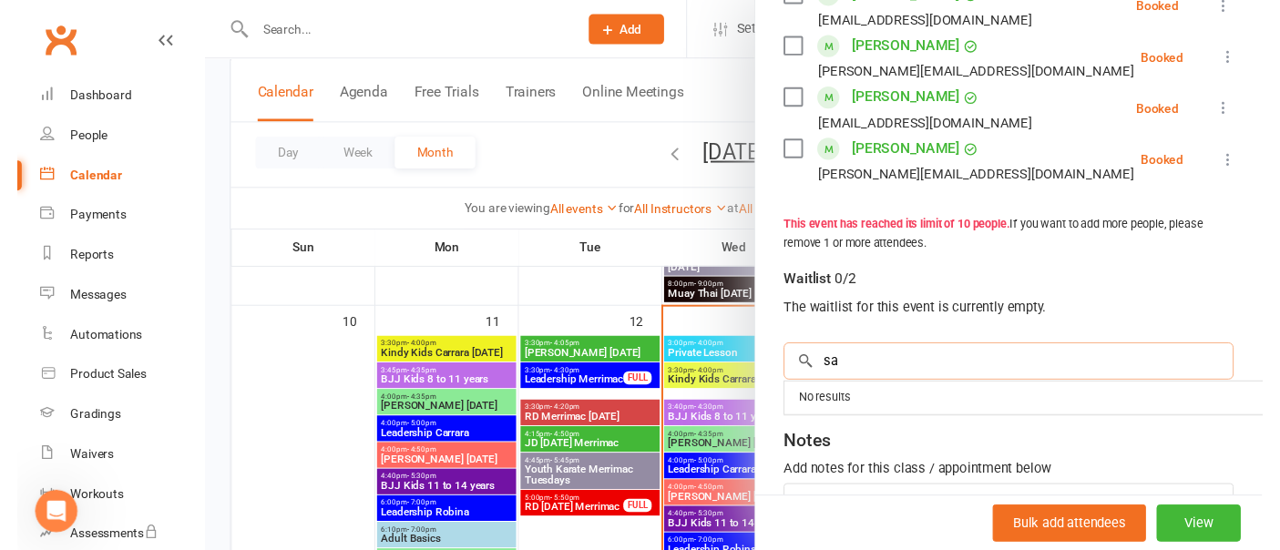
scroll to position [708, 0]
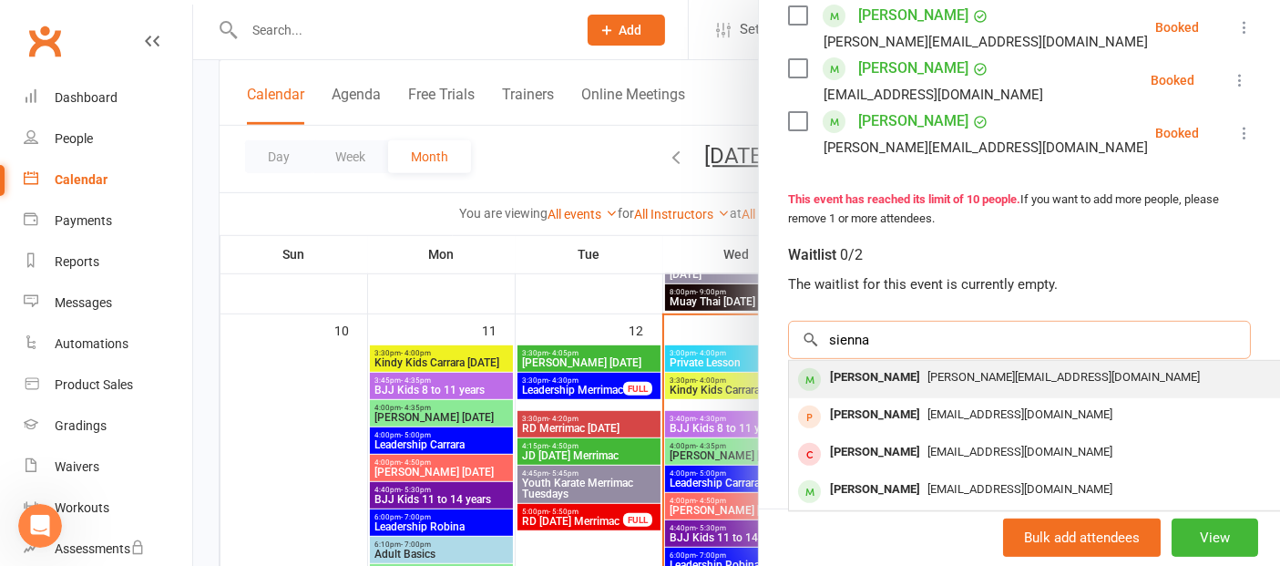
type input "sienna"
click at [928, 377] on span "[PERSON_NAME][EMAIL_ADDRESS][DOMAIN_NAME]" at bounding box center [1064, 377] width 272 height 14
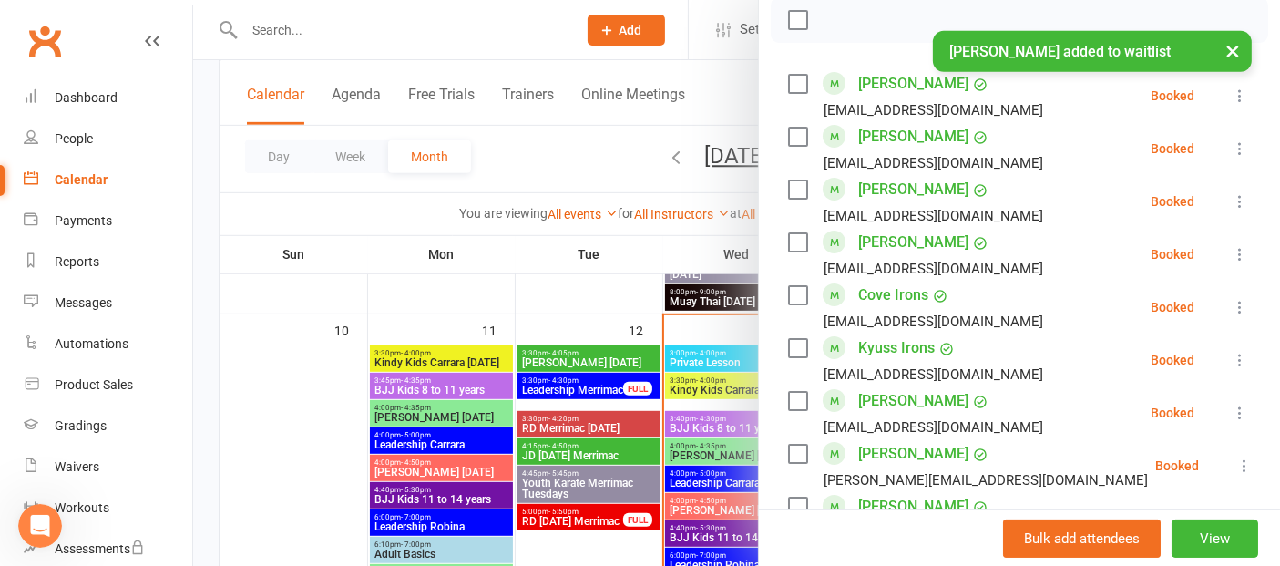
scroll to position [251, 0]
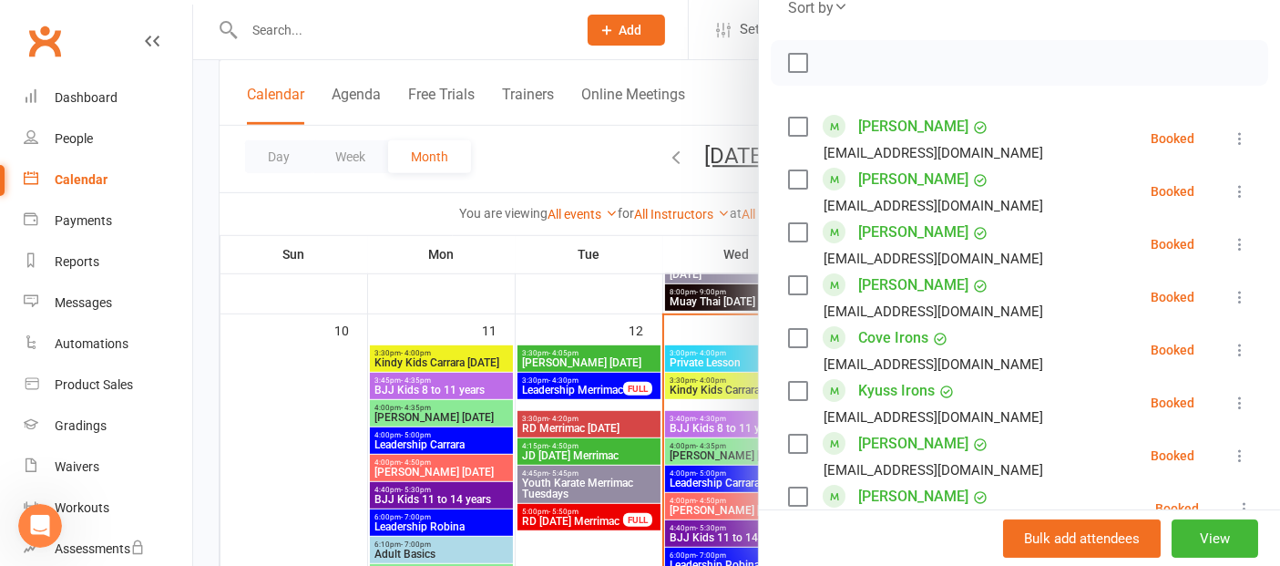
click at [306, 472] on div at bounding box center [736, 283] width 1087 height 566
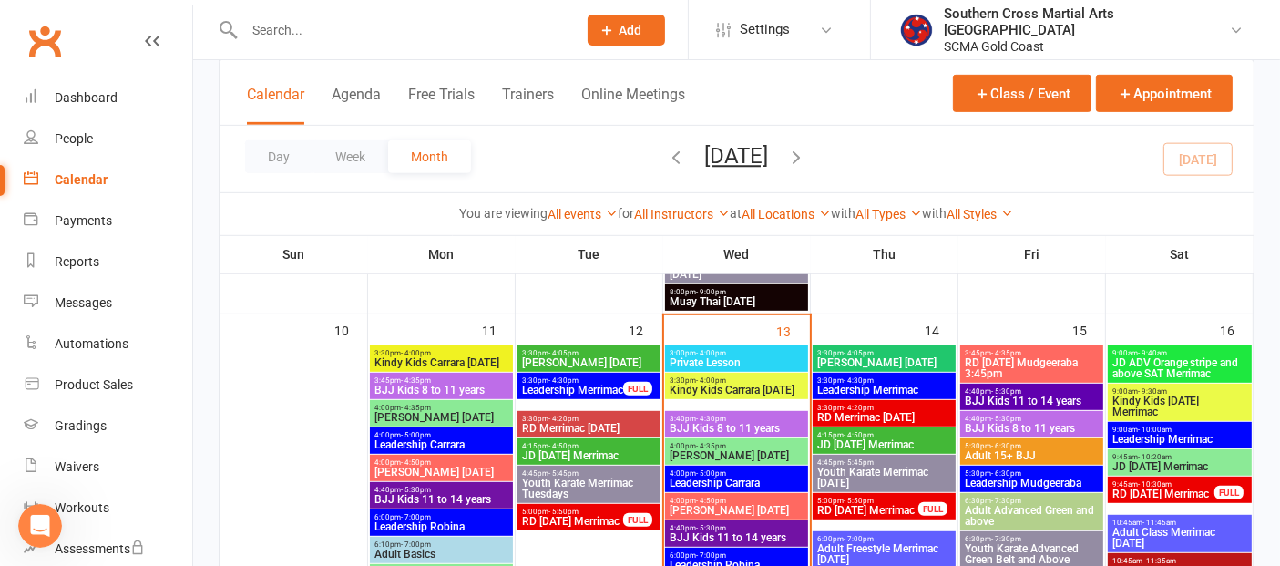
click at [1161, 488] on span "RD [DATE] Merrimac" at bounding box center [1164, 493] width 104 height 11
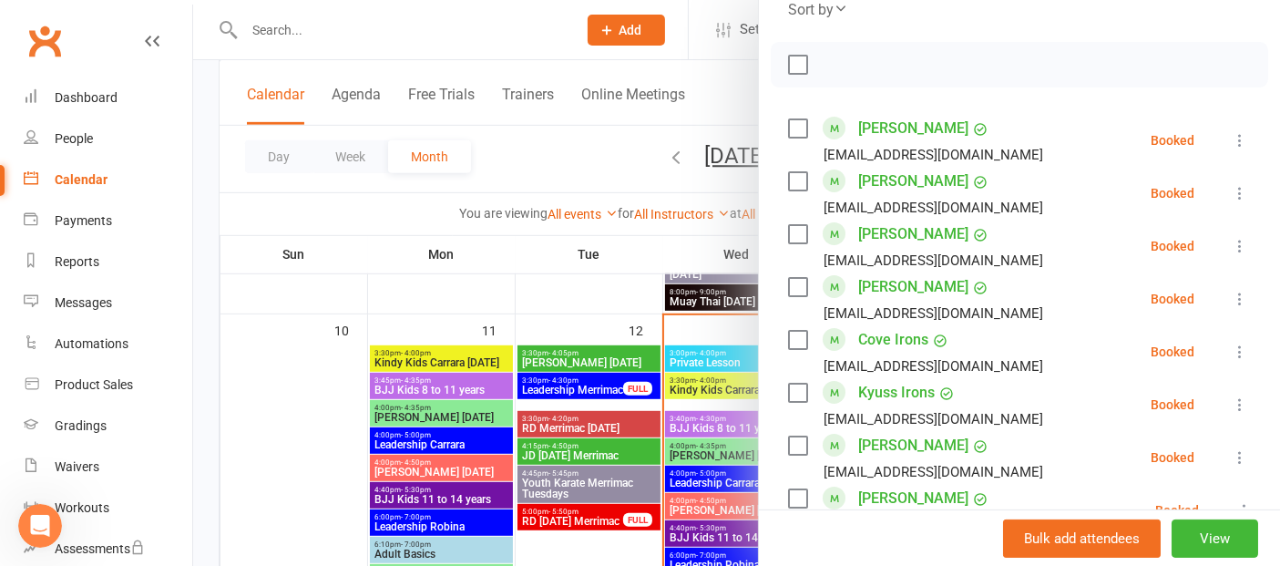
scroll to position [506, 0]
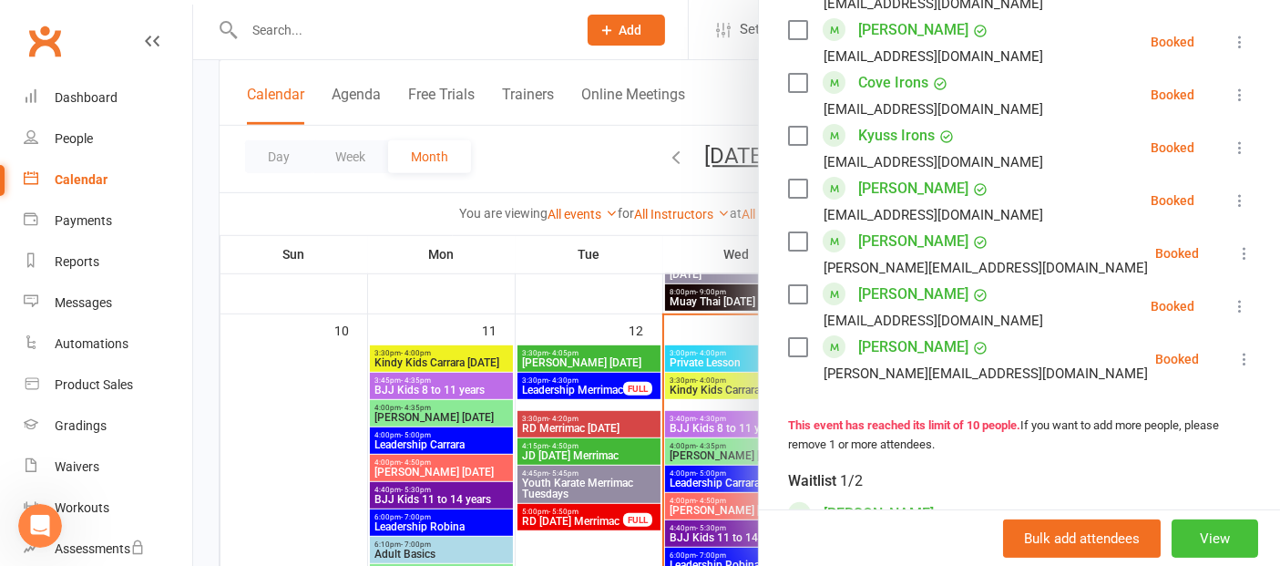
click at [1172, 529] on button "View" at bounding box center [1215, 538] width 87 height 38
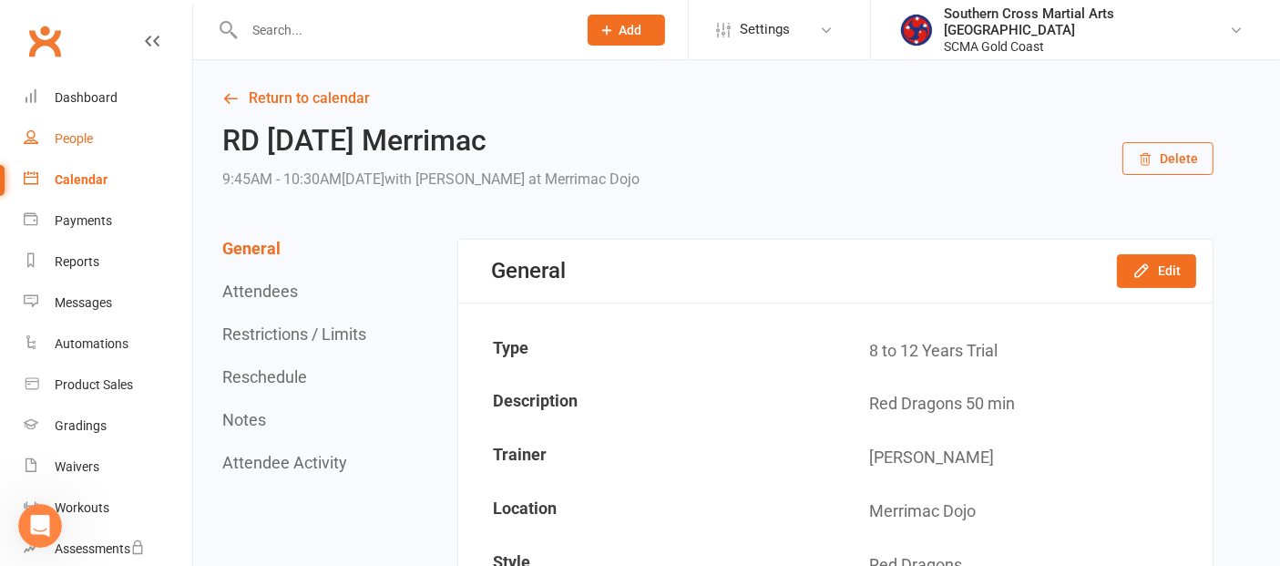
click at [65, 151] on link "People" at bounding box center [108, 138] width 169 height 41
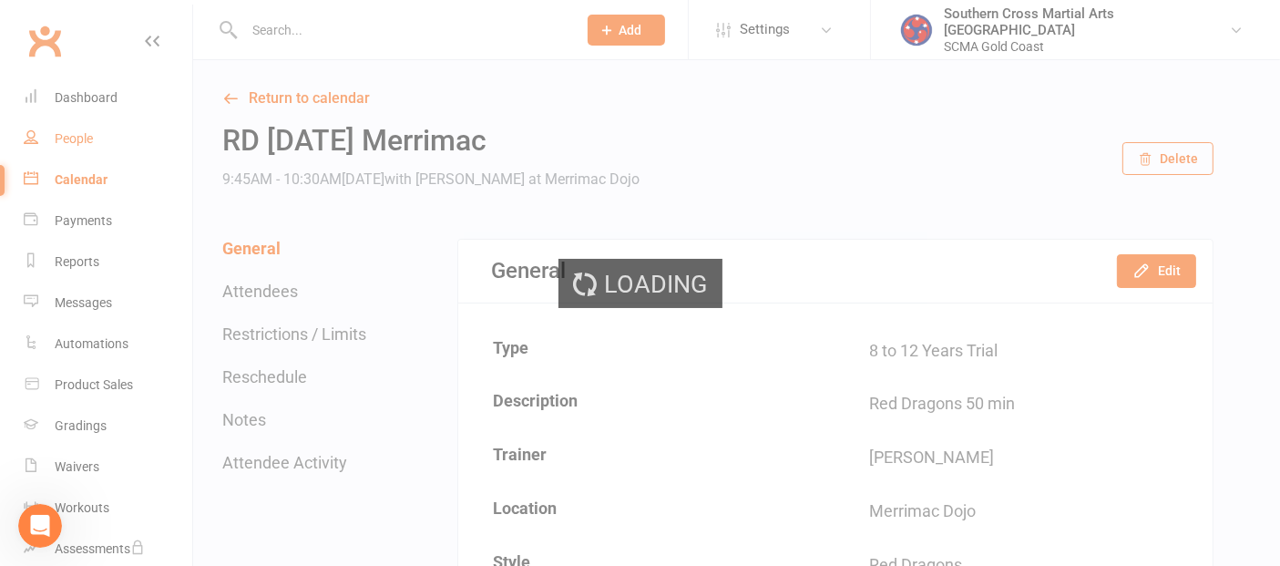
select select "100"
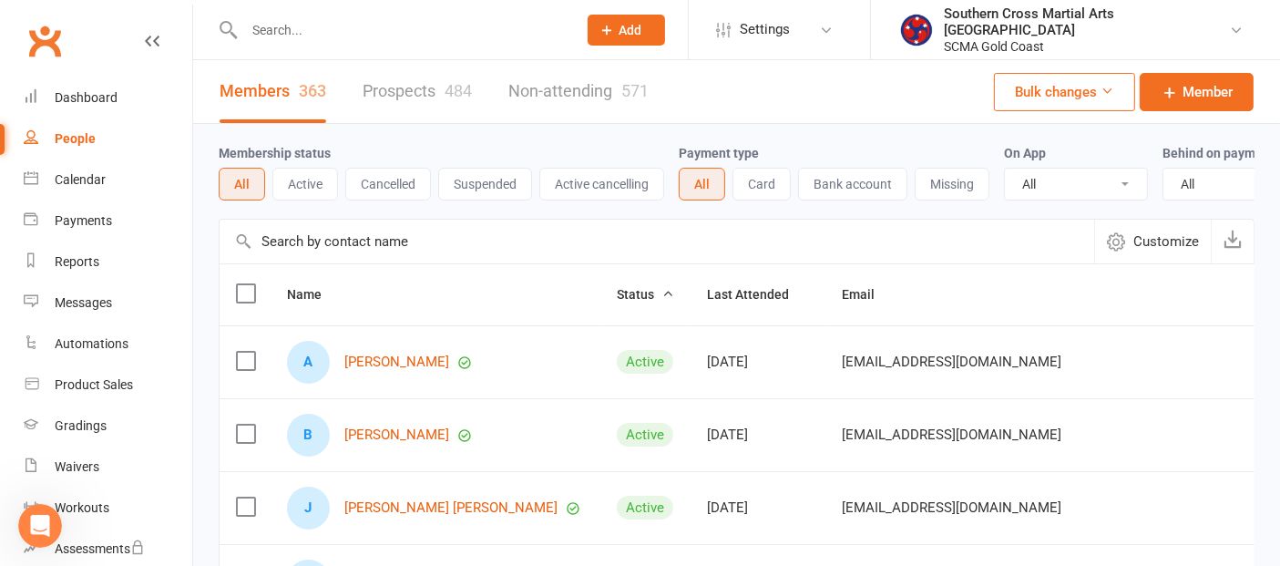
click at [289, 263] on input "text" at bounding box center [657, 242] width 875 height 44
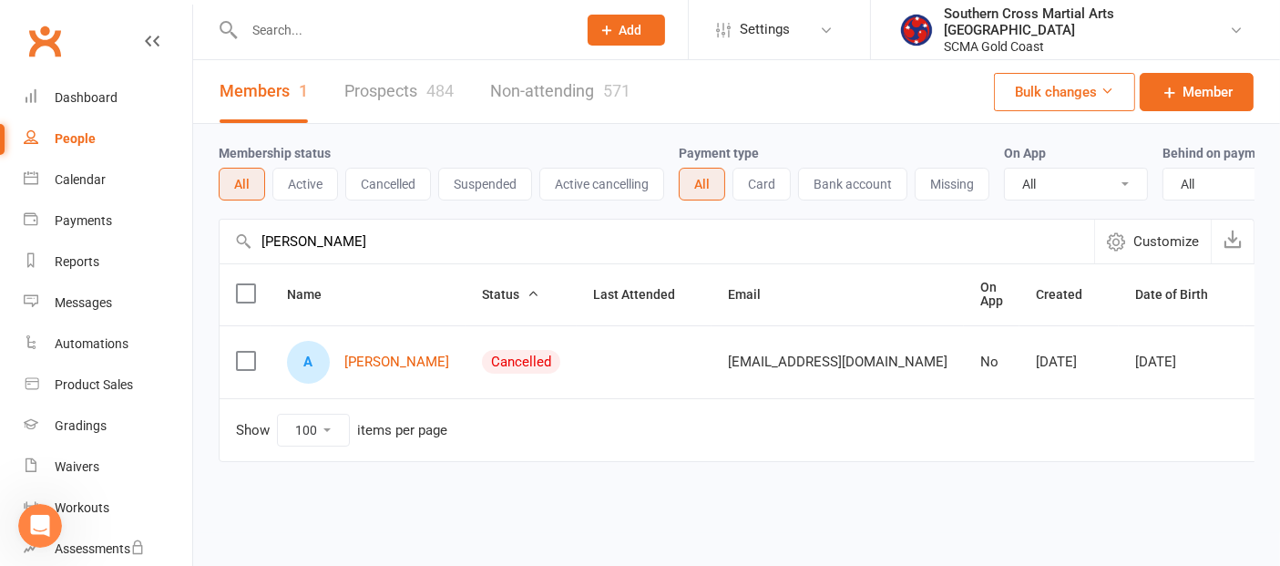
type input "[PERSON_NAME]"
click at [389, 384] on div "A [PERSON_NAME]" at bounding box center [368, 362] width 162 height 43
click at [372, 370] on link "[PERSON_NAME]" at bounding box center [396, 361] width 105 height 15
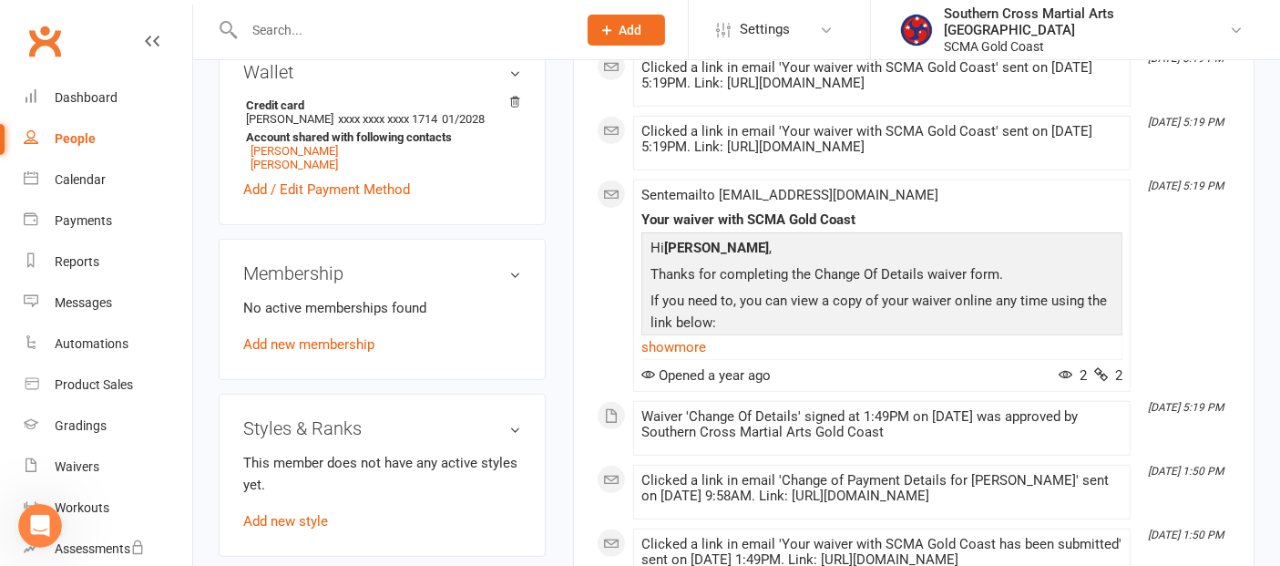
scroll to position [607, 0]
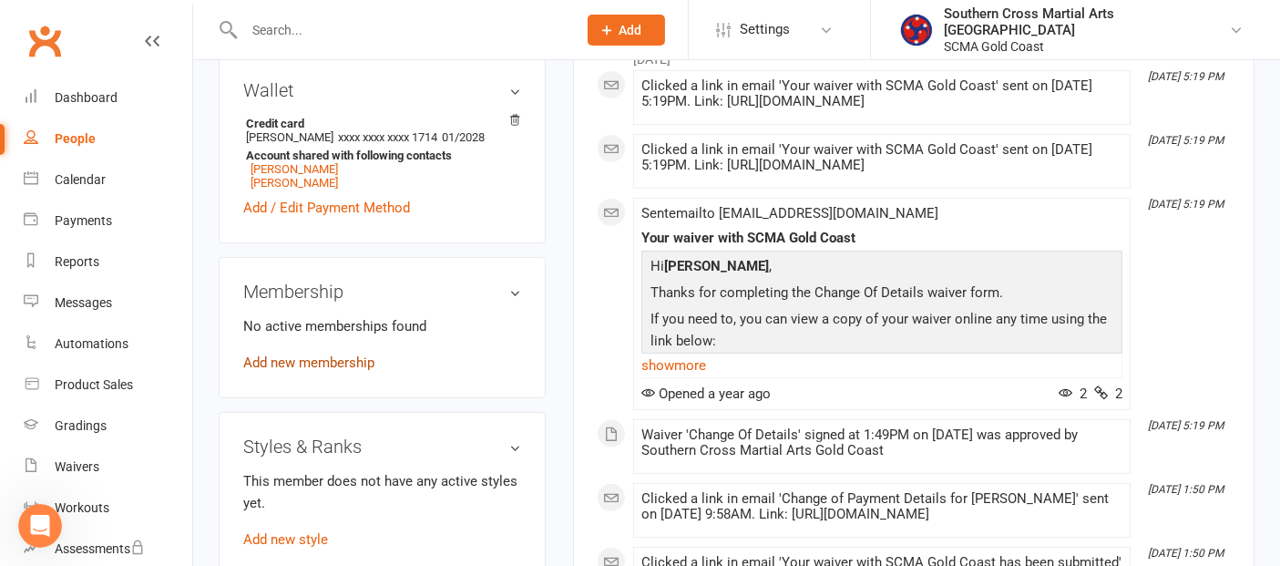
click at [328, 360] on link "Add new membership" at bounding box center [308, 362] width 131 height 16
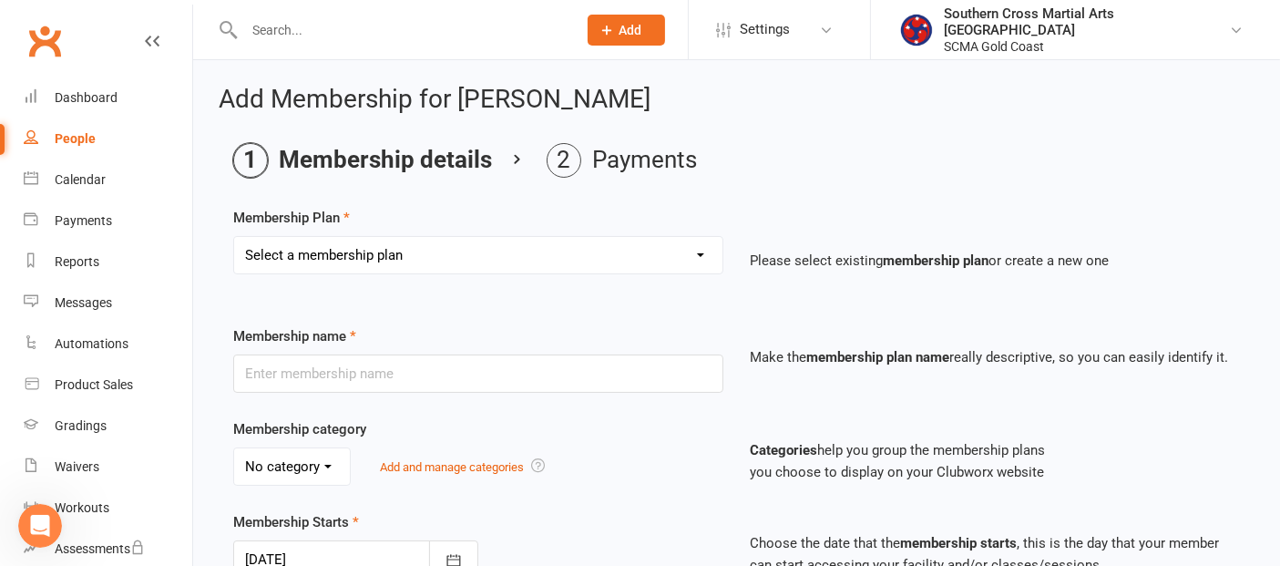
click at [390, 251] on select "Select a membership plan Create new Membership Plan General Monthly Weekly Basi…" at bounding box center [478, 255] width 488 height 36
select select "1"
click at [234, 237] on select "Select a membership plan Create new Membership Plan General Monthly Weekly Basi…" at bounding box center [478, 255] width 488 height 36
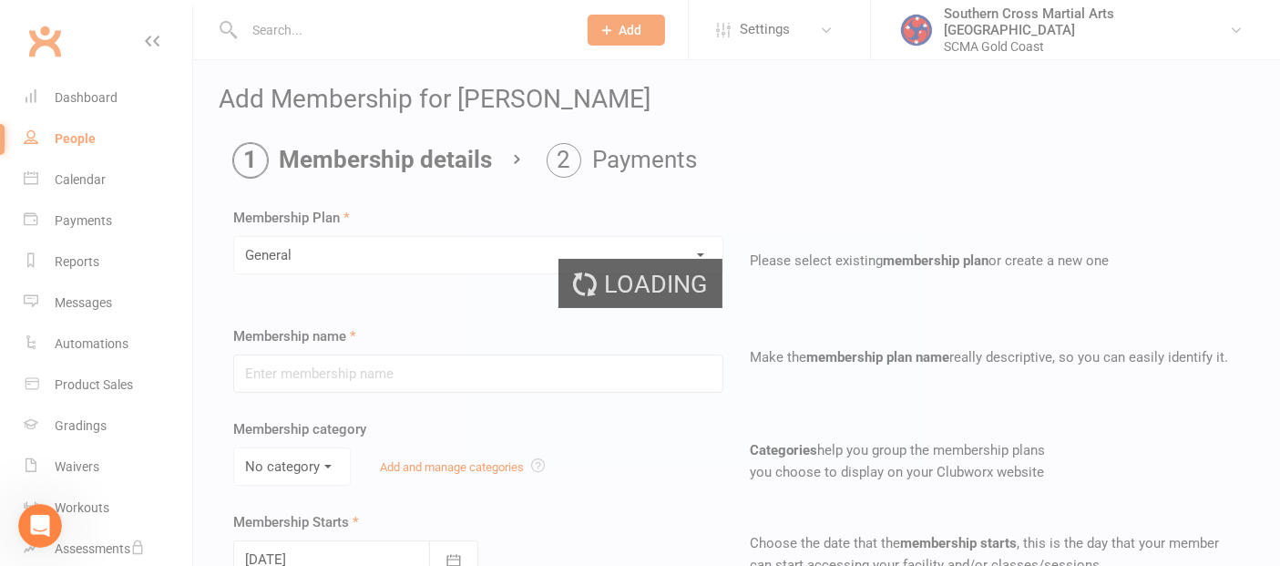
type input "General"
select select "2"
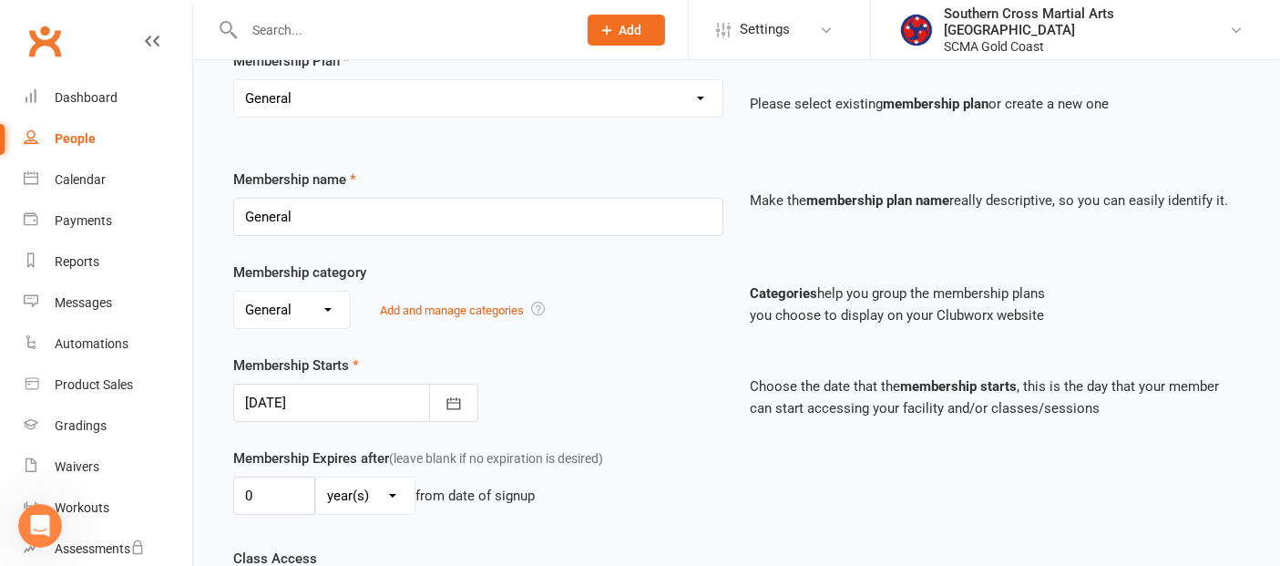
scroll to position [405, 0]
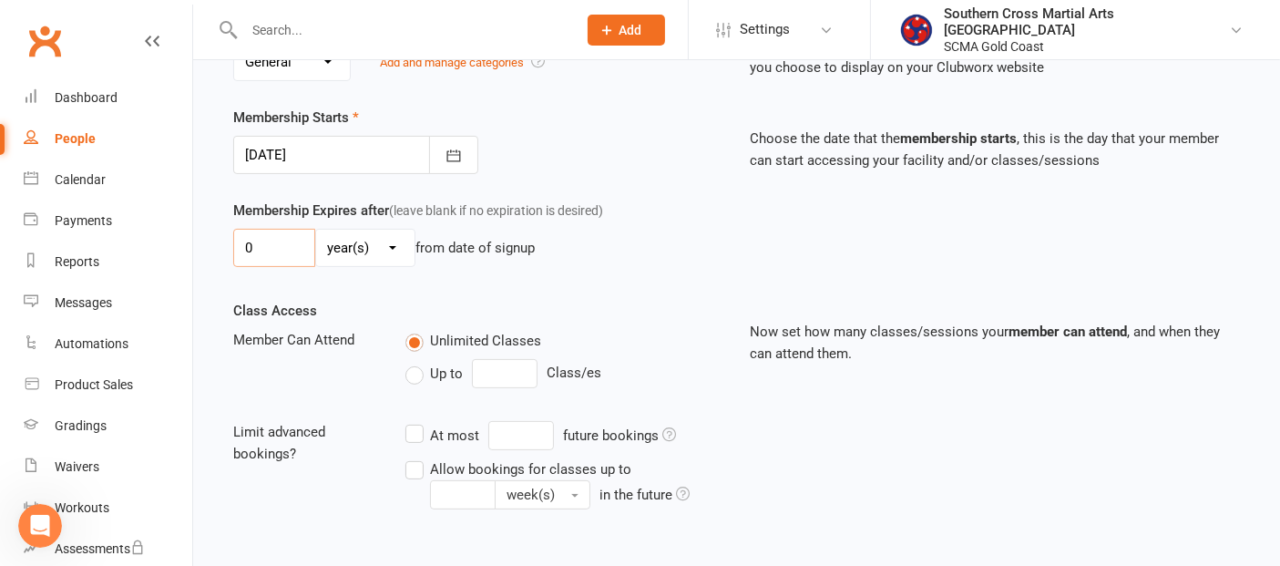
drag, startPoint x: 247, startPoint y: 248, endPoint x: 226, endPoint y: 252, distance: 21.4
click at [226, 252] on div "Membership Expires after (leave blank if no expiration is desired) 0 day(s) wee…" at bounding box center [479, 237] width 518 height 75
type input "4"
click at [373, 232] on select "day(s) week(s) month(s) year(s)" at bounding box center [365, 248] width 98 height 36
select select "1"
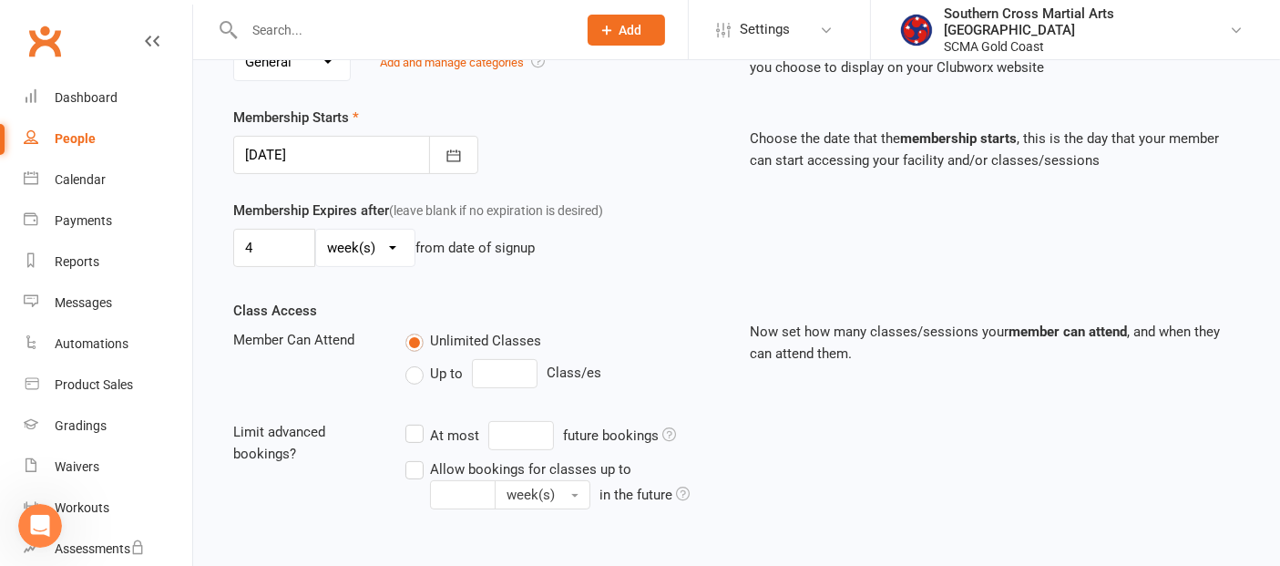
click at [316, 230] on select "day(s) week(s) month(s) year(s)" at bounding box center [365, 248] width 98 height 36
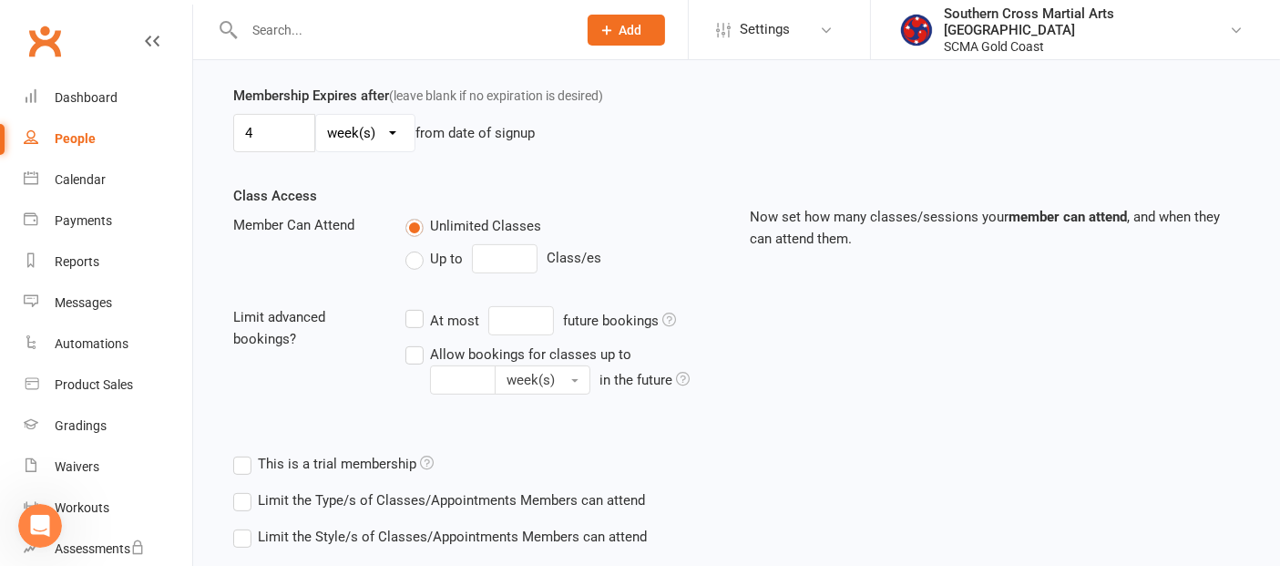
scroll to position [623, 0]
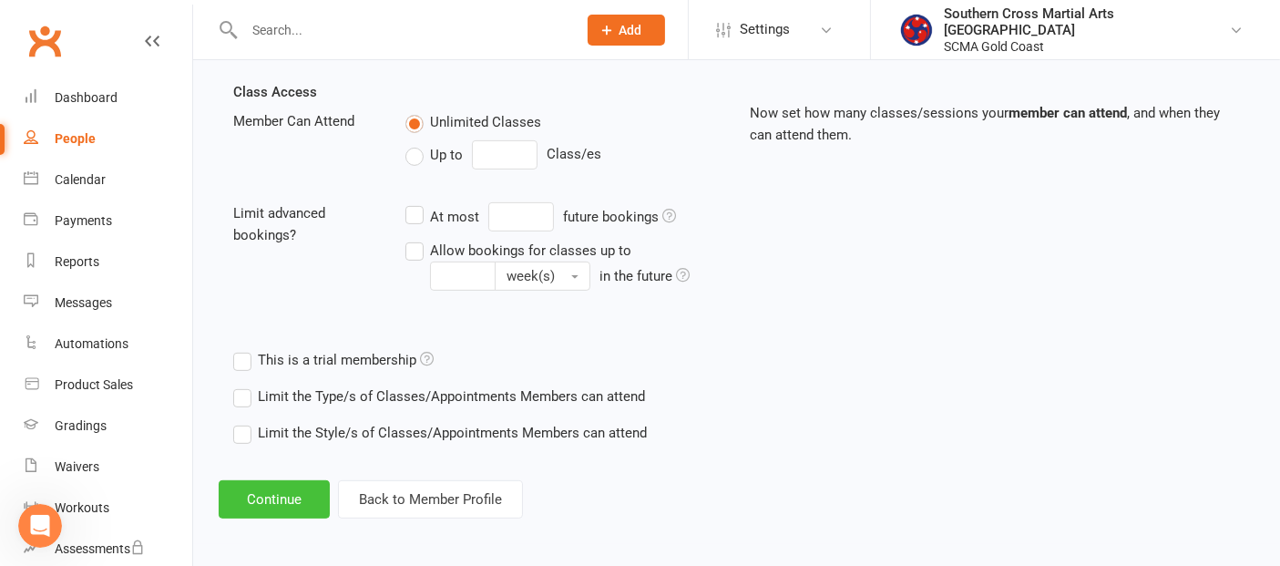
click at [307, 489] on button "Continue" at bounding box center [274, 499] width 111 height 38
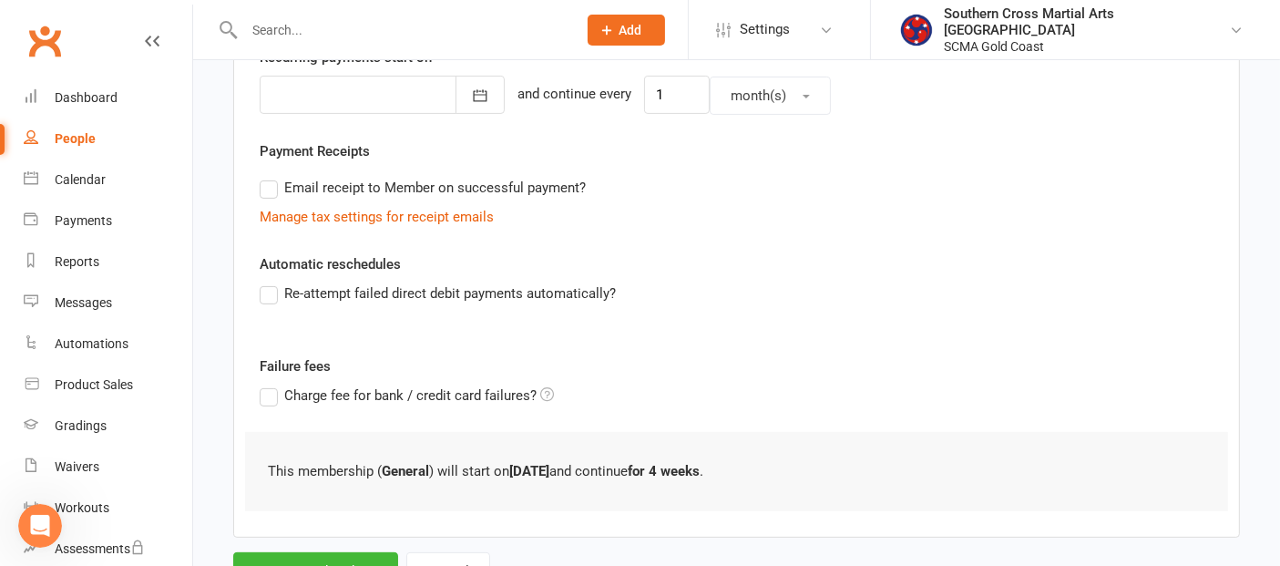
scroll to position [537, 0]
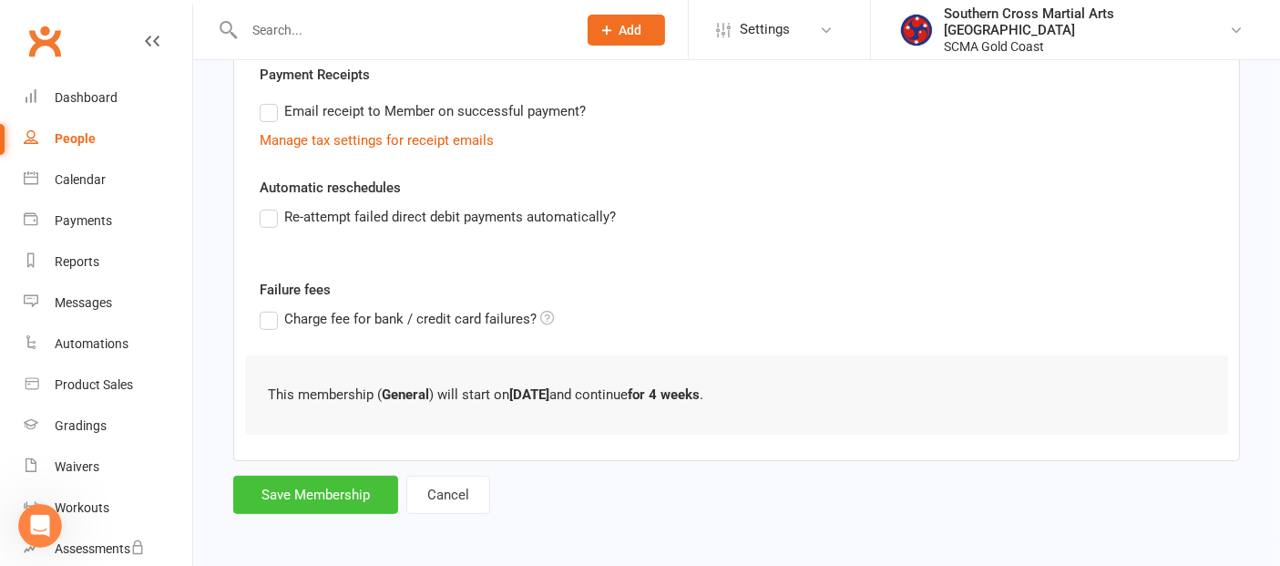
click at [316, 476] on button "Save Membership" at bounding box center [315, 495] width 165 height 38
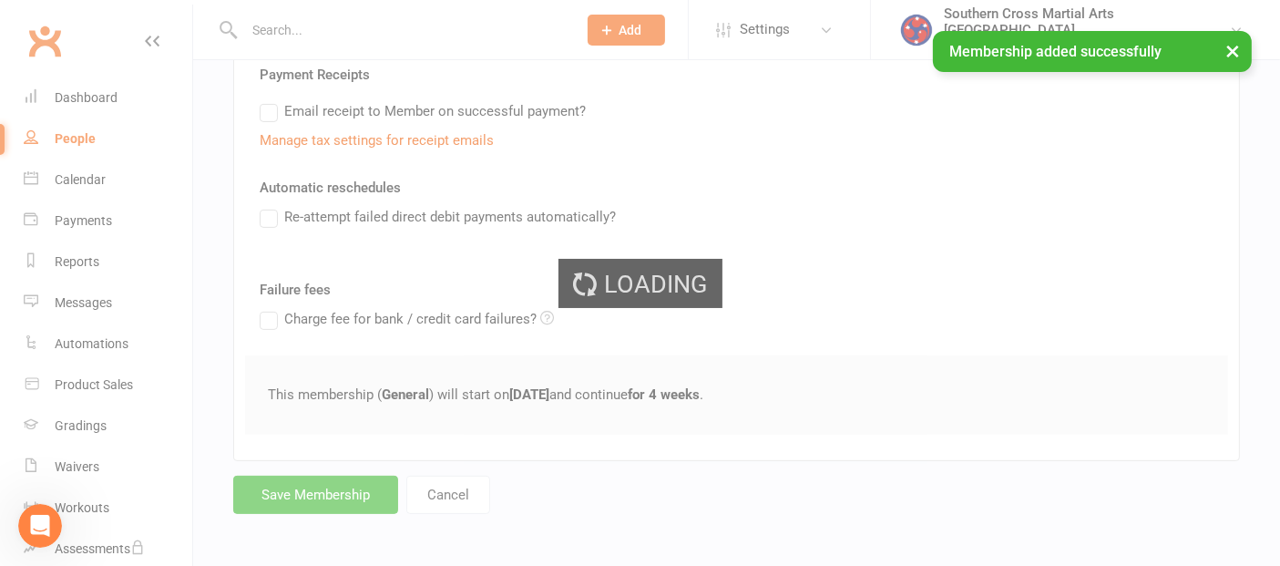
scroll to position [3275, 0]
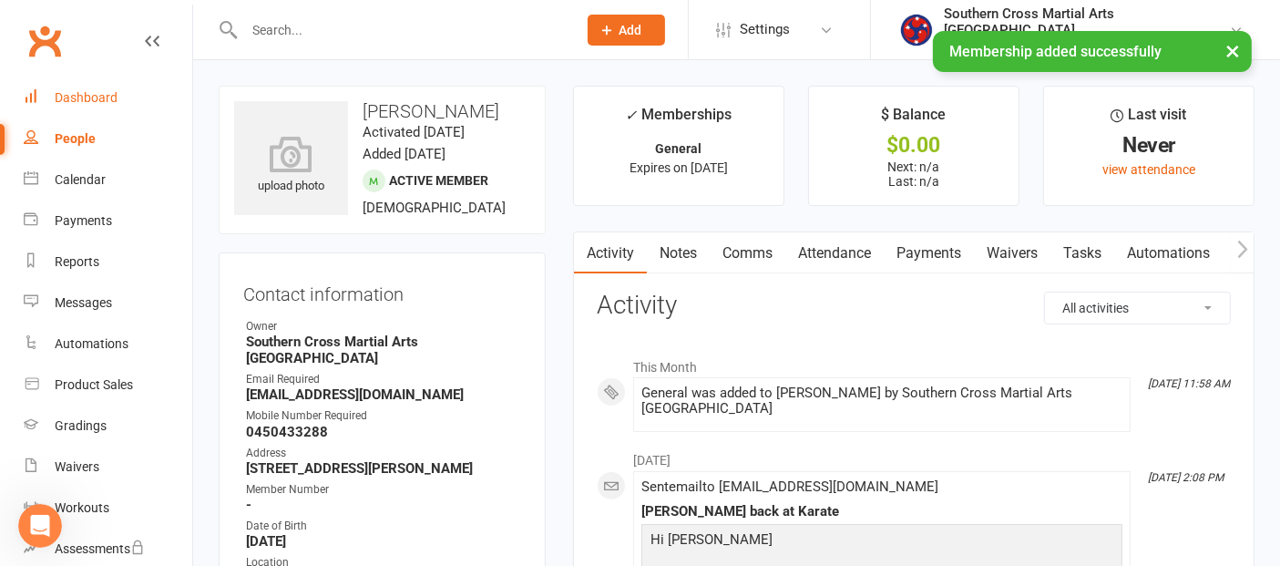
click at [97, 93] on div "Dashboard" at bounding box center [86, 97] width 63 height 15
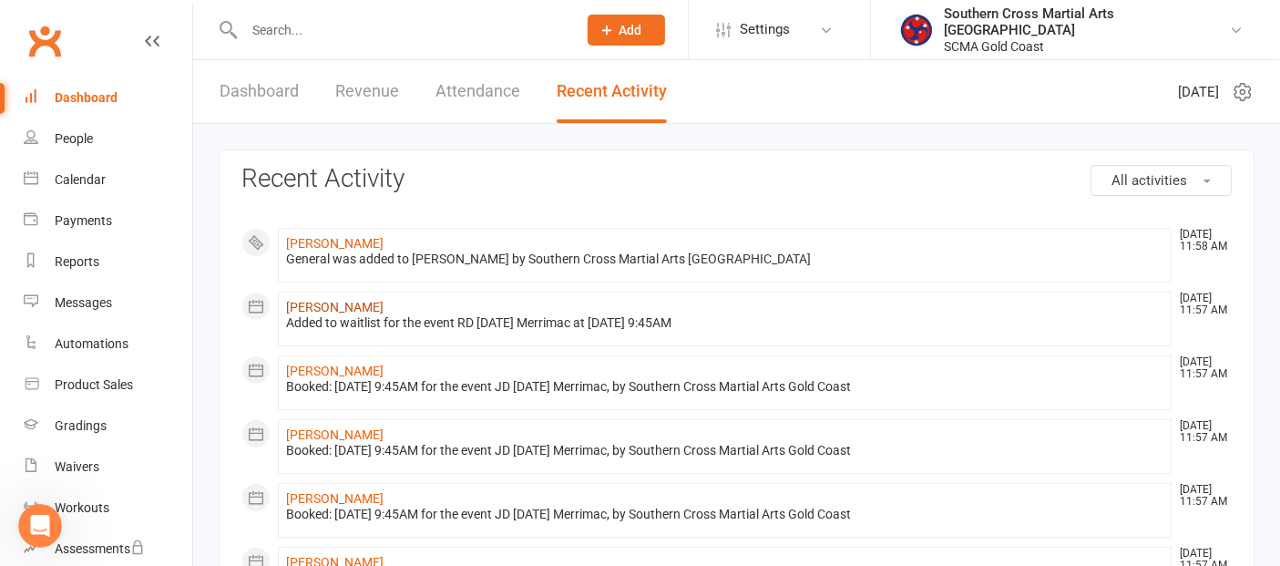
click at [335, 303] on link "[PERSON_NAME]" at bounding box center [335, 307] width 98 height 15
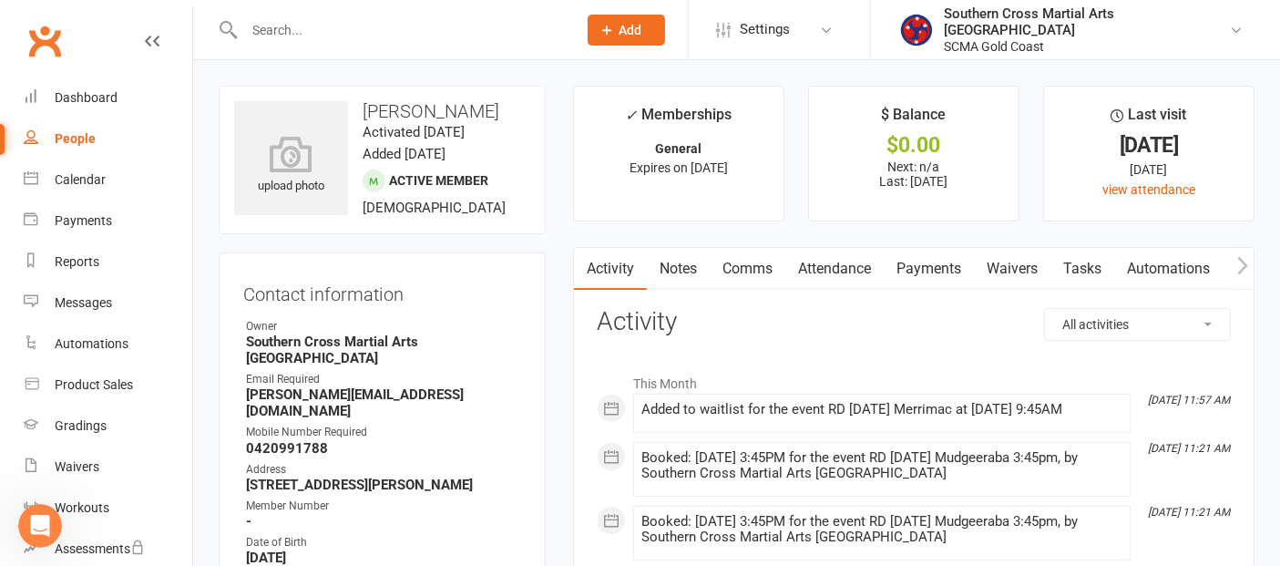
click at [833, 275] on link "Attendance" at bounding box center [835, 269] width 98 height 42
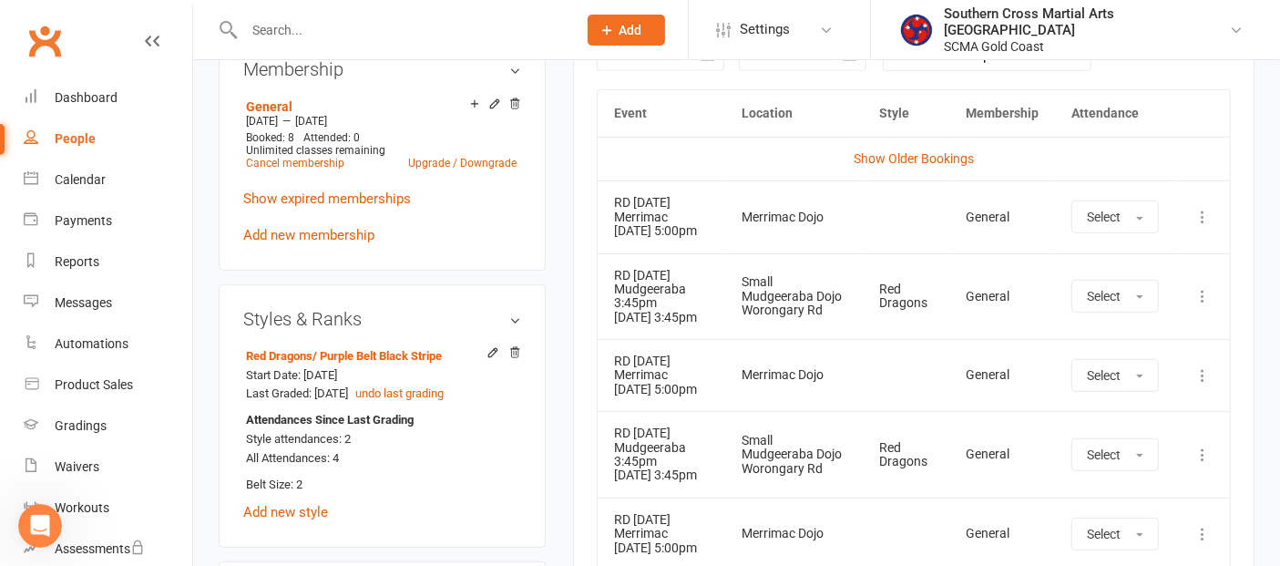
scroll to position [809, 0]
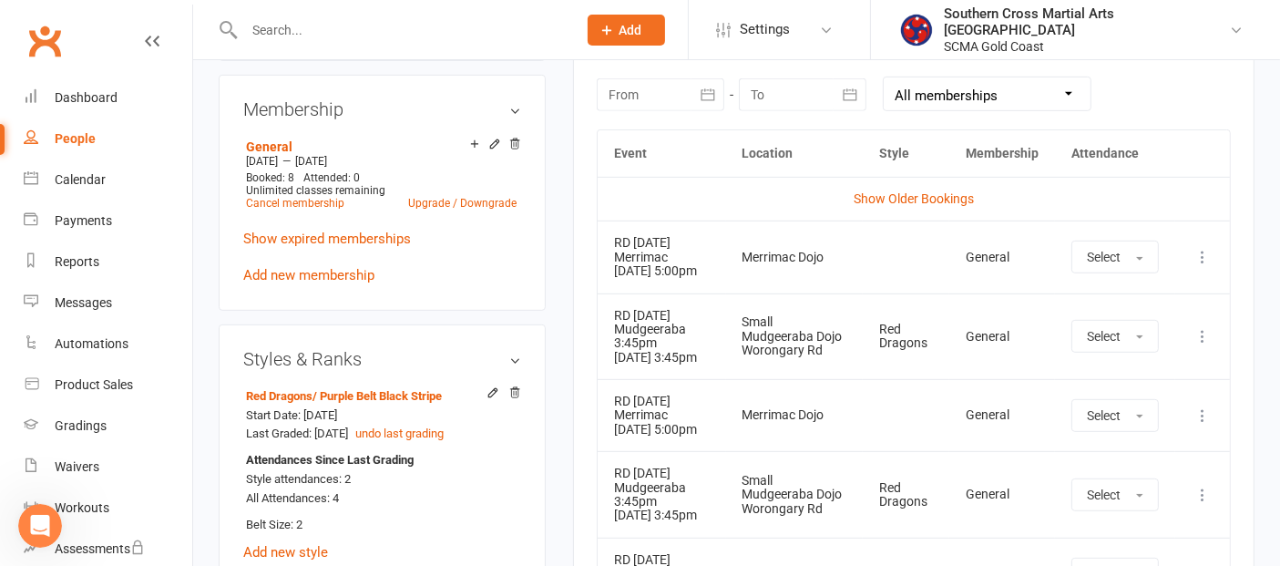
click at [1203, 345] on icon at bounding box center [1203, 336] width 18 height 18
click at [1122, 452] on link "Remove booking" at bounding box center [1122, 444] width 180 height 36
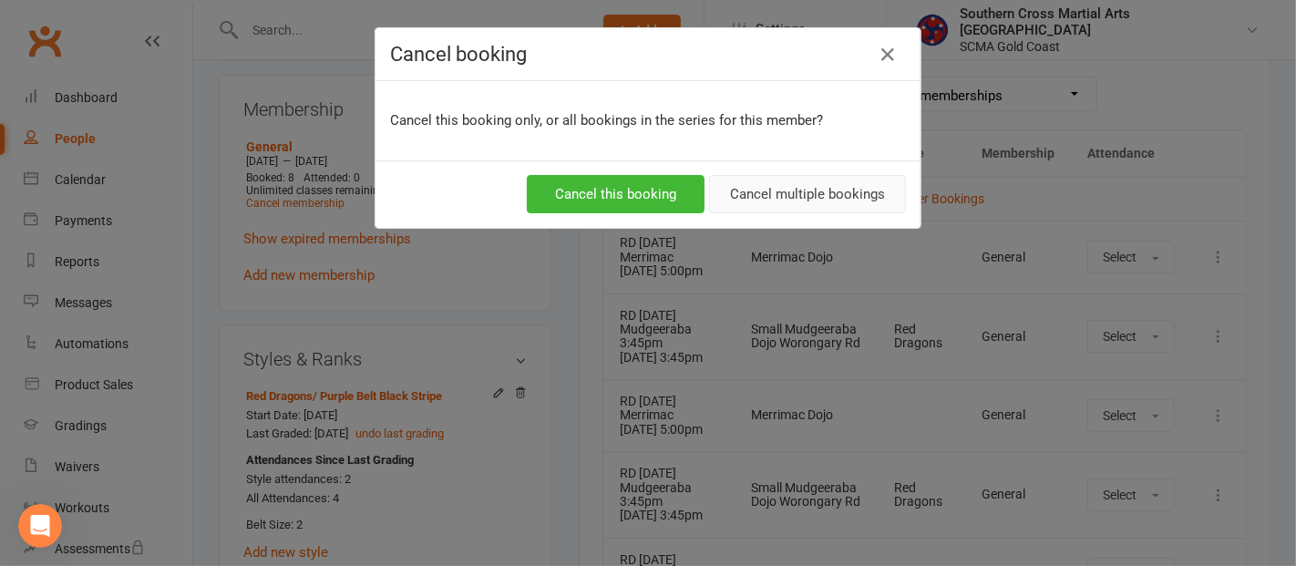
click at [800, 203] on button "Cancel multiple bookings" at bounding box center [807, 194] width 197 height 38
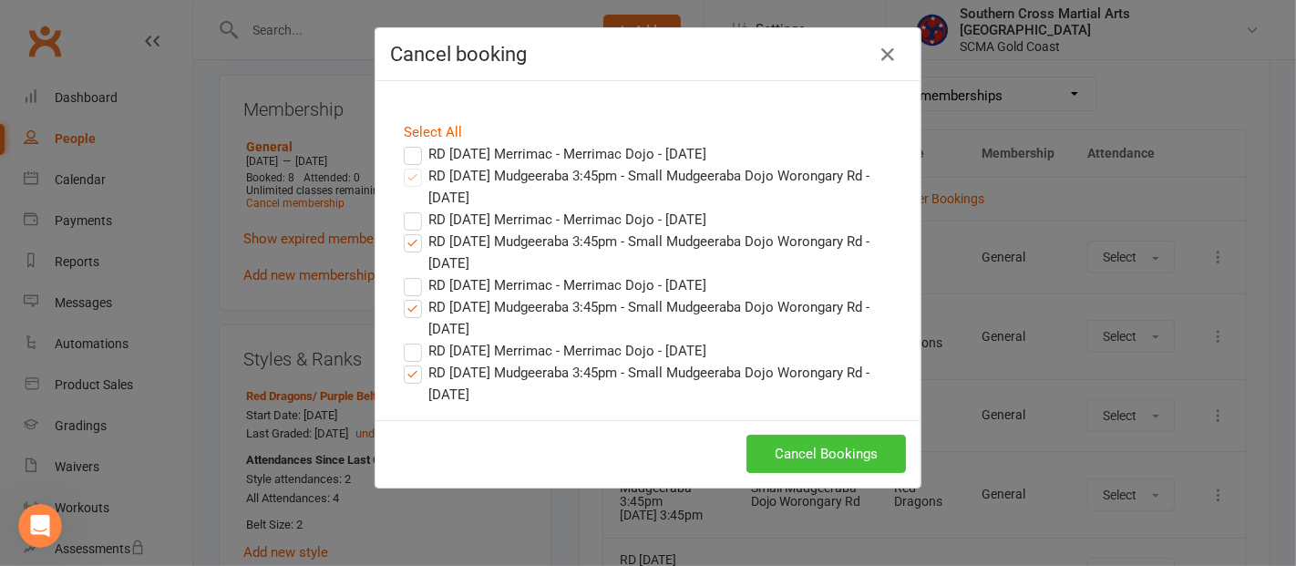
click at [806, 447] on button "Cancel Bookings" at bounding box center [825, 454] width 159 height 38
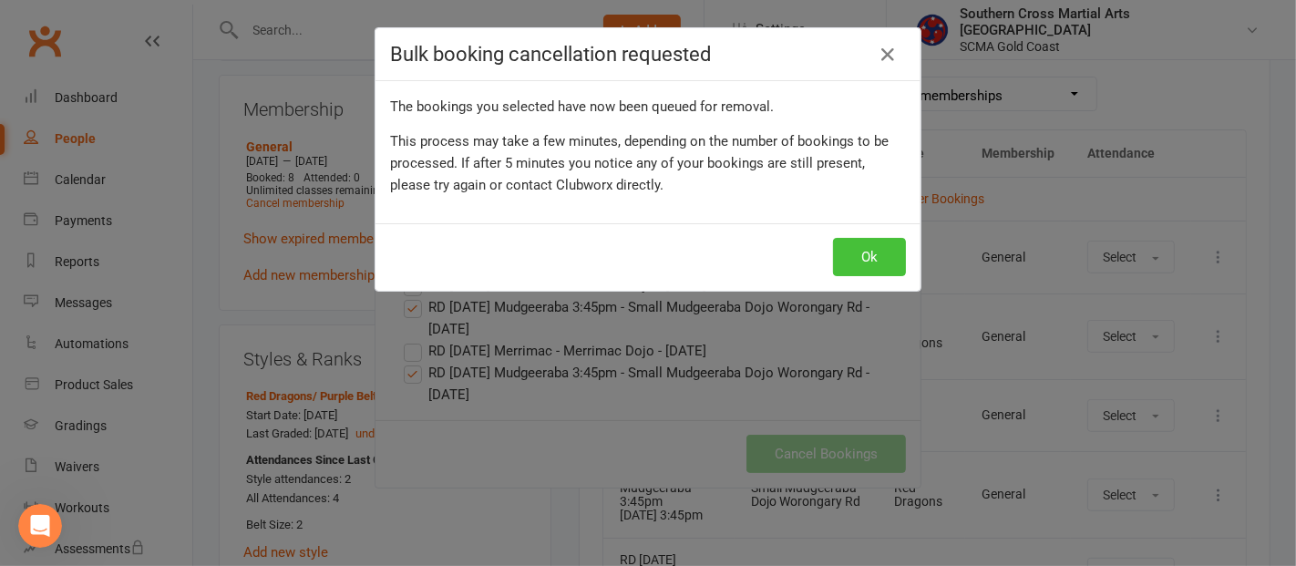
click at [861, 238] on button "Ok" at bounding box center [869, 257] width 73 height 38
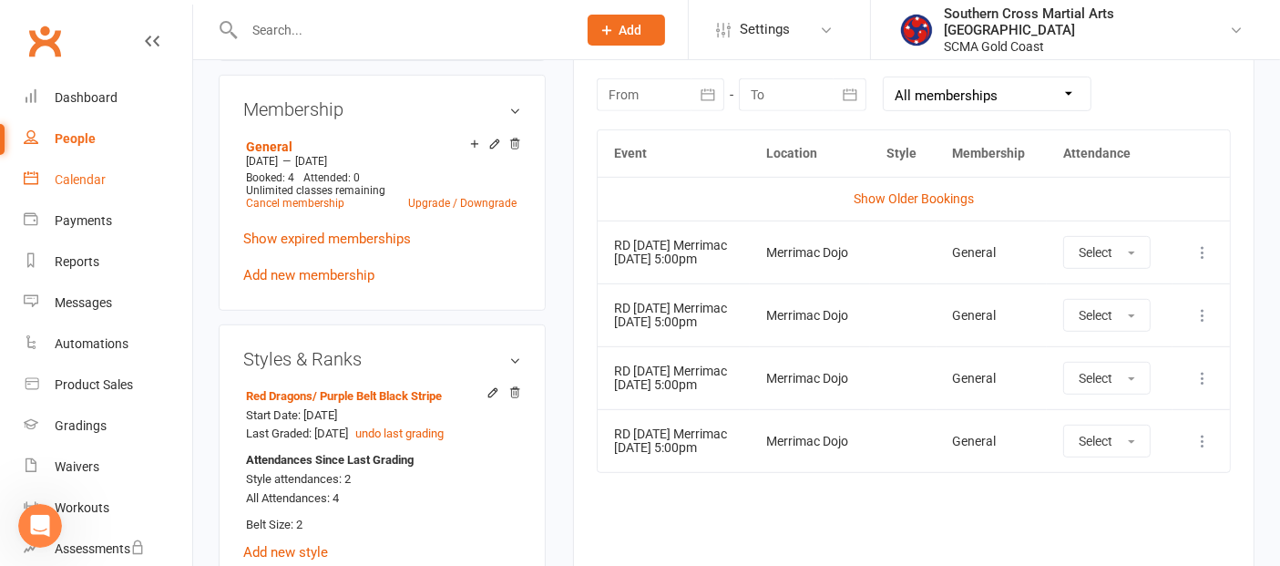
click at [65, 187] on link "Calendar" at bounding box center [108, 179] width 169 height 41
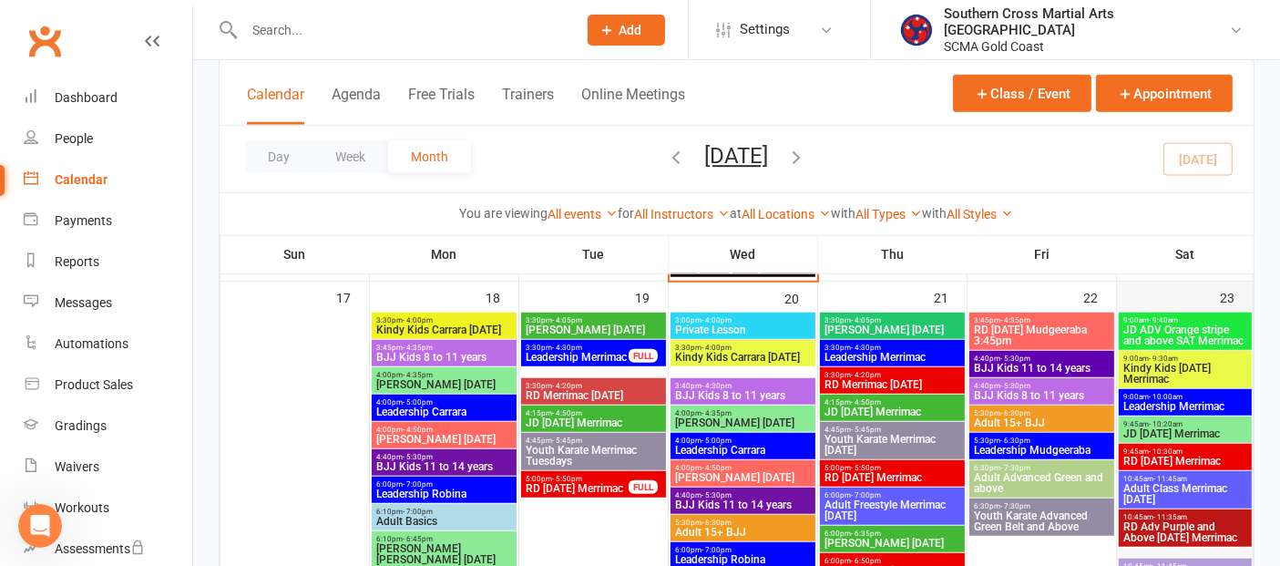
scroll to position [1518, 0]
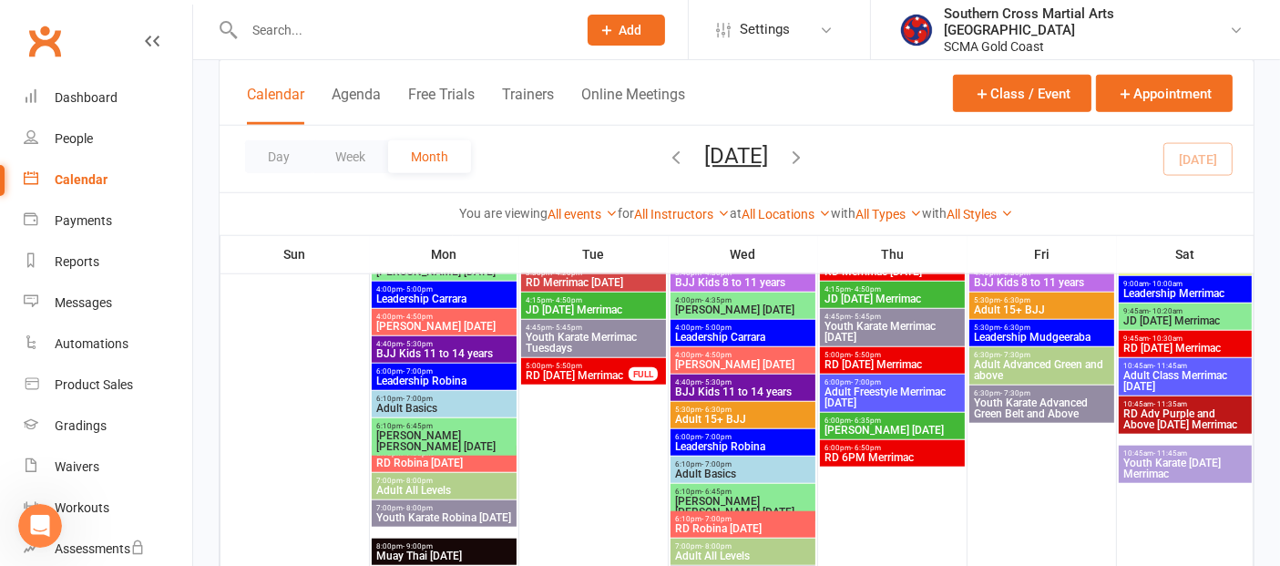
click at [1186, 335] on span "9:45am - 10:30am" at bounding box center [1186, 338] width 126 height 8
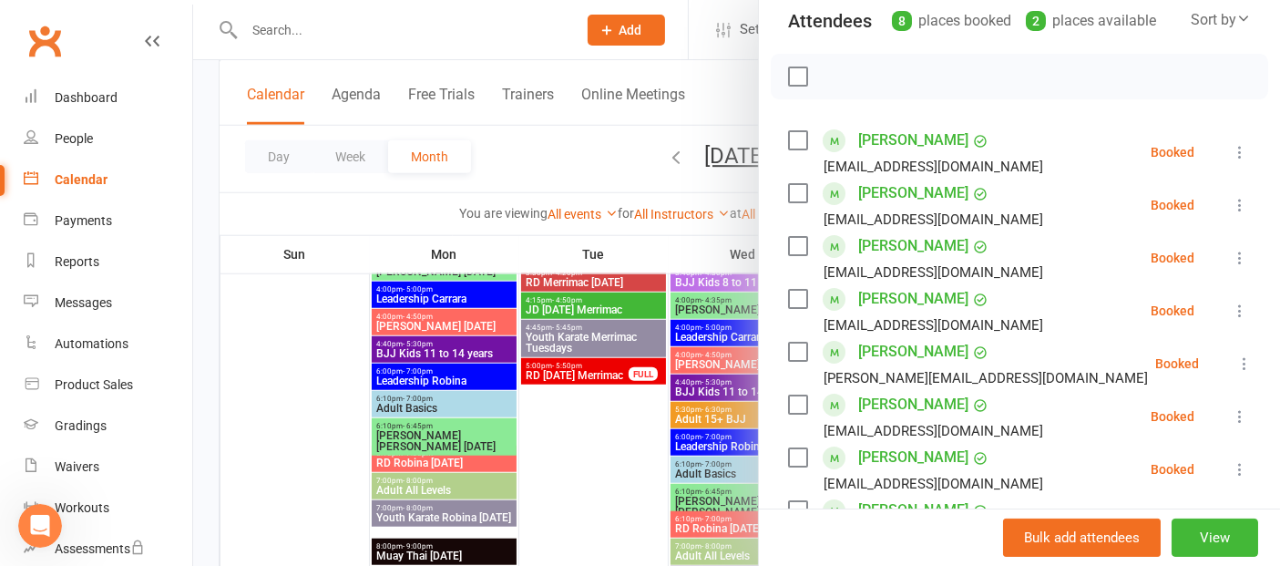
scroll to position [405, 0]
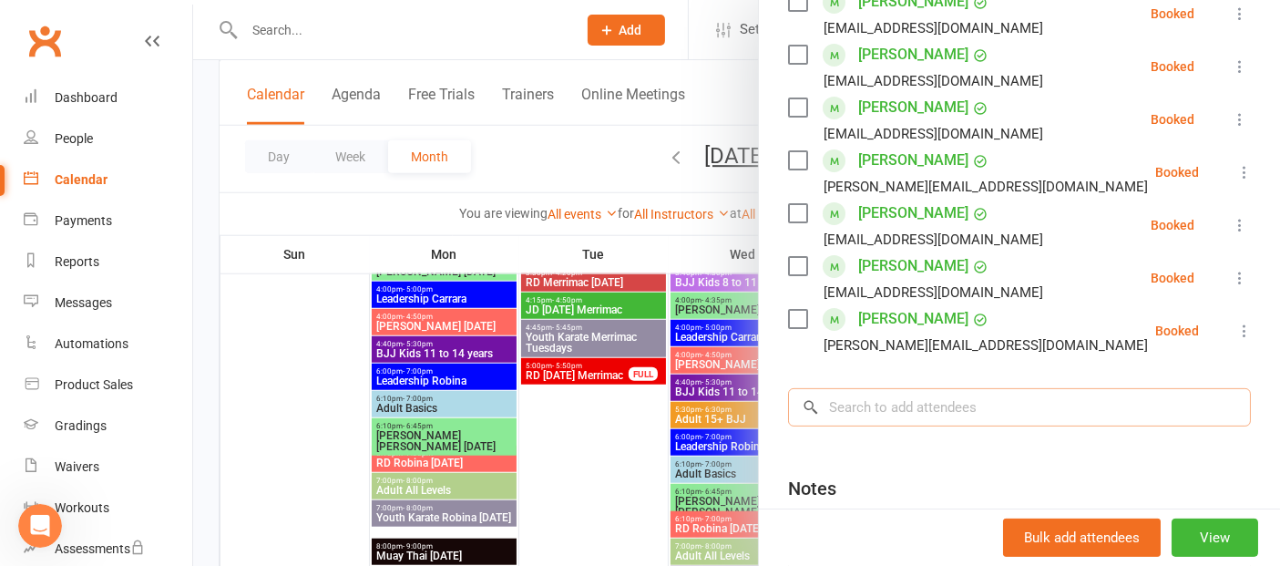
click at [918, 410] on input "search" at bounding box center [1019, 407] width 463 height 38
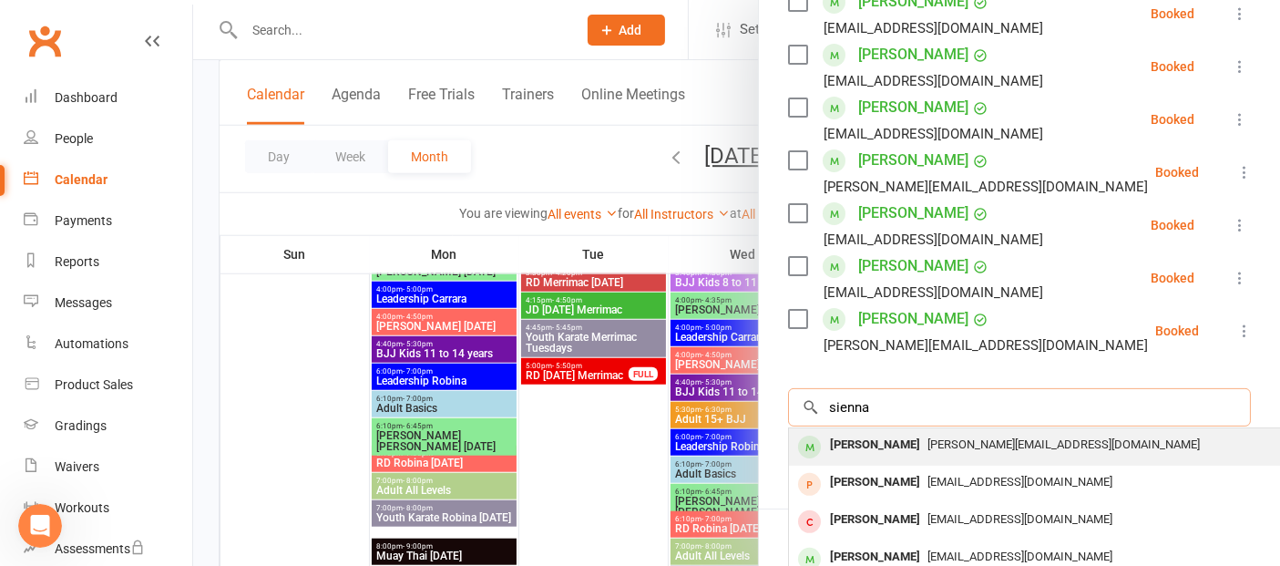
type input "sienna"
click at [928, 442] on span "[PERSON_NAME][EMAIL_ADDRESS][DOMAIN_NAME]" at bounding box center [1064, 444] width 272 height 14
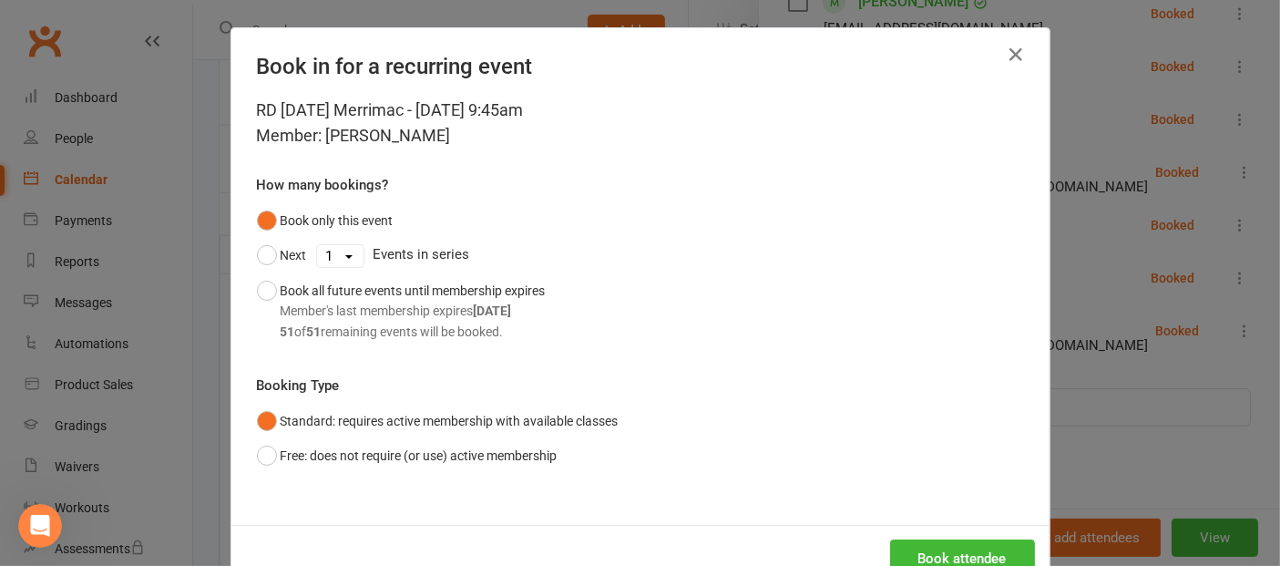
click at [331, 248] on select "1 2 3 4 5 6 7 8 9 10 11 12 13 14 15 16 17 18 19 20 21 22 23 24 25 26 27 28 29 3…" at bounding box center [340, 256] width 46 height 22
select select "2"
click at [317, 245] on select "1 2 3 4 5 6 7 8 9 10 11 12 13 14 15 16 17 18 19 20 21 22 23 24 25 26 27 28 29 3…" at bounding box center [340, 256] width 46 height 22
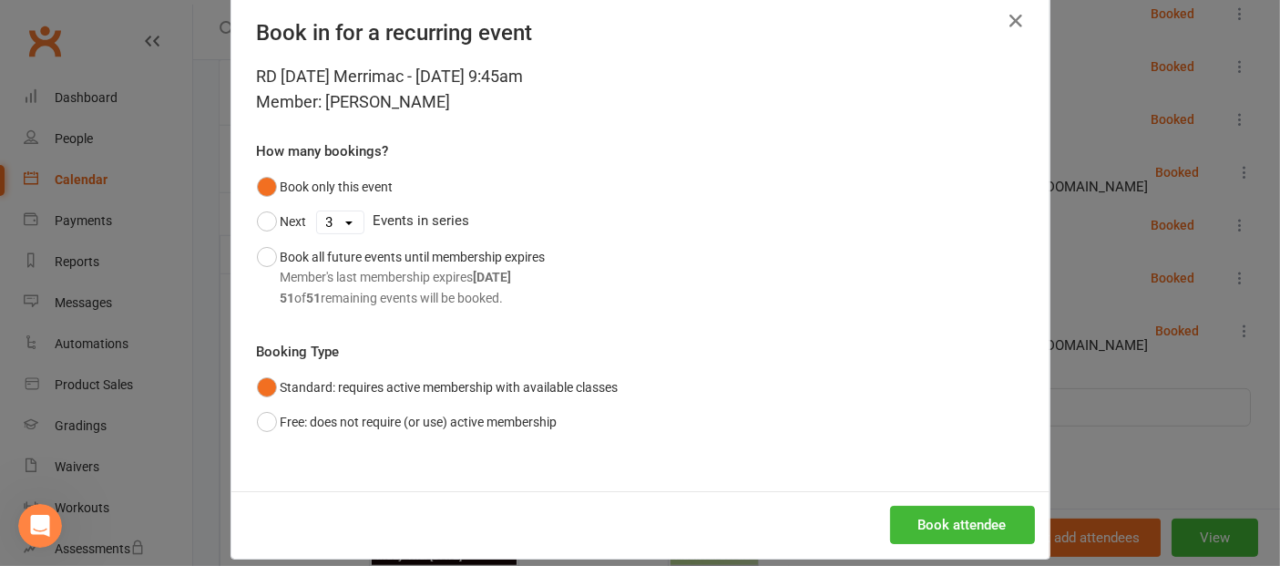
scroll to position [52, 0]
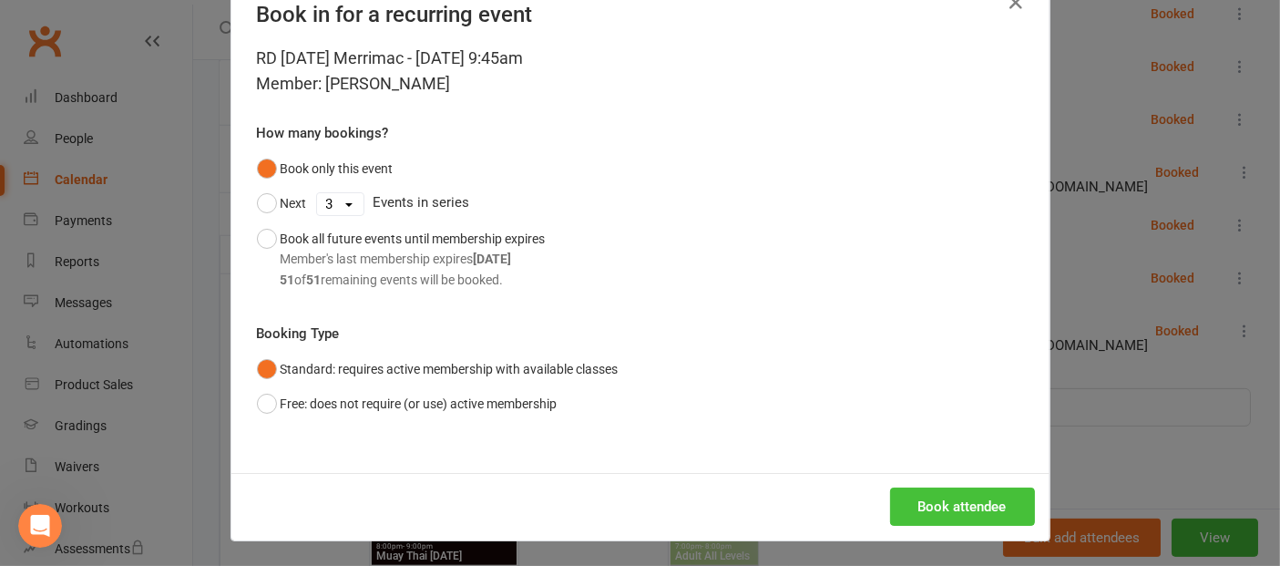
click at [970, 512] on button "Book attendee" at bounding box center [962, 507] width 145 height 38
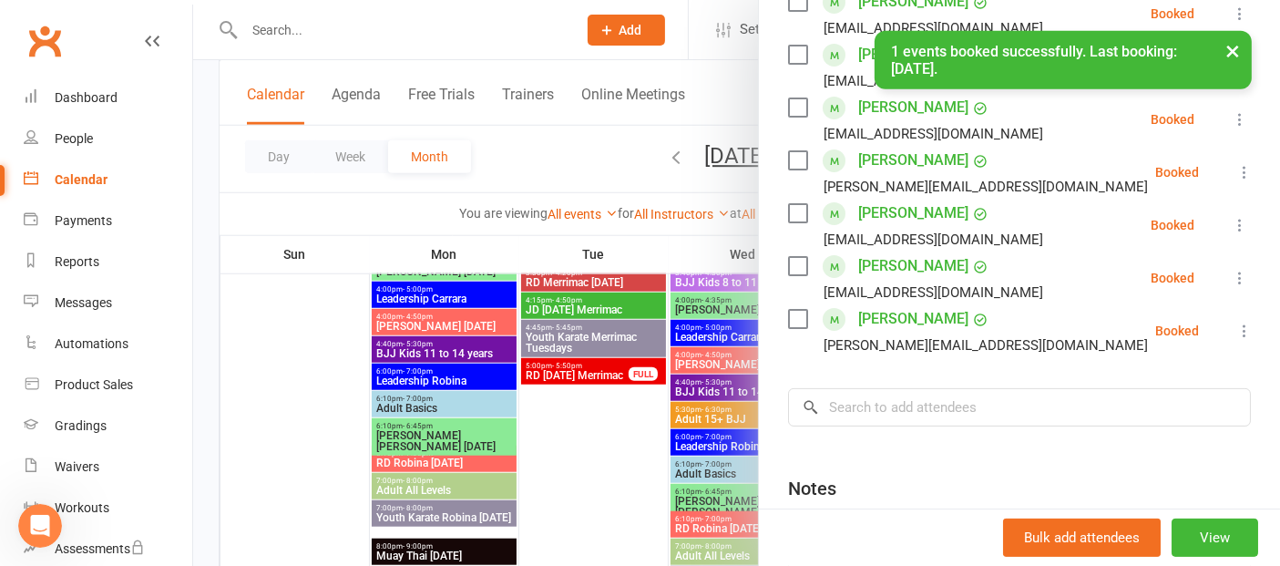
scroll to position [3275, 0]
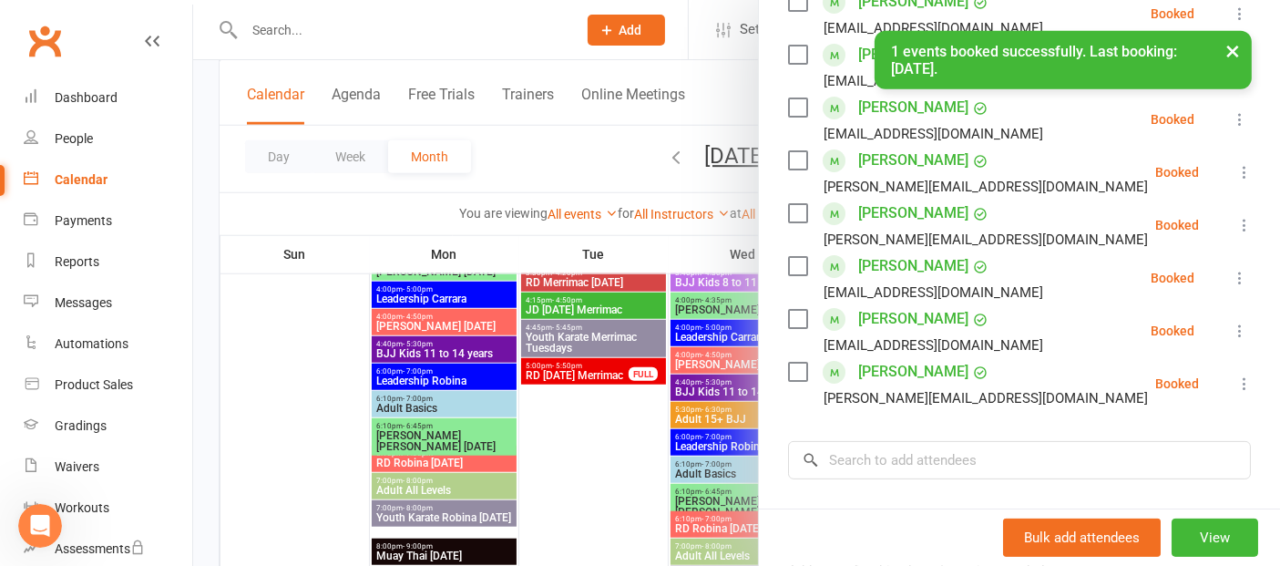
click at [299, 443] on div at bounding box center [736, 283] width 1087 height 566
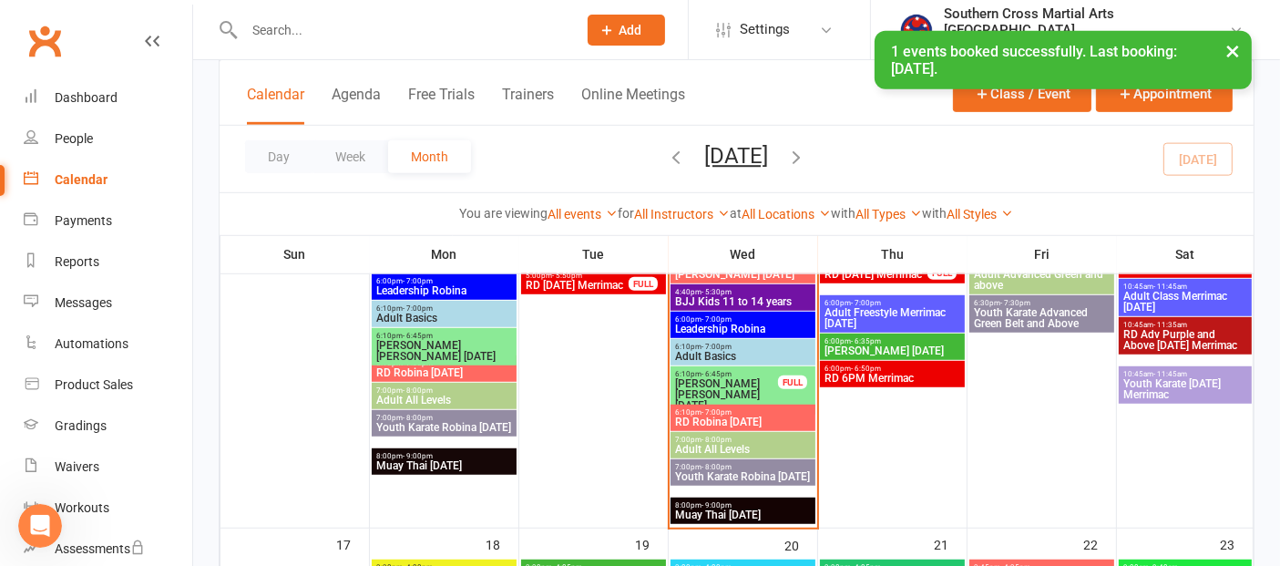
scroll to position [1114, 0]
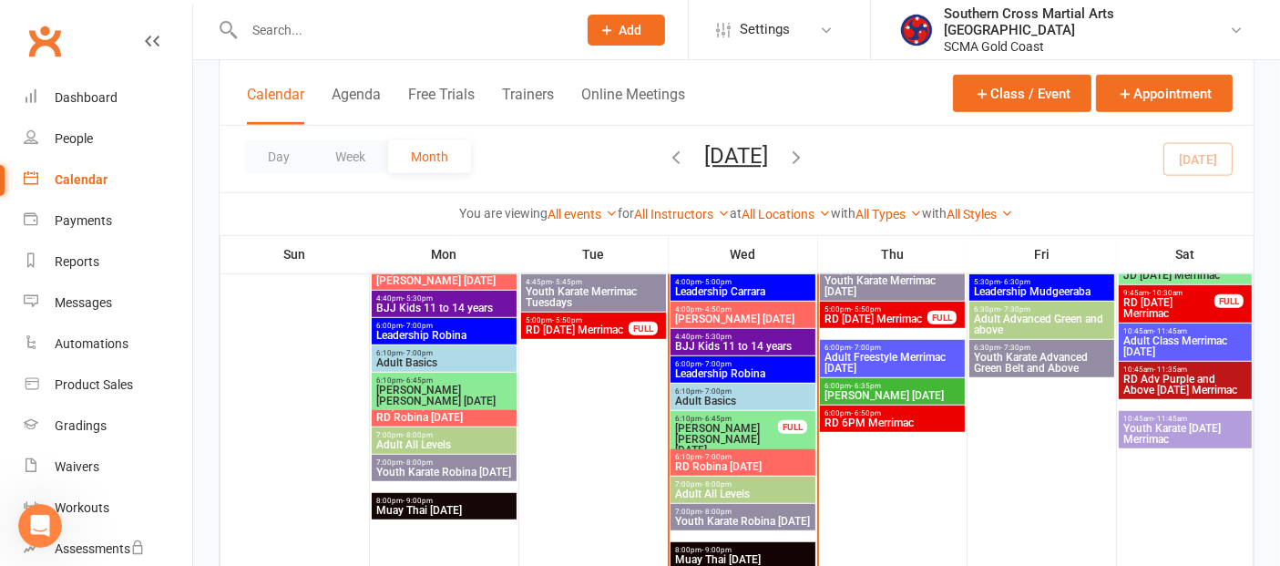
click at [1179, 311] on span "RD [DATE] Merrimac" at bounding box center [1169, 308] width 93 height 22
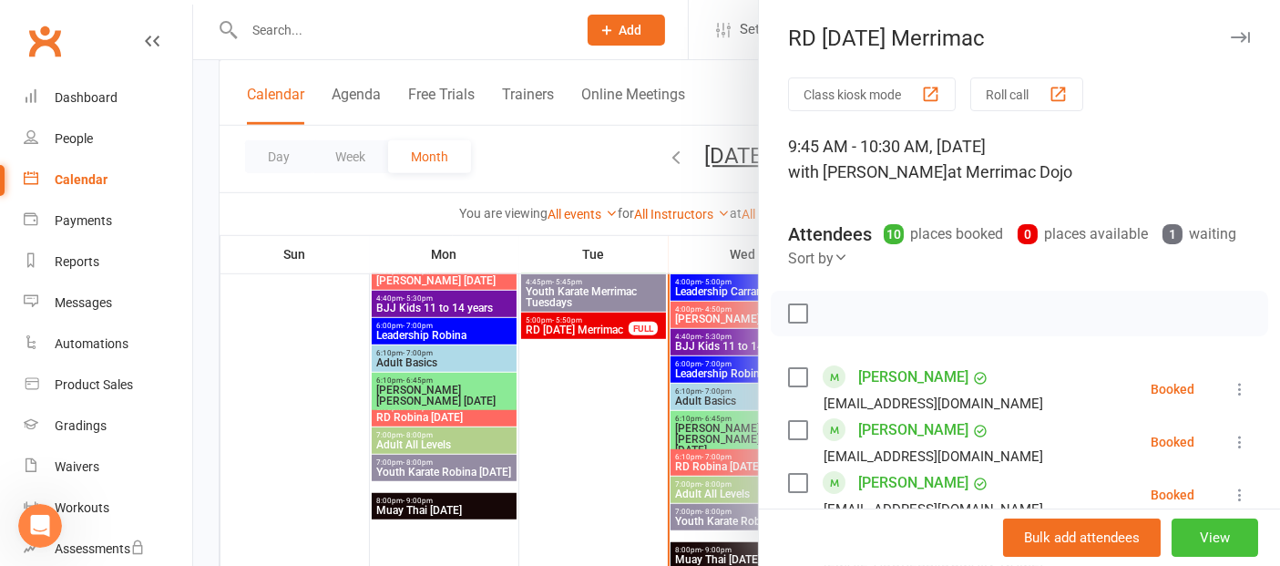
click at [1172, 535] on button "View" at bounding box center [1215, 538] width 87 height 38
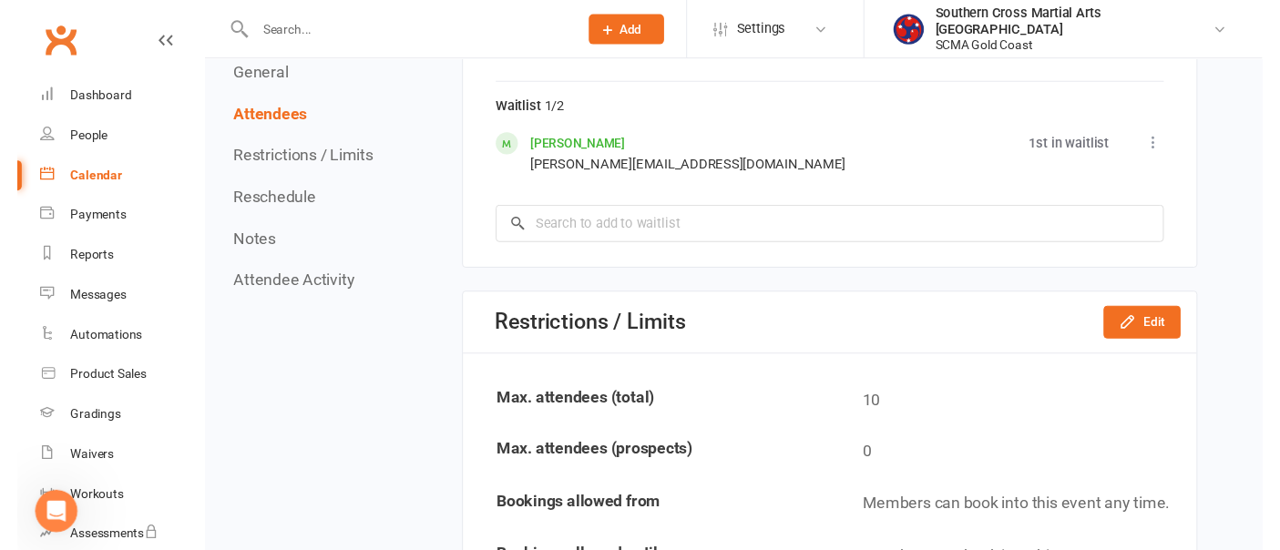
scroll to position [1720, 0]
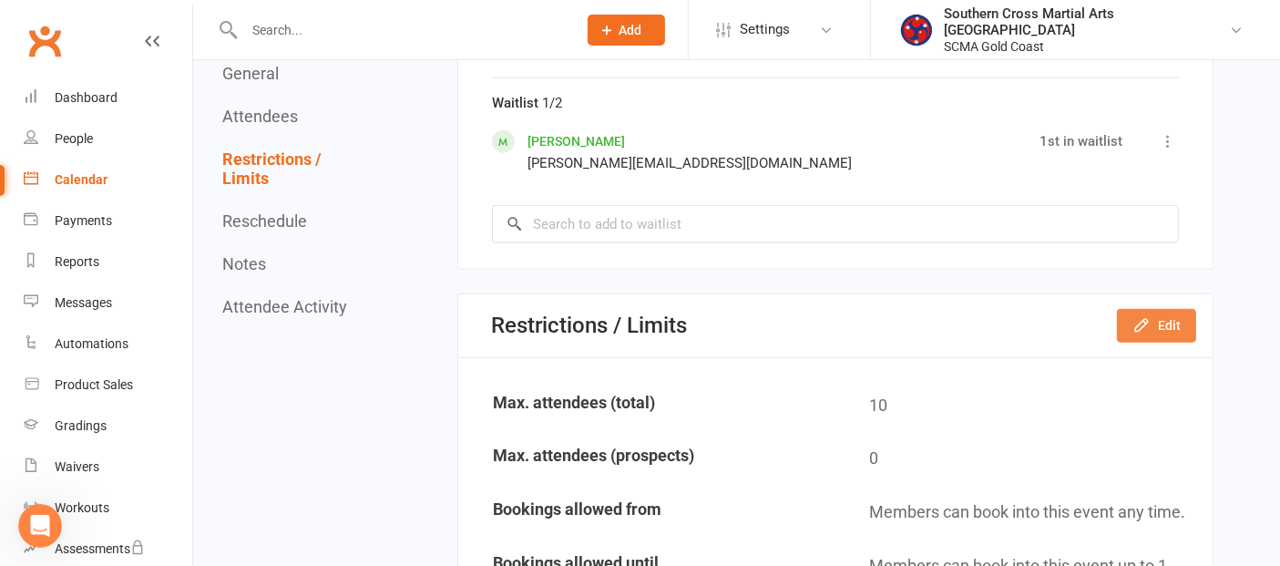
click at [1157, 309] on button "Edit" at bounding box center [1156, 325] width 79 height 33
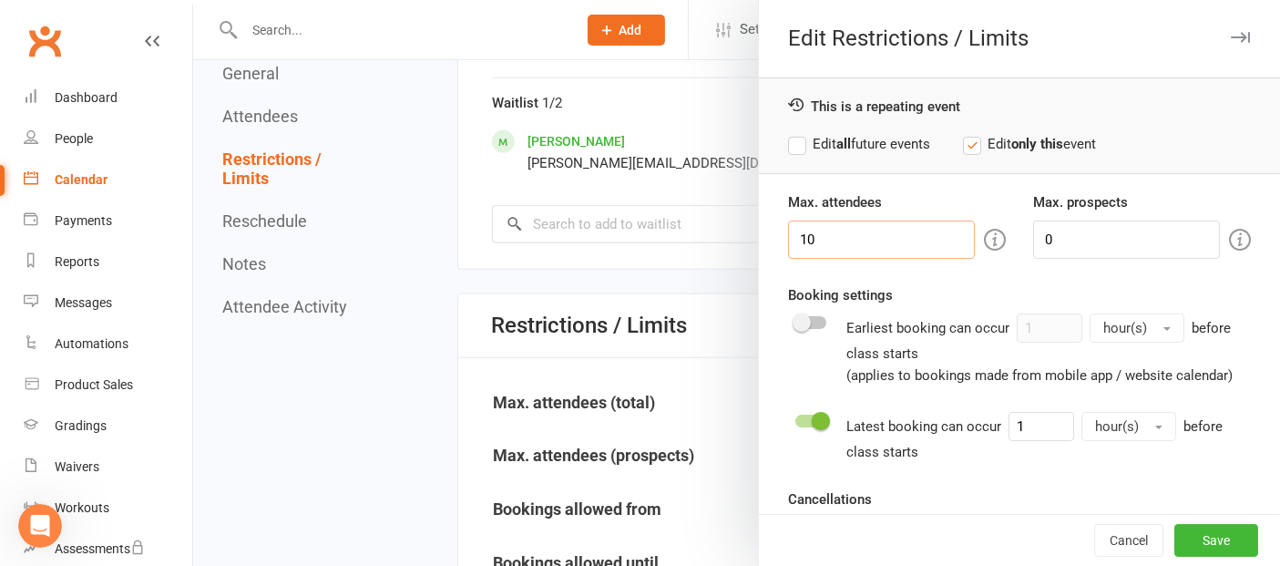
drag, startPoint x: 833, startPoint y: 235, endPoint x: 770, endPoint y: 237, distance: 62.9
click at [775, 237] on div "Max. attendees 10" at bounding box center [897, 224] width 245 height 67
type input "12"
click at [1175, 553] on button "Save" at bounding box center [1217, 540] width 84 height 33
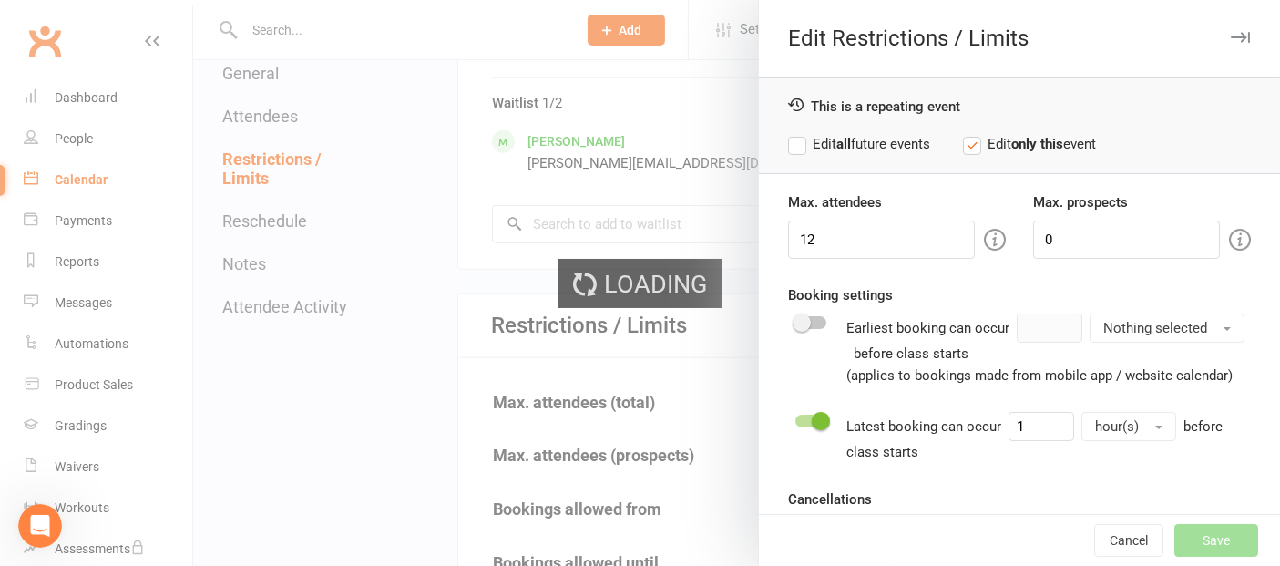
type input "0"
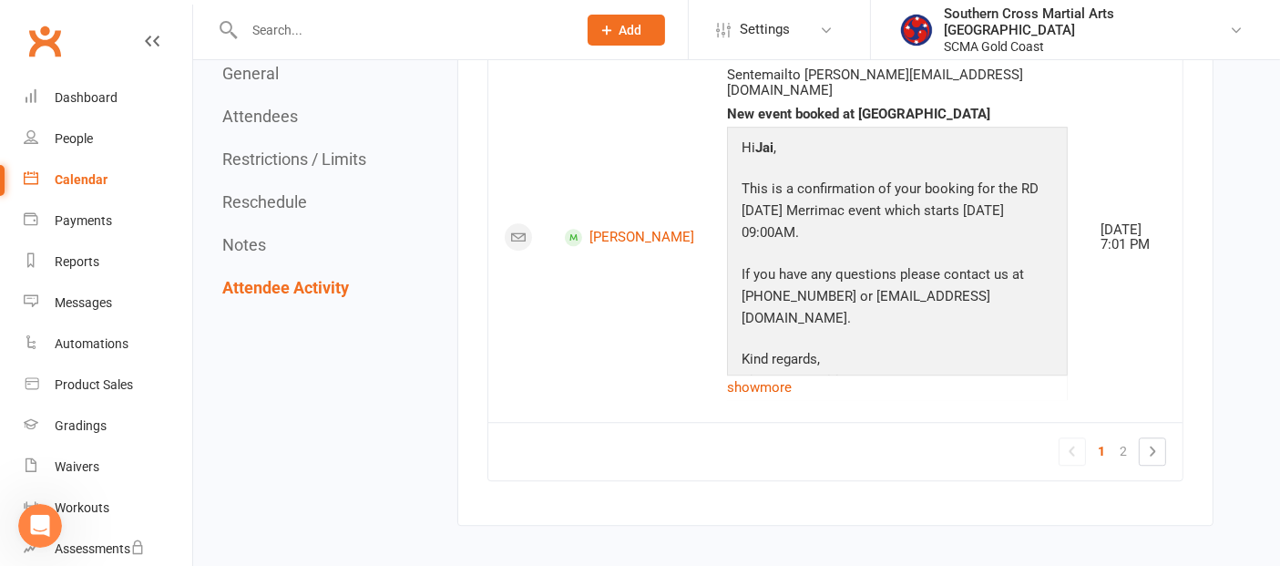
scroll to position [4886, 0]
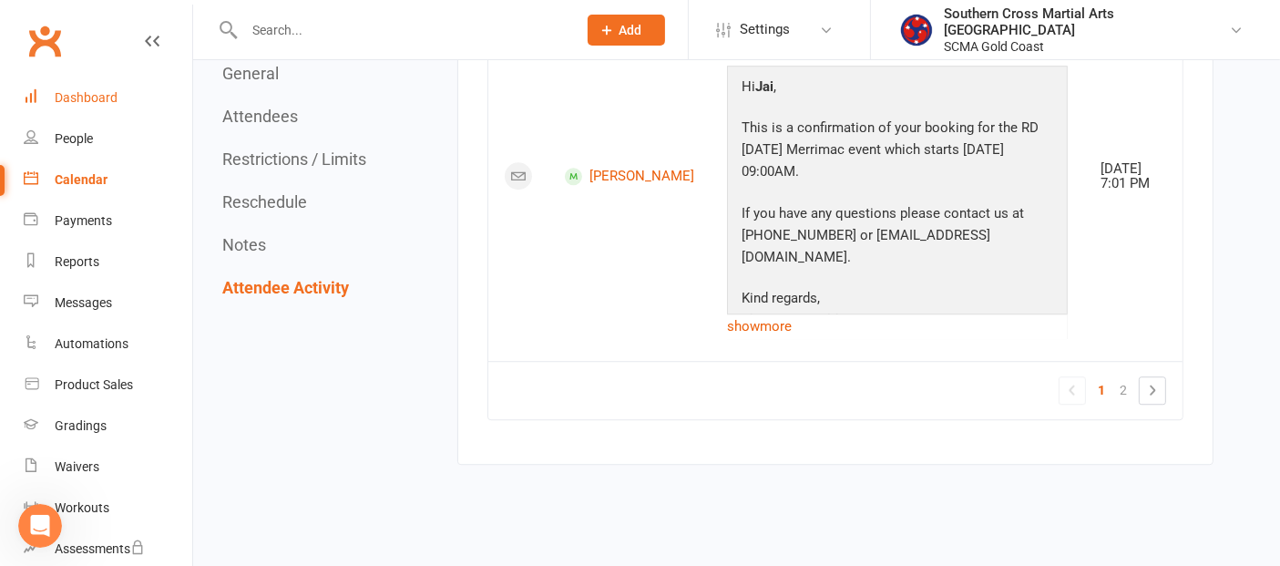
click at [77, 87] on link "Dashboard" at bounding box center [108, 97] width 169 height 41
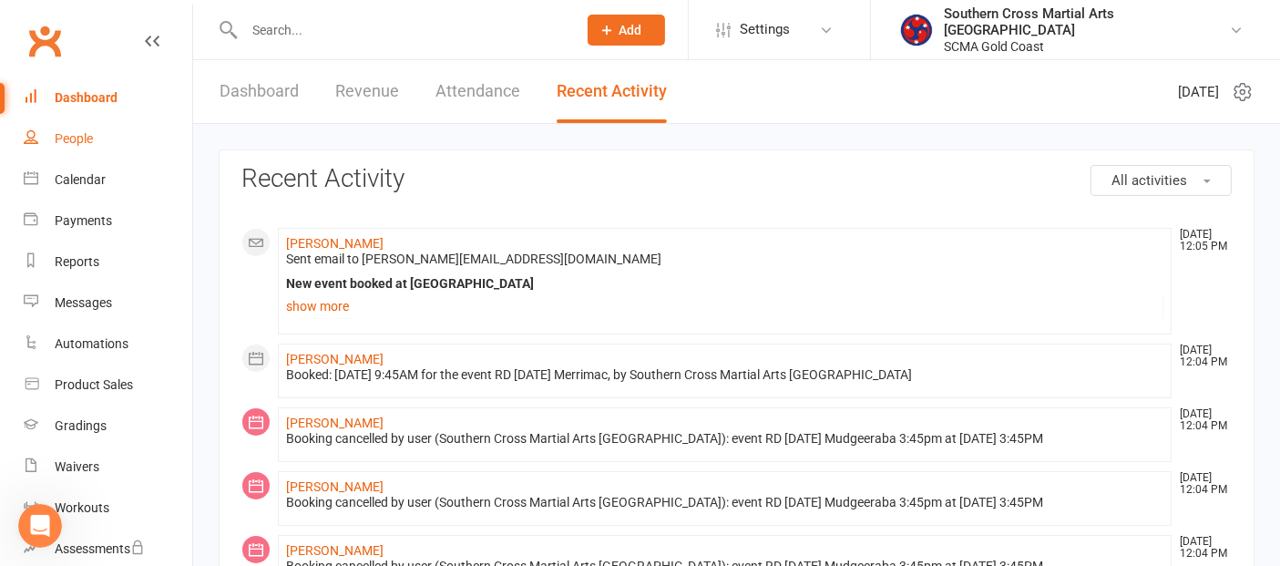
click at [73, 147] on link "People" at bounding box center [108, 138] width 169 height 41
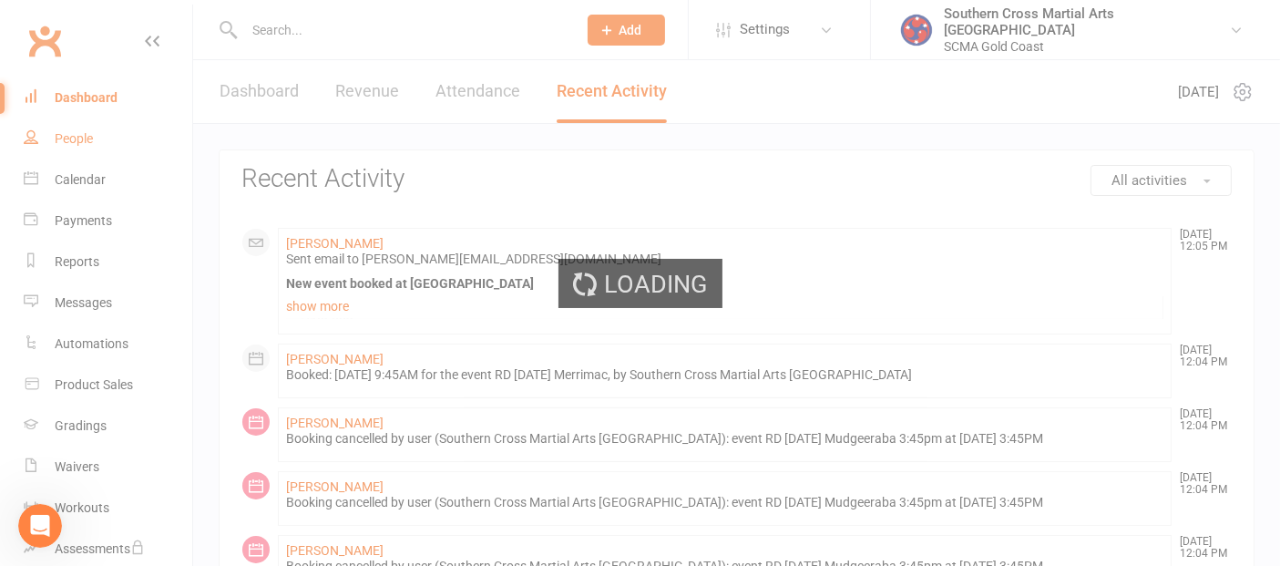
select select "100"
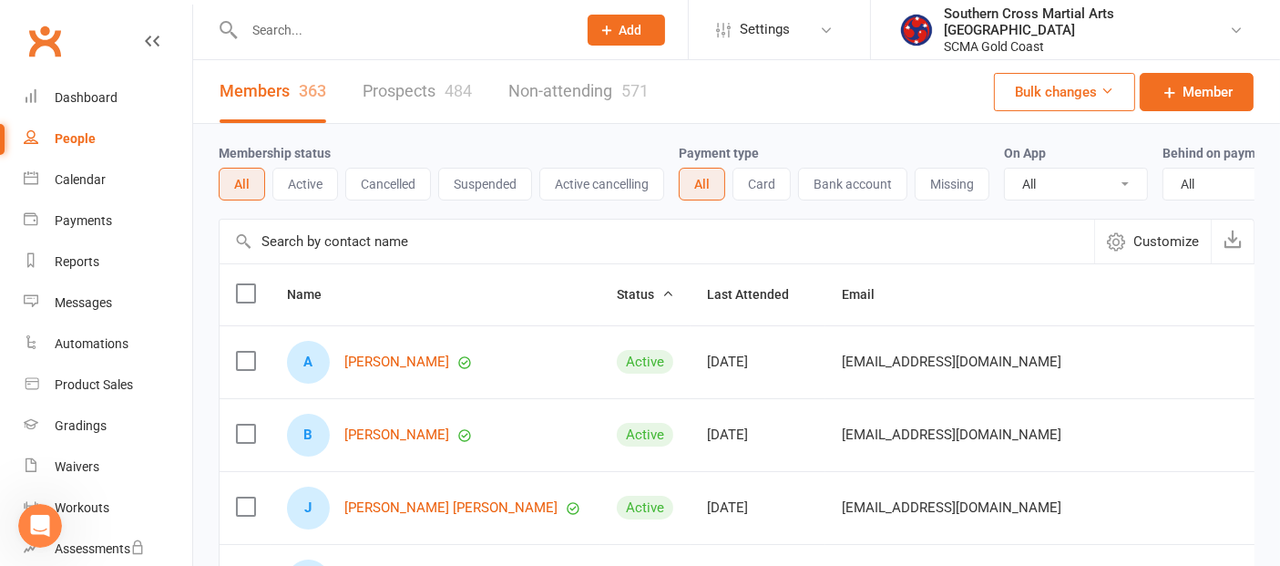
click at [396, 253] on input "text" at bounding box center [657, 242] width 875 height 44
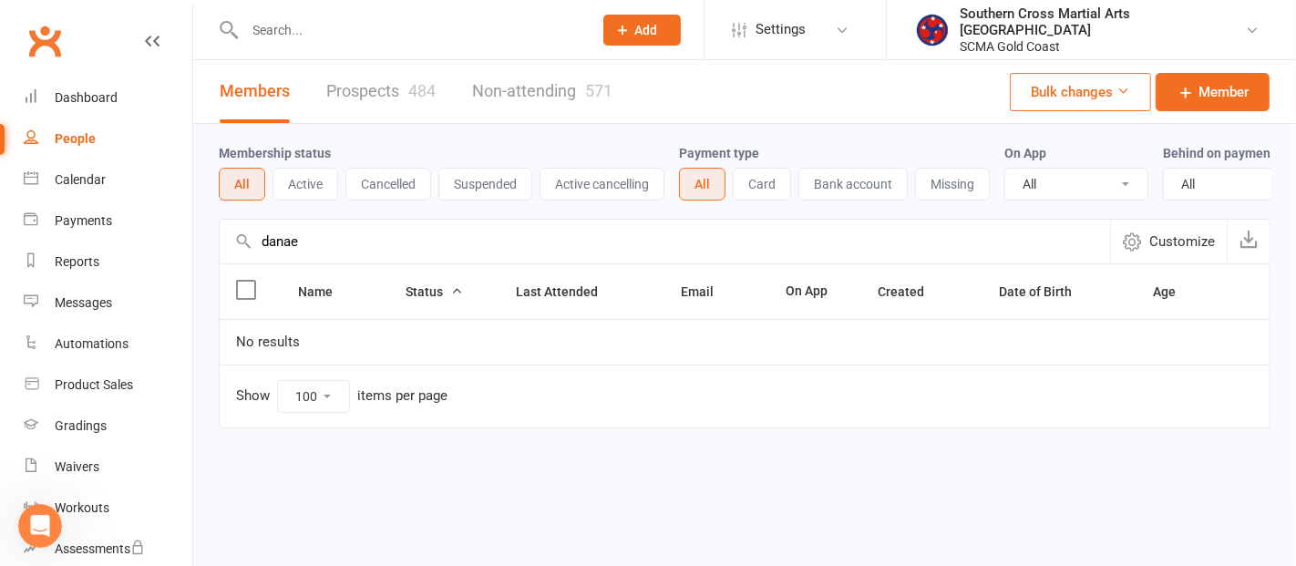
drag, startPoint x: 325, startPoint y: 256, endPoint x: 239, endPoint y: 259, distance: 86.6
click at [239, 259] on div "danae Customize" at bounding box center [745, 241] width 1052 height 45
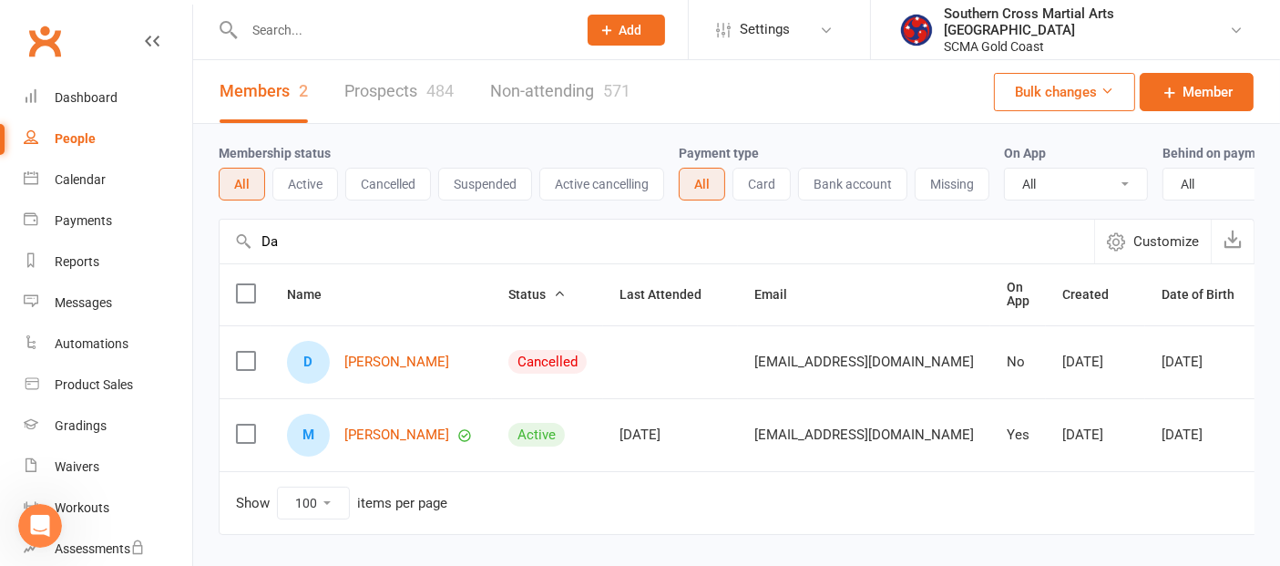
type input "D"
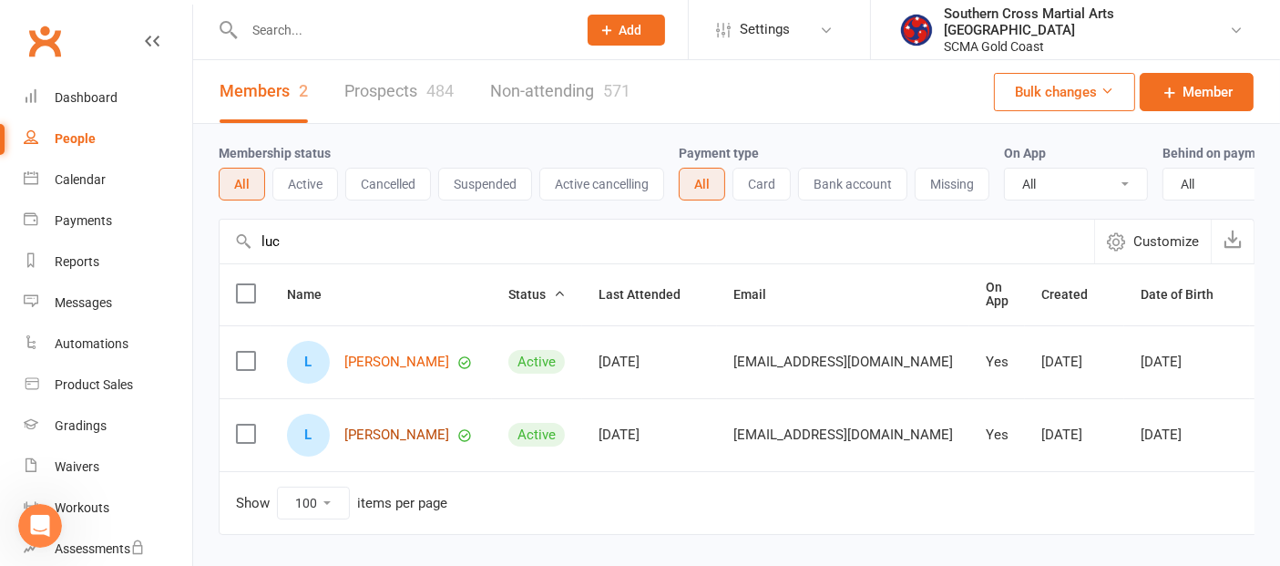
type input "luc"
click at [374, 443] on link "[PERSON_NAME]" at bounding box center [396, 434] width 105 height 15
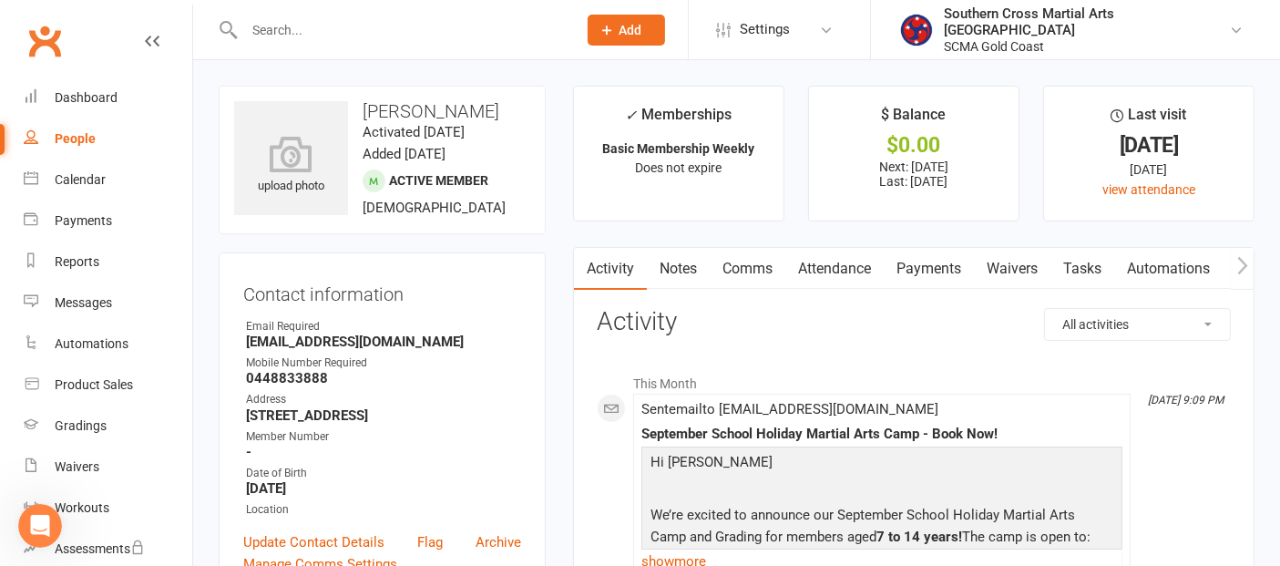
click at [74, 131] on div "People" at bounding box center [75, 138] width 41 height 15
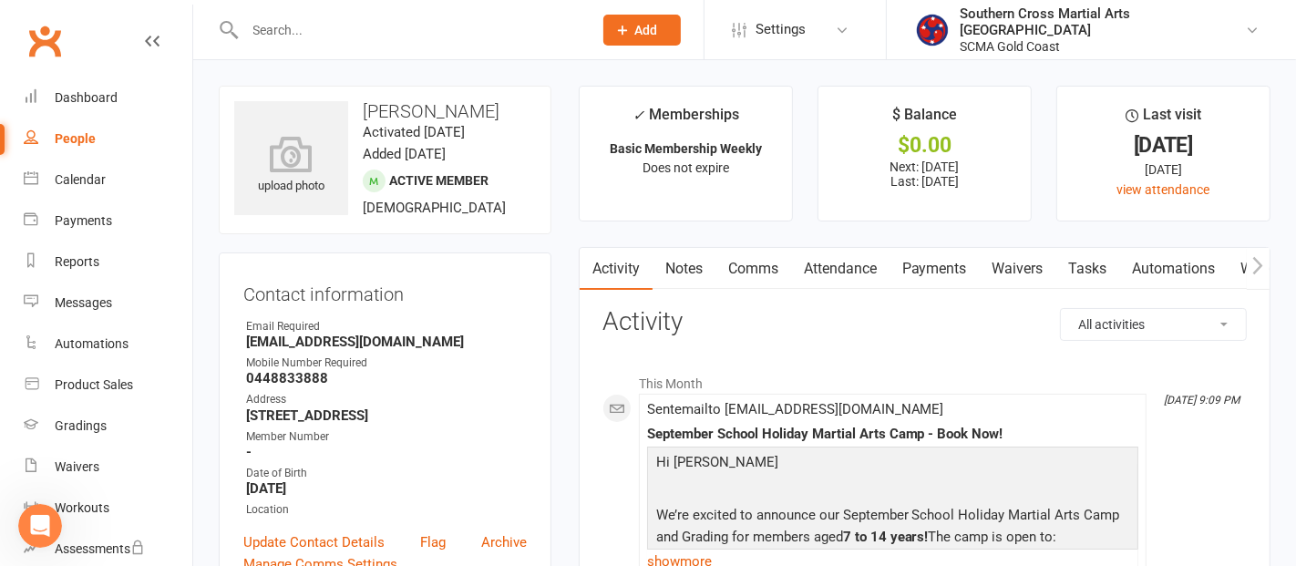
select select "100"
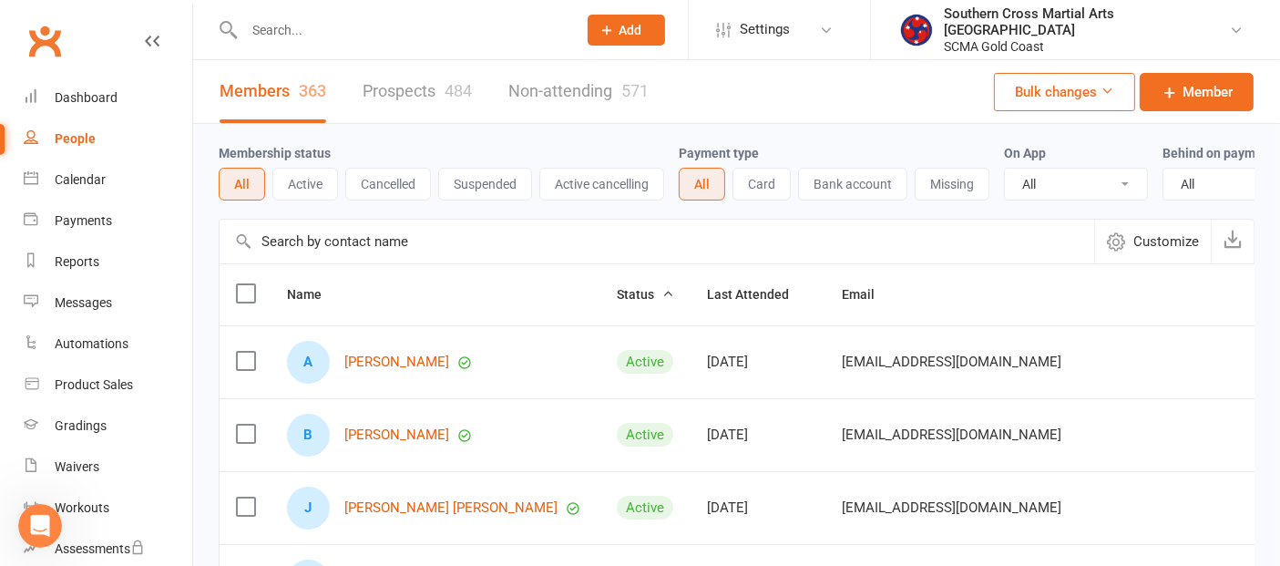
click at [460, 259] on input "text" at bounding box center [657, 242] width 875 height 44
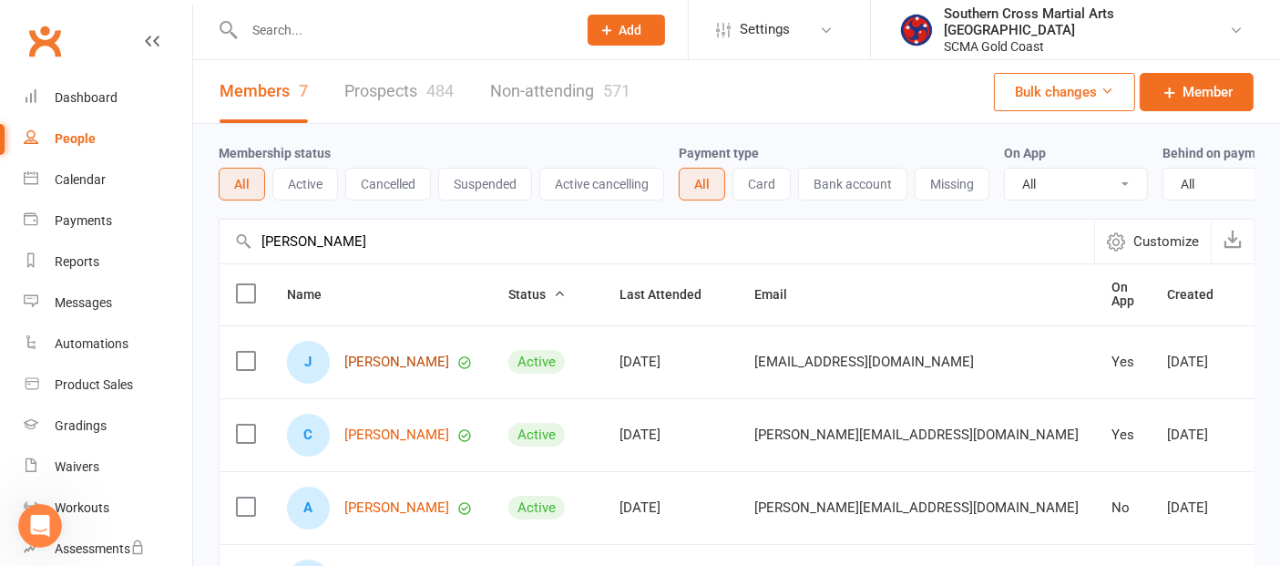
type input "[PERSON_NAME]"
click at [381, 370] on link "[PERSON_NAME]" at bounding box center [396, 361] width 105 height 15
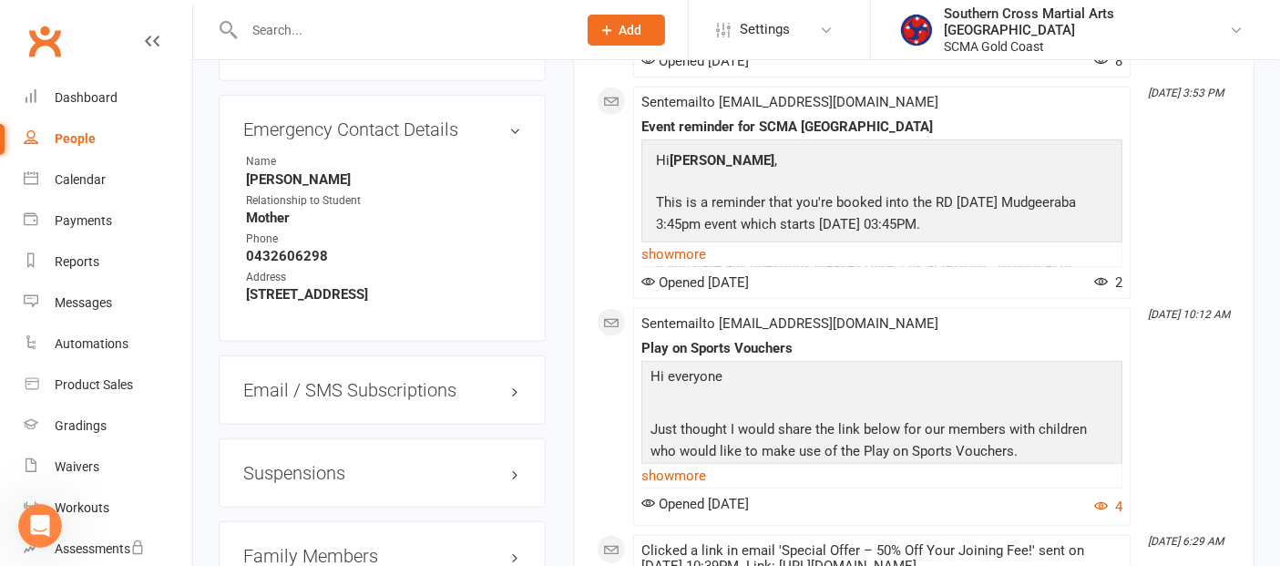
scroll to position [1417, 0]
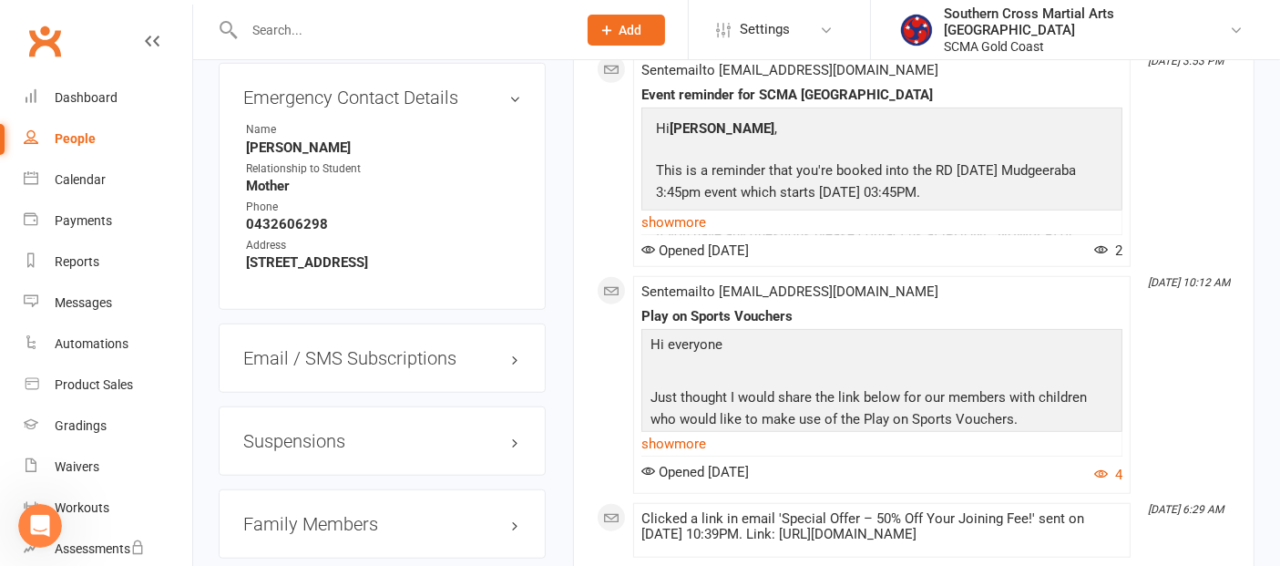
click at [342, 451] on h3 "Suspensions" at bounding box center [382, 441] width 278 height 20
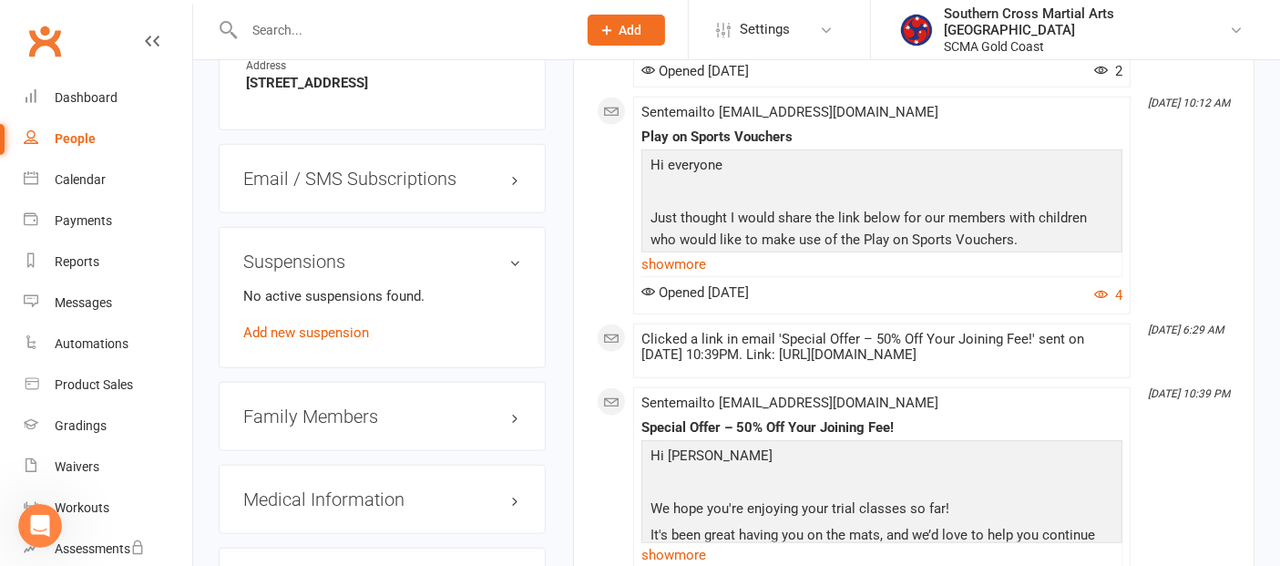
scroll to position [1823, 0]
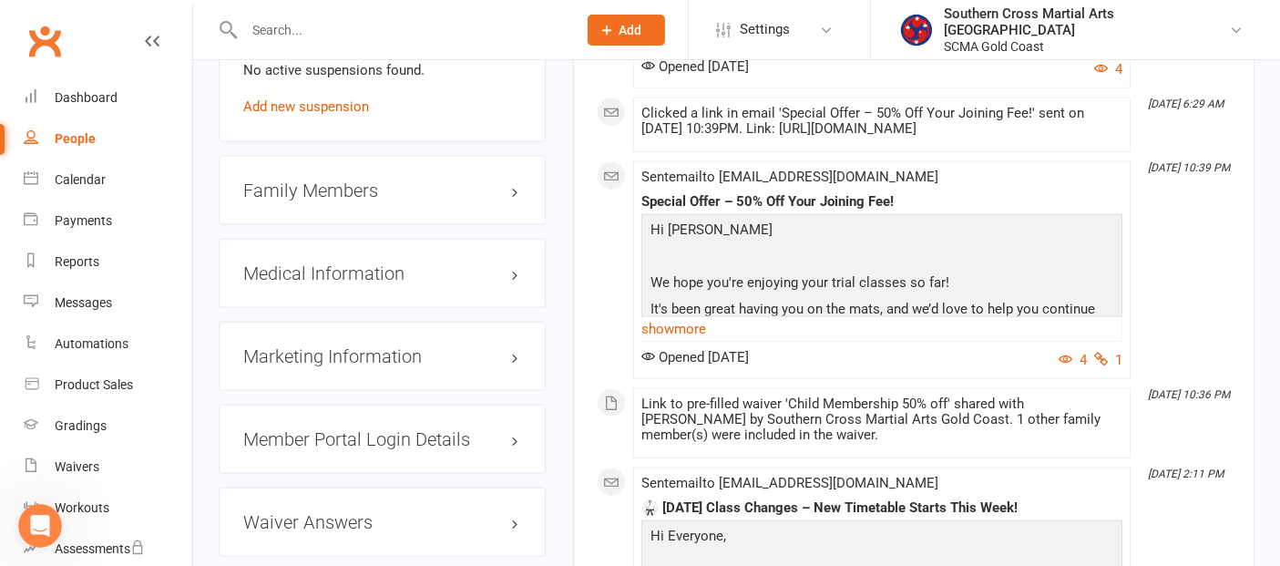
click at [346, 200] on h3 "Family Members" at bounding box center [382, 190] width 278 height 20
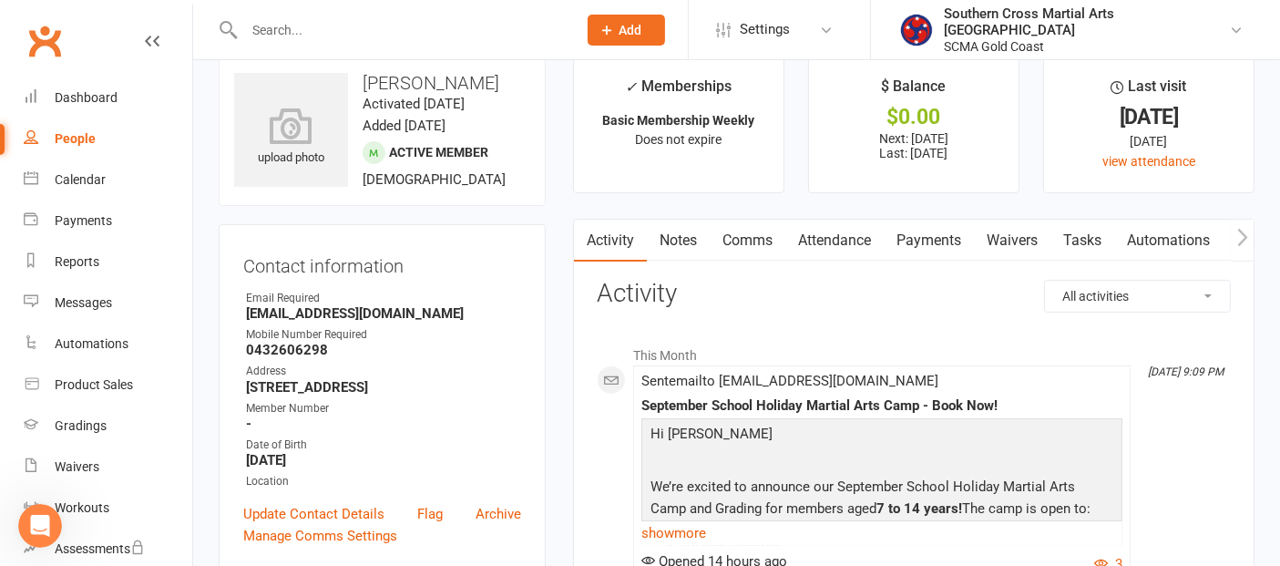
scroll to position [0, 0]
